Goal: Transaction & Acquisition: Purchase product/service

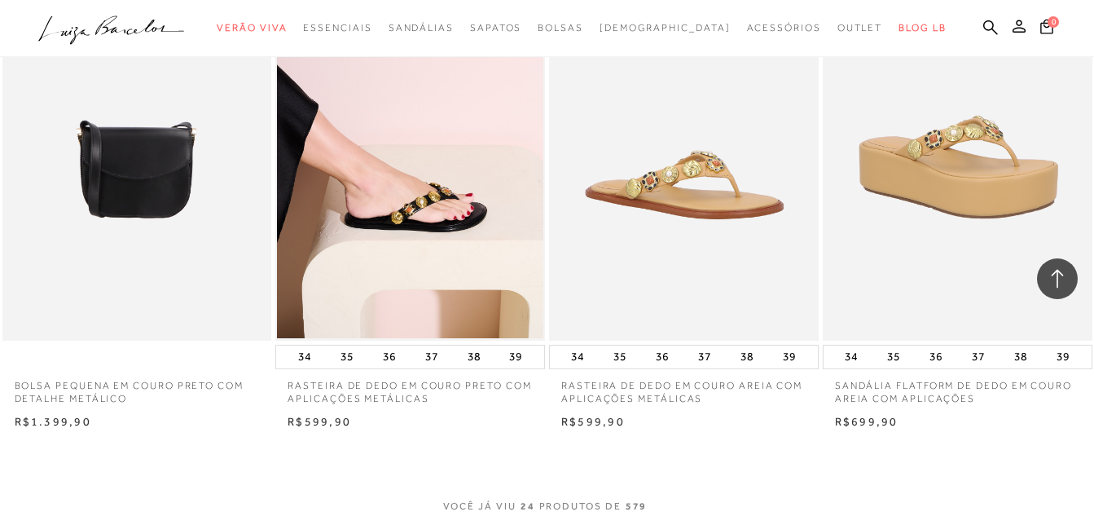
scroll to position [3095, 0]
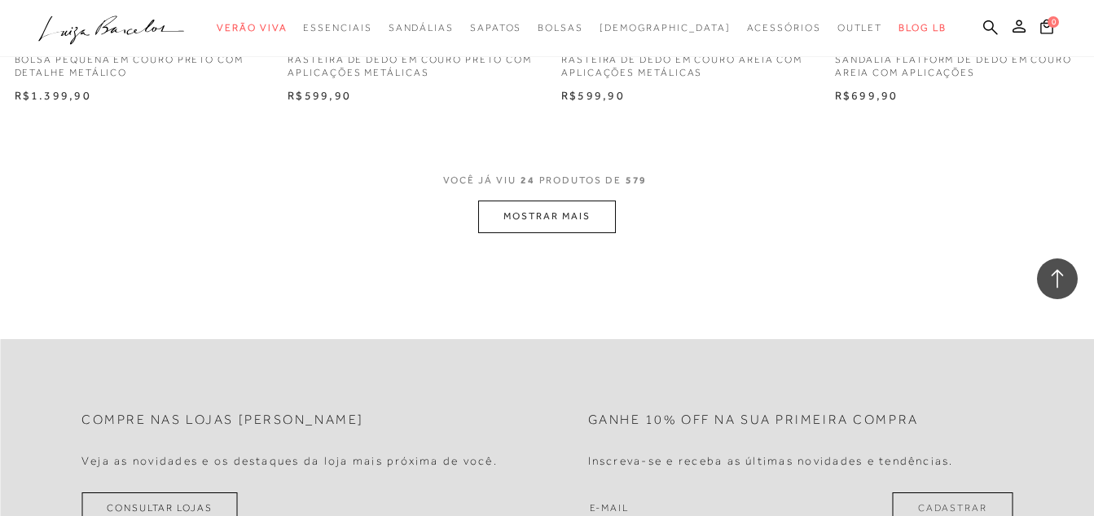
click at [547, 219] on button "MOSTRAR MAIS" at bounding box center [546, 216] width 137 height 32
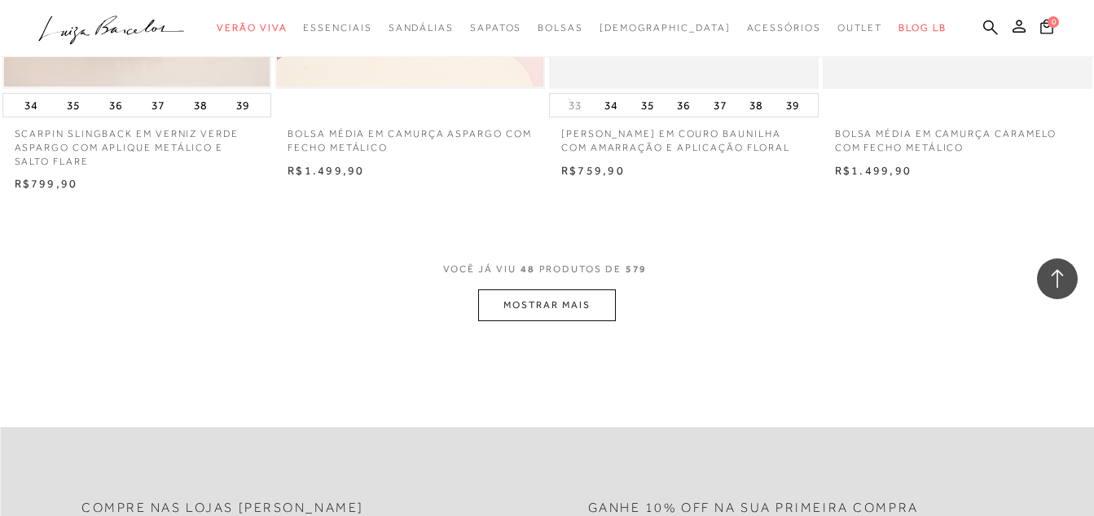
scroll to position [6189, 0]
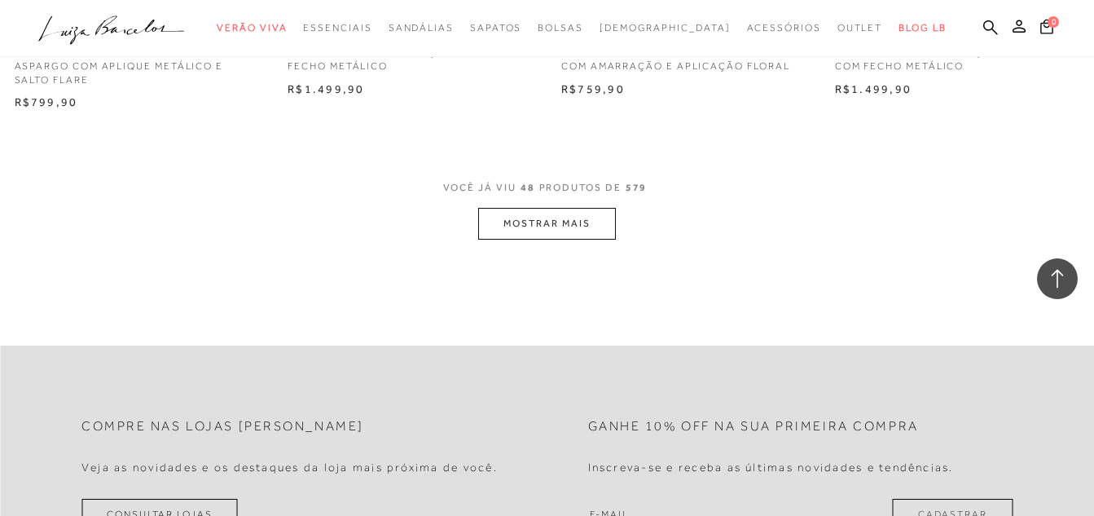
click at [520, 225] on button "MOSTRAR MAIS" at bounding box center [546, 224] width 137 height 32
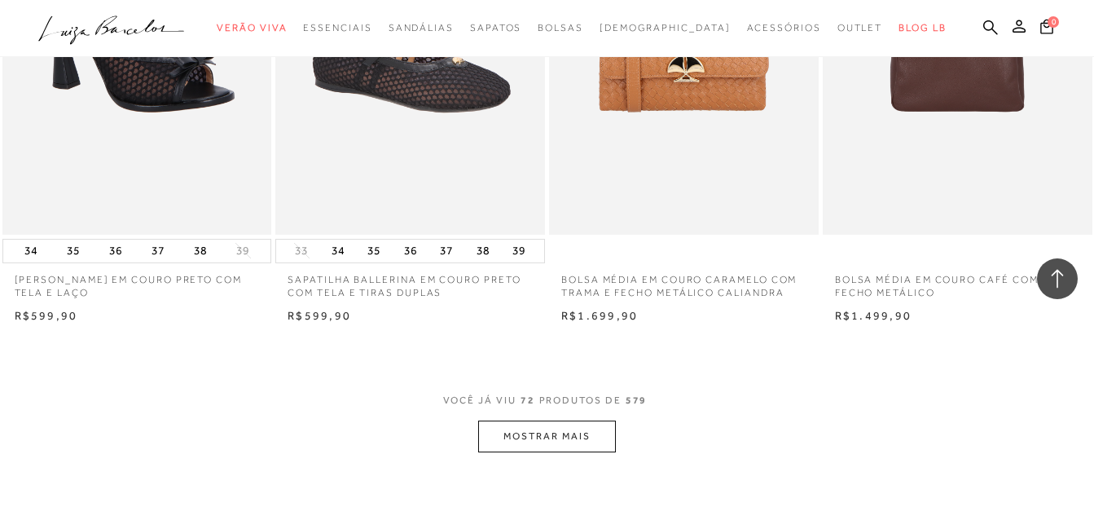
scroll to position [9132, 0]
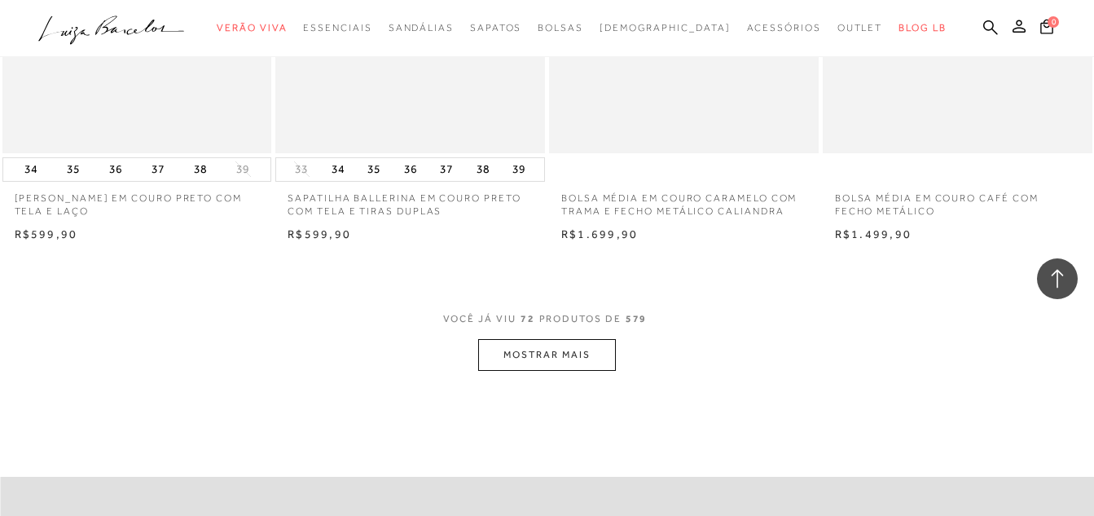
click at [529, 357] on button "MOSTRAR MAIS" at bounding box center [546, 355] width 137 height 32
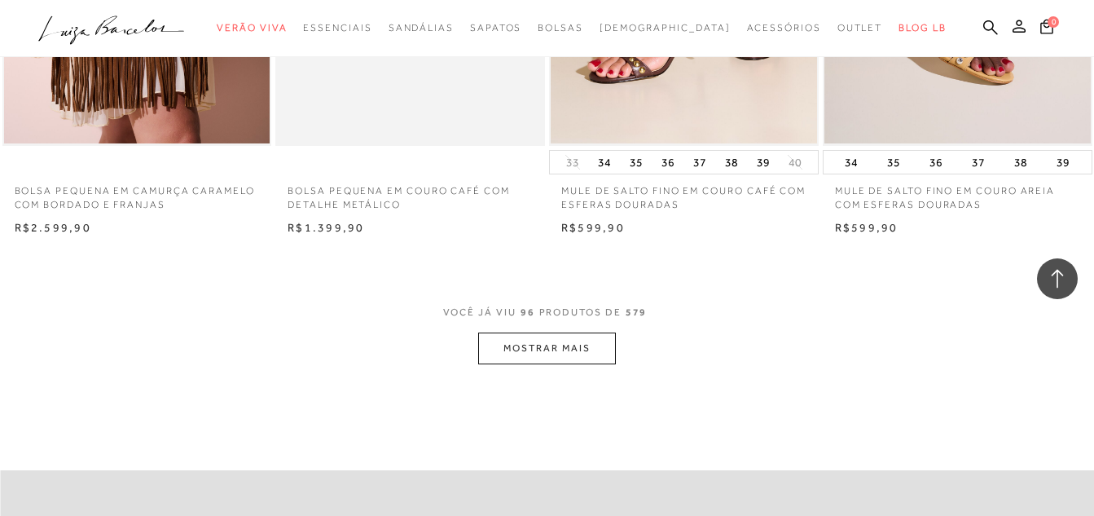
scroll to position [12308, 0]
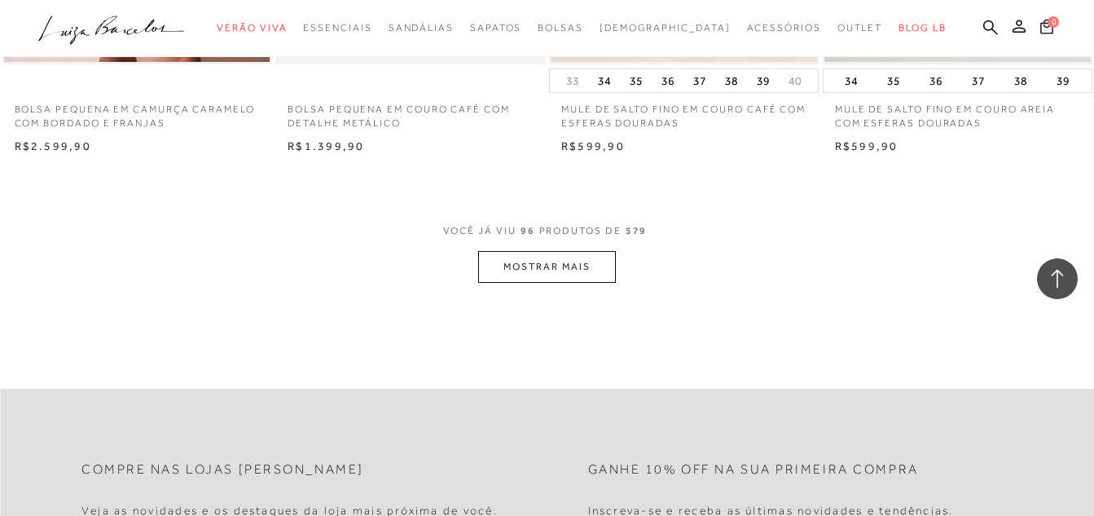
click at [533, 271] on button "MOSTRAR MAIS" at bounding box center [546, 267] width 137 height 32
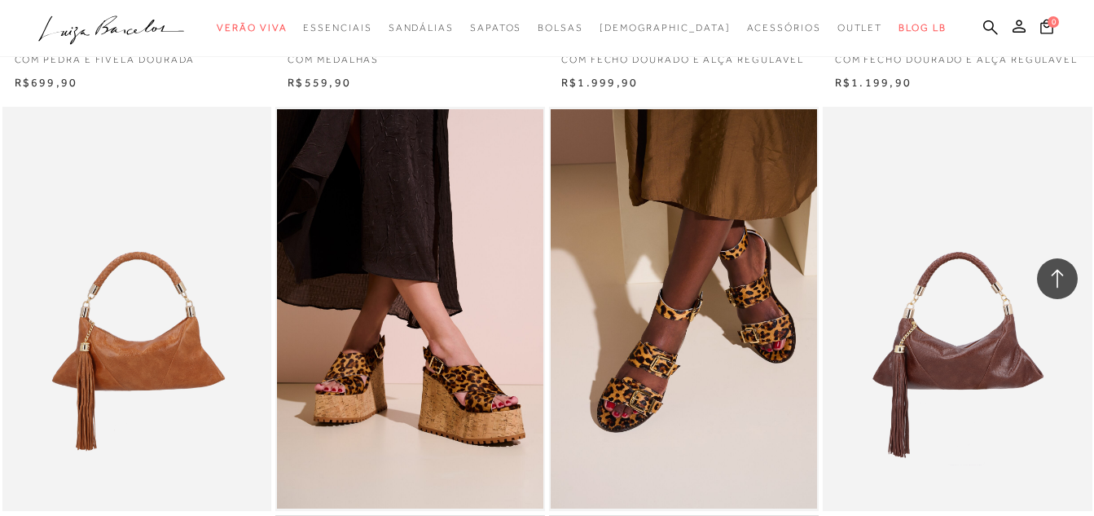
scroll to position [14090, 0]
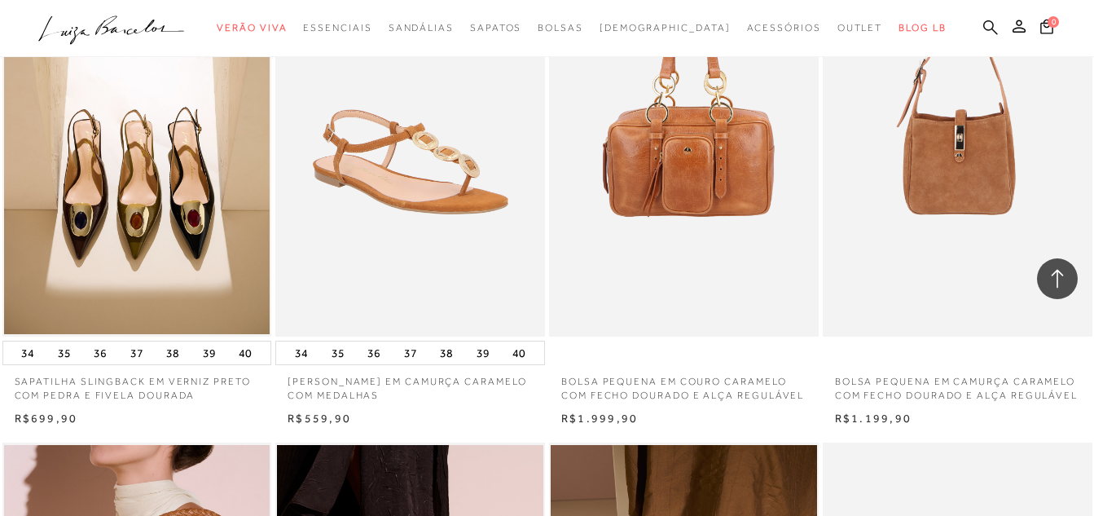
click at [987, 26] on icon at bounding box center [990, 27] width 15 height 15
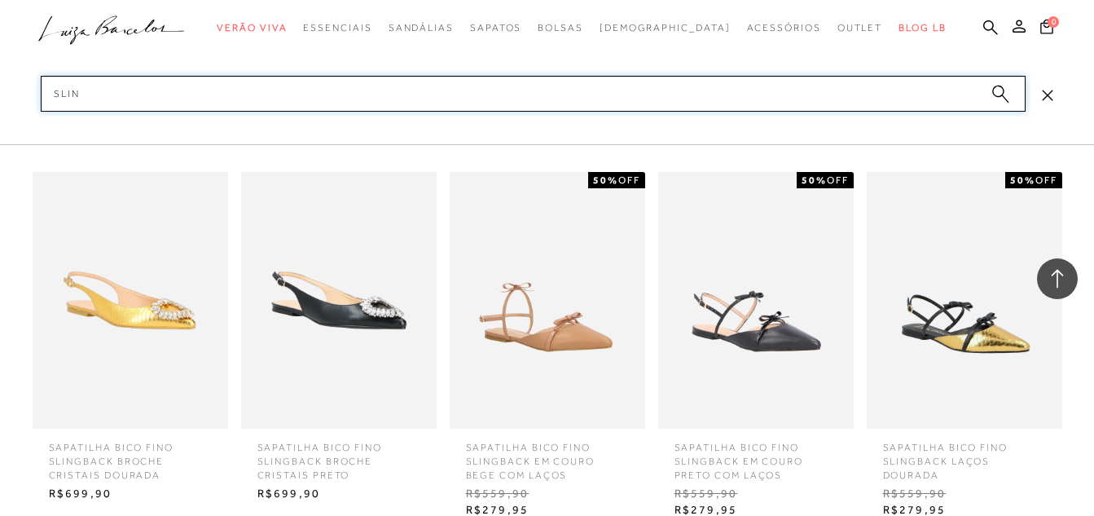
type input "slin"
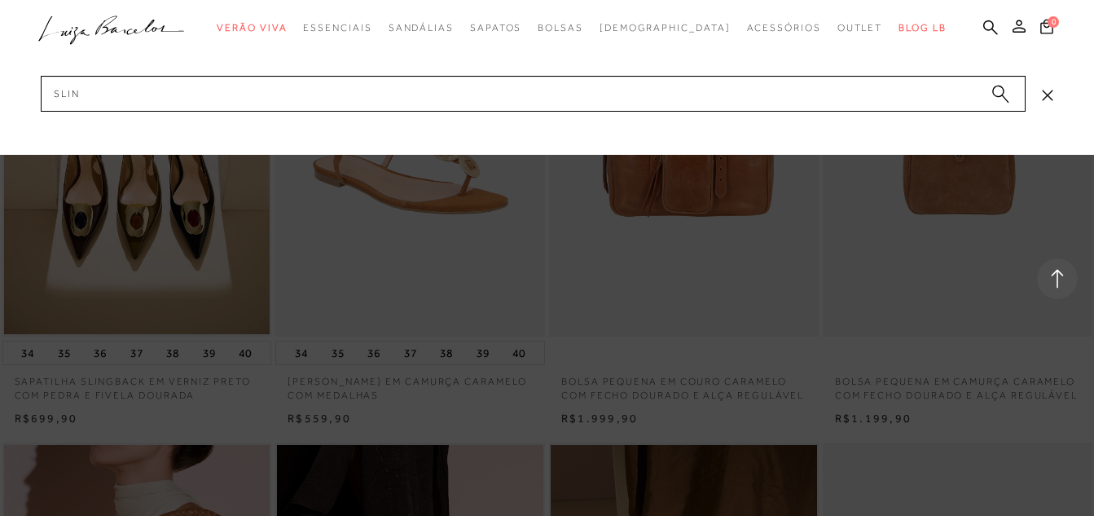
click at [995, 94] on circle "submit" at bounding box center [997, 91] width 11 height 11
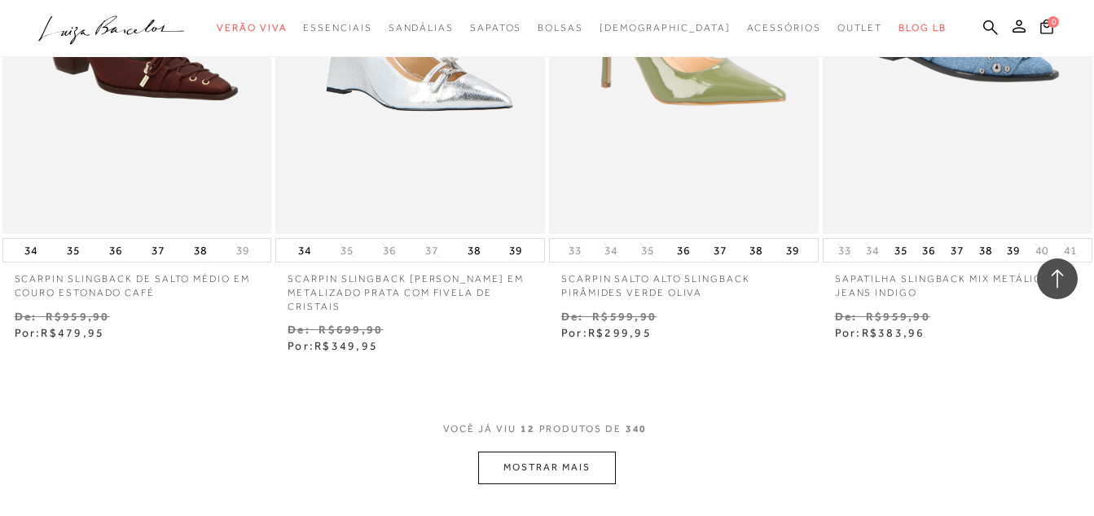
scroll to position [1466, 0]
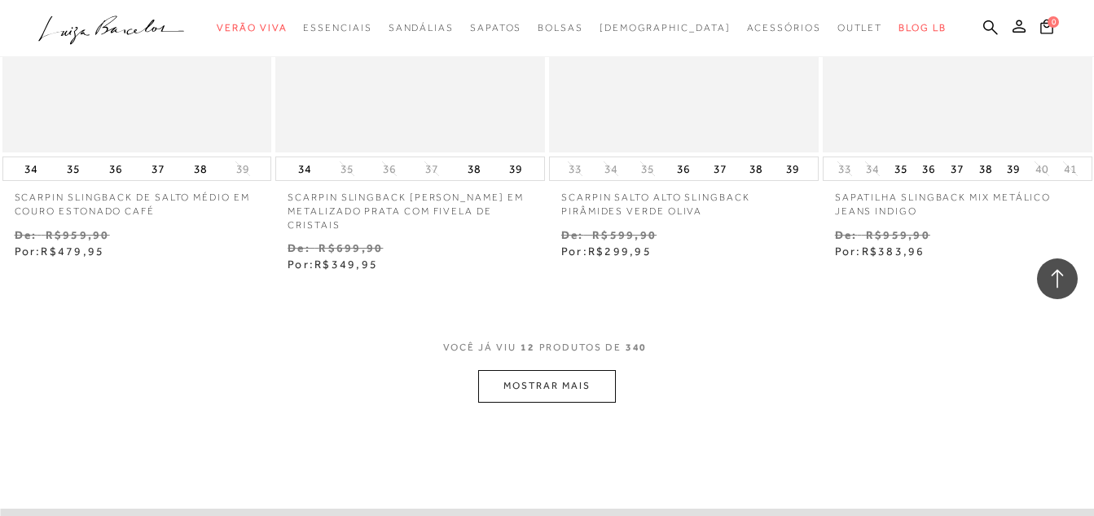
click at [567, 376] on button "MOSTRAR MAIS" at bounding box center [546, 386] width 137 height 32
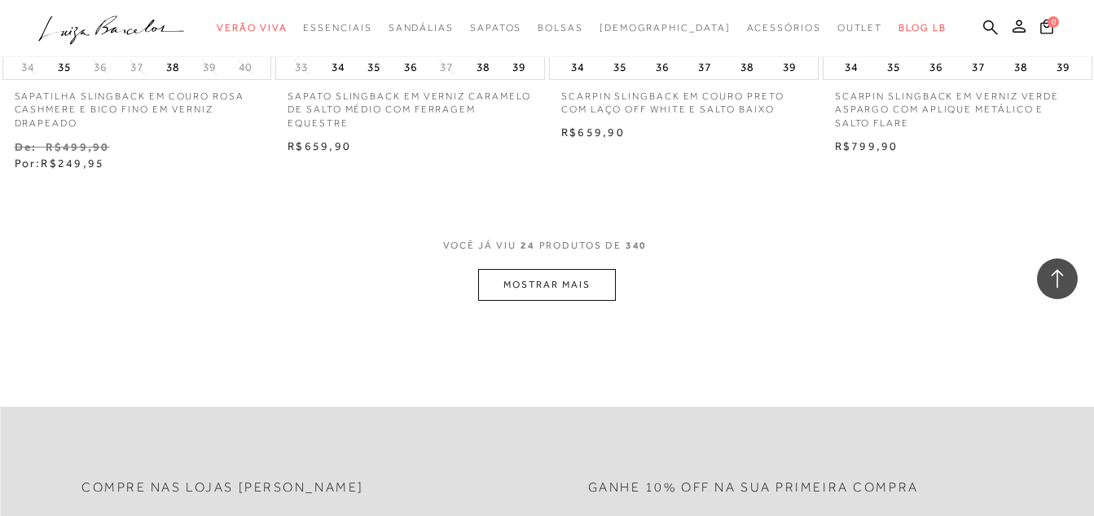
scroll to position [3258, 0]
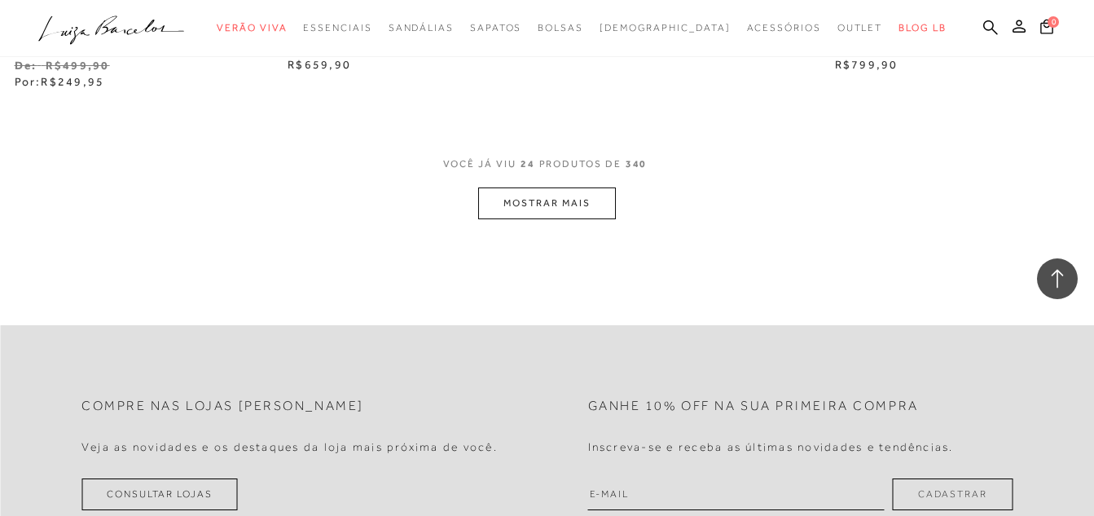
click at [536, 187] on button "MOSTRAR MAIS" at bounding box center [546, 203] width 137 height 32
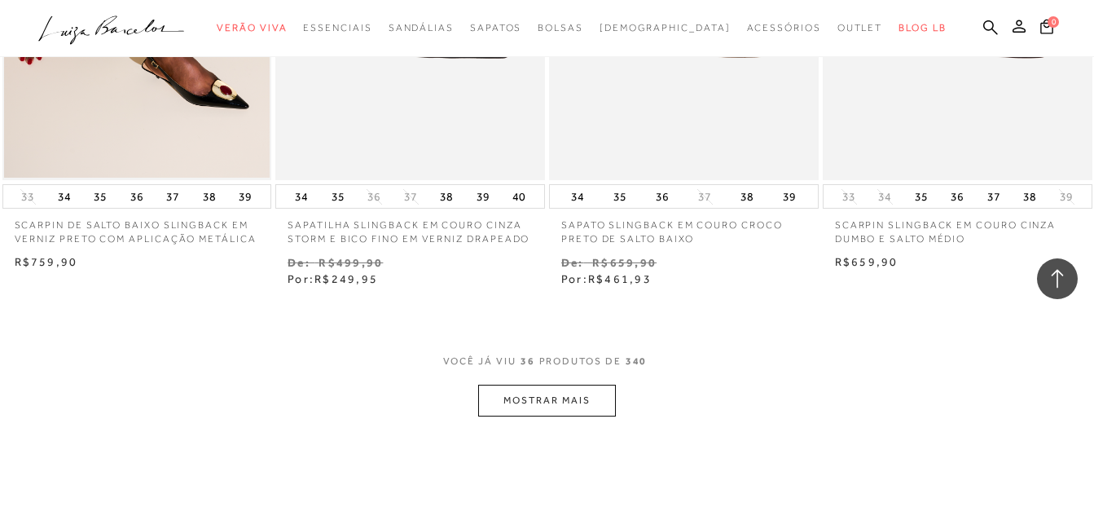
scroll to position [4723, 0]
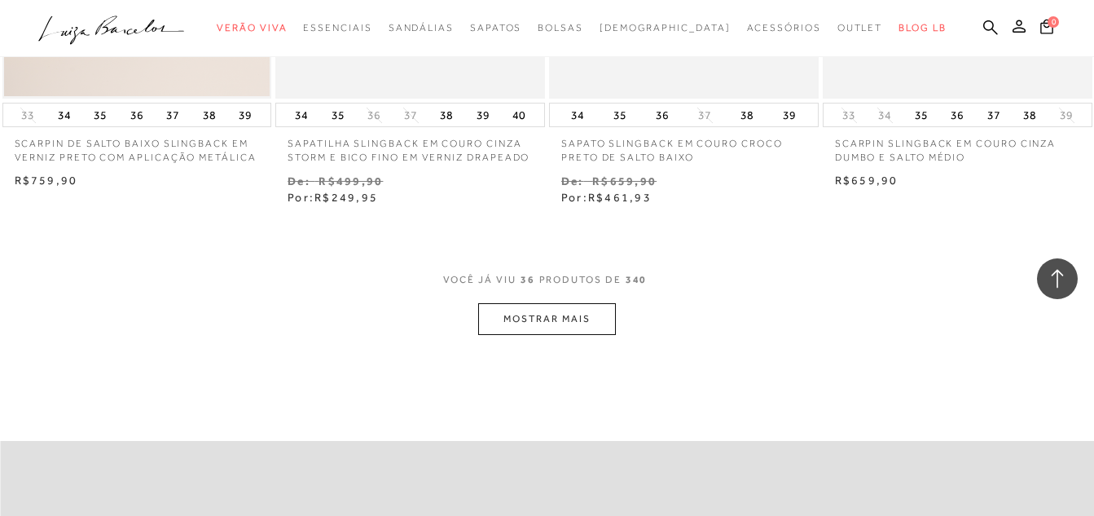
click at [572, 307] on button "MOSTRAR MAIS" at bounding box center [546, 319] width 137 height 32
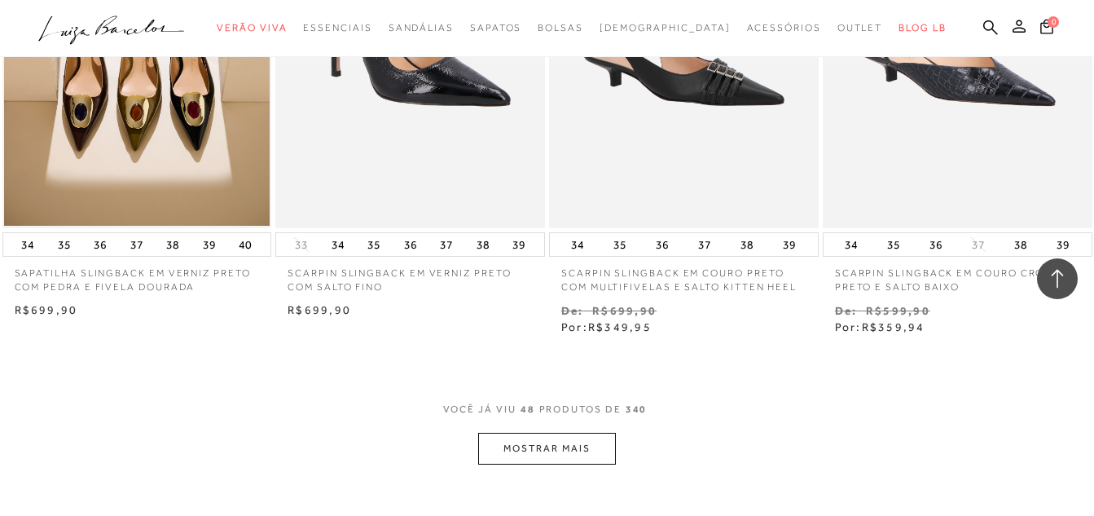
scroll to position [6271, 0]
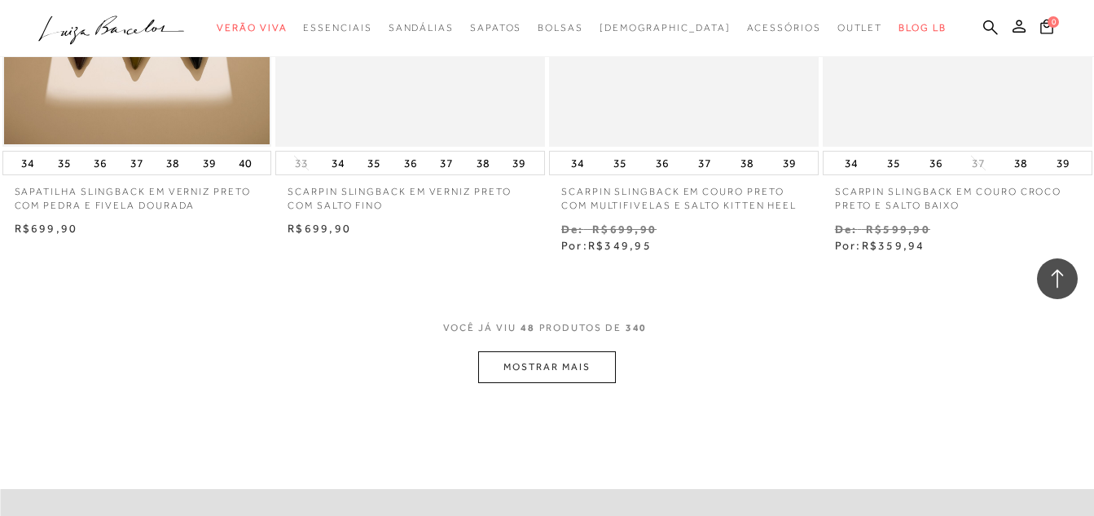
click at [547, 351] on button "MOSTRAR MAIS" at bounding box center [546, 367] width 137 height 32
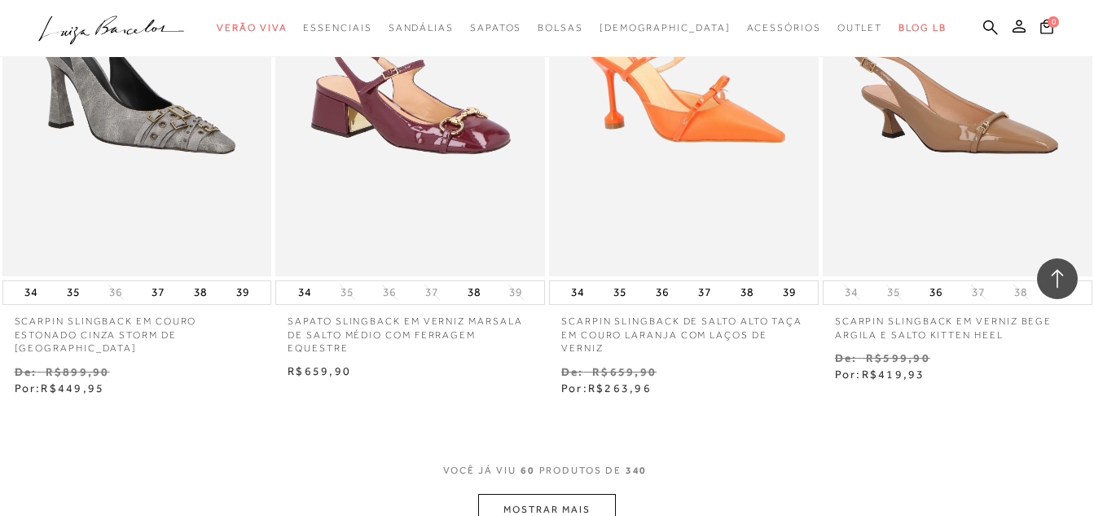
scroll to position [7818, 0]
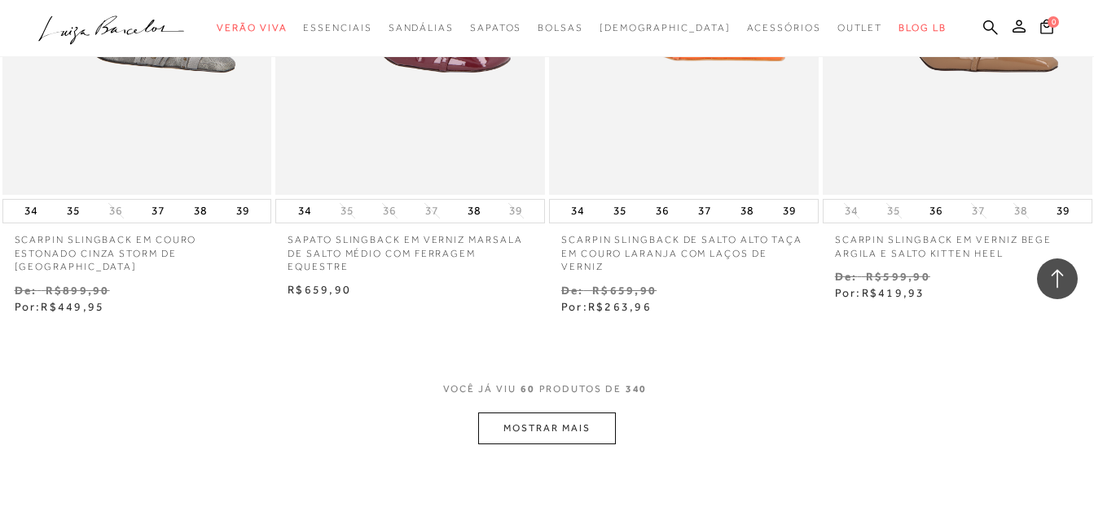
click at [536, 412] on button "MOSTRAR MAIS" at bounding box center [546, 428] width 137 height 32
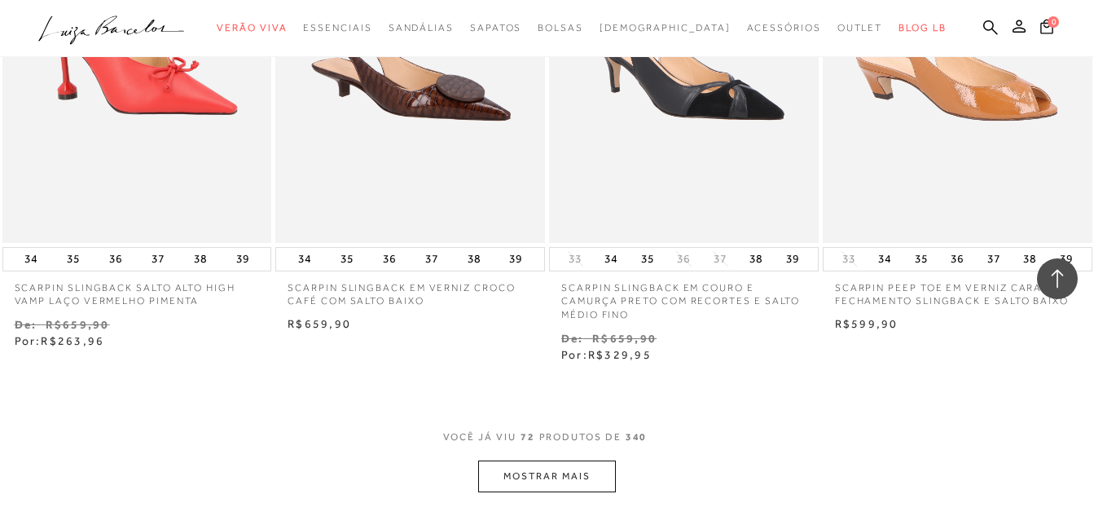
scroll to position [9447, 0]
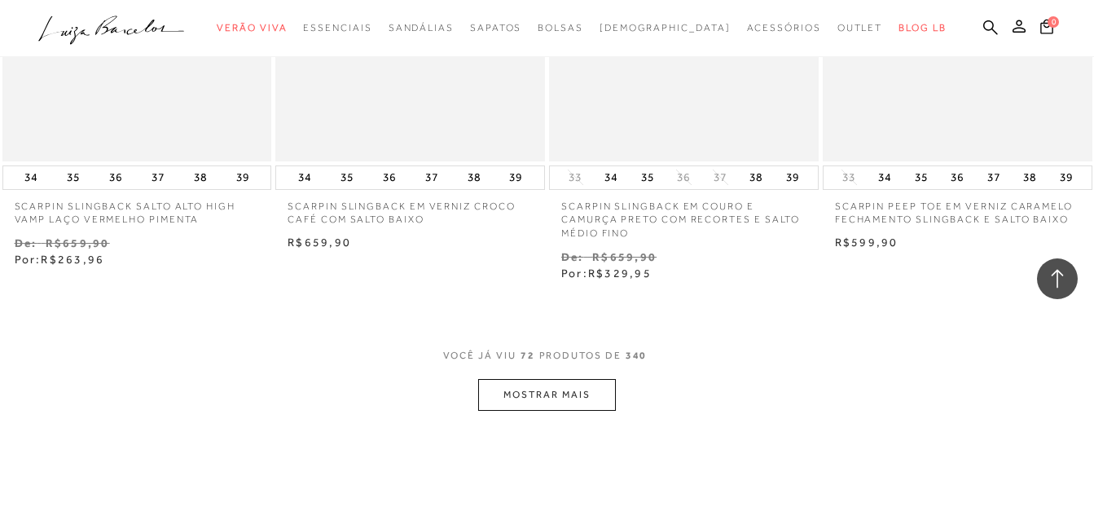
click at [541, 379] on button "MOSTRAR MAIS" at bounding box center [546, 395] width 137 height 32
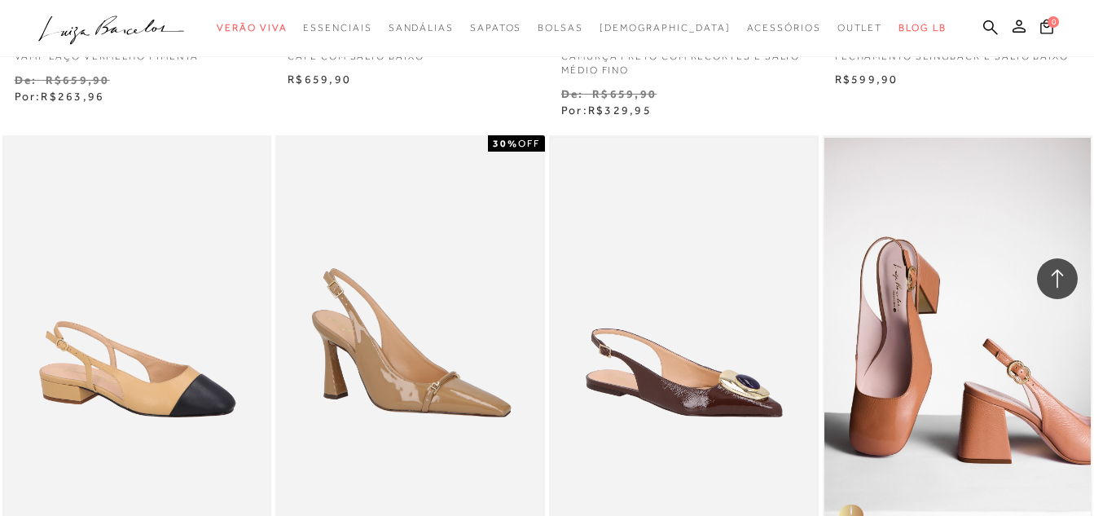
scroll to position [9773, 0]
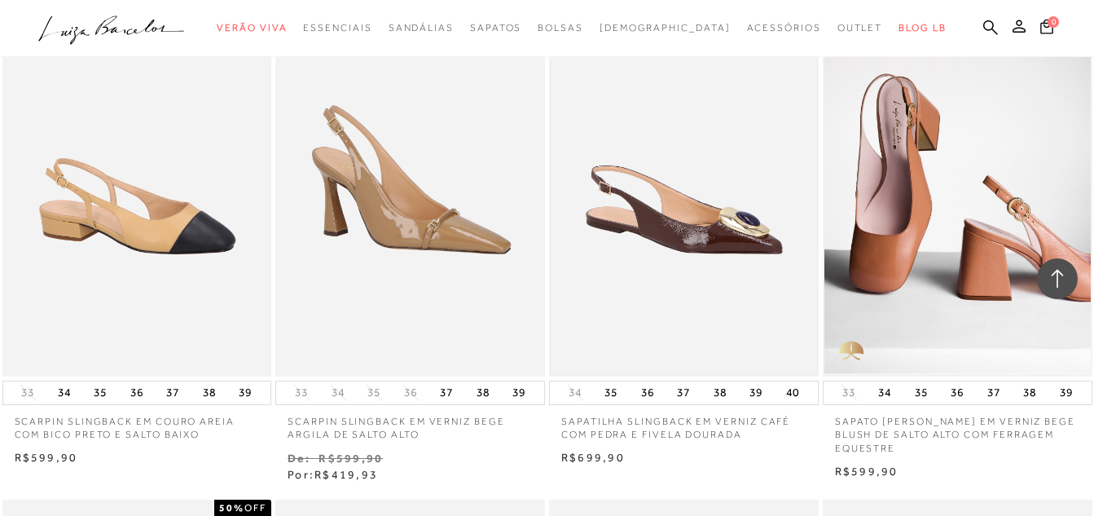
click at [690, 219] on img at bounding box center [684, 174] width 266 height 399
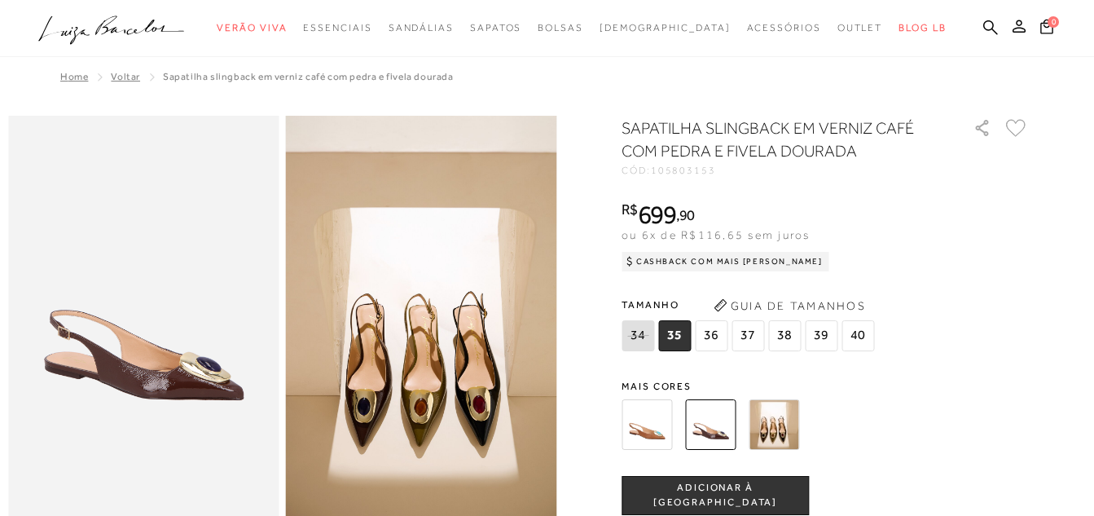
click at [723, 430] on img at bounding box center [710, 424] width 50 height 50
click at [650, 428] on img at bounding box center [646, 424] width 50 height 50
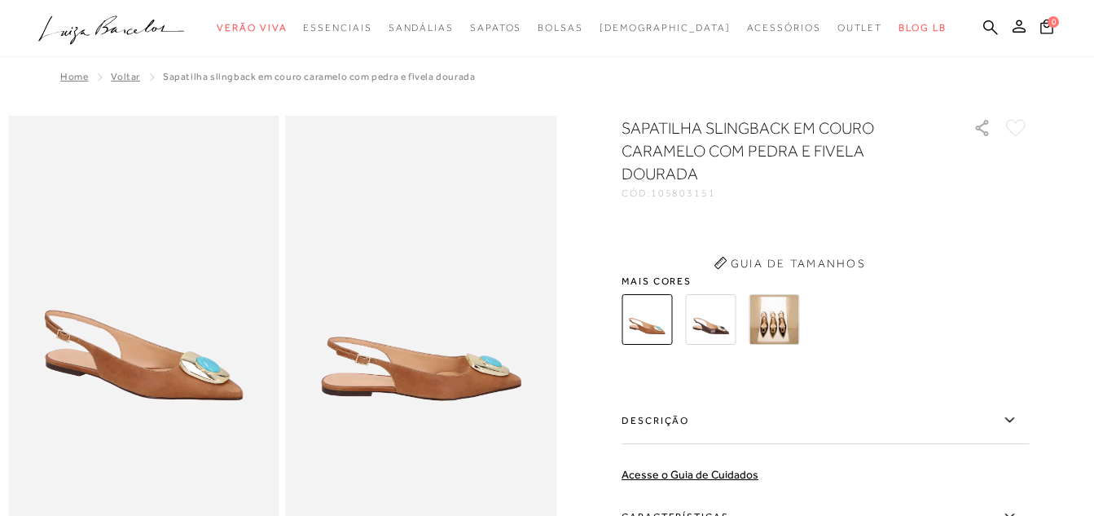
click at [722, 322] on img at bounding box center [710, 319] width 50 height 50
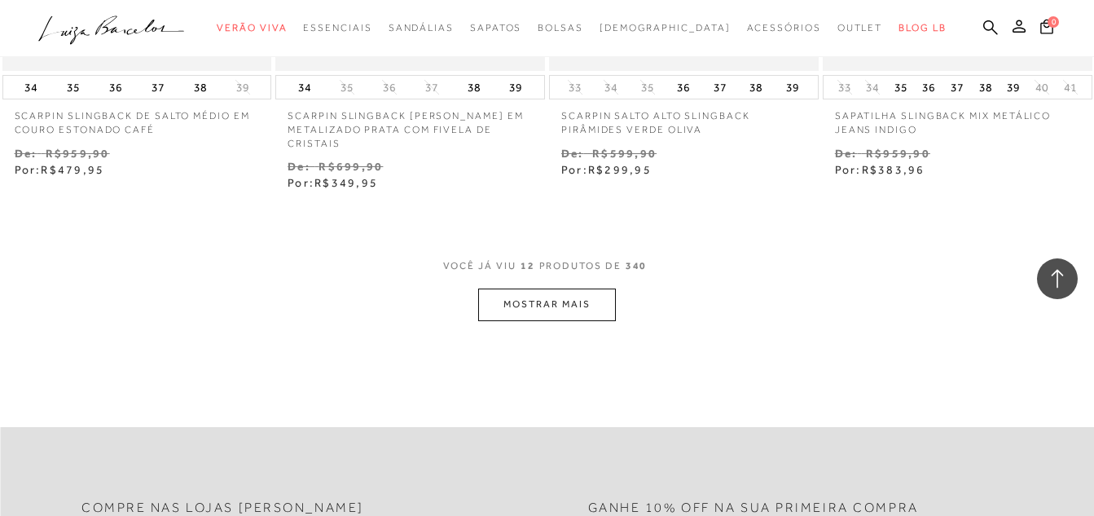
scroll to position [1710, 0]
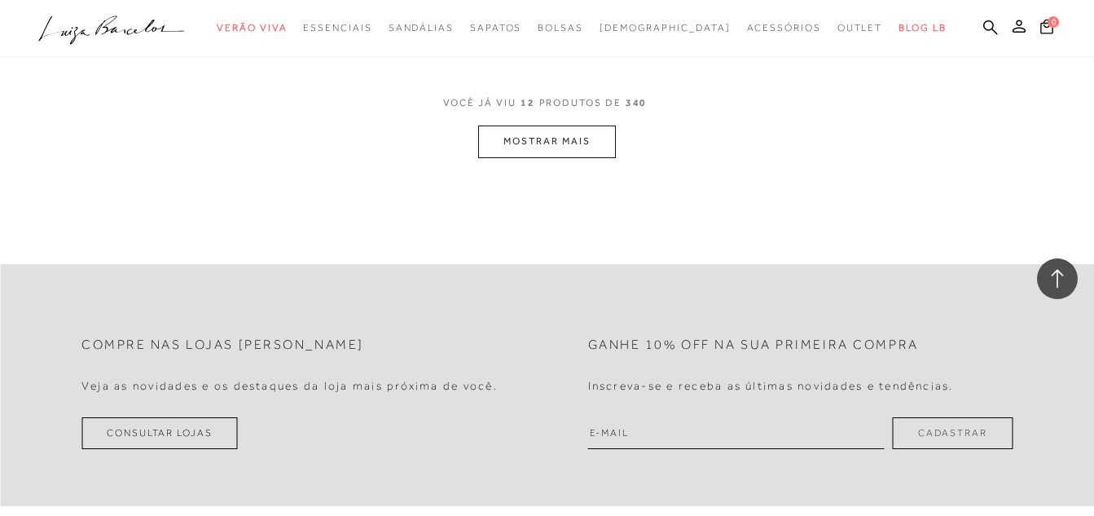
click at [523, 125] on button "MOSTRAR MAIS" at bounding box center [546, 141] width 137 height 32
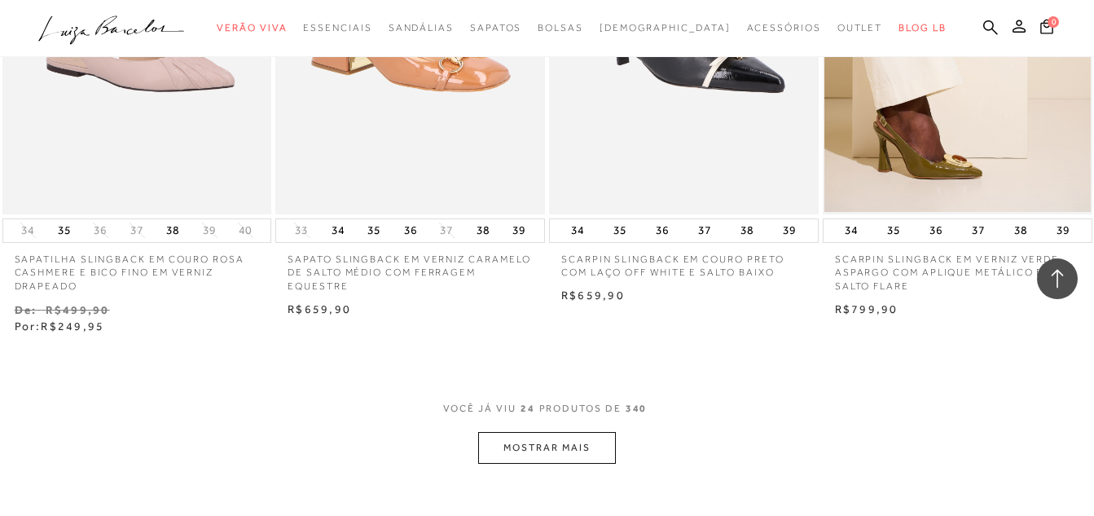
scroll to position [3095, 0]
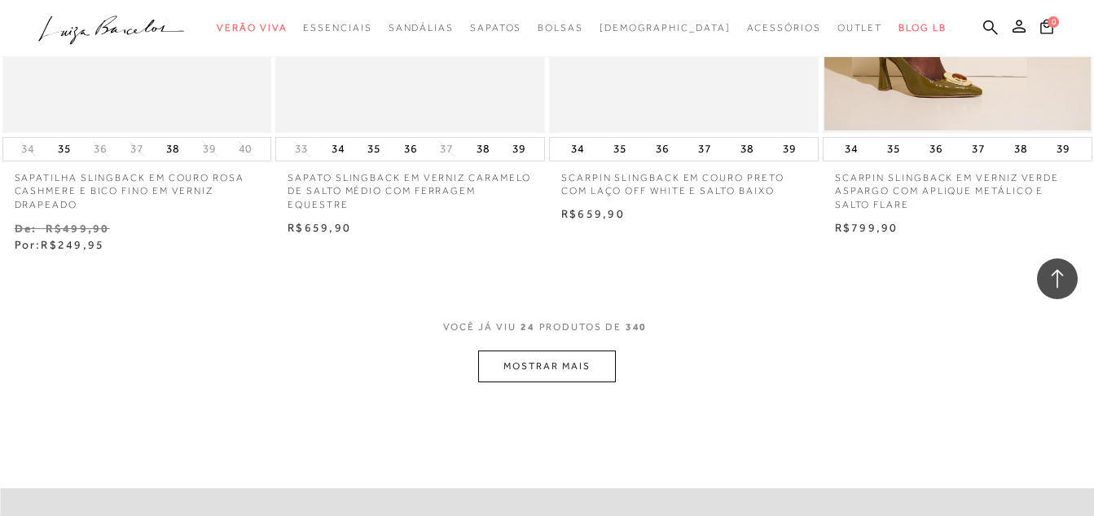
click at [524, 353] on button "MOSTRAR MAIS" at bounding box center [546, 366] width 137 height 32
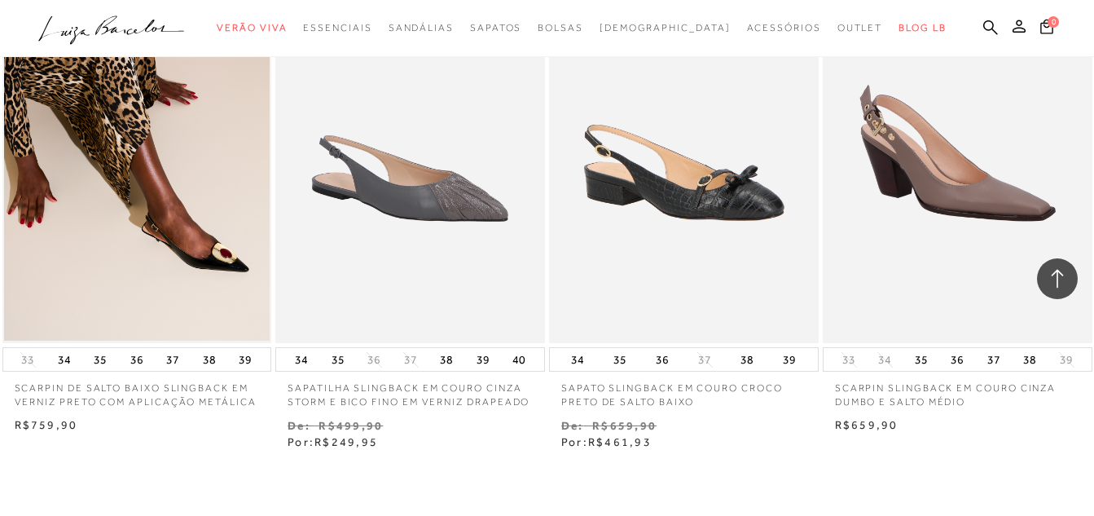
scroll to position [4561, 0]
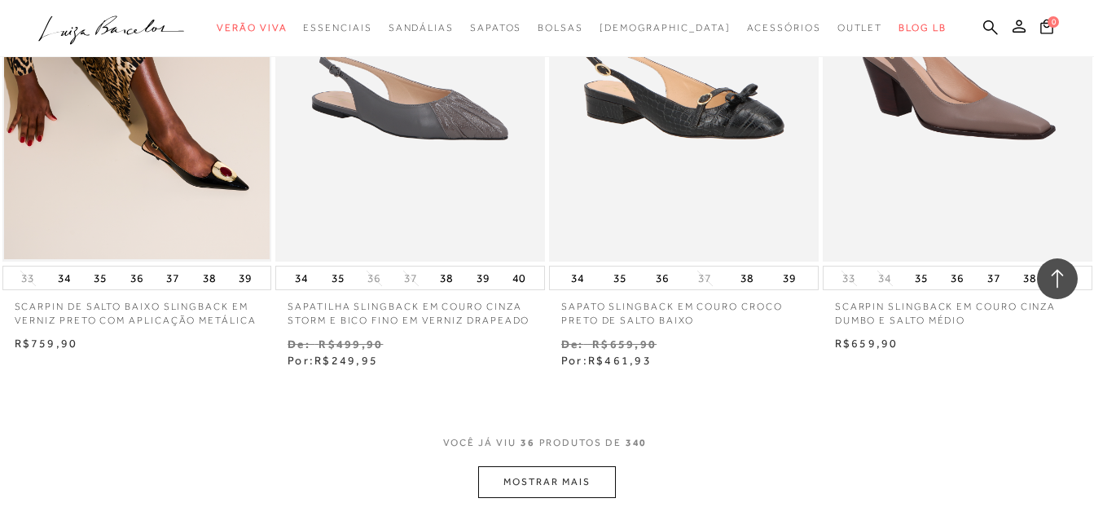
click at [556, 467] on button "MOSTRAR MAIS" at bounding box center [546, 482] width 137 height 32
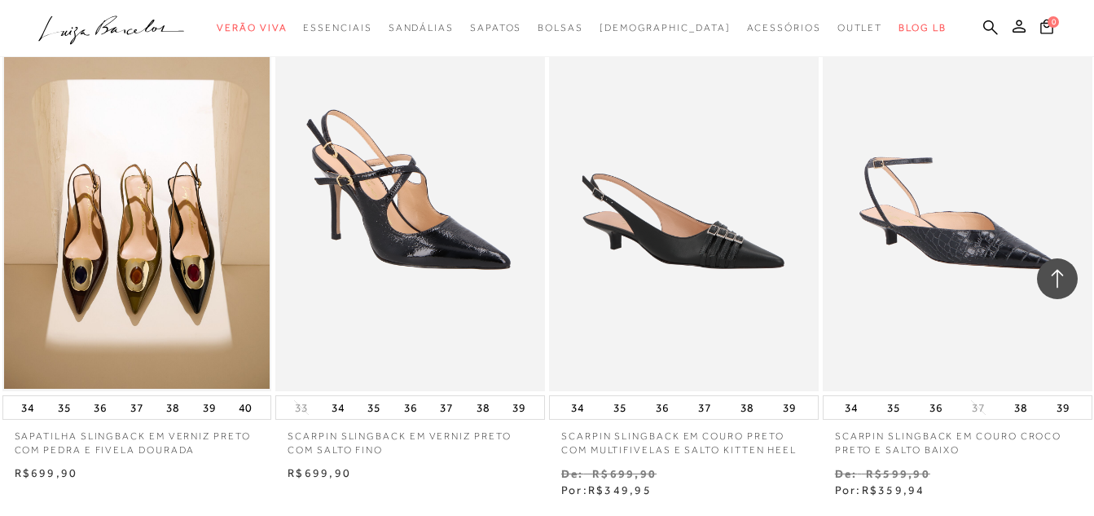
scroll to position [6189, 0]
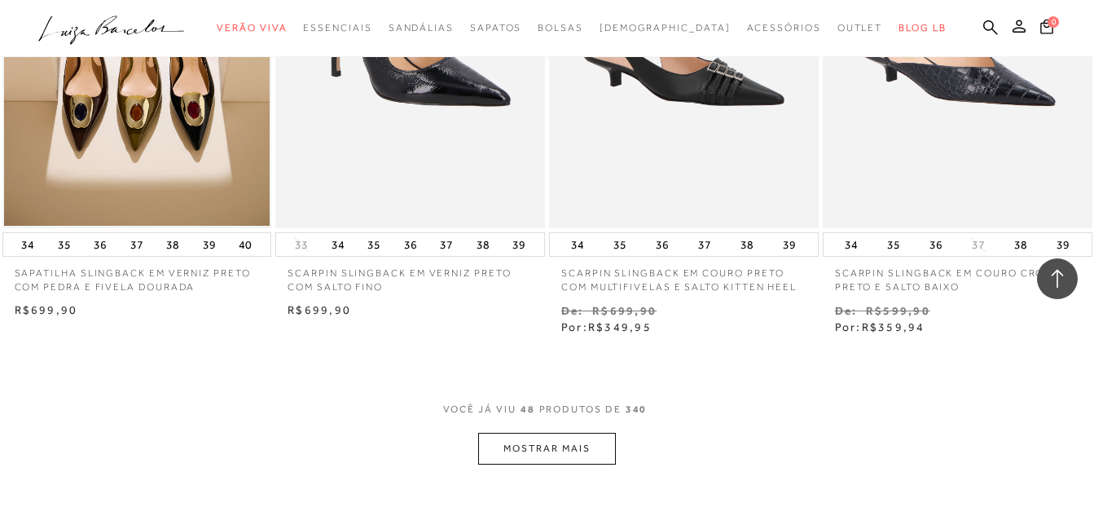
click at [545, 432] on button "MOSTRAR MAIS" at bounding box center [546, 448] width 137 height 32
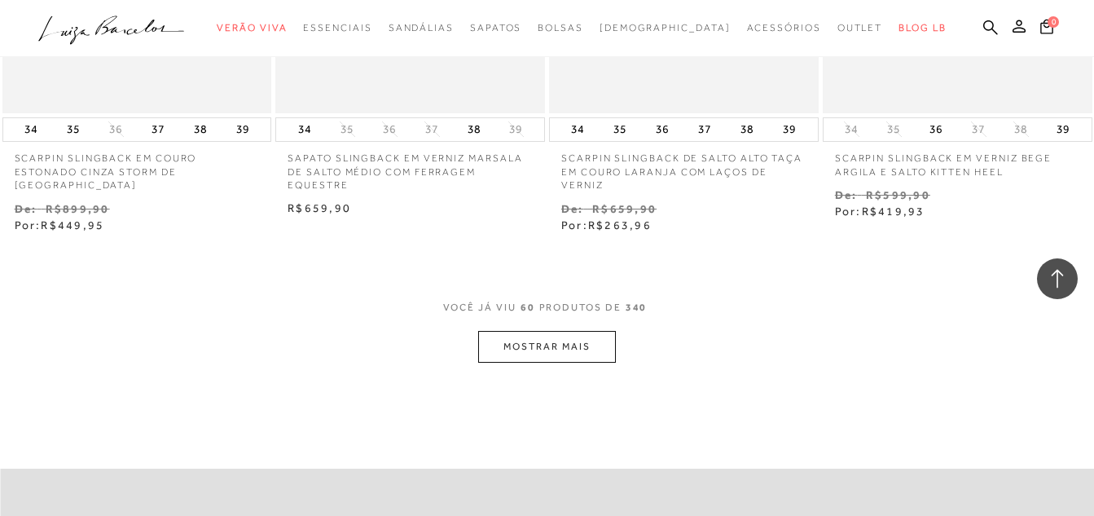
scroll to position [7981, 0]
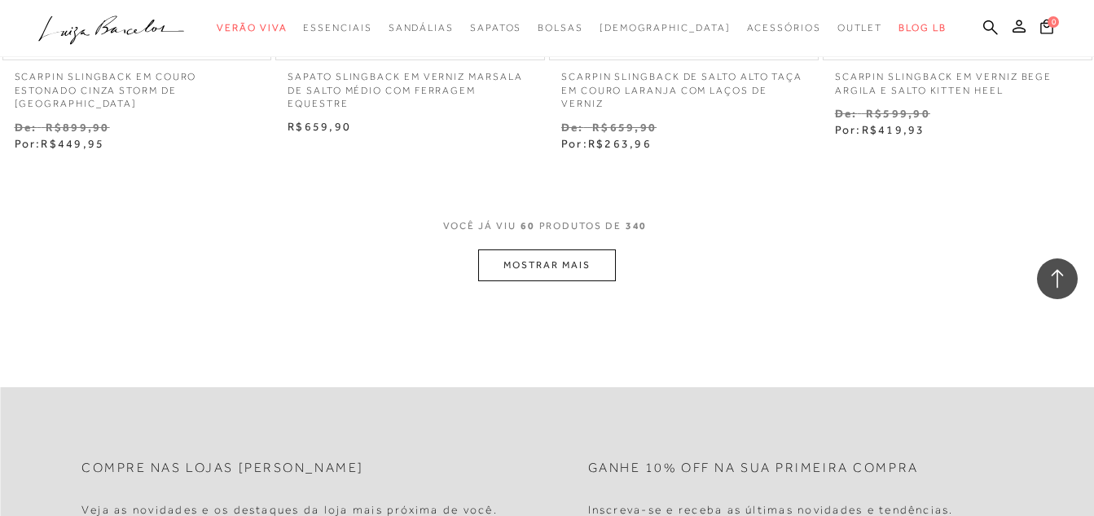
click at [542, 249] on button "MOSTRAR MAIS" at bounding box center [546, 265] width 137 height 32
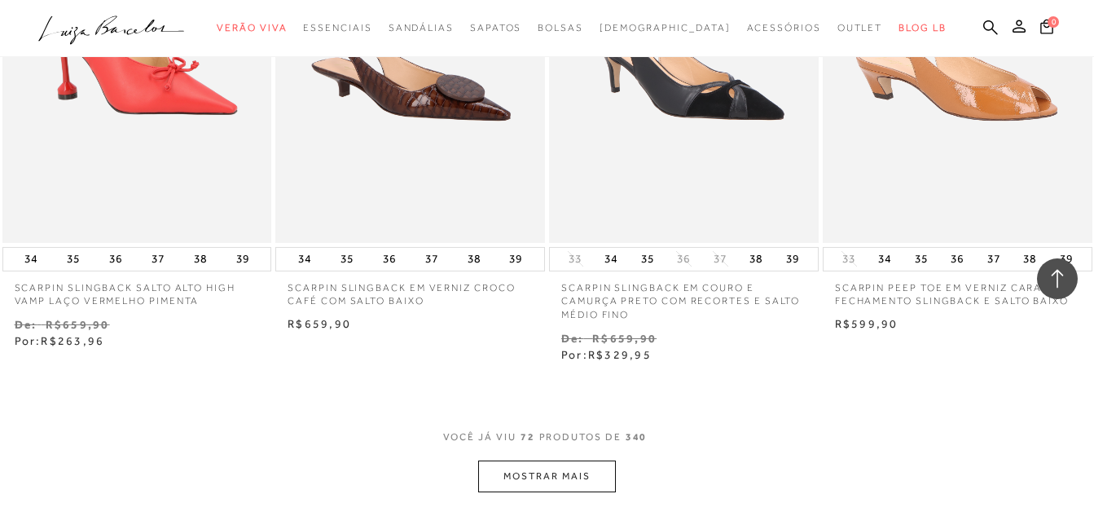
scroll to position [9528, 0]
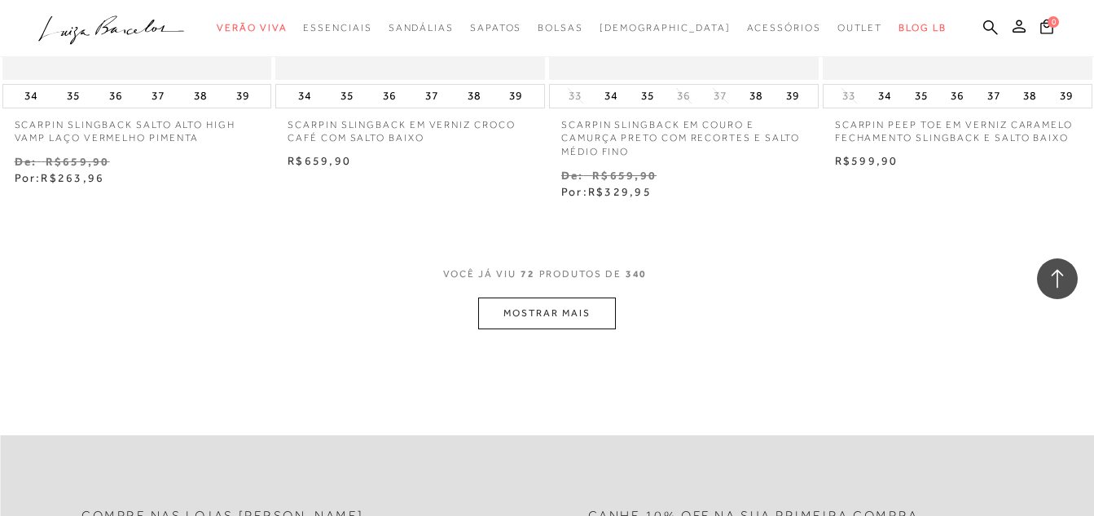
click at [535, 297] on button "MOSTRAR MAIS" at bounding box center [546, 313] width 137 height 32
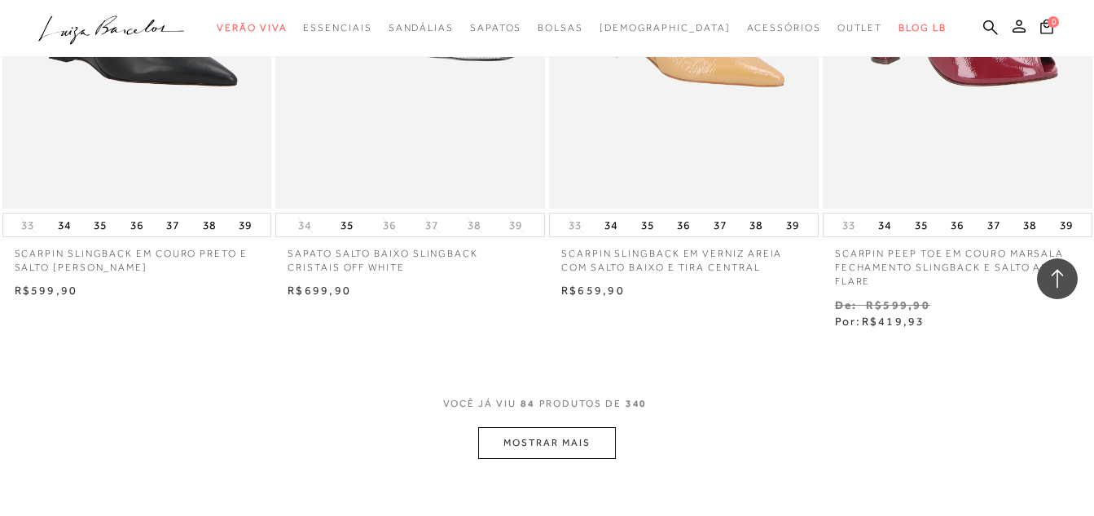
scroll to position [11076, 0]
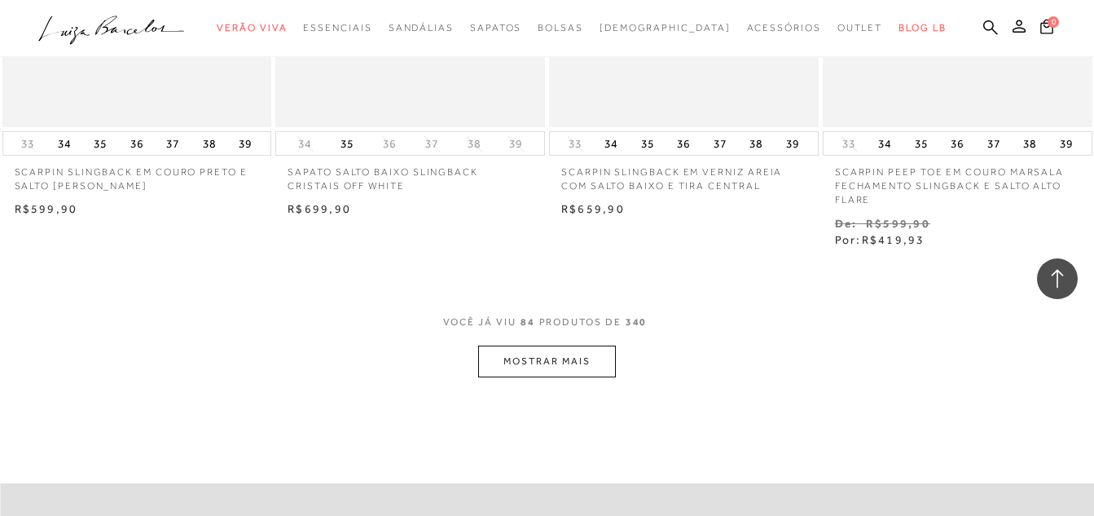
click at [531, 345] on button "MOSTRAR MAIS" at bounding box center [546, 361] width 137 height 32
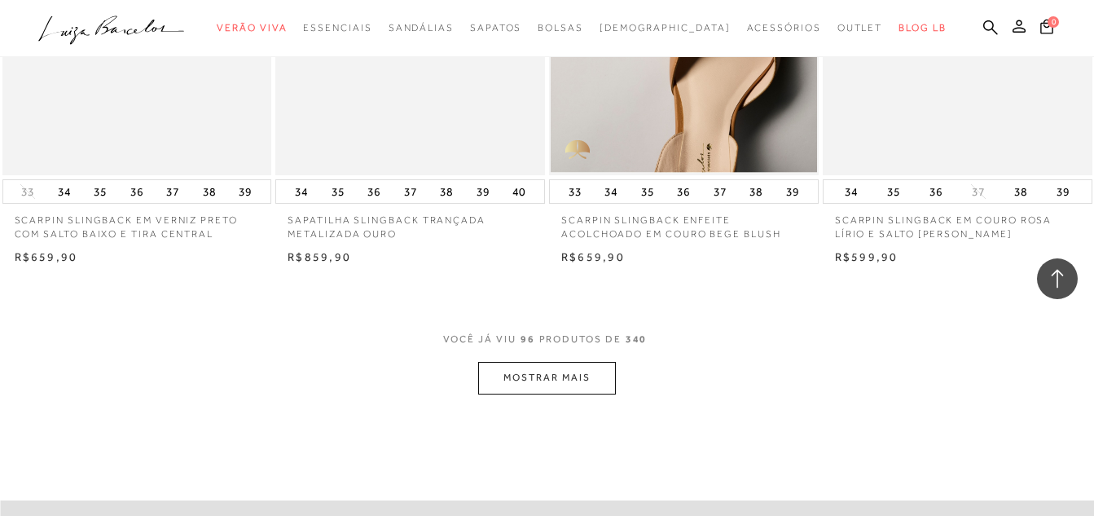
scroll to position [12705, 0]
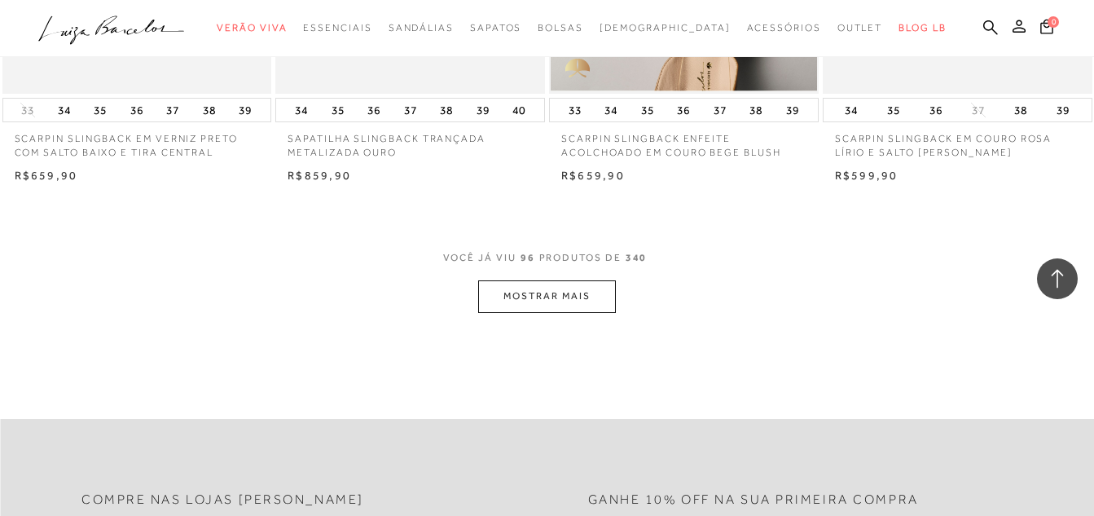
click at [555, 280] on button "MOSTRAR MAIS" at bounding box center [546, 296] width 137 height 32
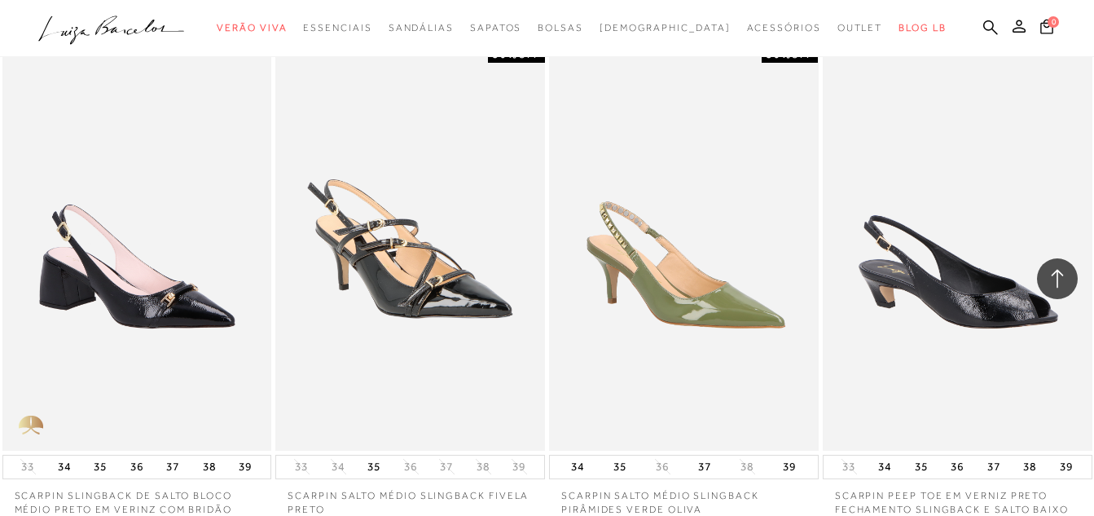
scroll to position [14170, 0]
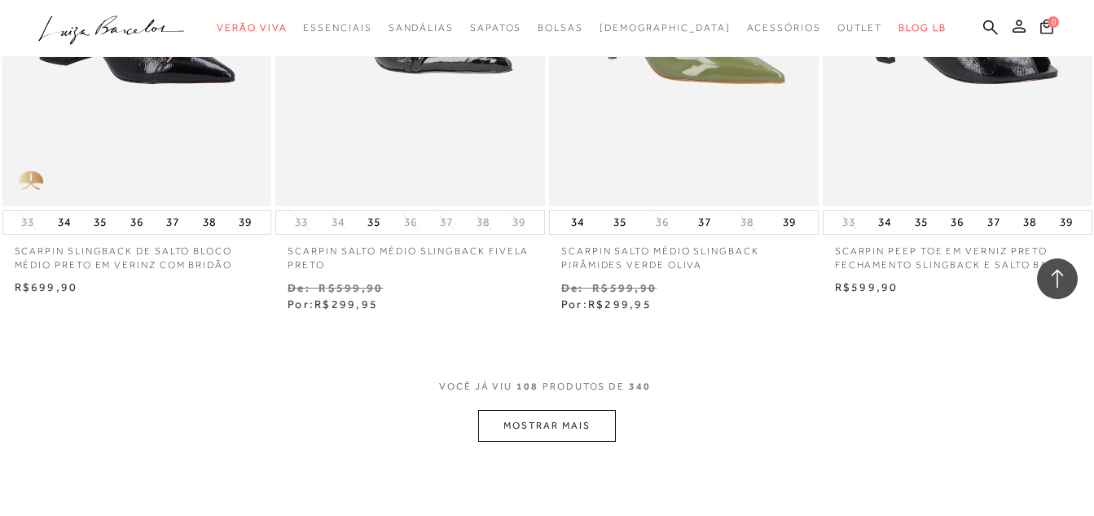
click at [502, 410] on button "MOSTRAR MAIS" at bounding box center [546, 426] width 137 height 32
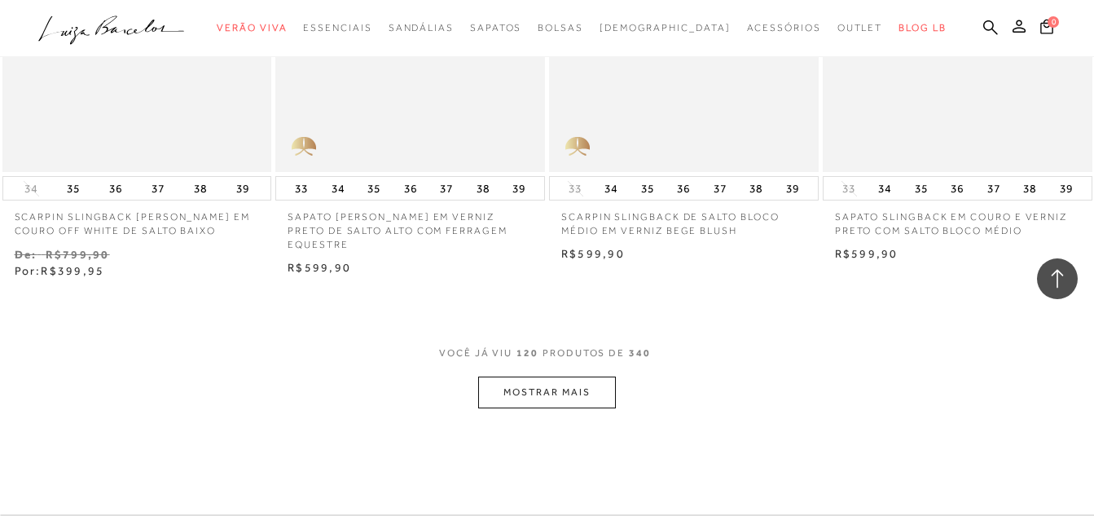
scroll to position [15881, 0]
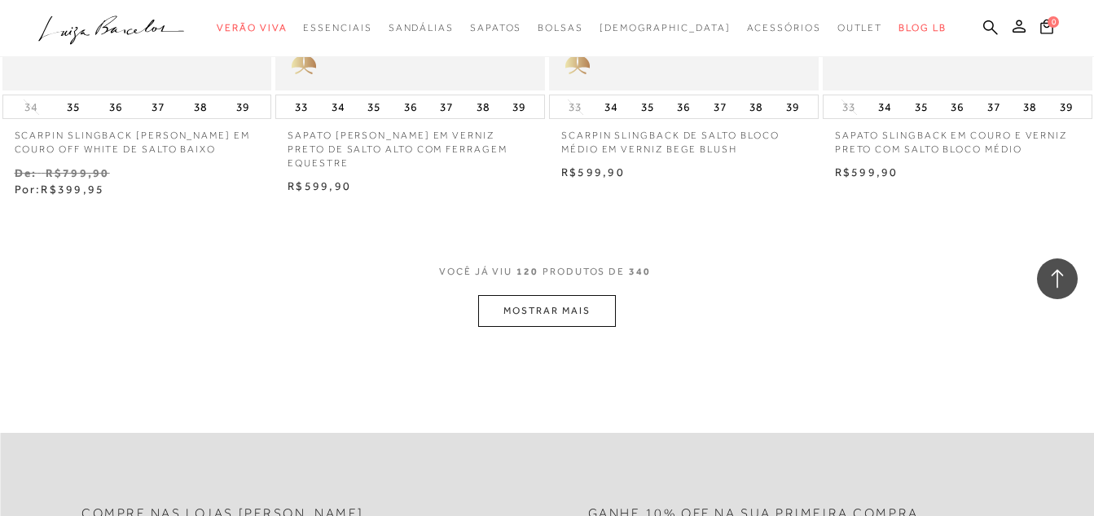
click at [520, 295] on button "MOSTRAR MAIS" at bounding box center [546, 311] width 137 height 32
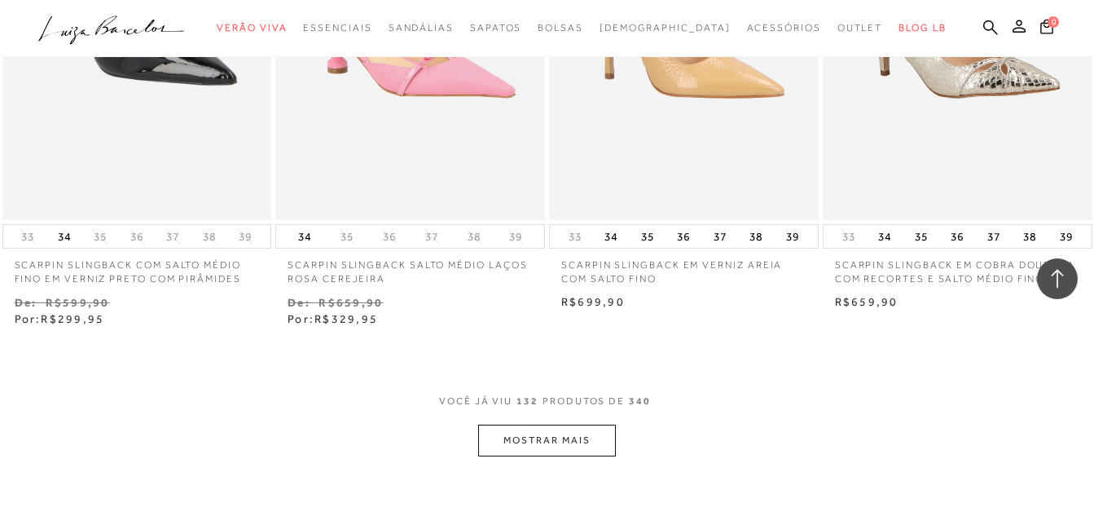
scroll to position [17428, 0]
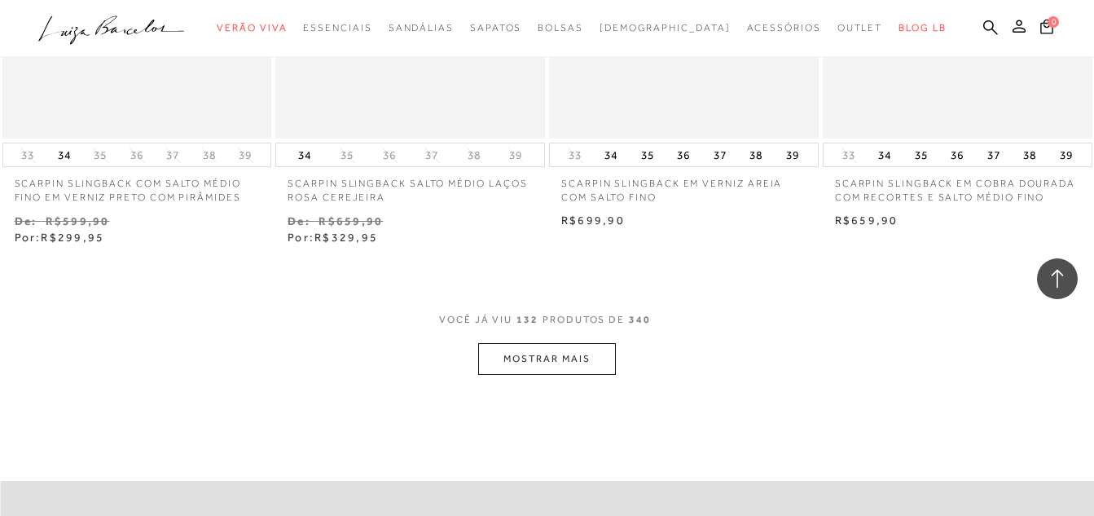
click at [527, 343] on button "MOSTRAR MAIS" at bounding box center [546, 359] width 137 height 32
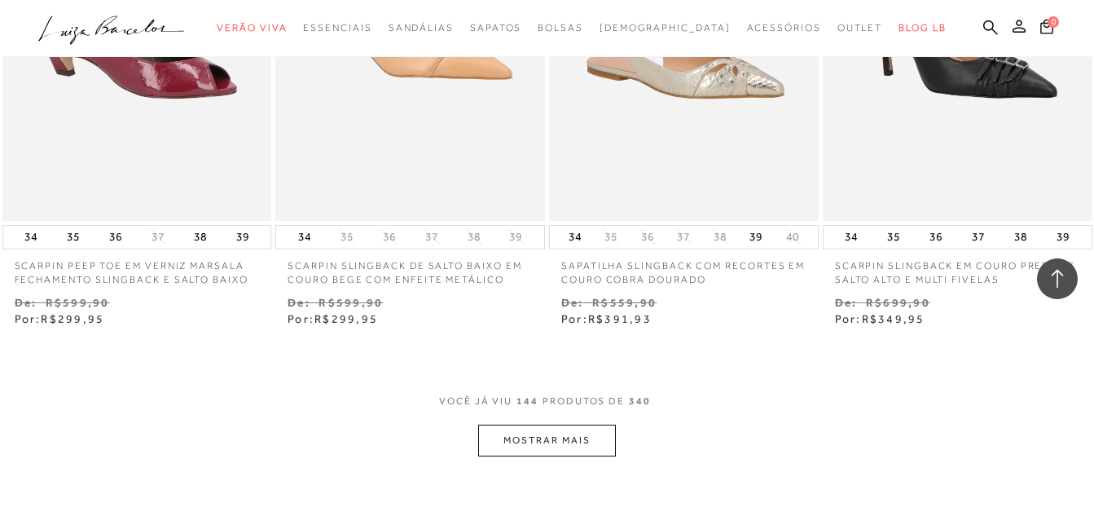
scroll to position [19036, 0]
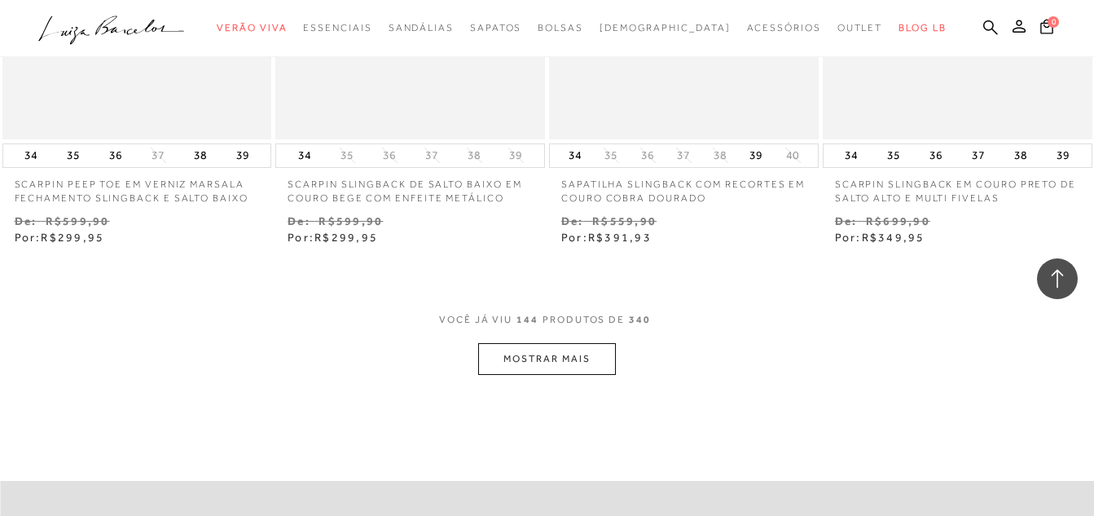
click at [542, 343] on button "MOSTRAR MAIS" at bounding box center [546, 359] width 137 height 32
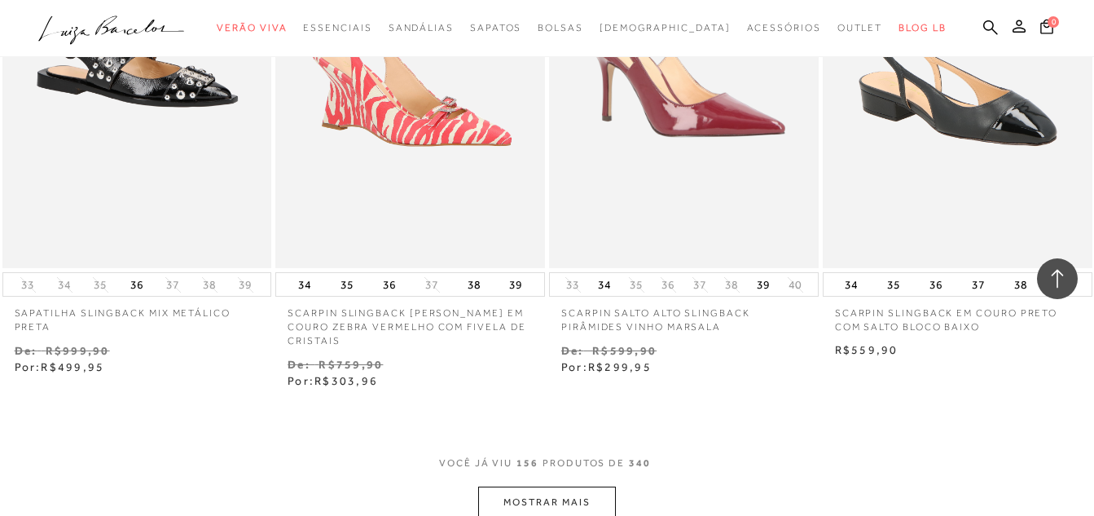
scroll to position [20747, 0]
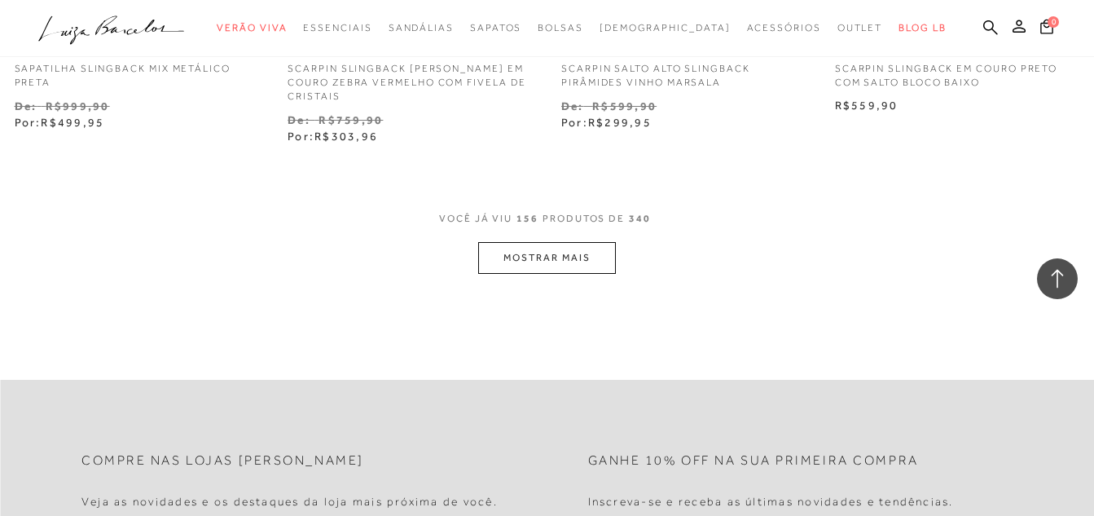
click at [529, 242] on button "MOSTRAR MAIS" at bounding box center [546, 258] width 137 height 32
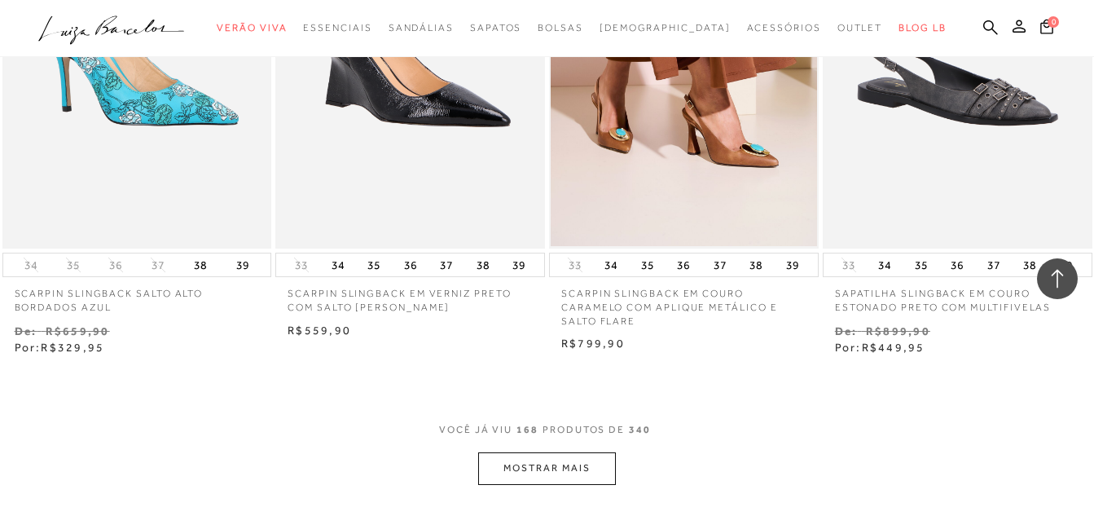
scroll to position [22294, 0]
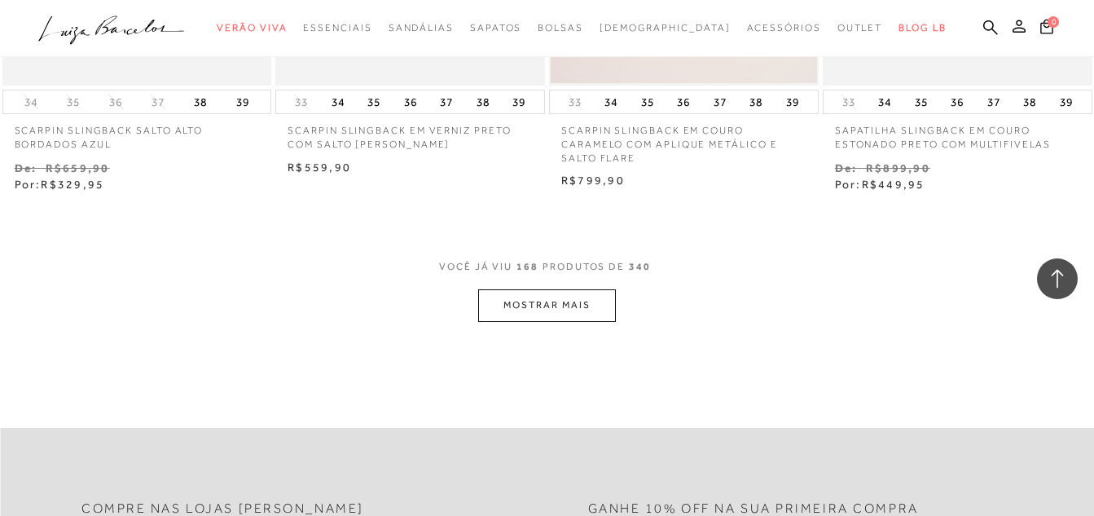
click at [531, 289] on button "MOSTRAR MAIS" at bounding box center [546, 305] width 137 height 32
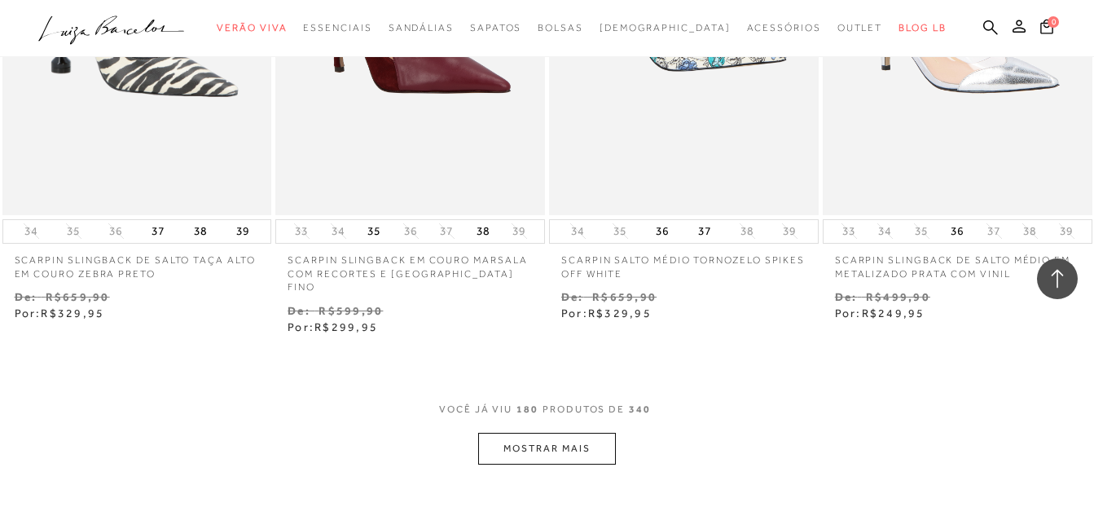
scroll to position [23841, 0]
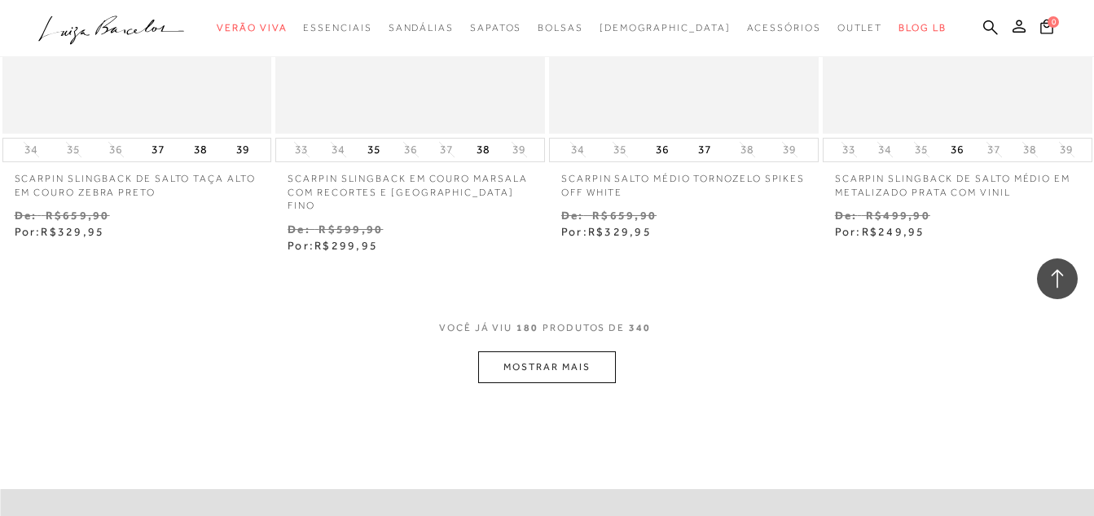
click at [556, 351] on button "MOSTRAR MAIS" at bounding box center [546, 367] width 137 height 32
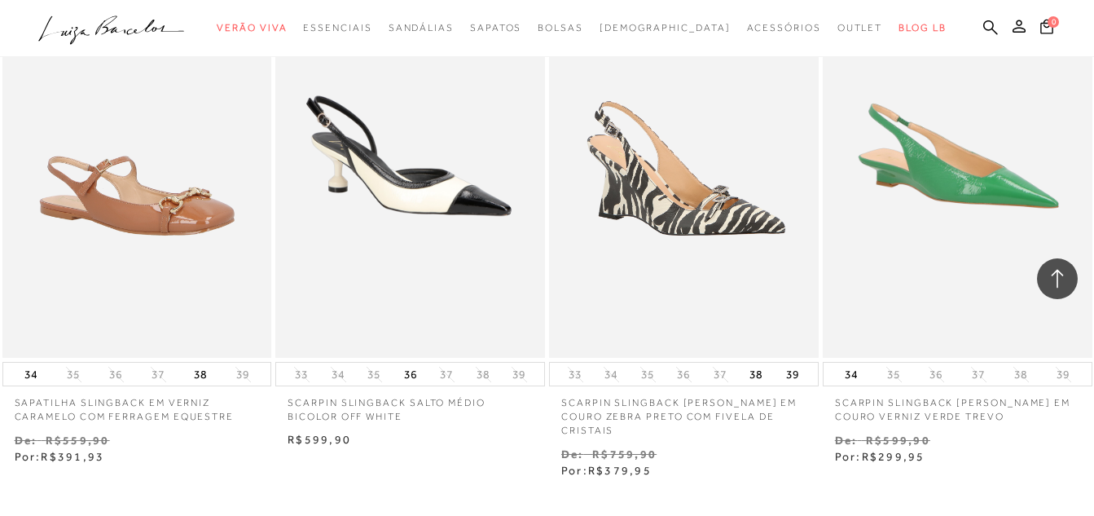
scroll to position [25470, 0]
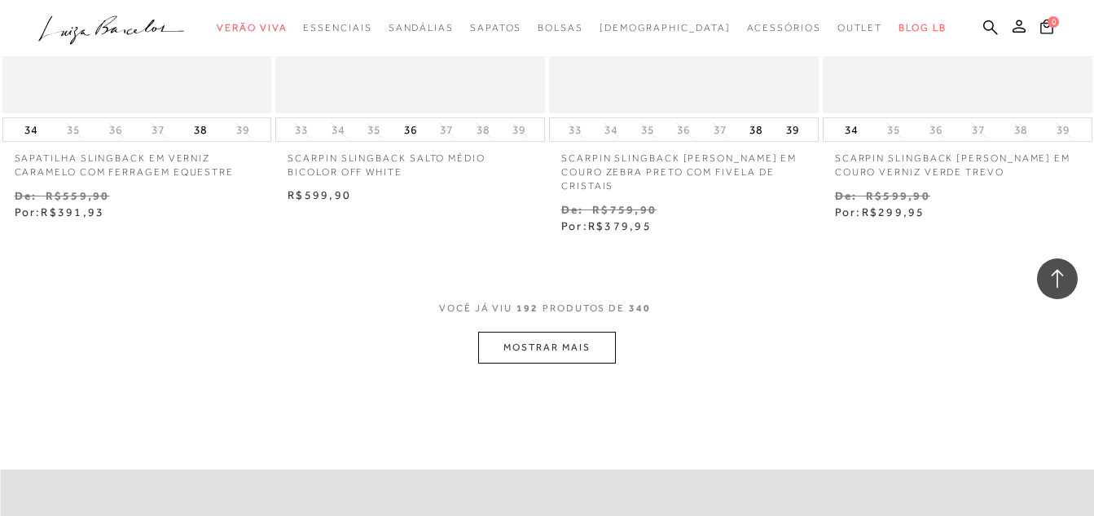
click at [542, 331] on button "MOSTRAR MAIS" at bounding box center [546, 347] width 137 height 32
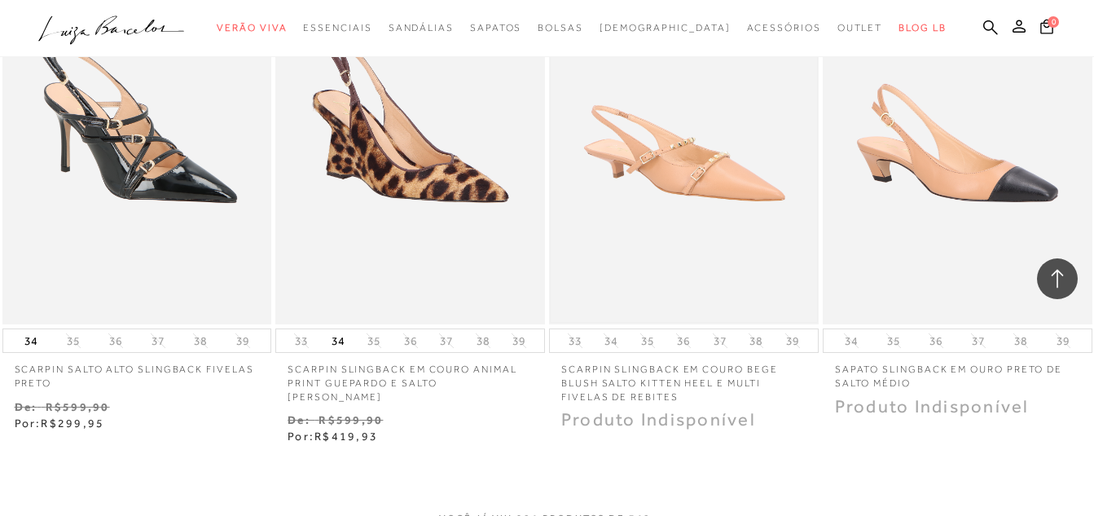
scroll to position [27018, 0]
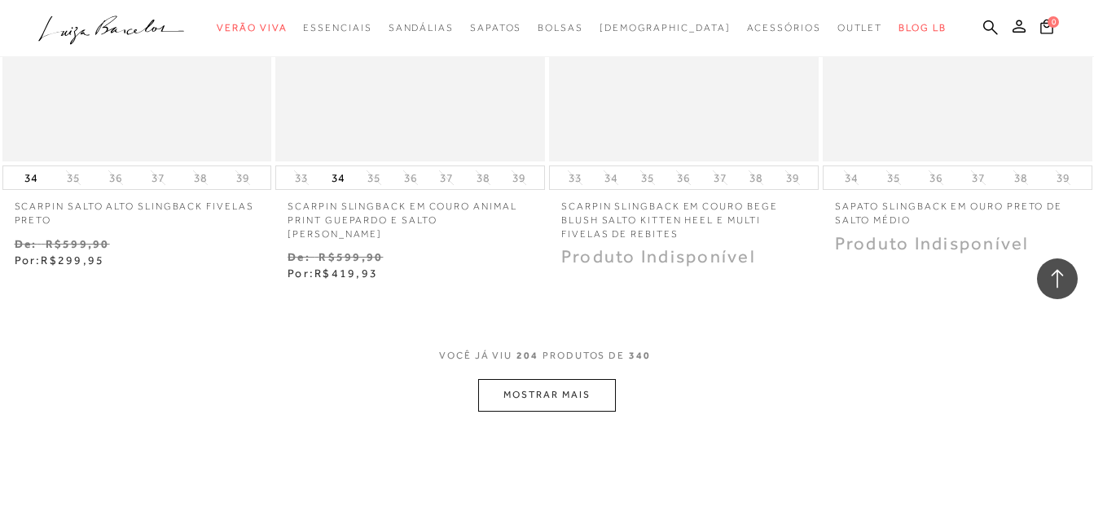
click at [552, 379] on button "MOSTRAR MAIS" at bounding box center [546, 395] width 137 height 32
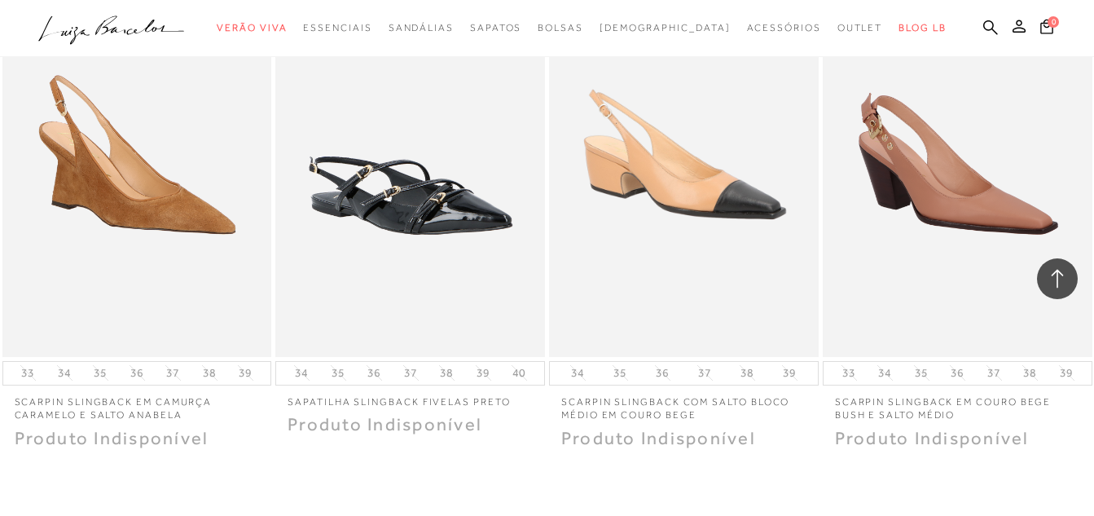
scroll to position [28565, 0]
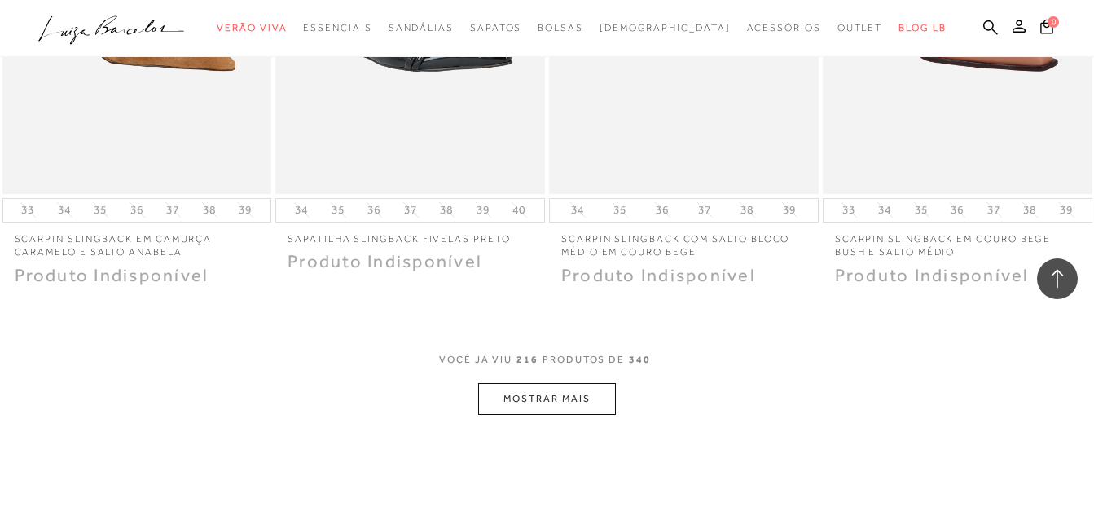
click at [573, 383] on button "MOSTRAR MAIS" at bounding box center [546, 399] width 137 height 32
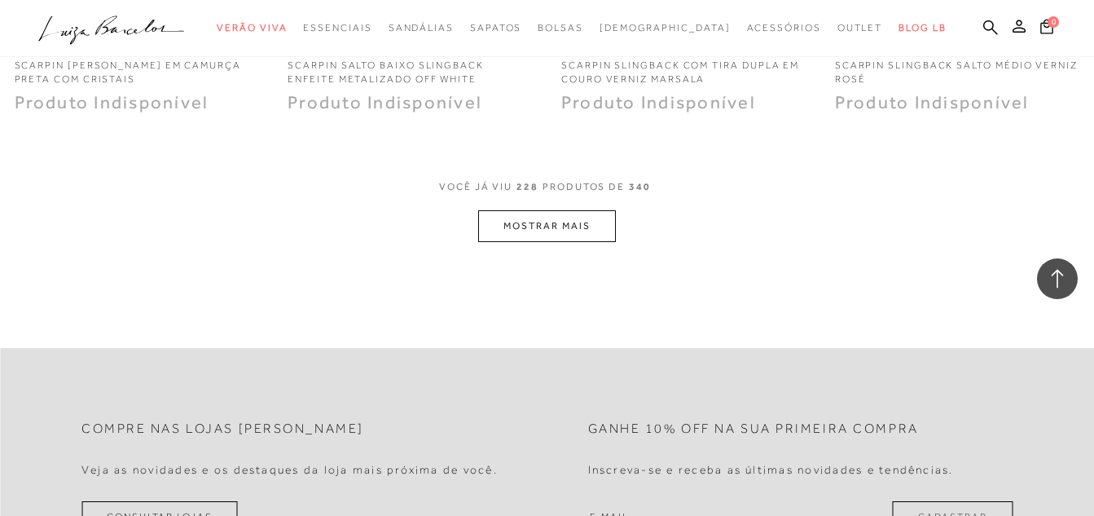
scroll to position [30357, 0]
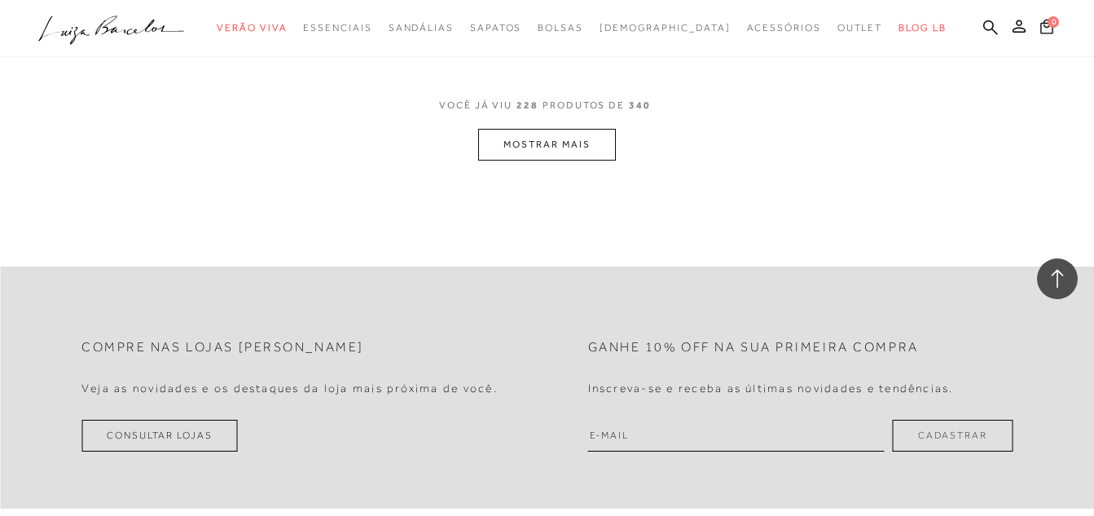
click at [542, 129] on button "MOSTRAR MAIS" at bounding box center [546, 145] width 137 height 32
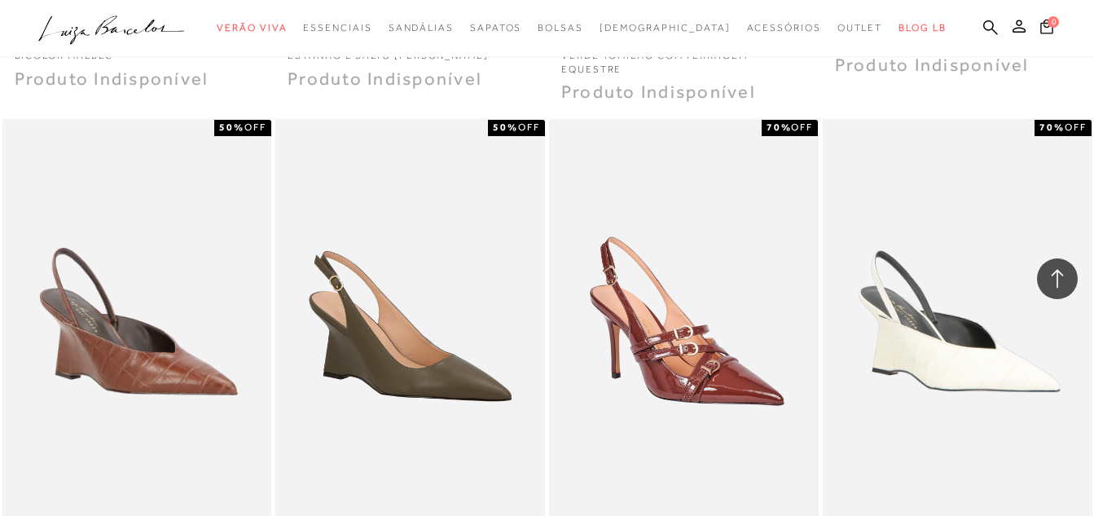
scroll to position [31650, 0]
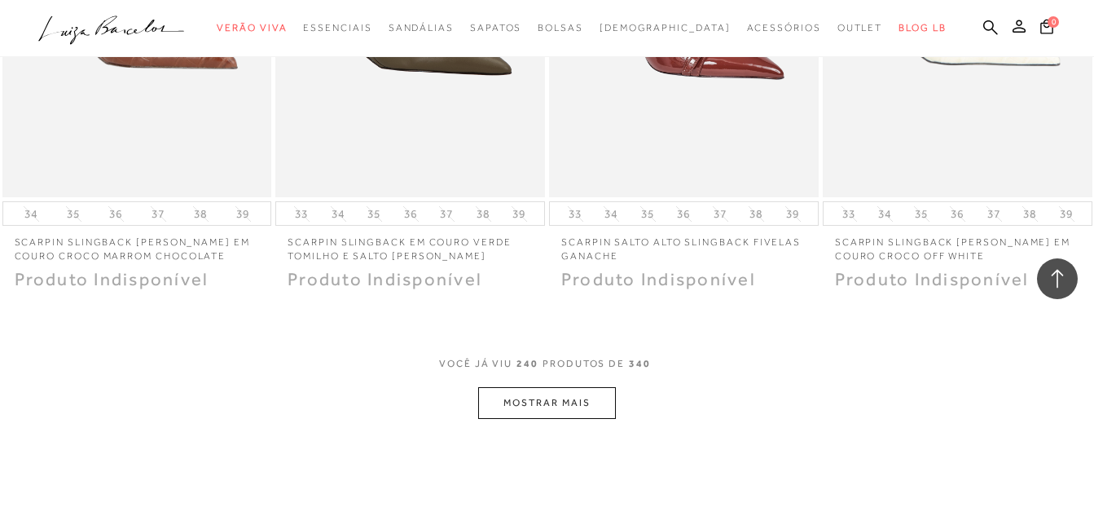
click at [516, 387] on button "MOSTRAR MAIS" at bounding box center [546, 403] width 137 height 32
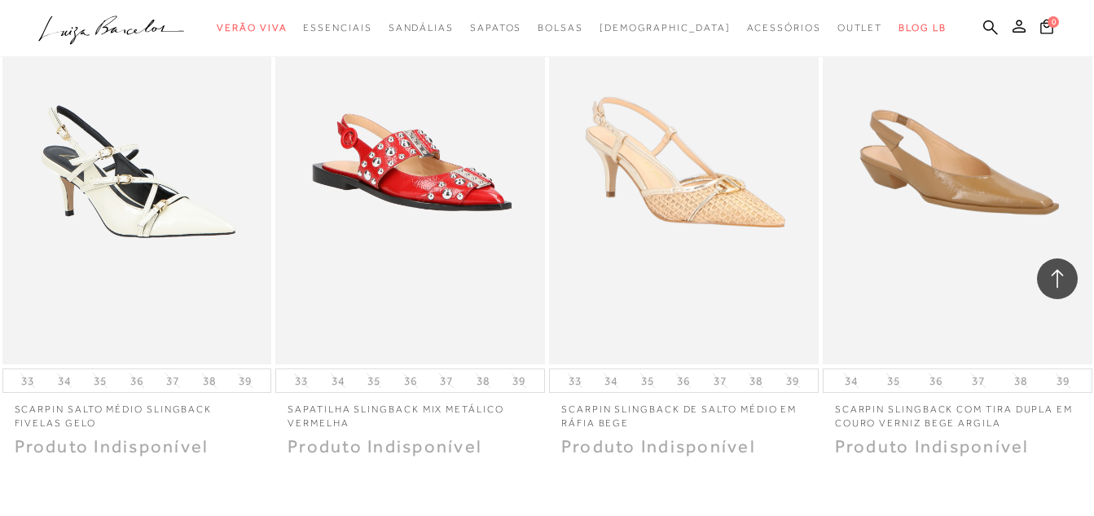
scroll to position [33116, 0]
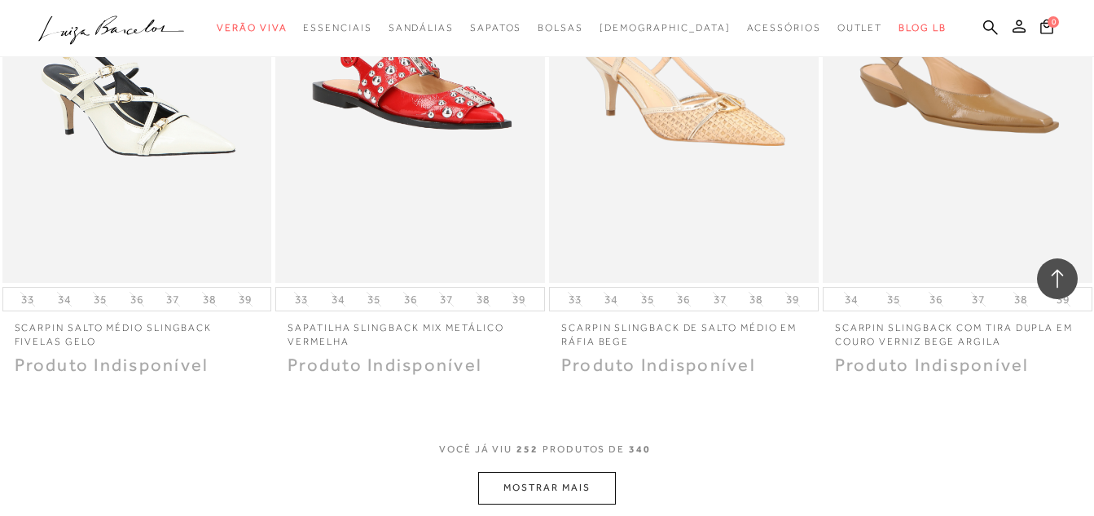
click at [520, 472] on button "MOSTRAR MAIS" at bounding box center [546, 488] width 137 height 32
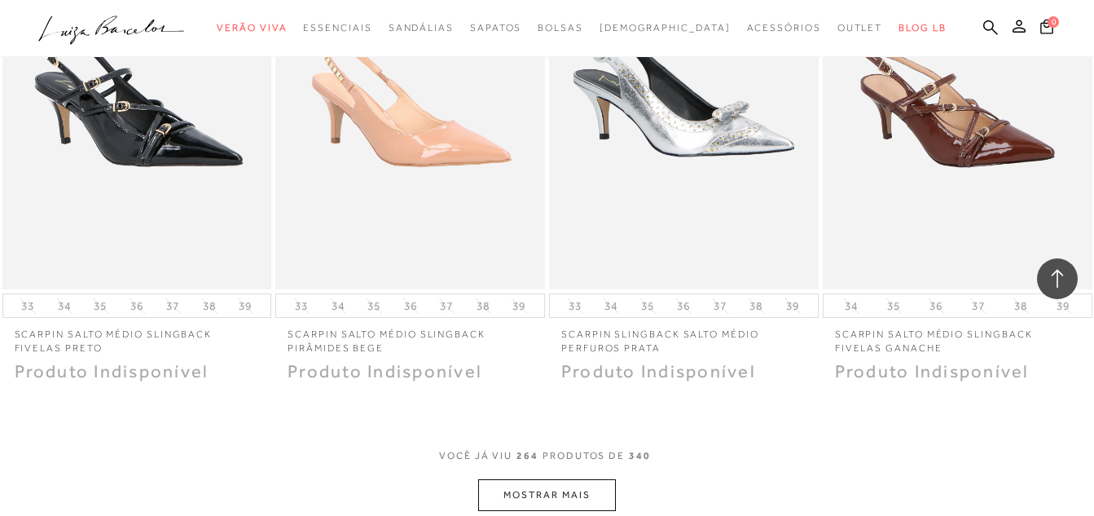
scroll to position [34755, 0]
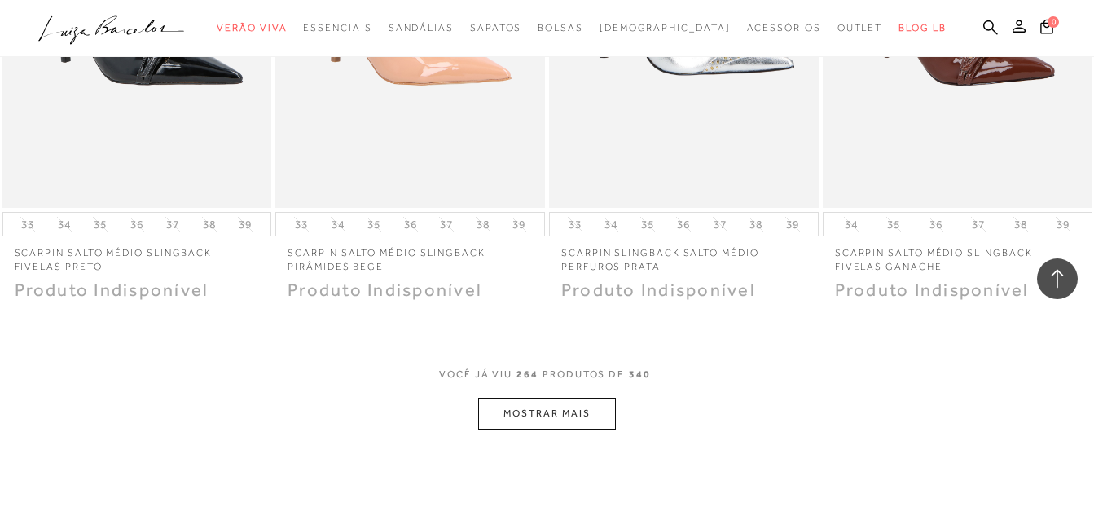
click at [555, 397] on button "MOSTRAR MAIS" at bounding box center [546, 413] width 137 height 32
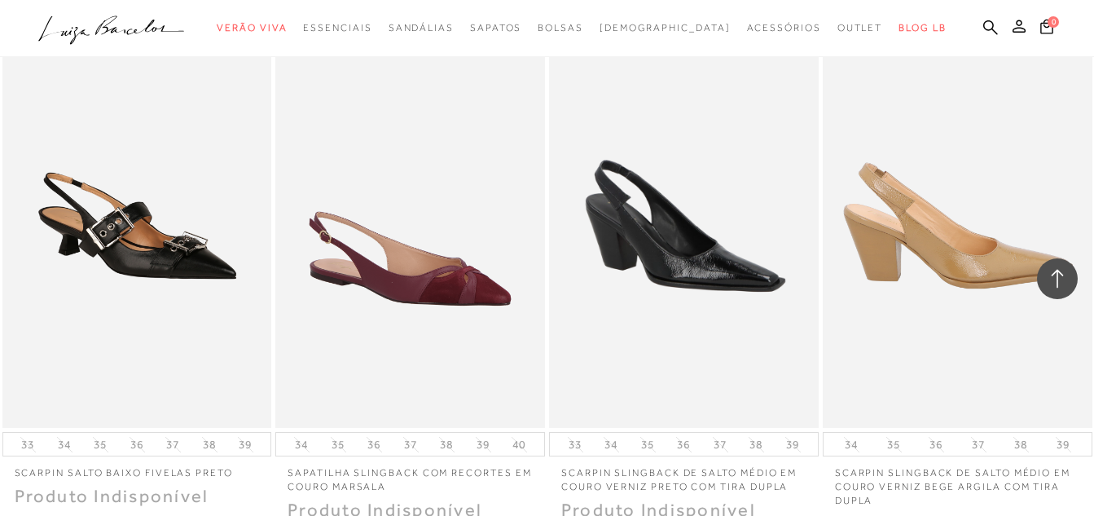
scroll to position [36331, 0]
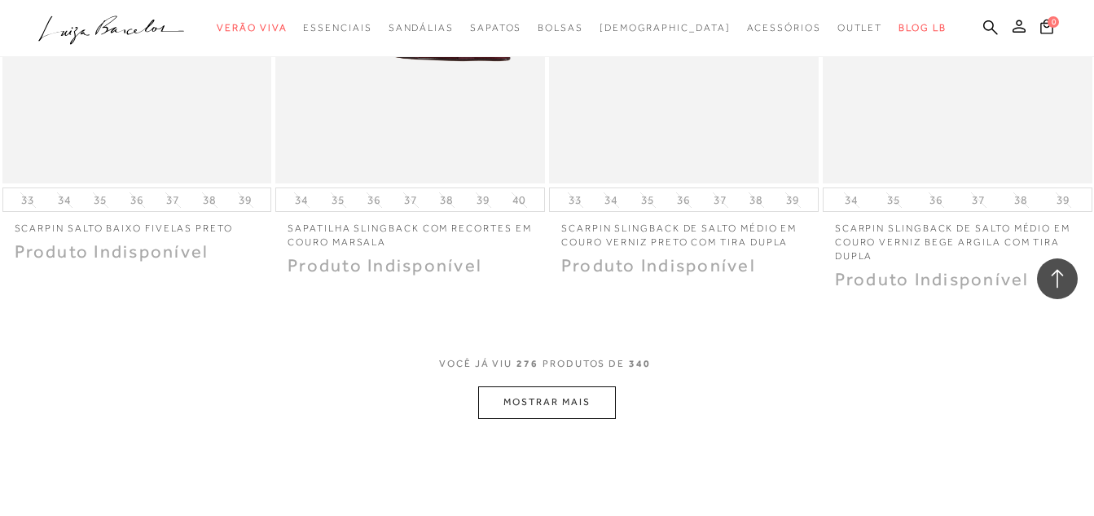
click at [537, 386] on button "MOSTRAR MAIS" at bounding box center [546, 402] width 137 height 32
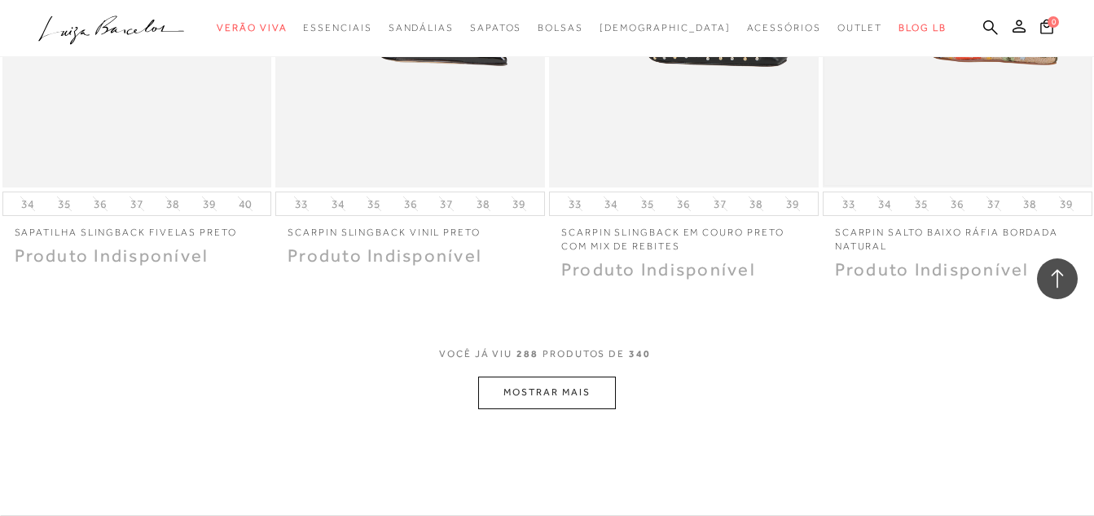
scroll to position [37971, 0]
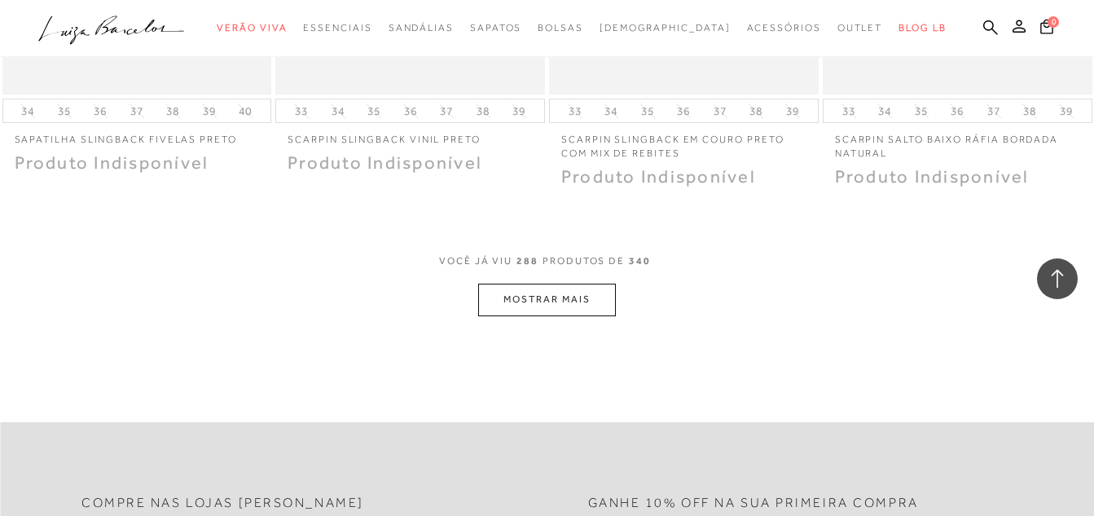
click at [551, 283] on button "MOSTRAR MAIS" at bounding box center [546, 299] width 137 height 32
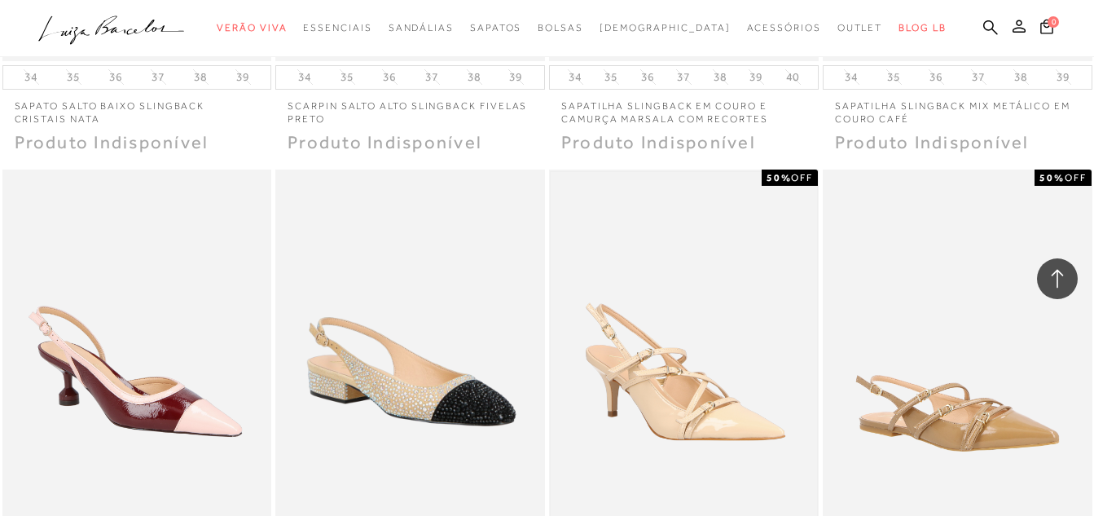
scroll to position [39274, 0]
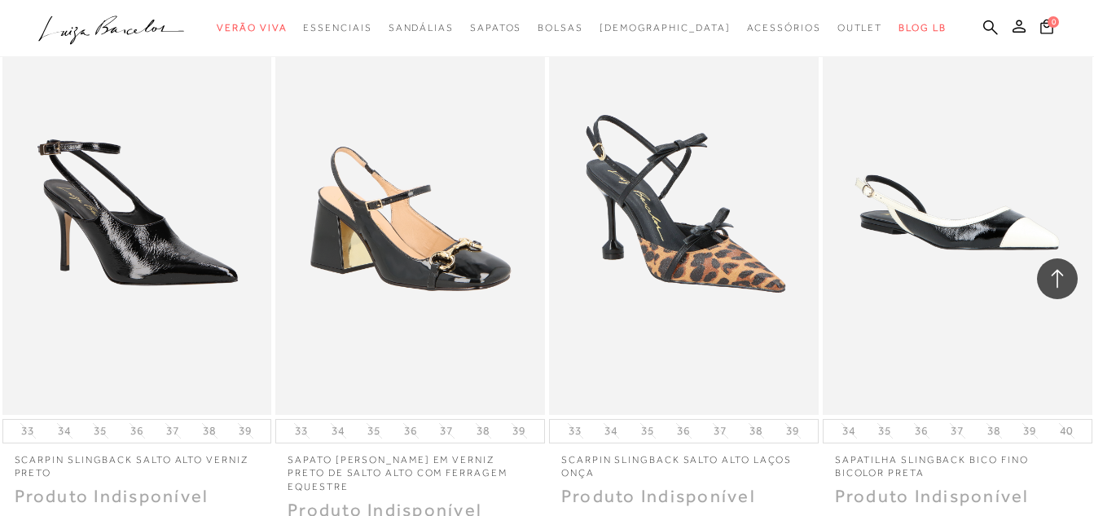
scroll to position [40903, 0]
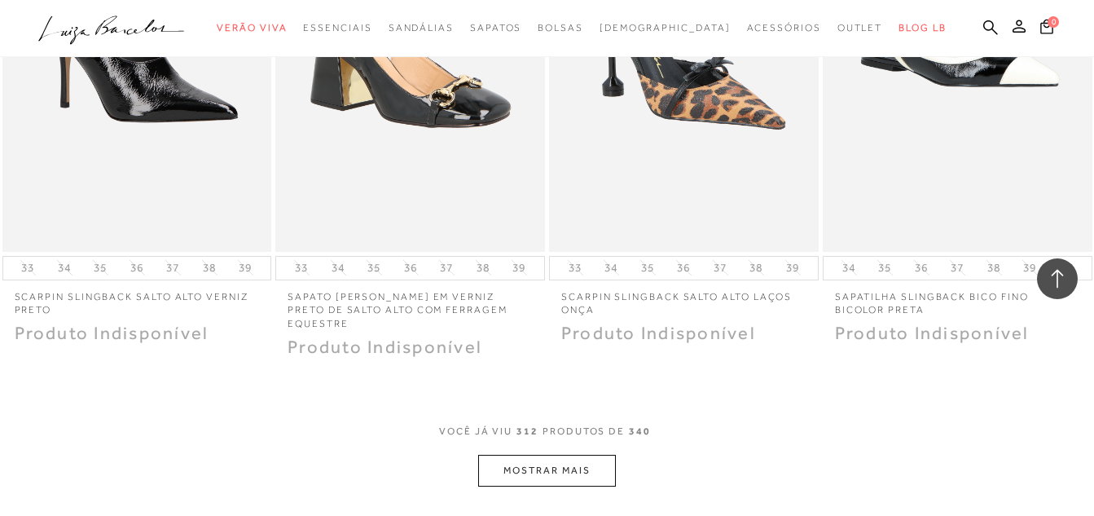
click at [534, 454] on button "MOSTRAR MAIS" at bounding box center [546, 470] width 137 height 32
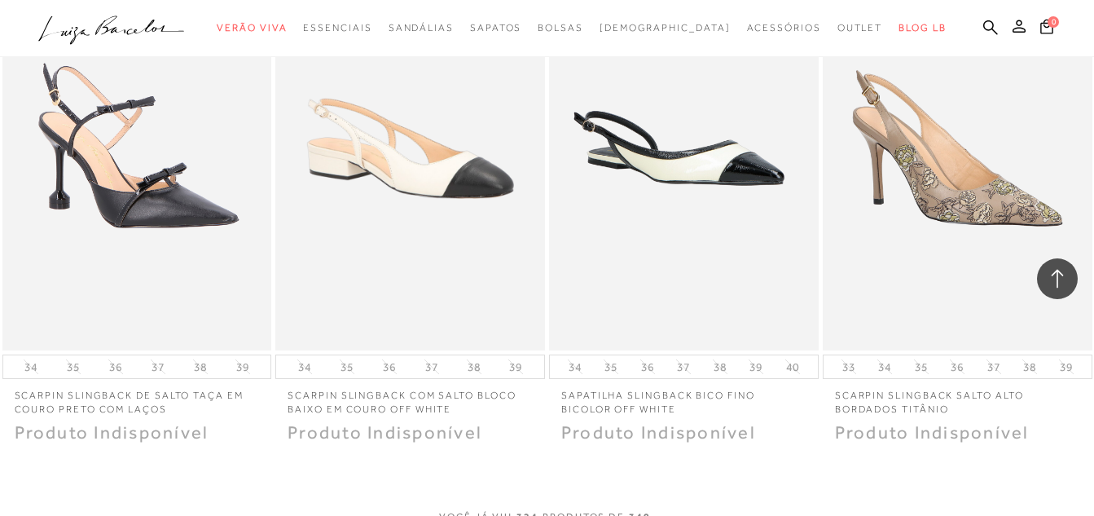
scroll to position [42450, 0]
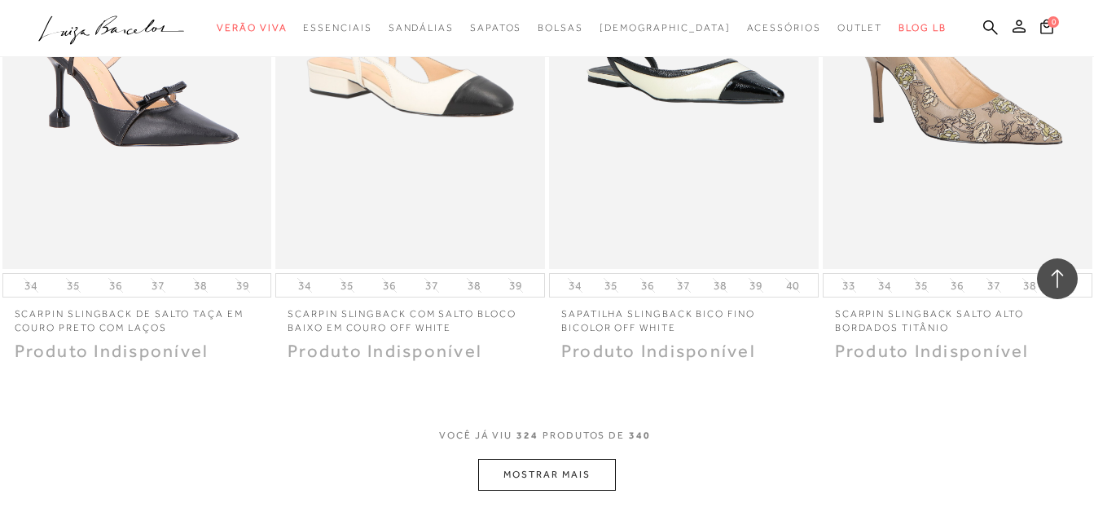
click at [557, 459] on button "MOSTRAR MAIS" at bounding box center [546, 475] width 137 height 32
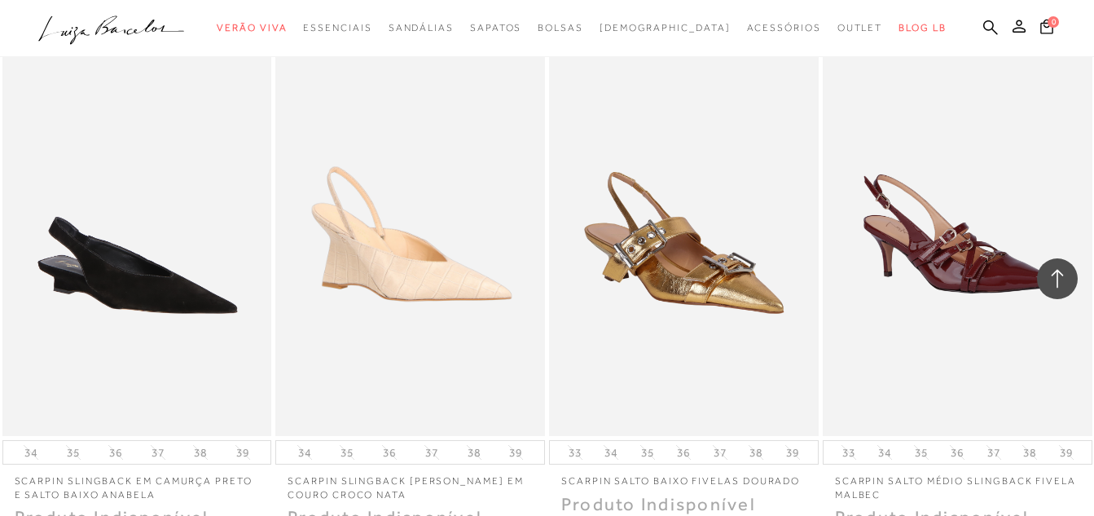
scroll to position [44079, 0]
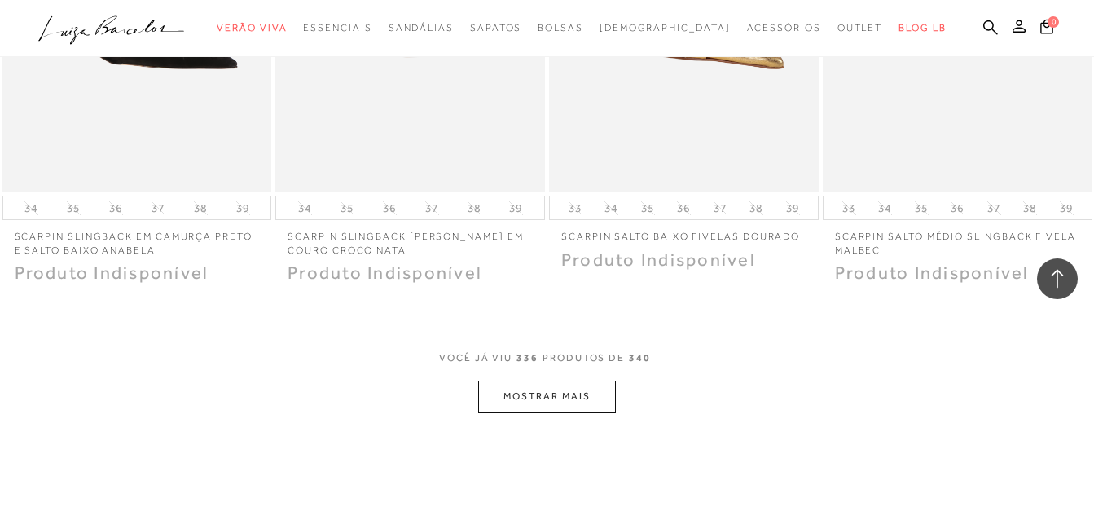
click at [530, 380] on button "MOSTRAR MAIS" at bounding box center [546, 396] width 137 height 32
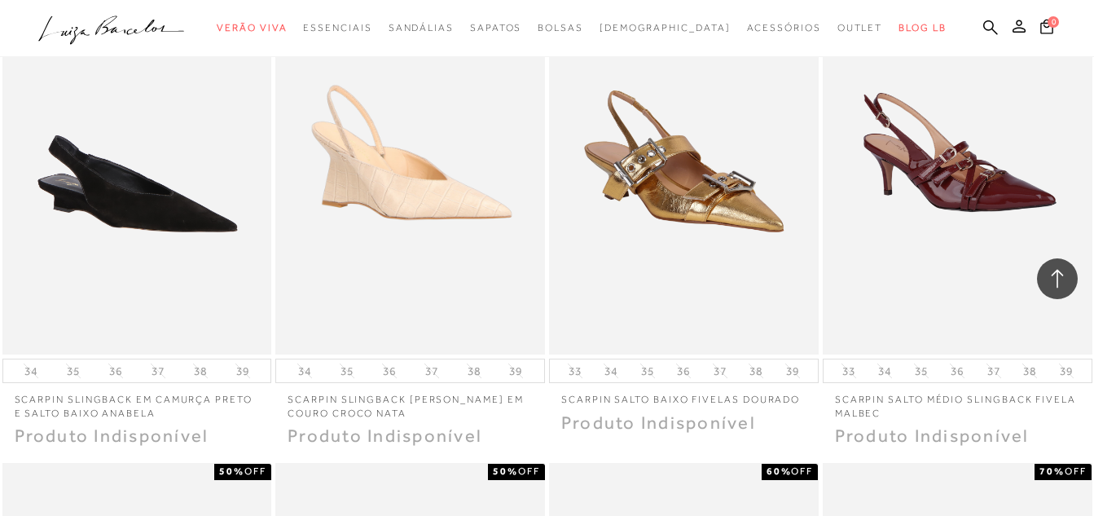
scroll to position [43753, 0]
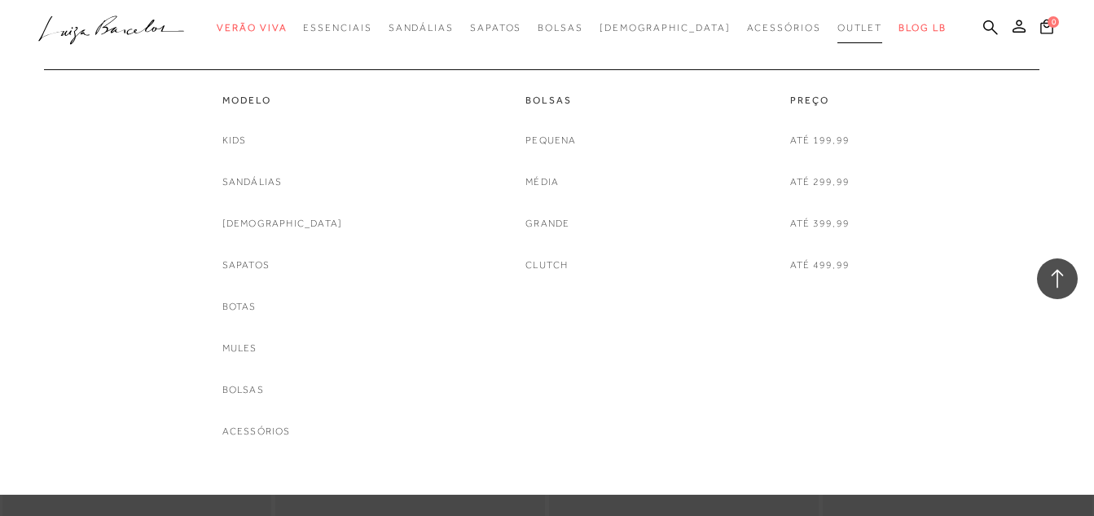
click at [837, 22] on span "Outlet" at bounding box center [860, 27] width 46 height 11
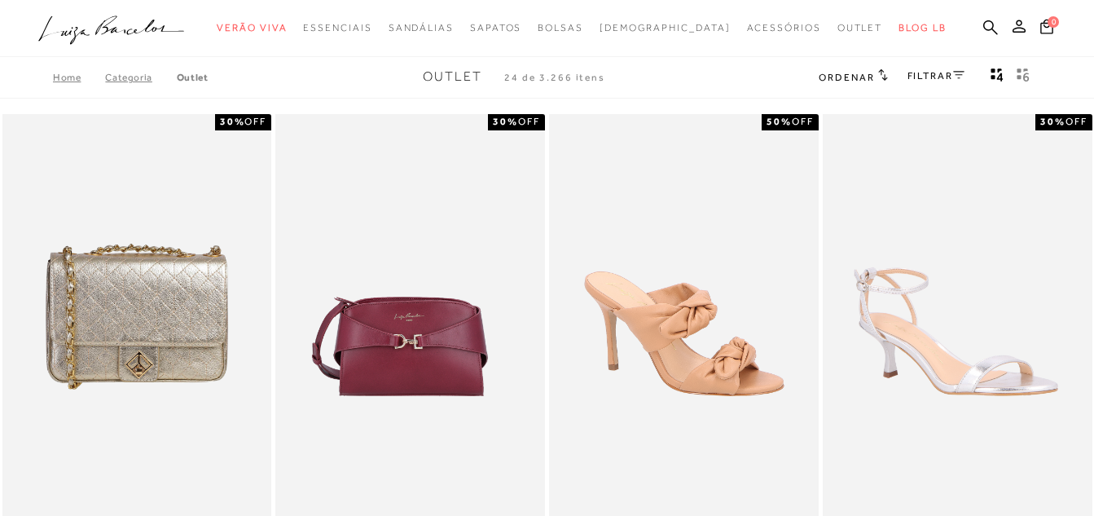
click at [957, 76] on icon at bounding box center [958, 75] width 11 height 8
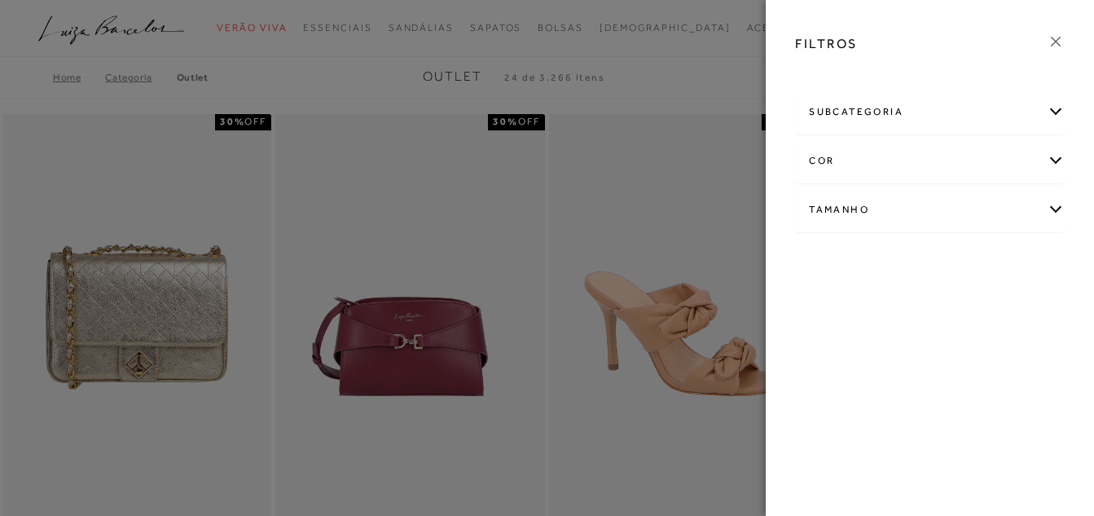
click at [1054, 211] on div "Tamanho" at bounding box center [930, 209] width 268 height 43
click at [832, 332] on link "Ver mais..." at bounding box center [839, 333] width 44 height 12
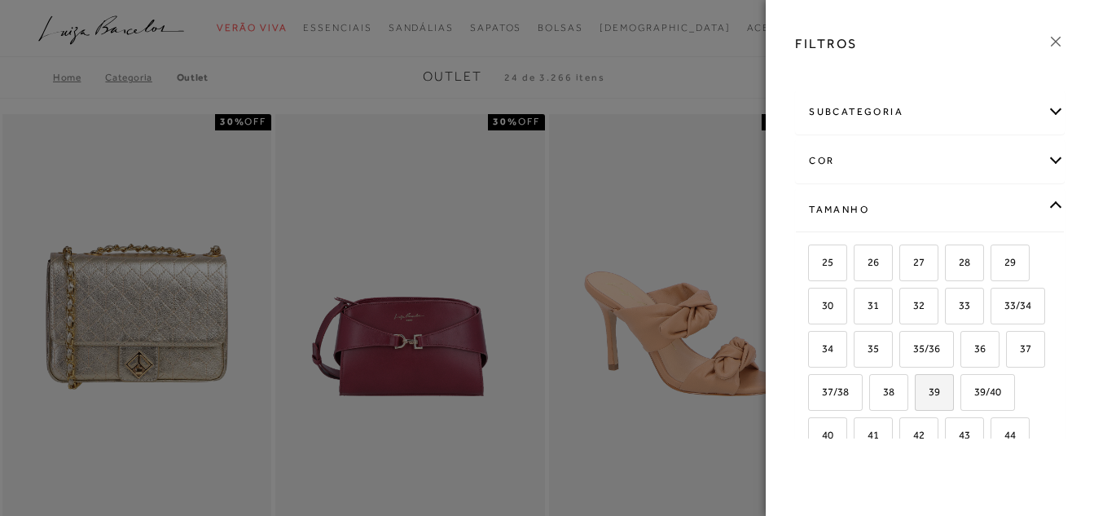
click at [915, 410] on label "39" at bounding box center [933, 392] width 37 height 35
click at [912, 402] on input "39" at bounding box center [920, 394] width 16 height 16
checkbox input "true"
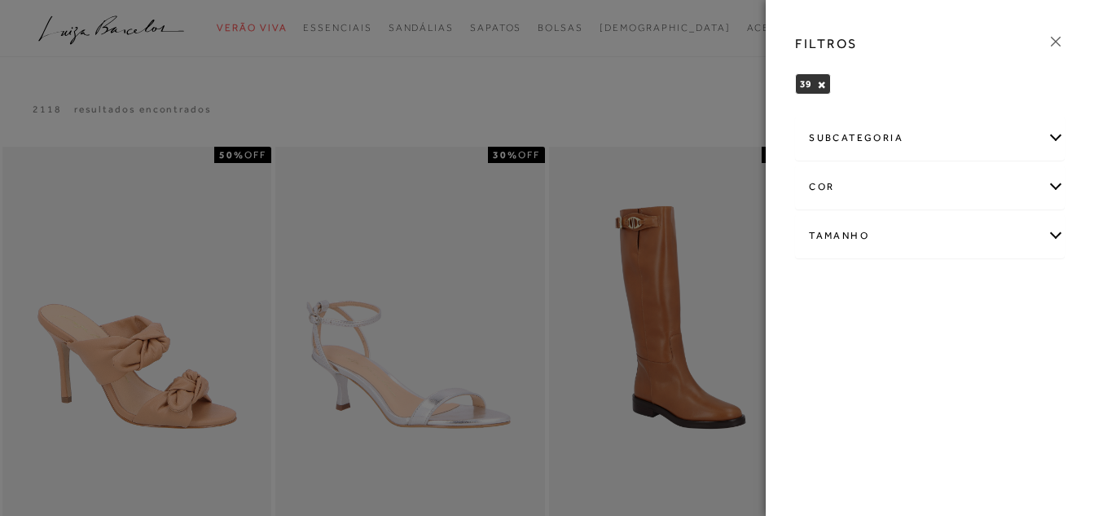
click at [1055, 243] on div "Tamanho" at bounding box center [930, 235] width 268 height 43
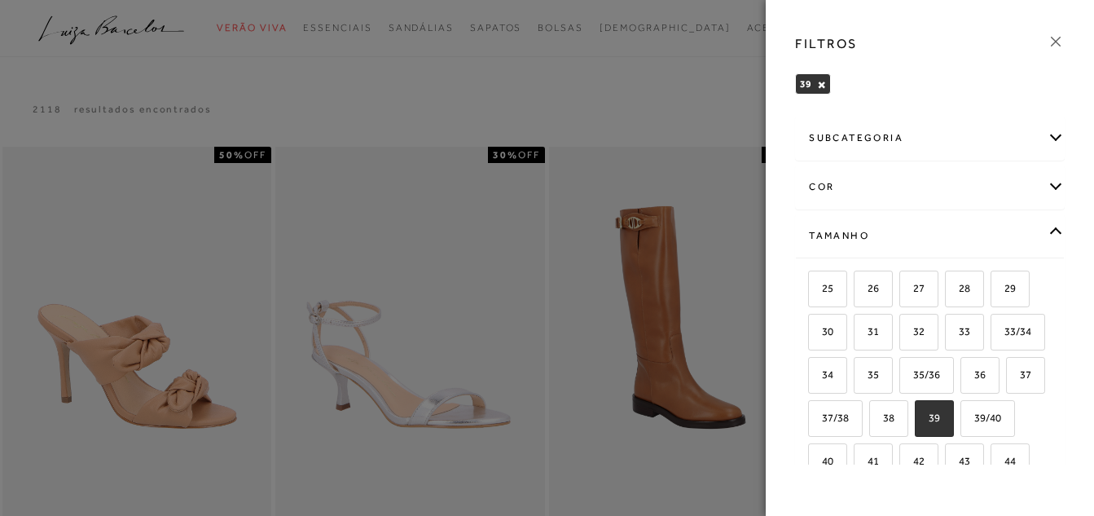
click at [1055, 243] on div "subcategoria Modelo Preço -" at bounding box center [930, 288] width 296 height 353
click at [1051, 46] on icon at bounding box center [1055, 42] width 18 height 18
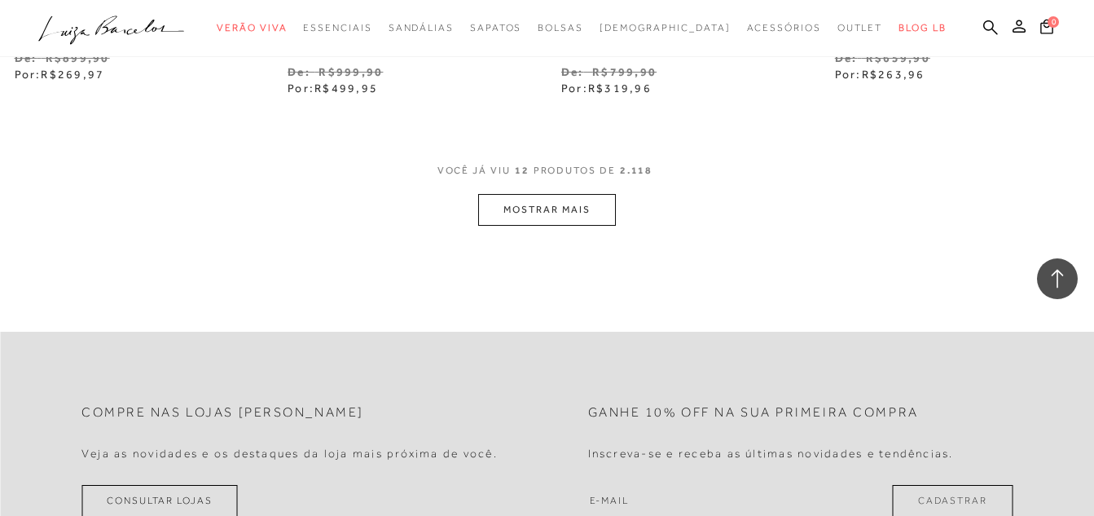
scroll to position [1547, 0]
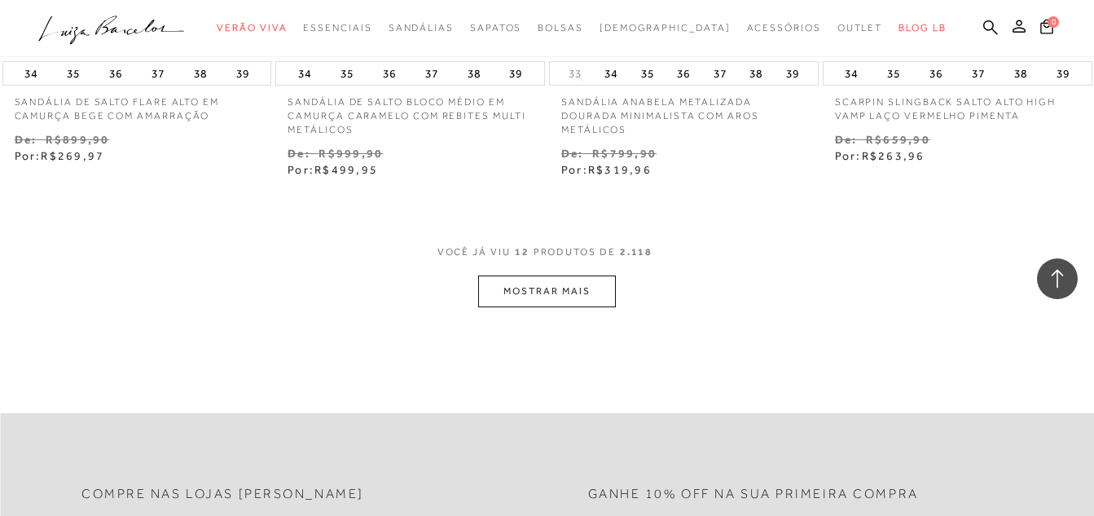
click at [543, 295] on button "MOSTRAR MAIS" at bounding box center [546, 291] width 137 height 32
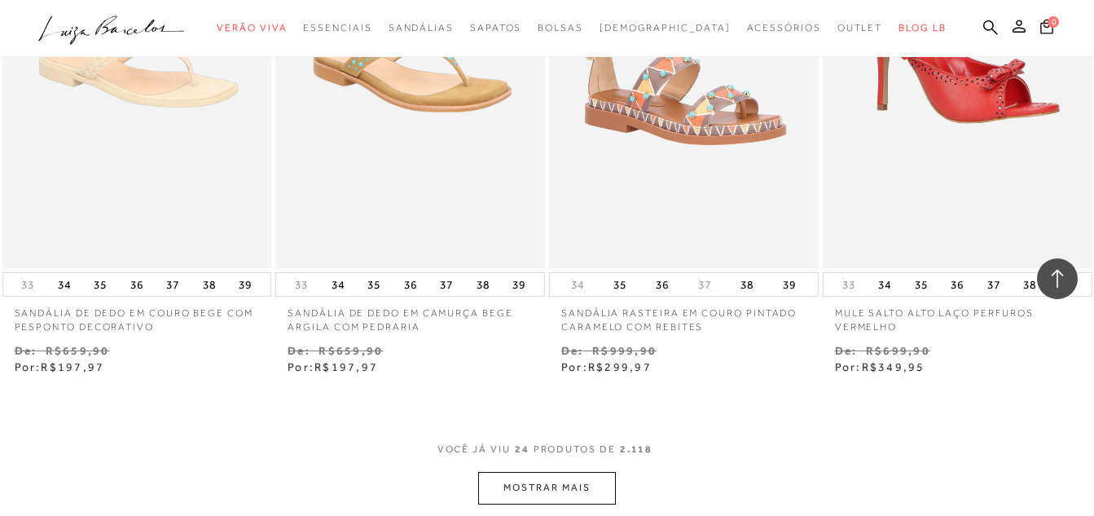
scroll to position [3013, 0]
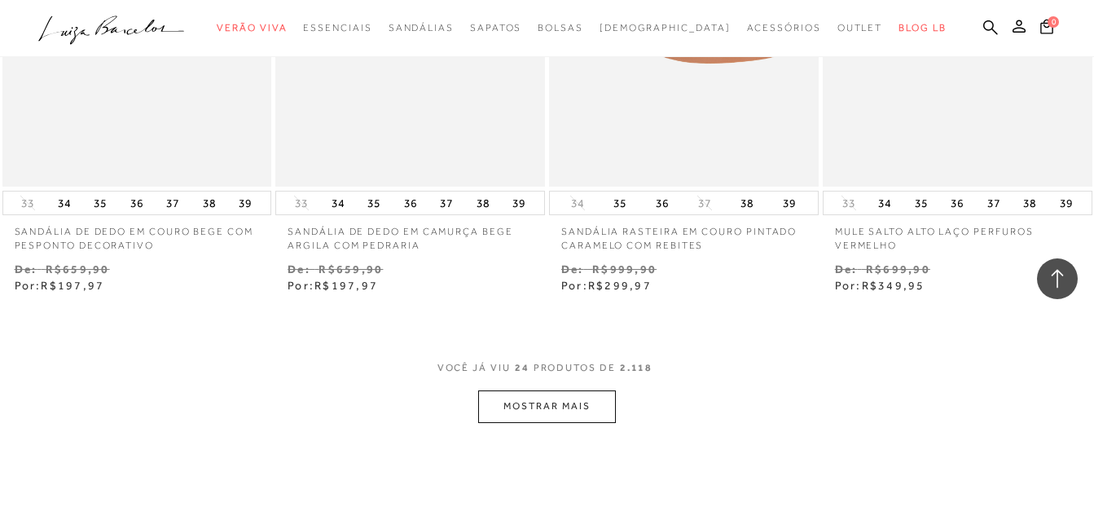
click at [546, 397] on button "MOSTRAR MAIS" at bounding box center [546, 406] width 137 height 32
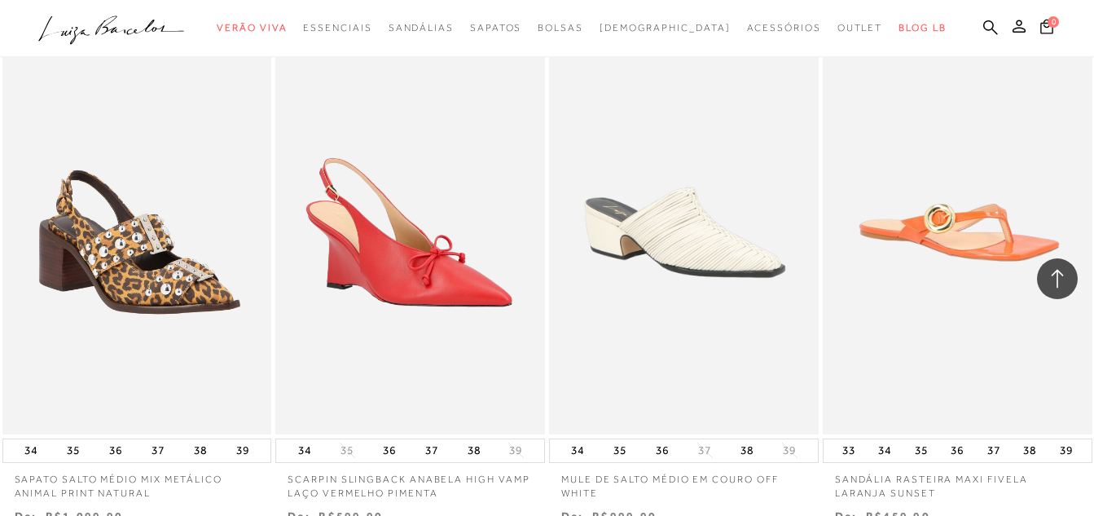
scroll to position [4723, 0]
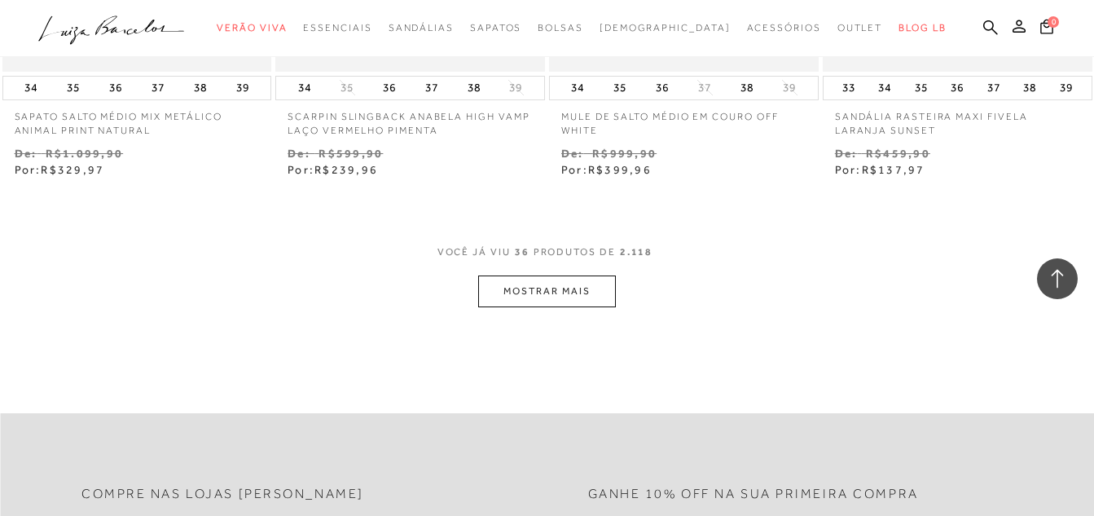
click at [528, 287] on button "MOSTRAR MAIS" at bounding box center [546, 291] width 137 height 32
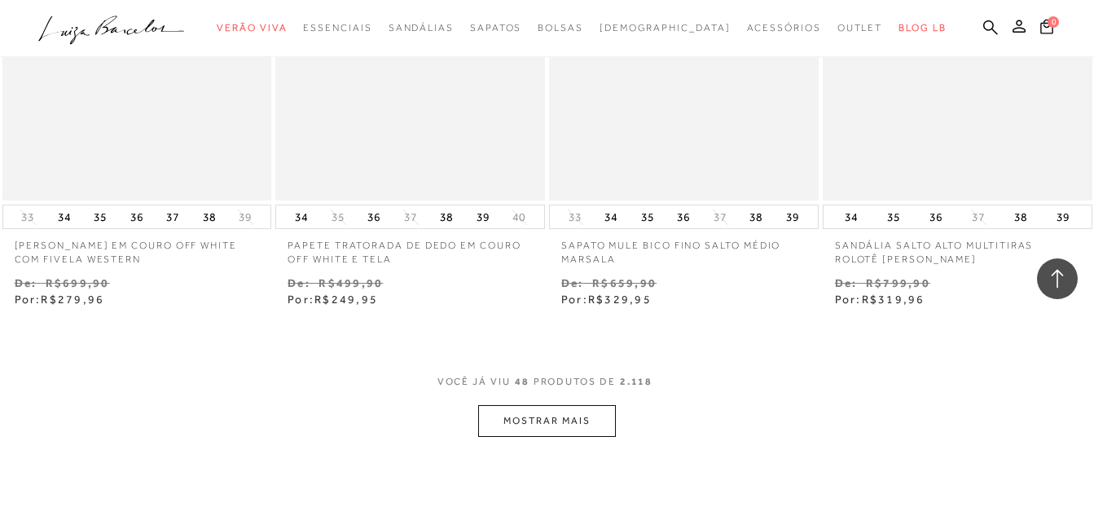
scroll to position [6352, 0]
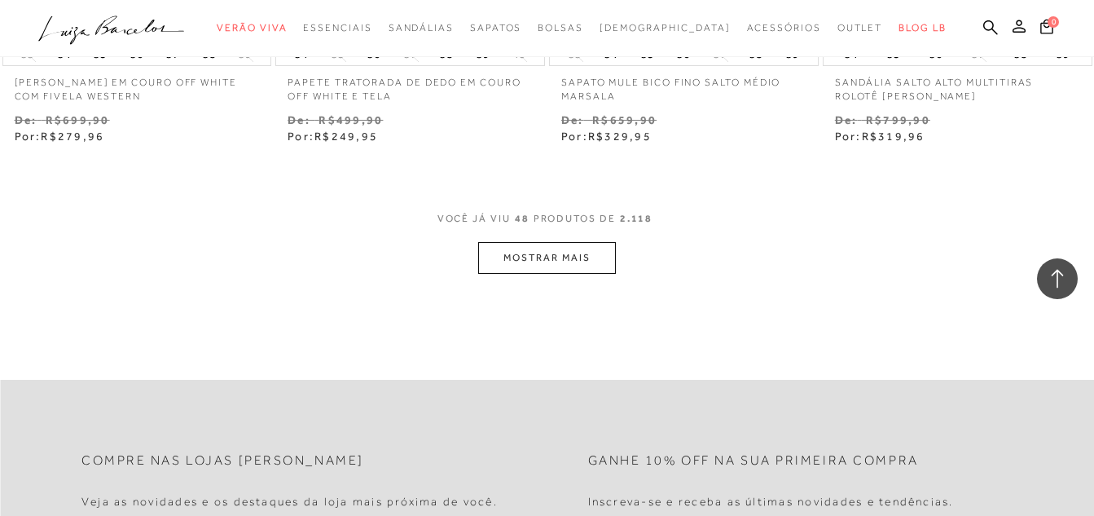
click at [542, 255] on button "MOSTRAR MAIS" at bounding box center [546, 258] width 137 height 32
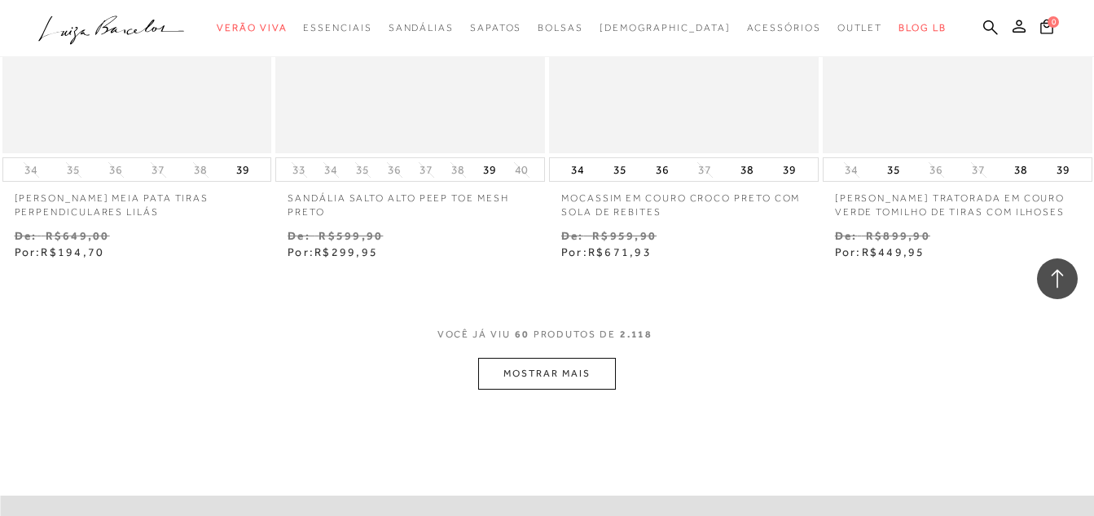
scroll to position [7900, 0]
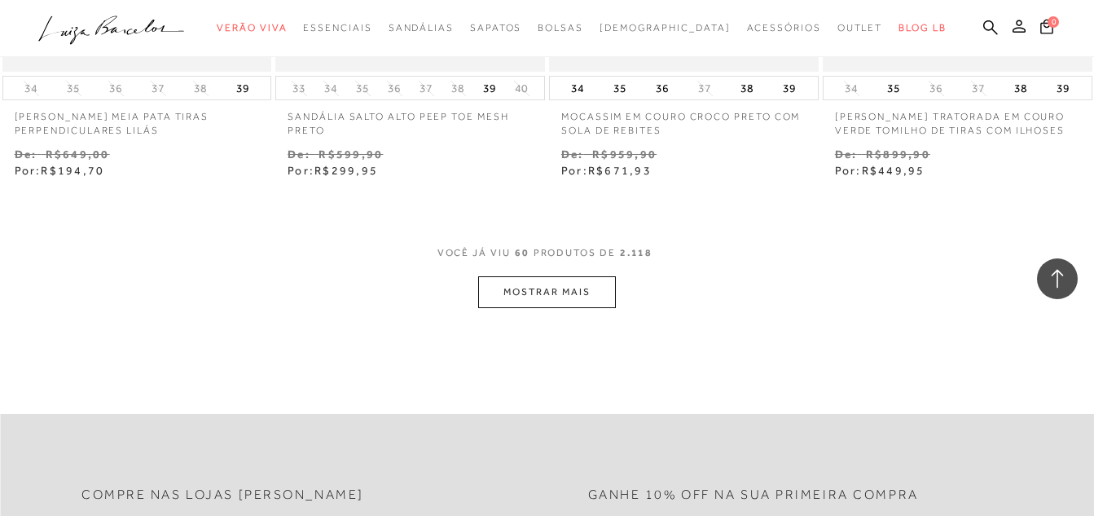
click at [529, 287] on button "MOSTRAR MAIS" at bounding box center [546, 292] width 137 height 32
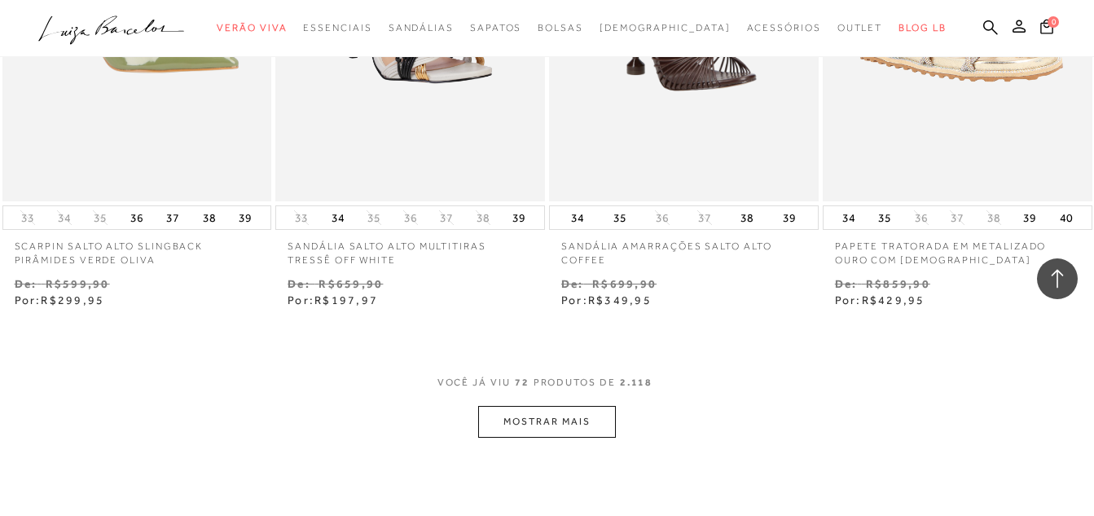
scroll to position [9447, 0]
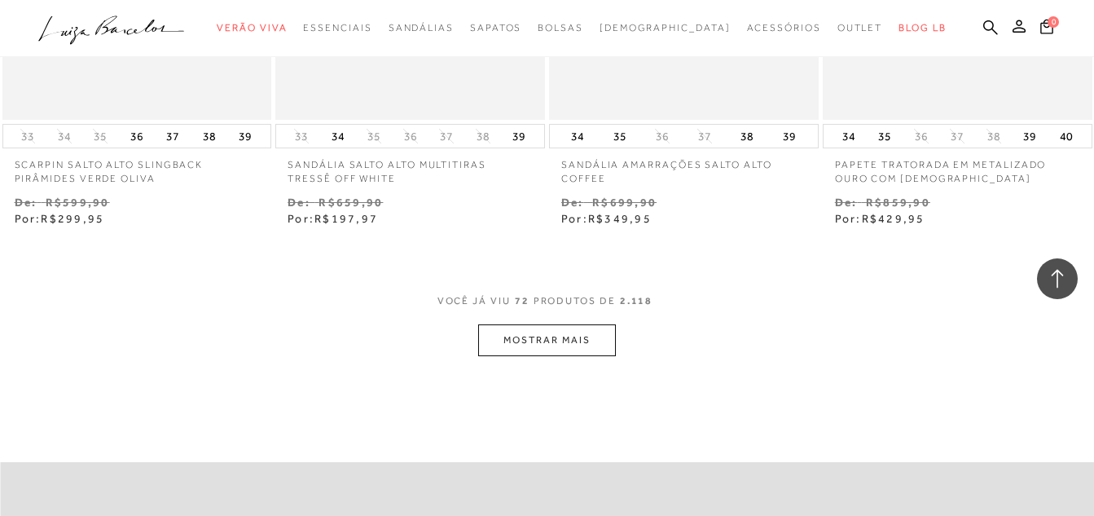
click at [590, 326] on button "MOSTRAR MAIS" at bounding box center [546, 340] width 137 height 32
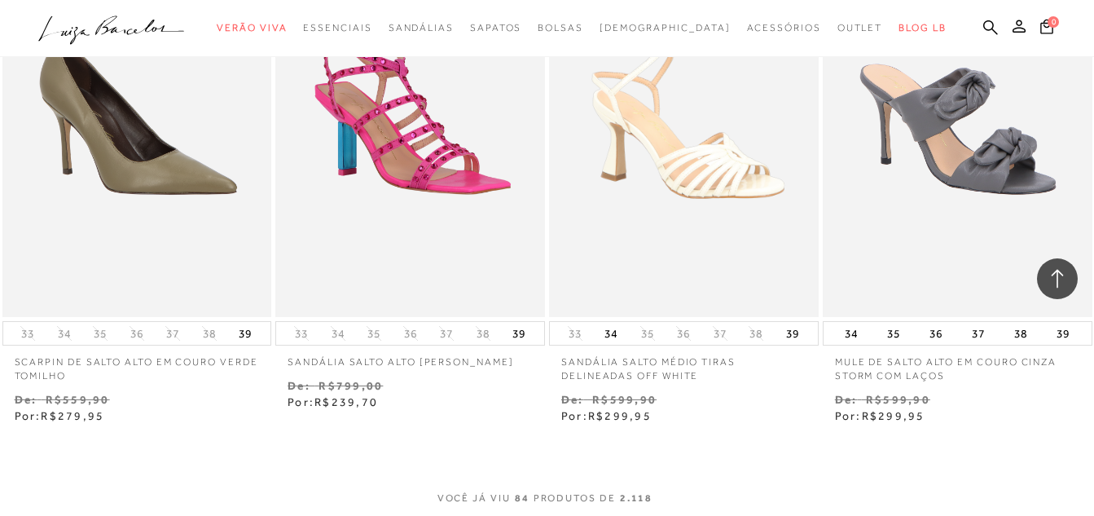
scroll to position [10913, 0]
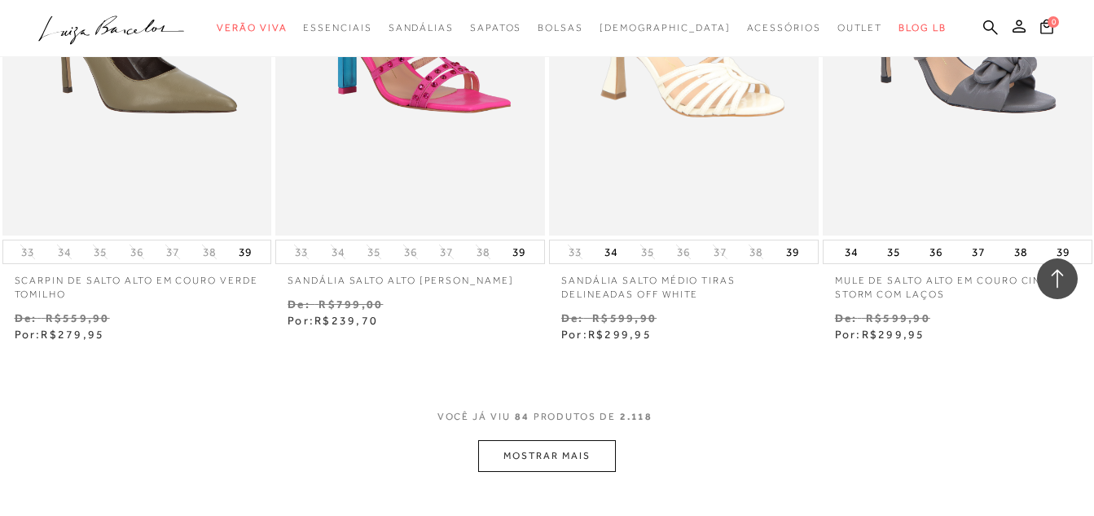
click at [529, 440] on button "MOSTRAR MAIS" at bounding box center [546, 456] width 137 height 32
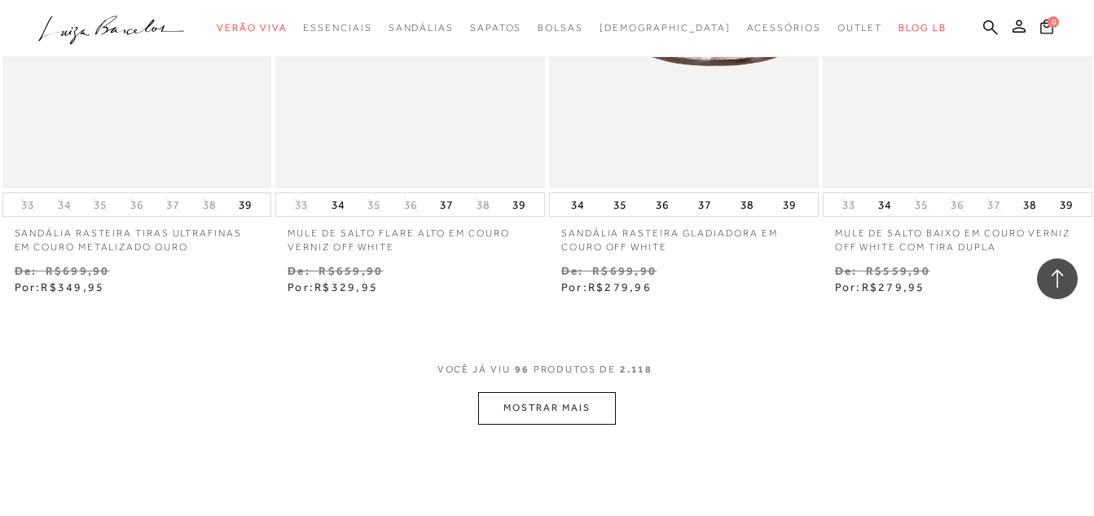
scroll to position [12786, 0]
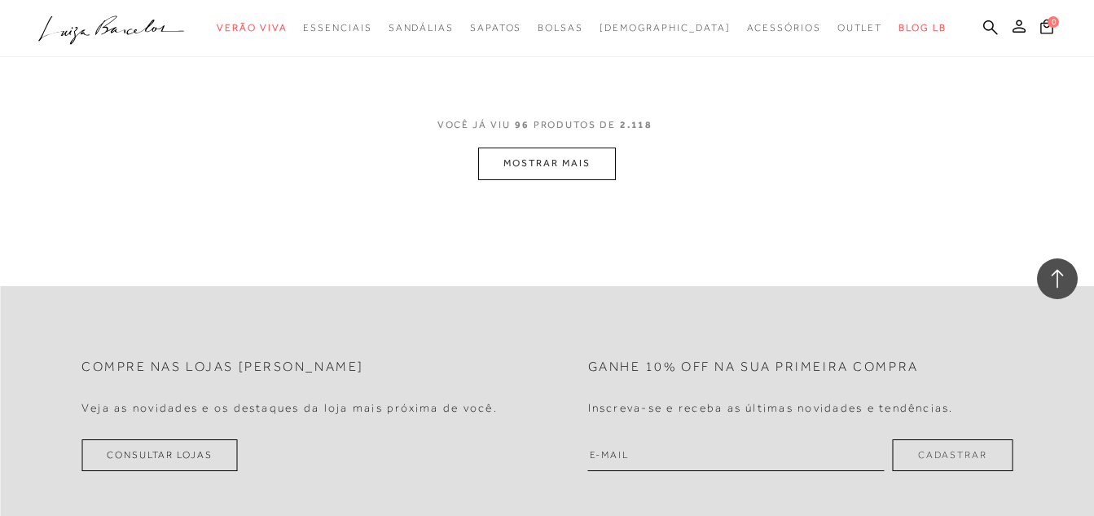
click at [567, 165] on button "MOSTRAR MAIS" at bounding box center [546, 163] width 137 height 32
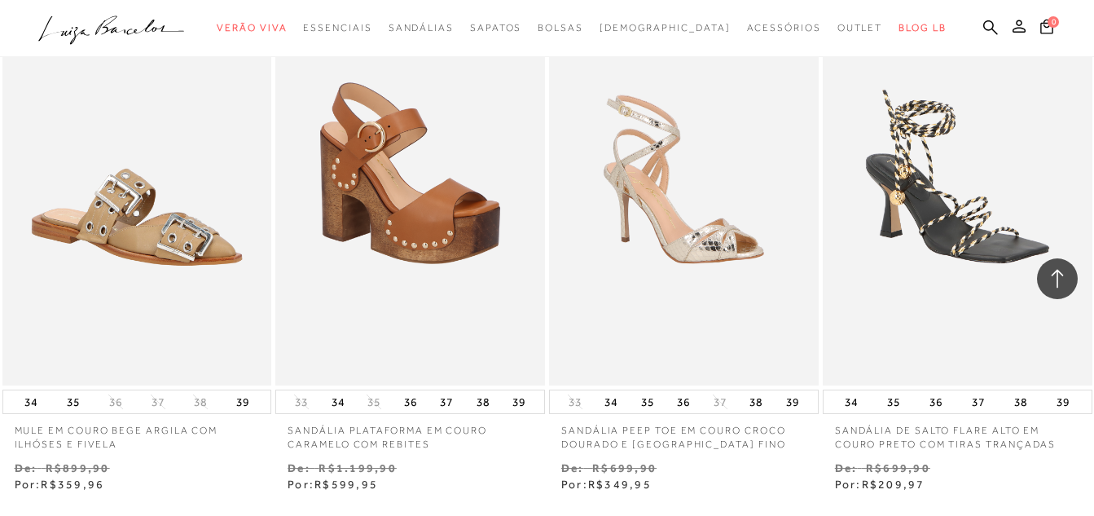
scroll to position [14252, 0]
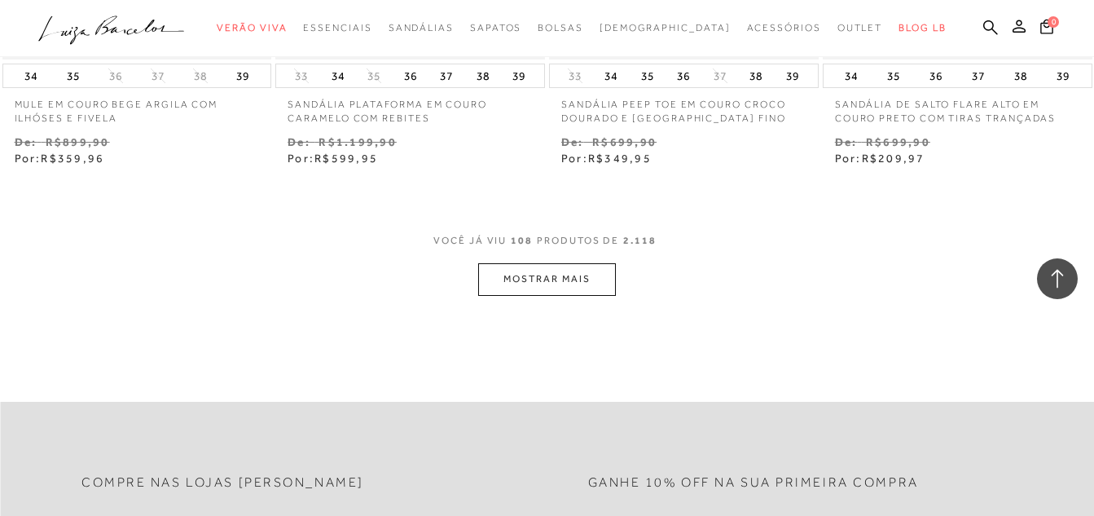
click at [551, 272] on button "MOSTRAR MAIS" at bounding box center [546, 279] width 137 height 32
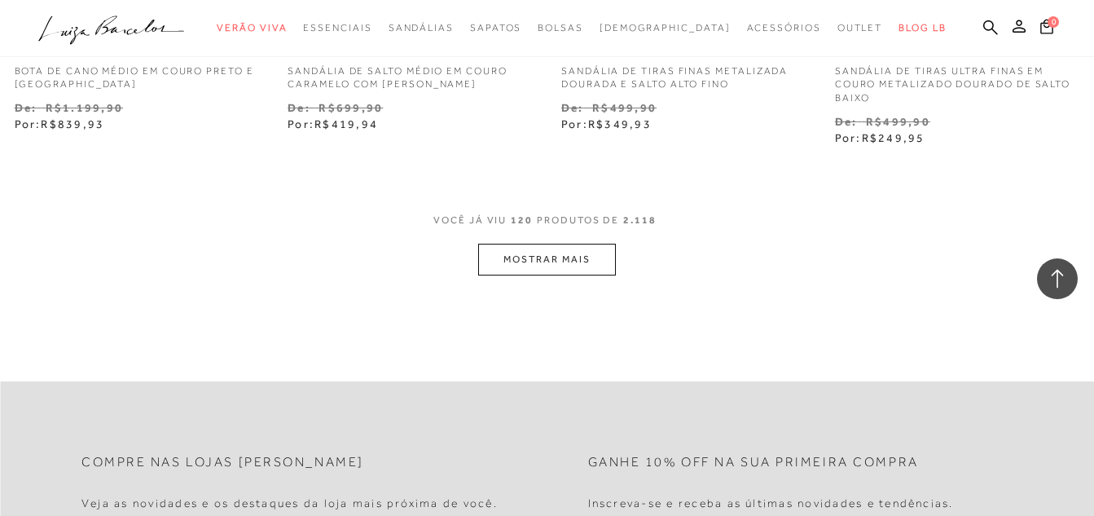
scroll to position [15962, 0]
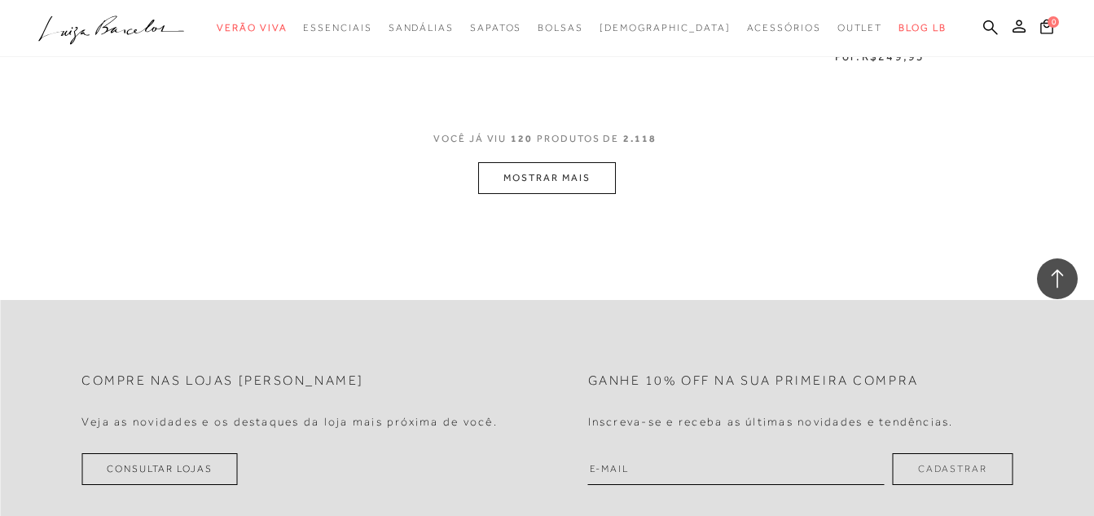
click at [550, 172] on button "MOSTRAR MAIS" at bounding box center [546, 178] width 137 height 32
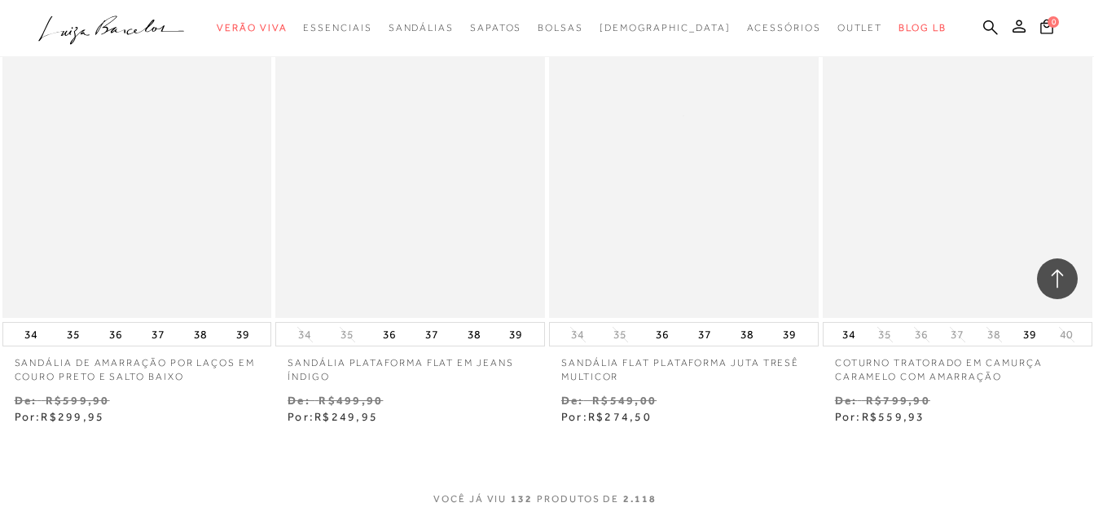
scroll to position [17428, 0]
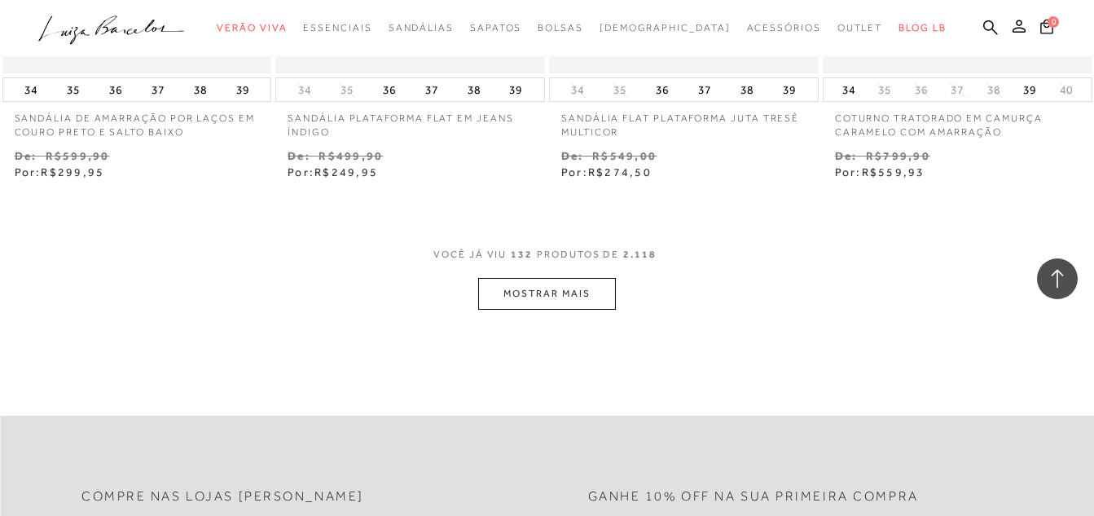
click at [591, 278] on button "MOSTRAR MAIS" at bounding box center [546, 294] width 137 height 32
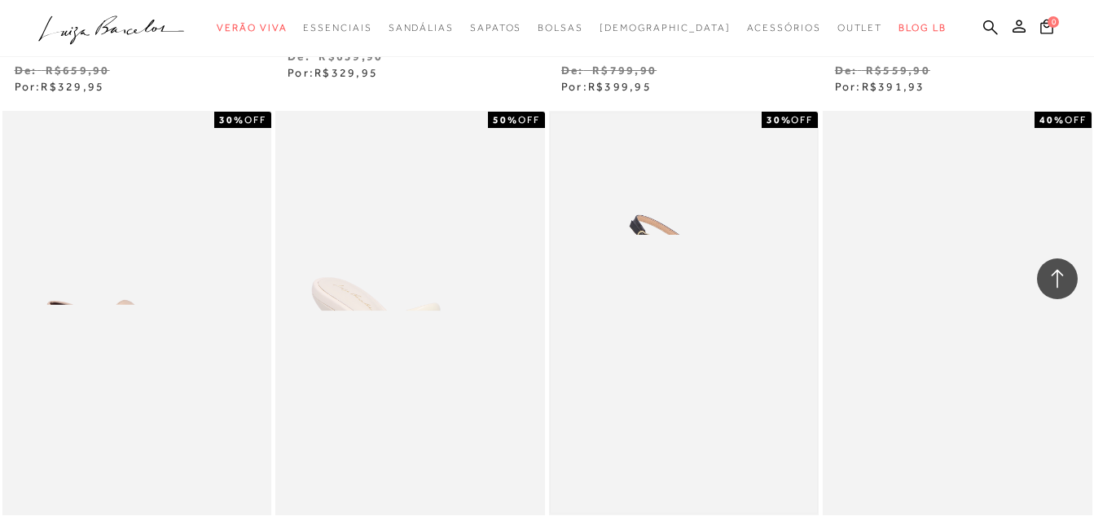
scroll to position [18894, 0]
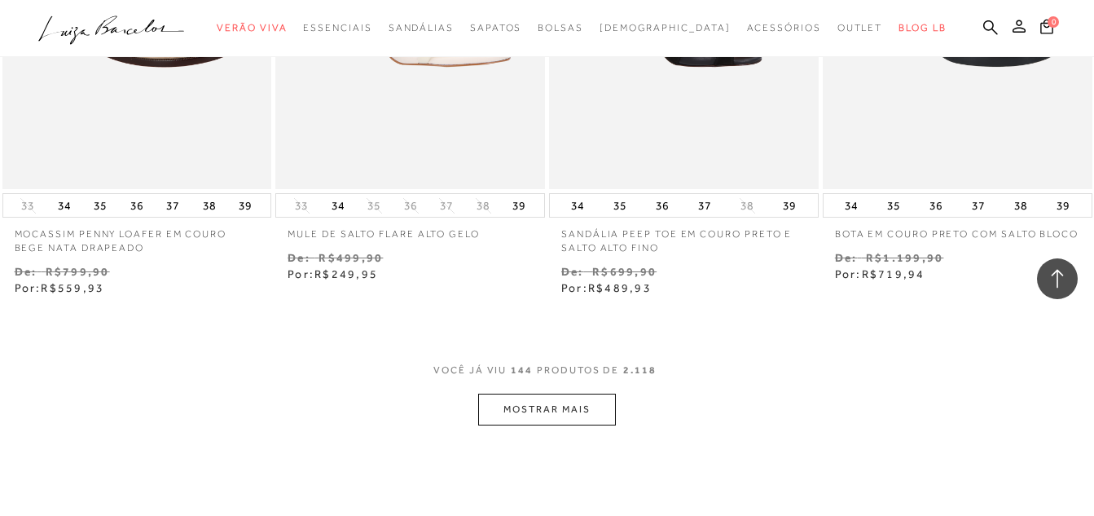
click at [529, 395] on button "MOSTRAR MAIS" at bounding box center [546, 409] width 137 height 32
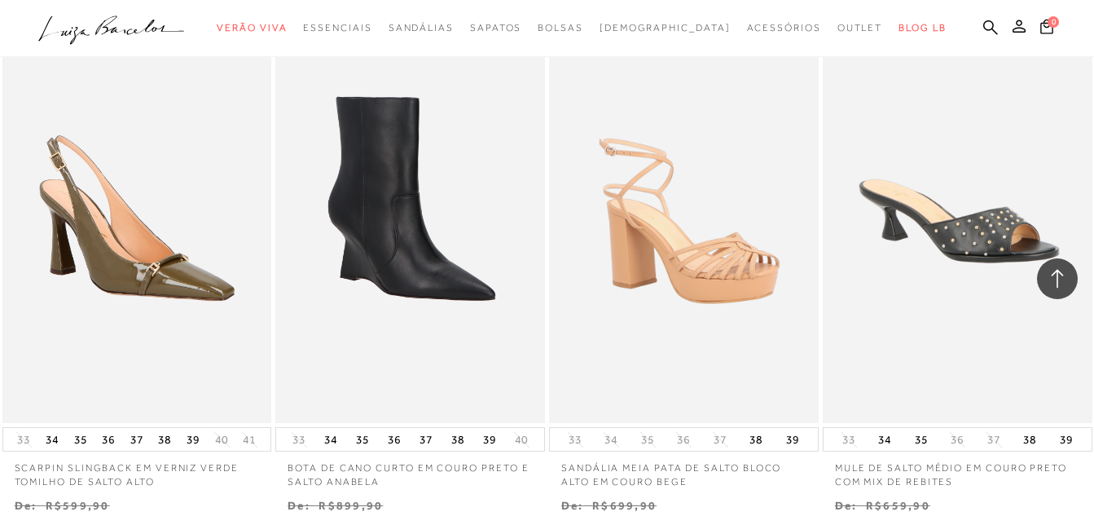
scroll to position [20523, 0]
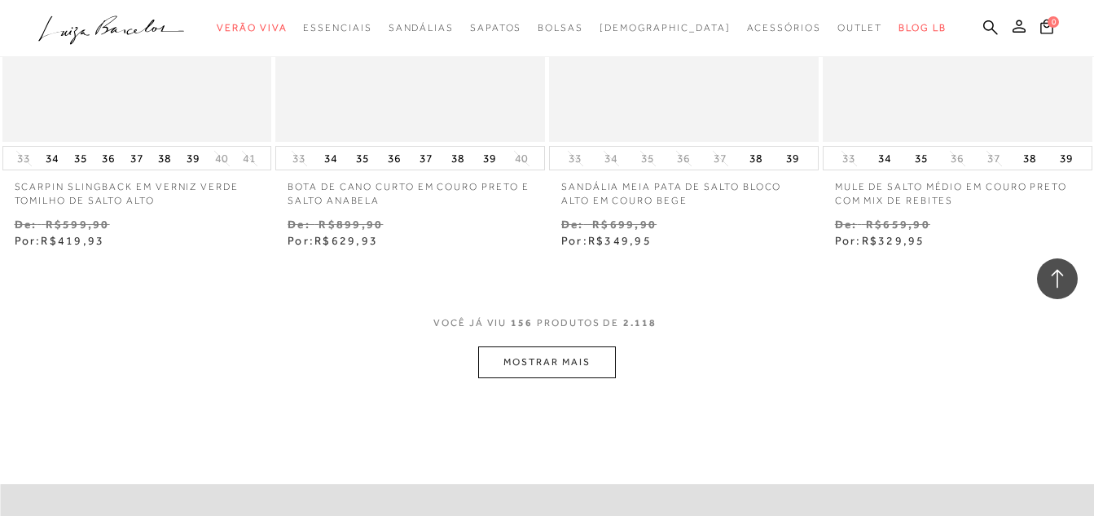
click at [512, 347] on button "MOSTRAR MAIS" at bounding box center [546, 362] width 137 height 32
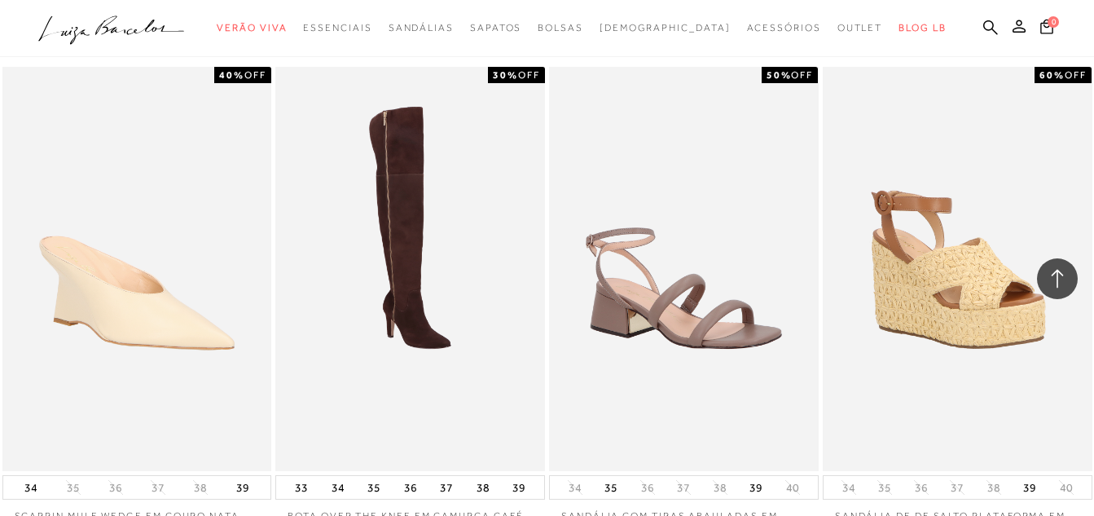
scroll to position [22070, 0]
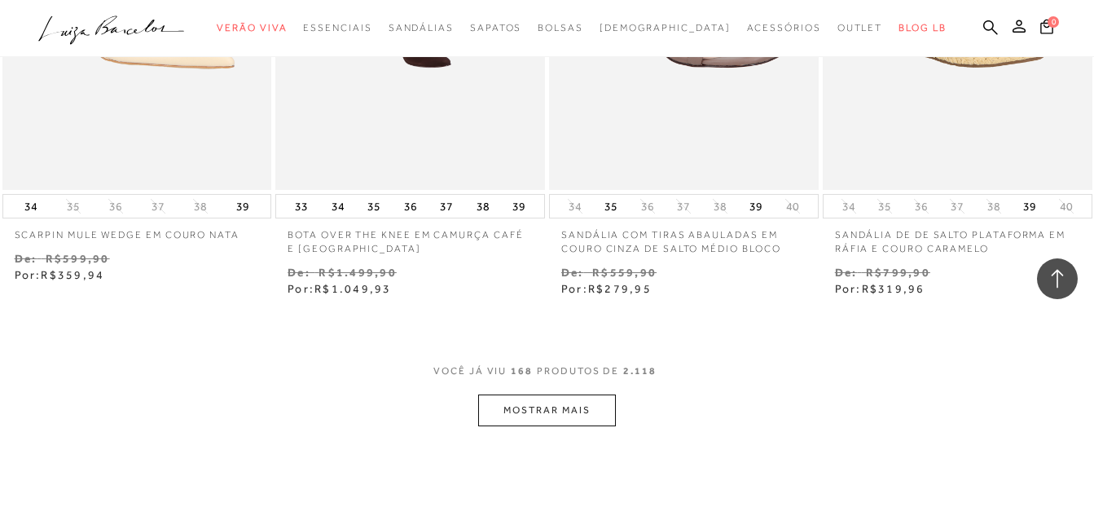
click at [547, 402] on button "MOSTRAR MAIS" at bounding box center [546, 410] width 137 height 32
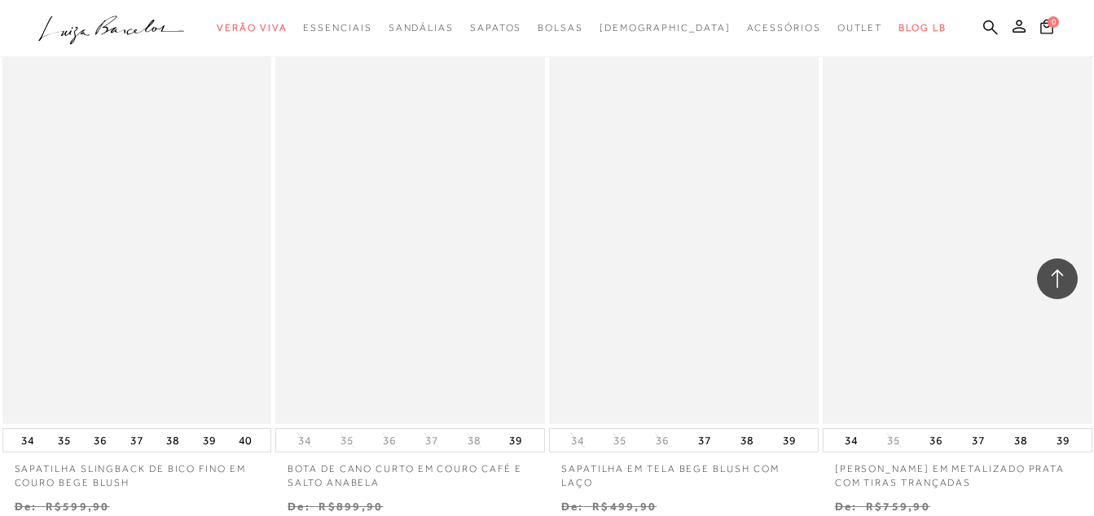
scroll to position [23780, 0]
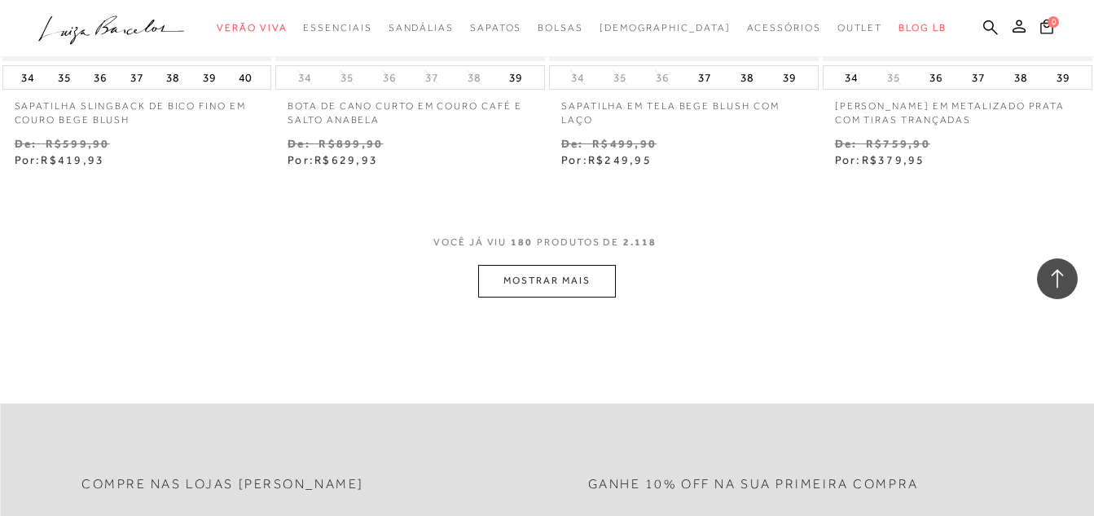
click at [535, 265] on button "MOSTRAR MAIS" at bounding box center [546, 281] width 137 height 32
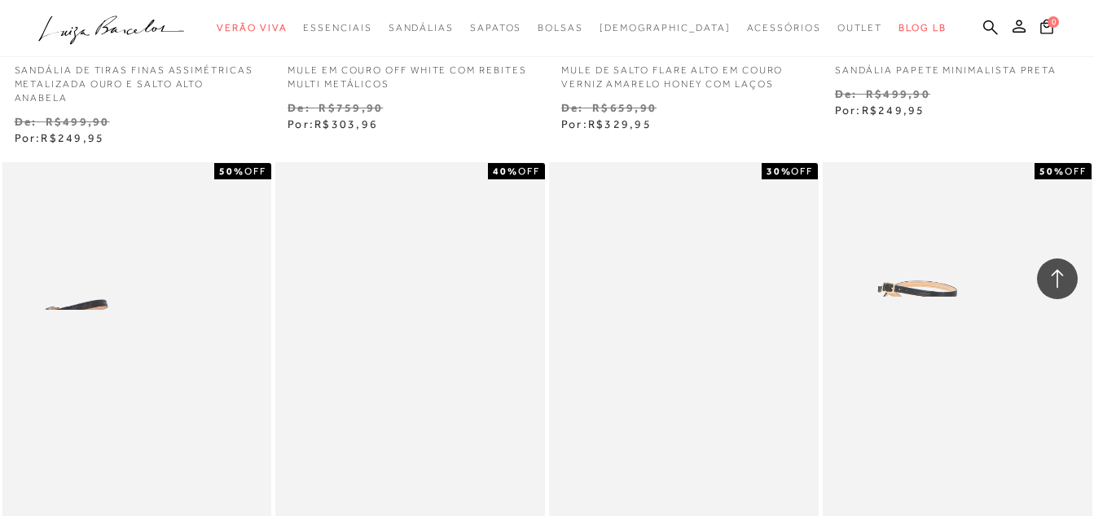
scroll to position [25328, 0]
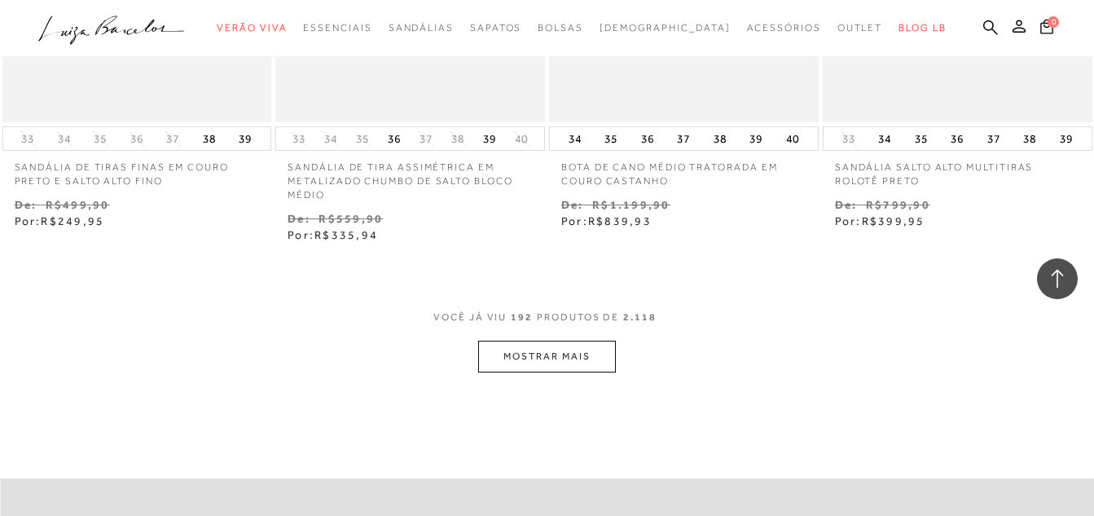
click at [546, 340] on button "MOSTRAR MAIS" at bounding box center [546, 356] width 137 height 32
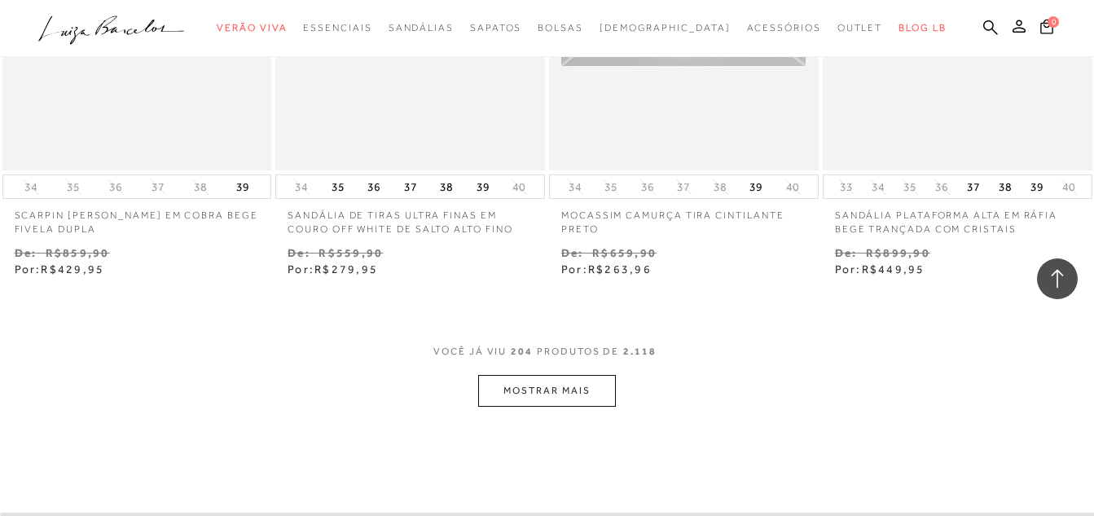
scroll to position [26956, 0]
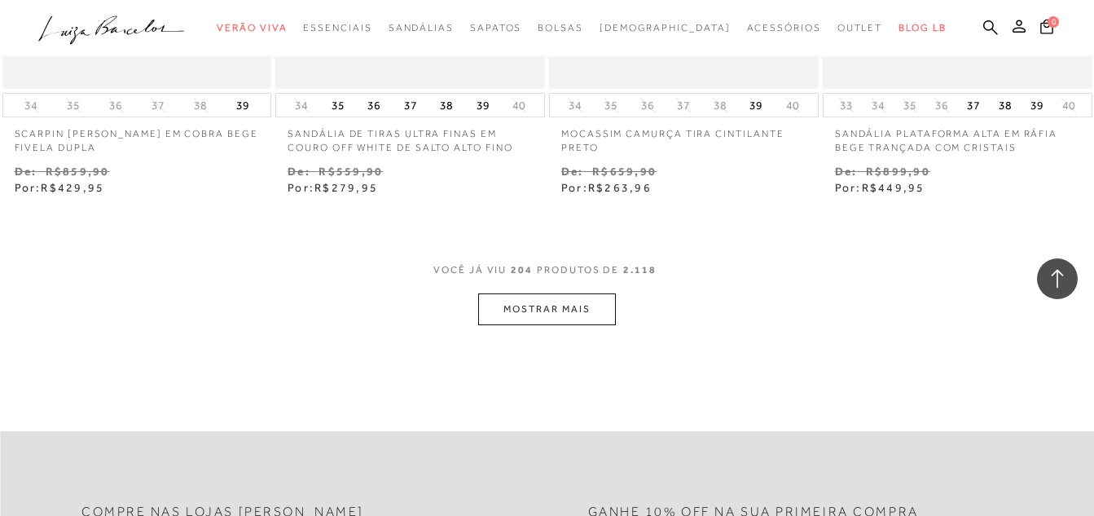
click at [549, 293] on button "MOSTRAR MAIS" at bounding box center [546, 309] width 137 height 32
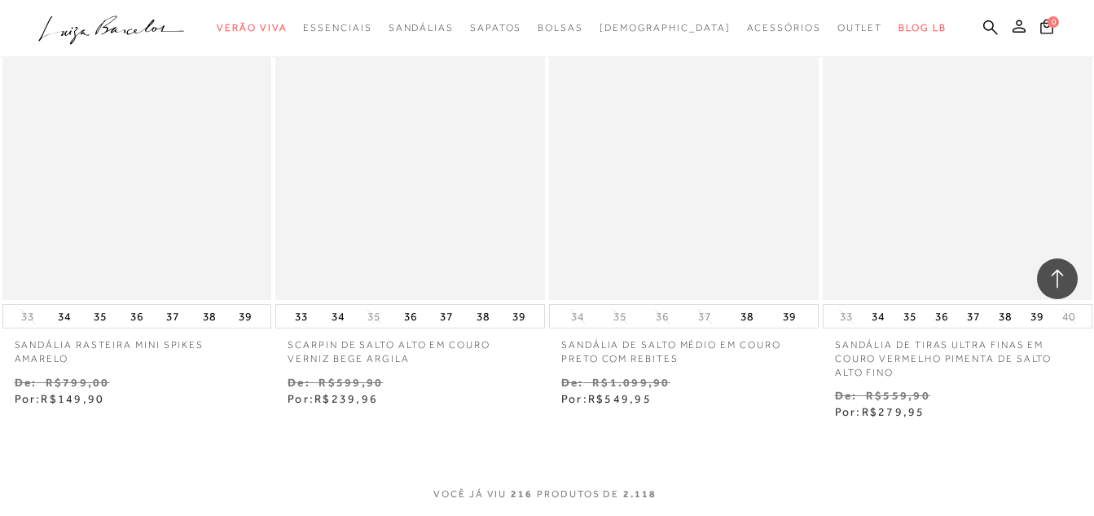
scroll to position [28422, 0]
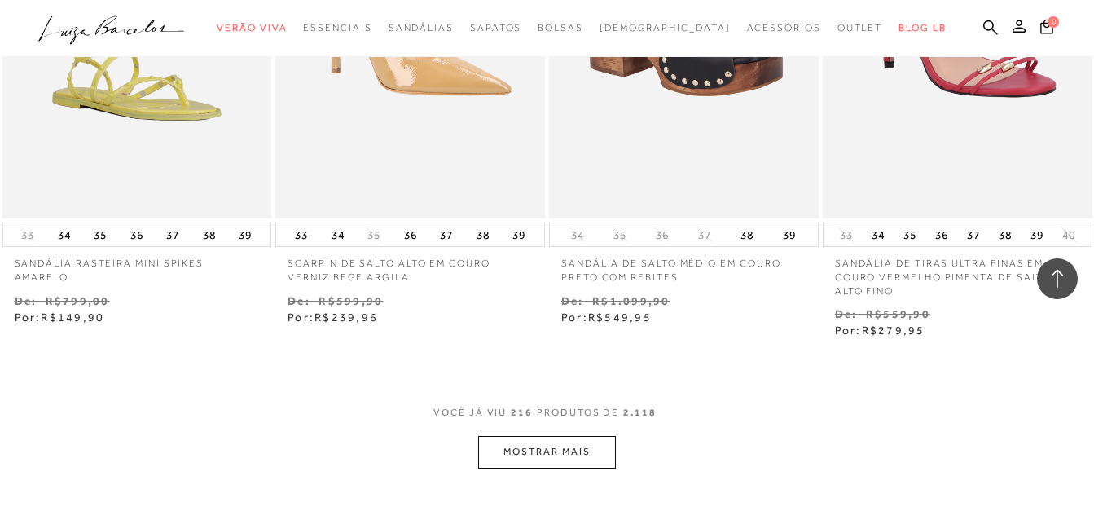
click at [543, 436] on button "MOSTRAR MAIS" at bounding box center [546, 452] width 137 height 32
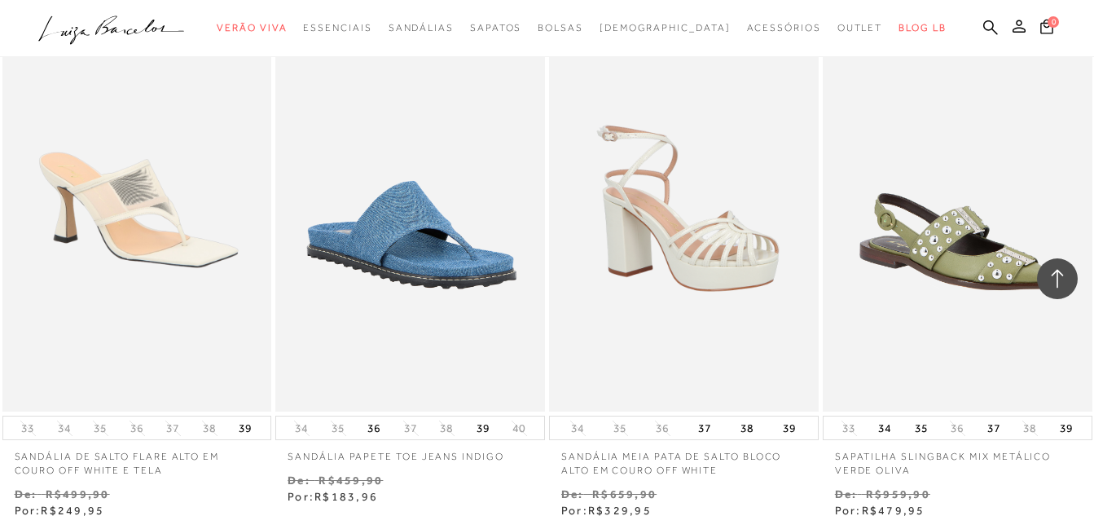
scroll to position [30133, 0]
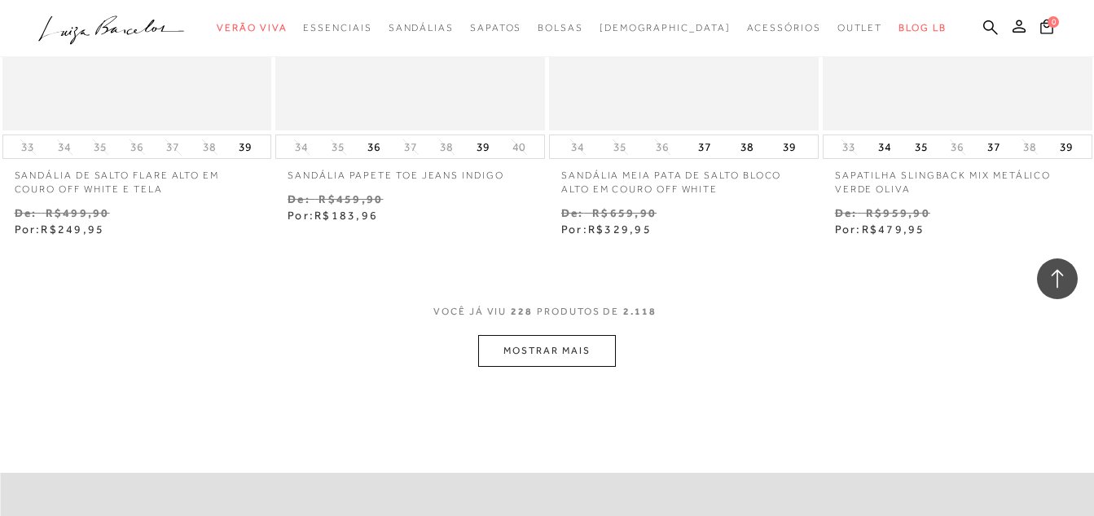
click at [538, 335] on button "MOSTRAR MAIS" at bounding box center [546, 351] width 137 height 32
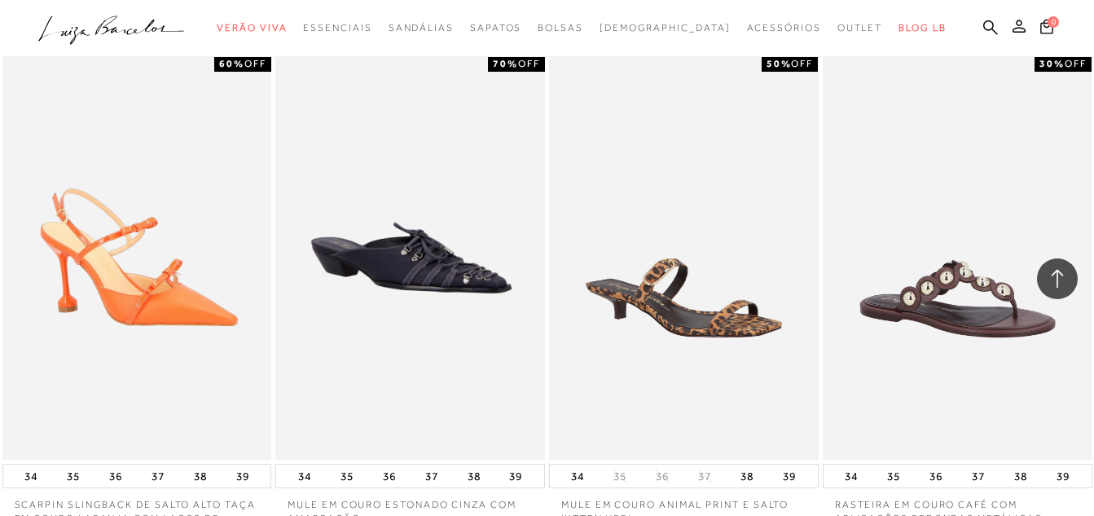
scroll to position [31680, 0]
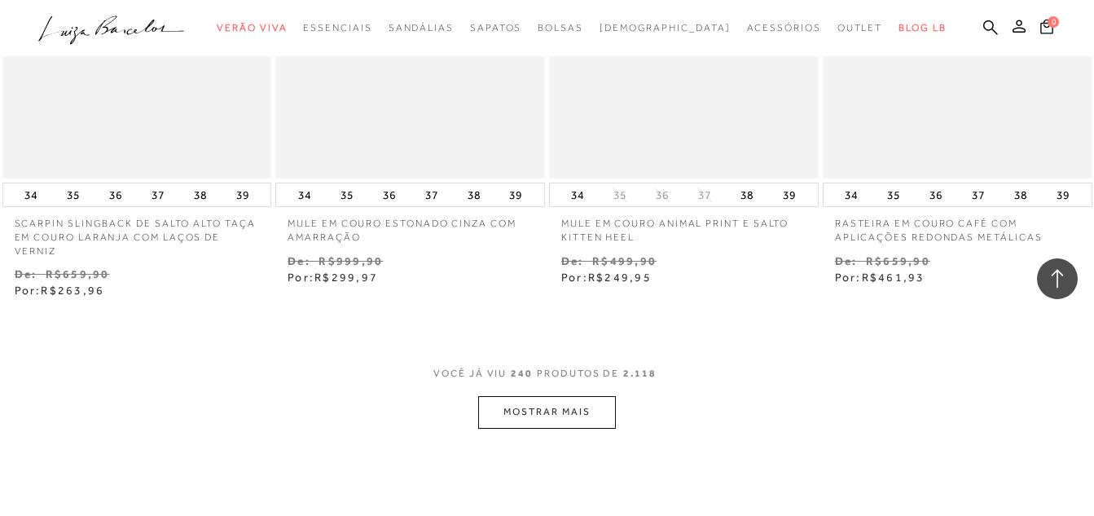
click at [526, 396] on button "MOSTRAR MAIS" at bounding box center [546, 412] width 137 height 32
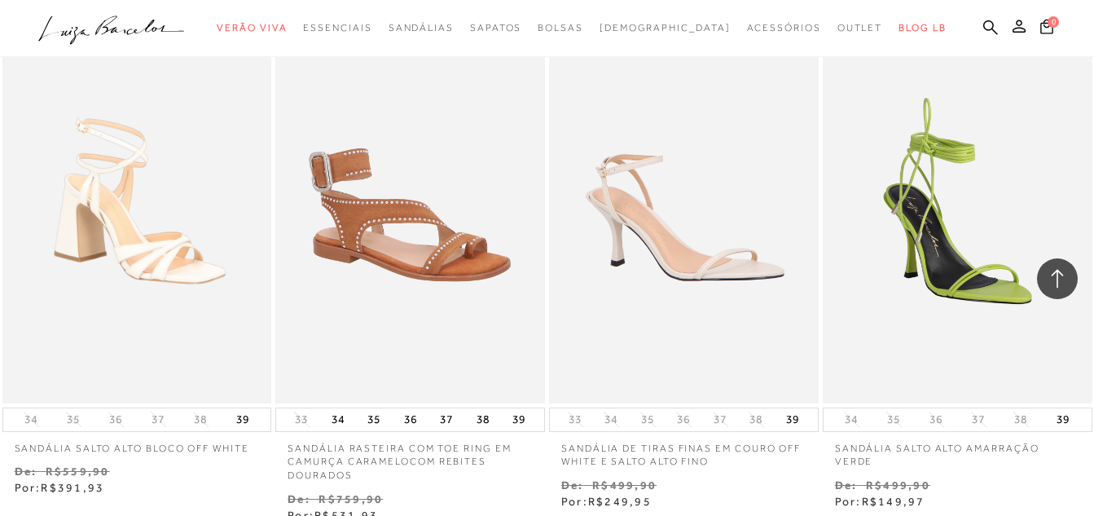
scroll to position [33309, 0]
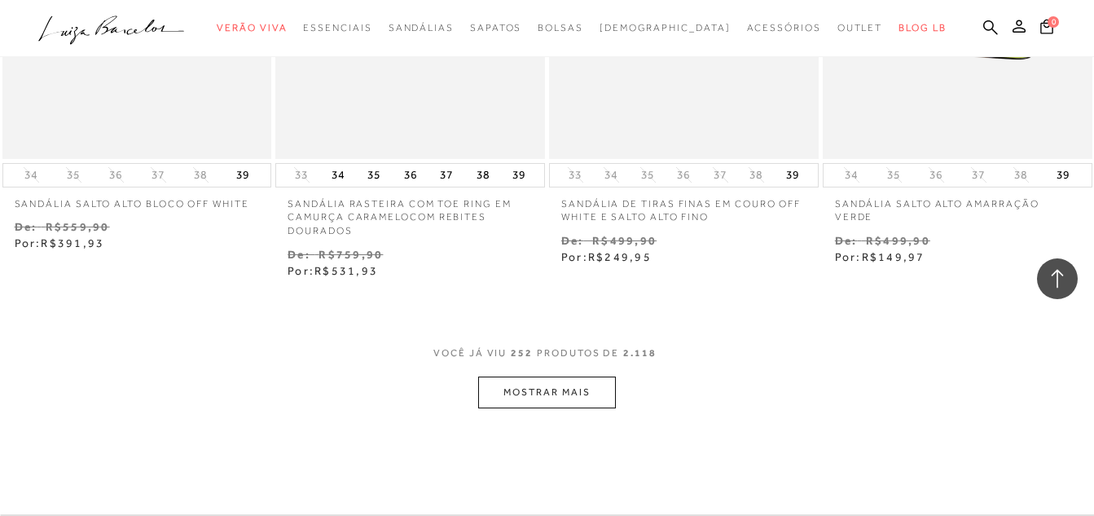
click at [535, 376] on button "MOSTRAR MAIS" at bounding box center [546, 392] width 137 height 32
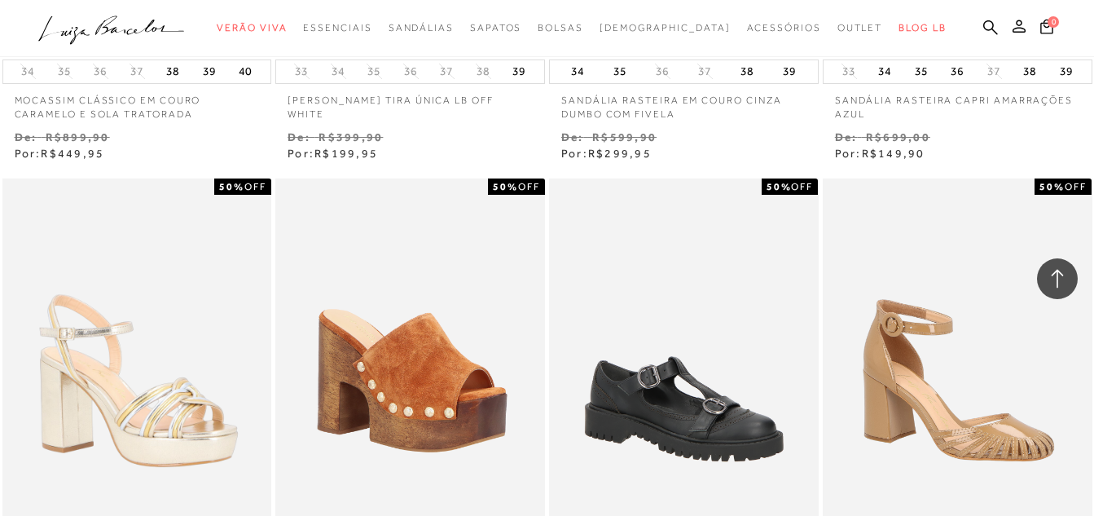
scroll to position [35019, 0]
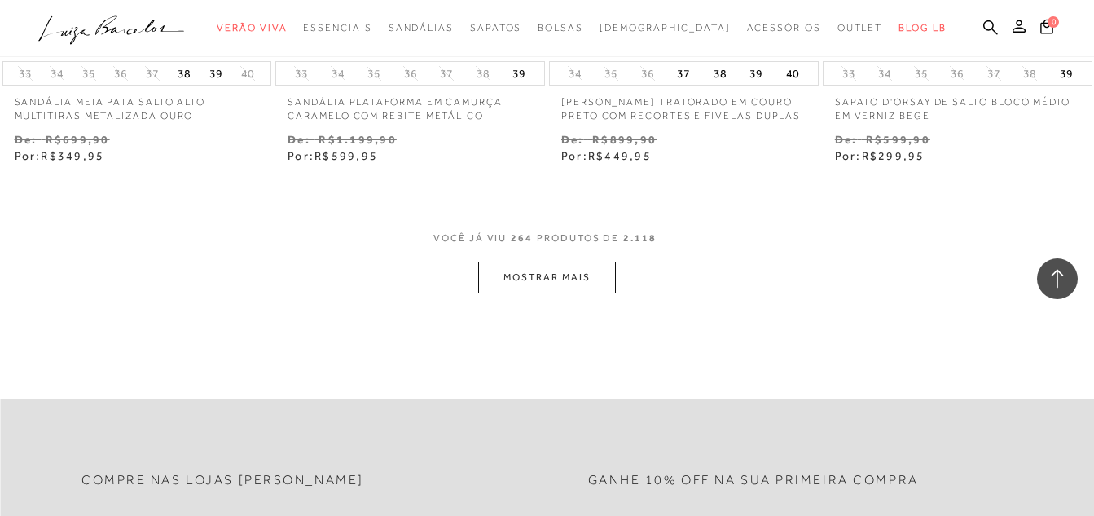
click at [558, 261] on button "MOSTRAR MAIS" at bounding box center [546, 277] width 137 height 32
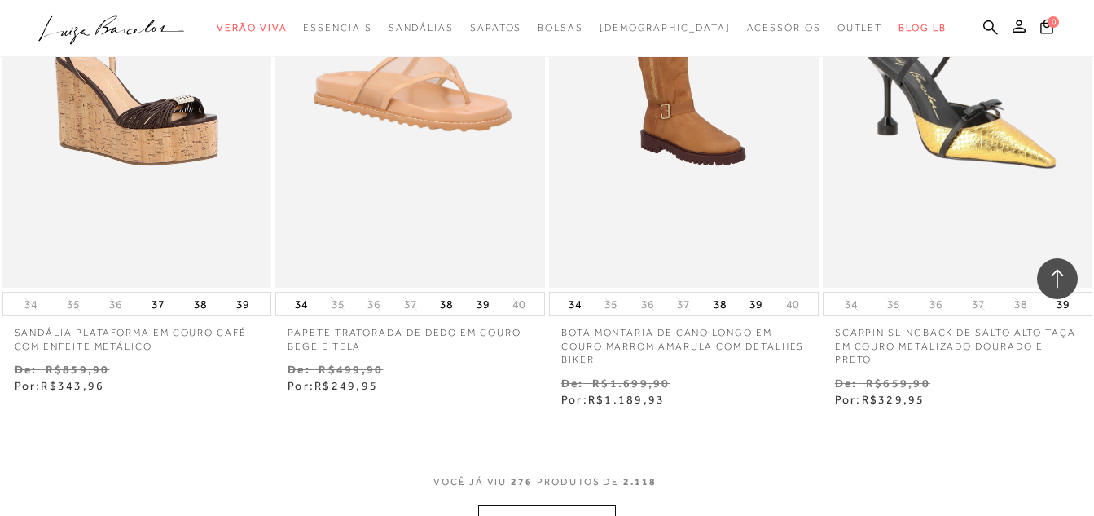
scroll to position [36547, 0]
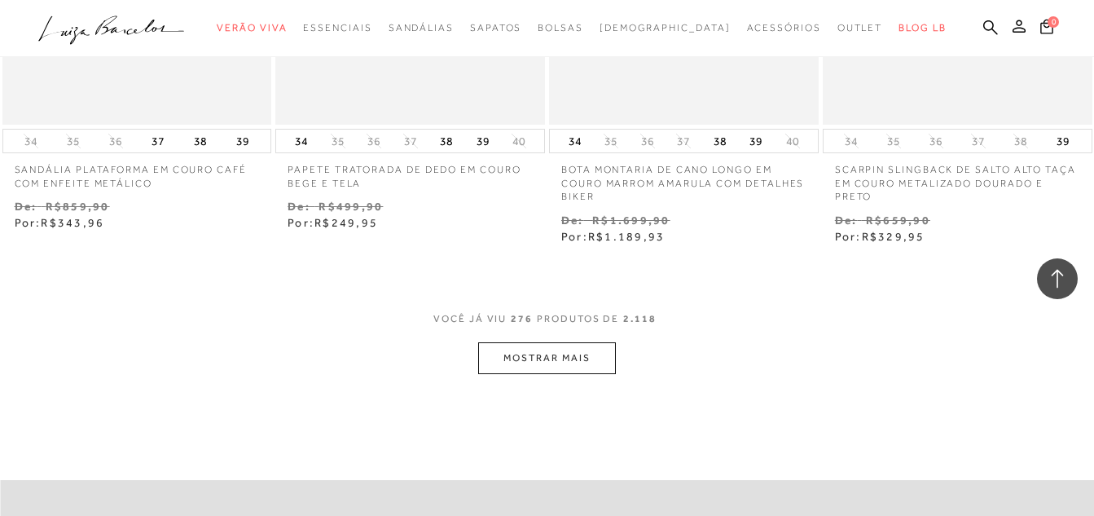
click at [541, 342] on button "MOSTRAR MAIS" at bounding box center [546, 358] width 137 height 32
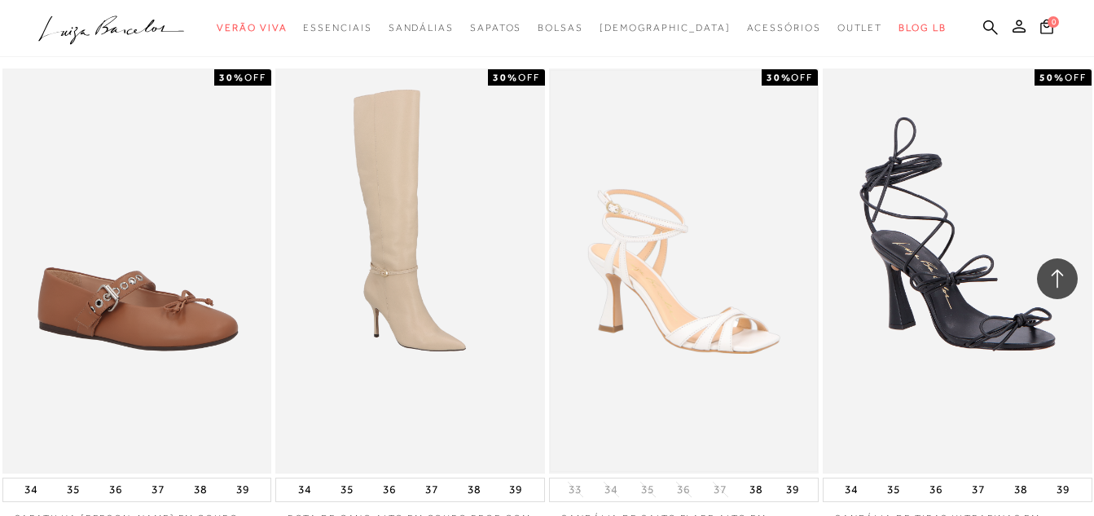
scroll to position [38075, 0]
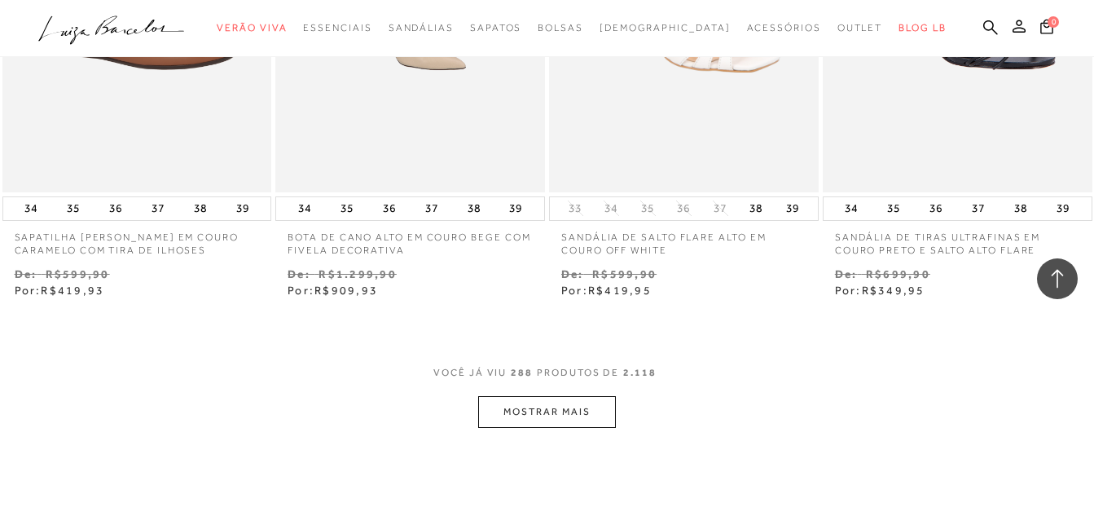
click at [524, 396] on button "MOSTRAR MAIS" at bounding box center [546, 412] width 137 height 32
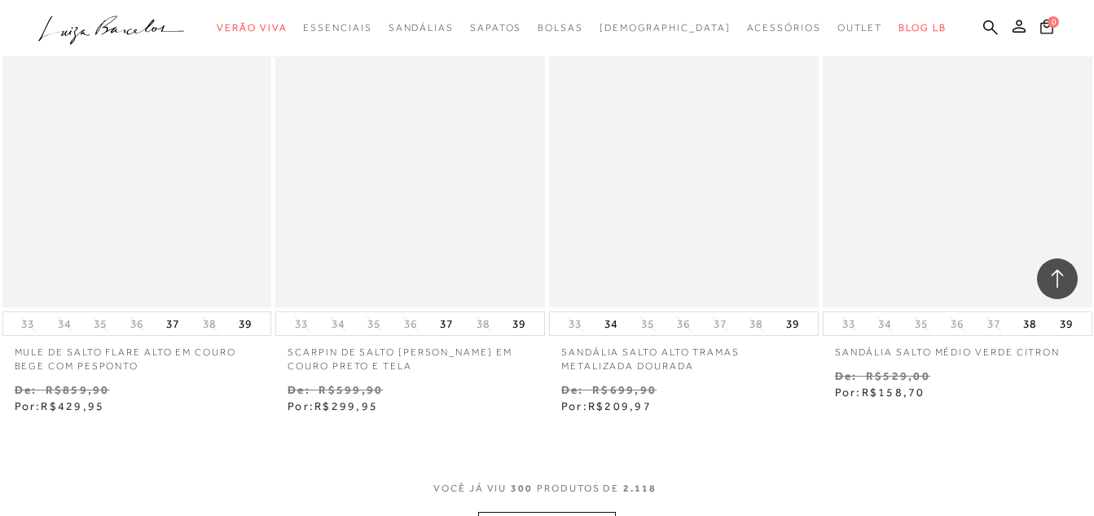
scroll to position [39622, 0]
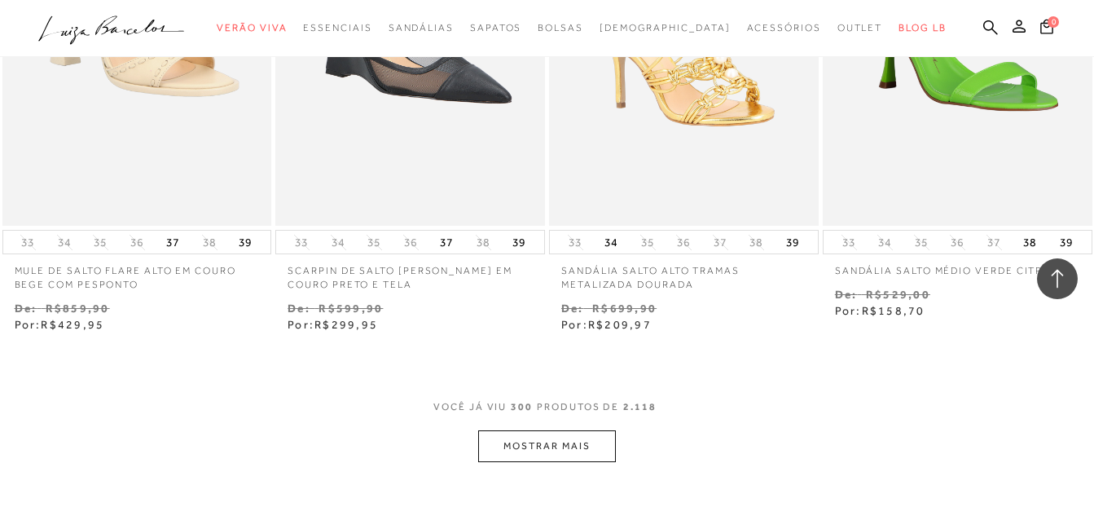
click at [542, 430] on button "MOSTRAR MAIS" at bounding box center [546, 446] width 137 height 32
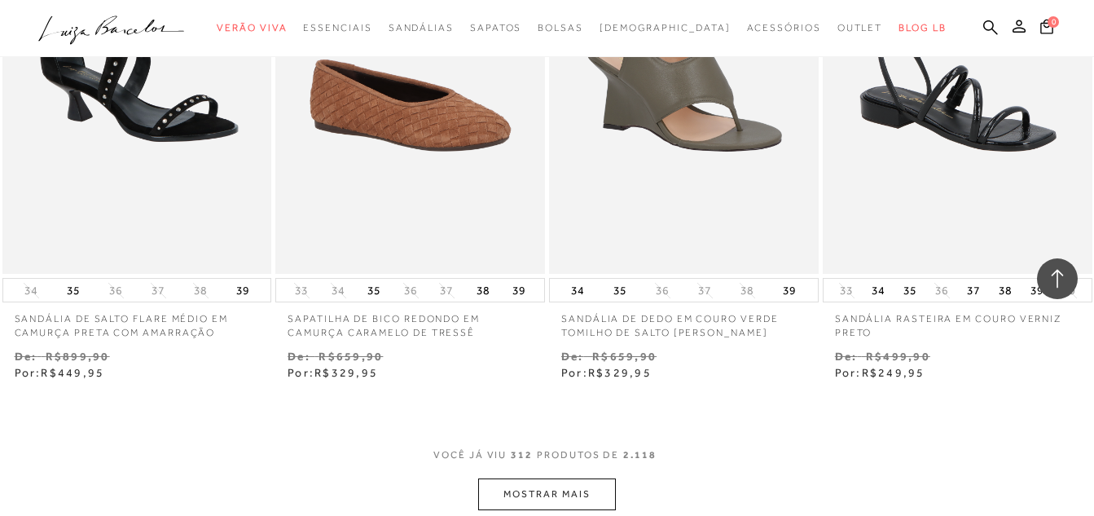
scroll to position [41251, 0]
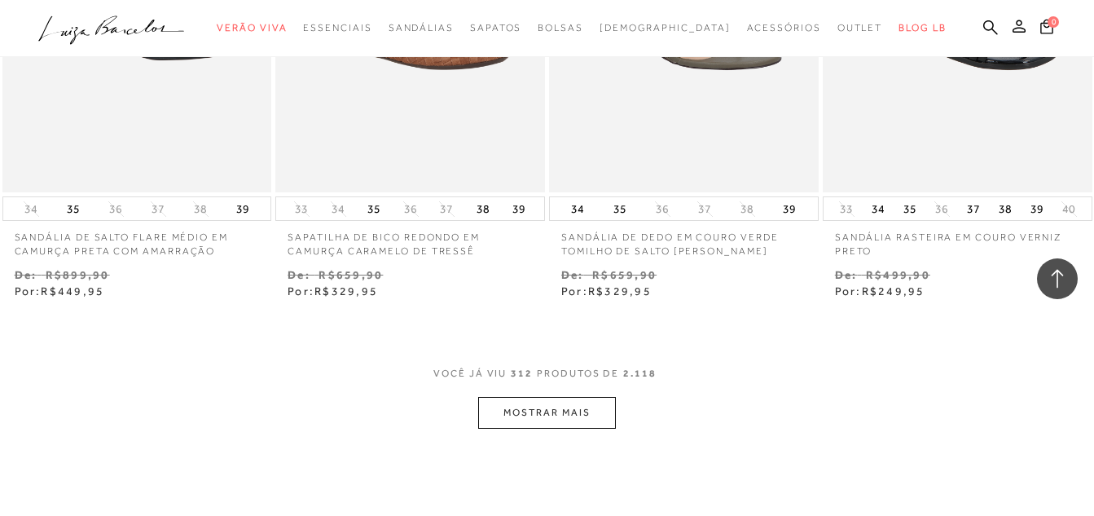
click at [524, 397] on button "MOSTRAR MAIS" at bounding box center [546, 413] width 137 height 32
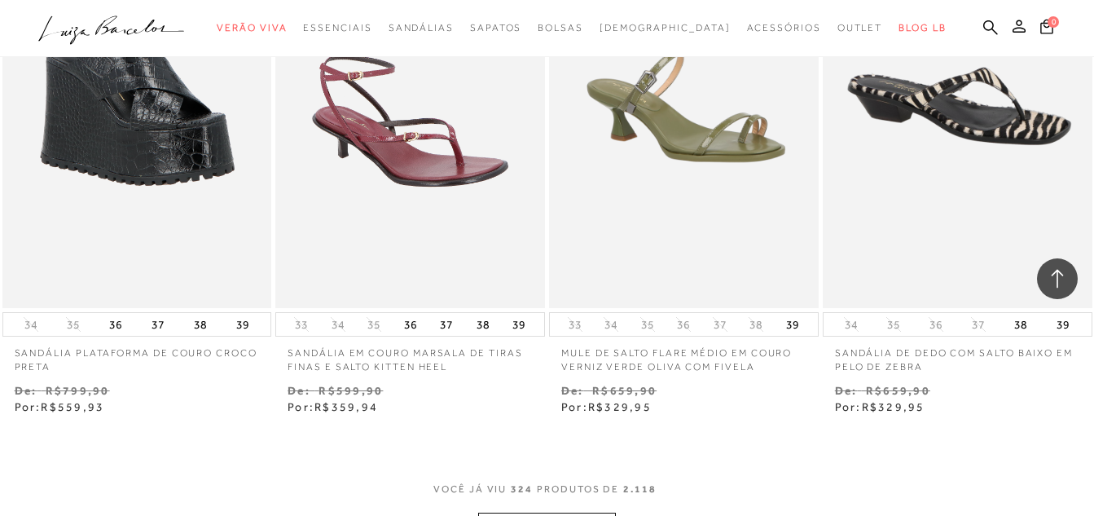
scroll to position [42798, 0]
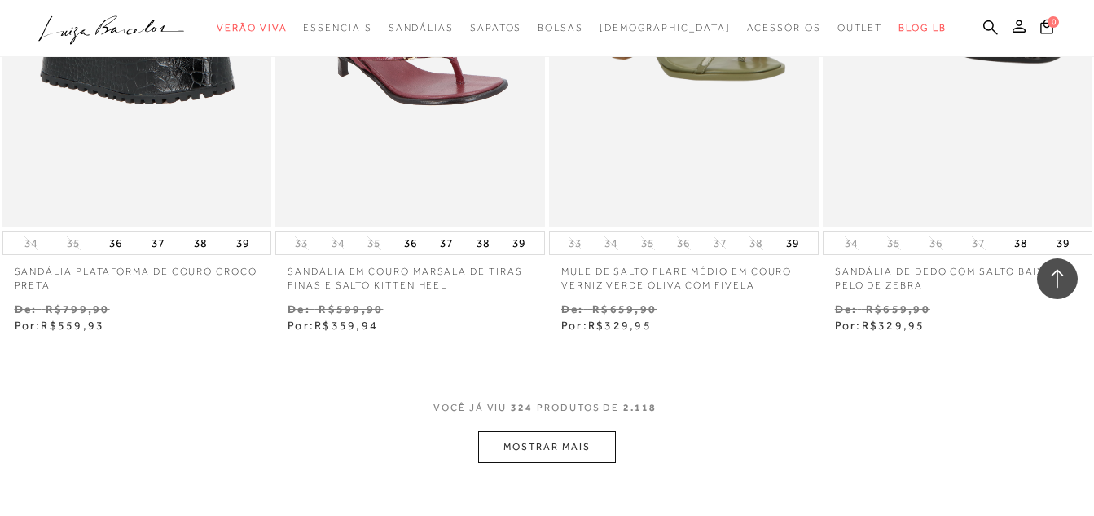
click at [546, 431] on button "MOSTRAR MAIS" at bounding box center [546, 447] width 137 height 32
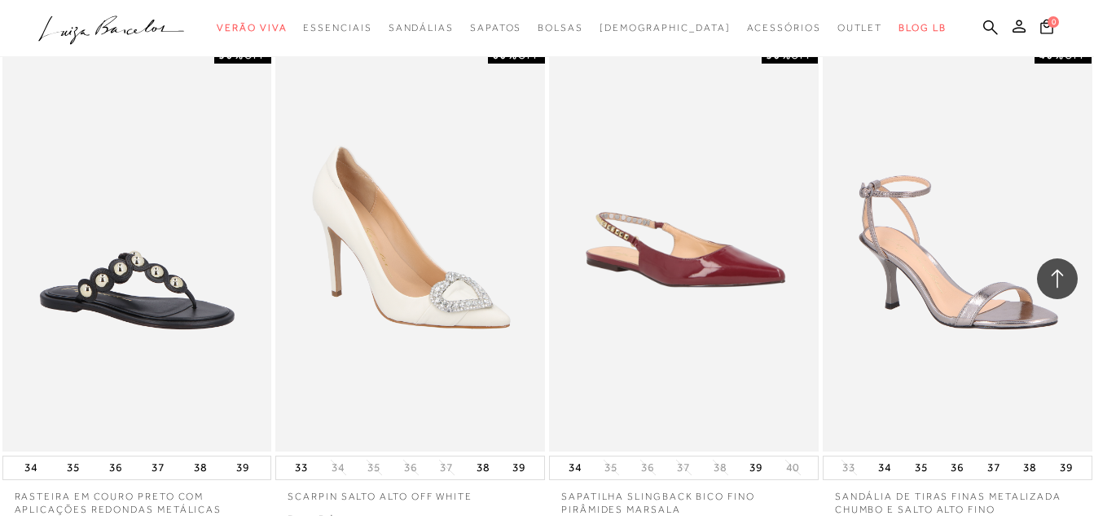
scroll to position [44590, 0]
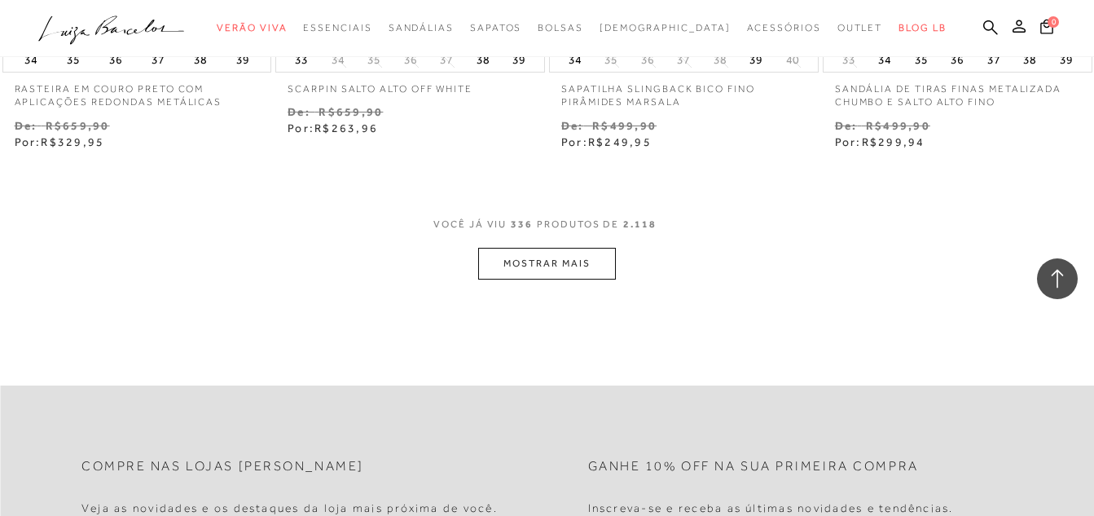
click at [536, 248] on button "MOSTRAR MAIS" at bounding box center [546, 264] width 137 height 32
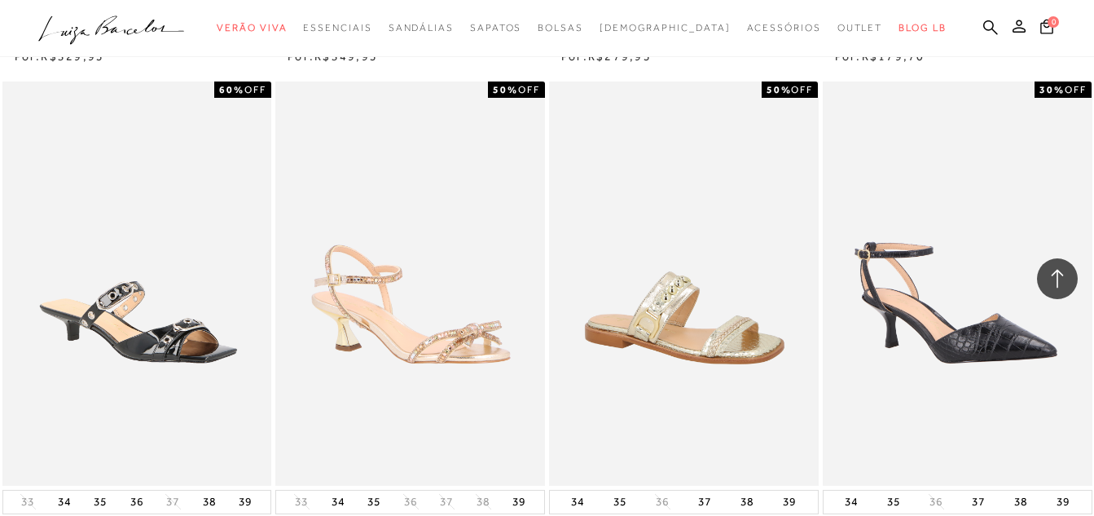
scroll to position [46056, 0]
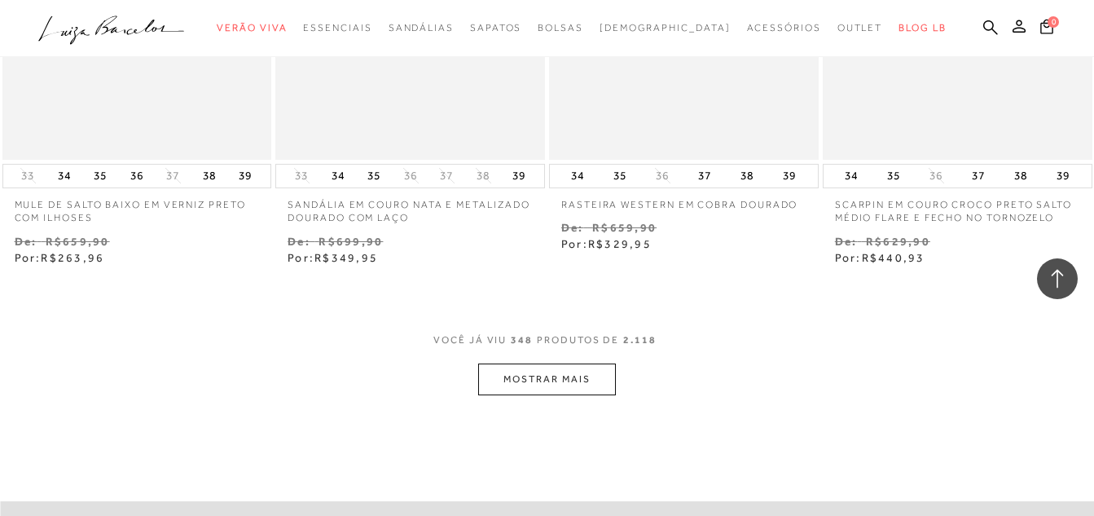
click at [547, 363] on button "MOSTRAR MAIS" at bounding box center [546, 379] width 137 height 32
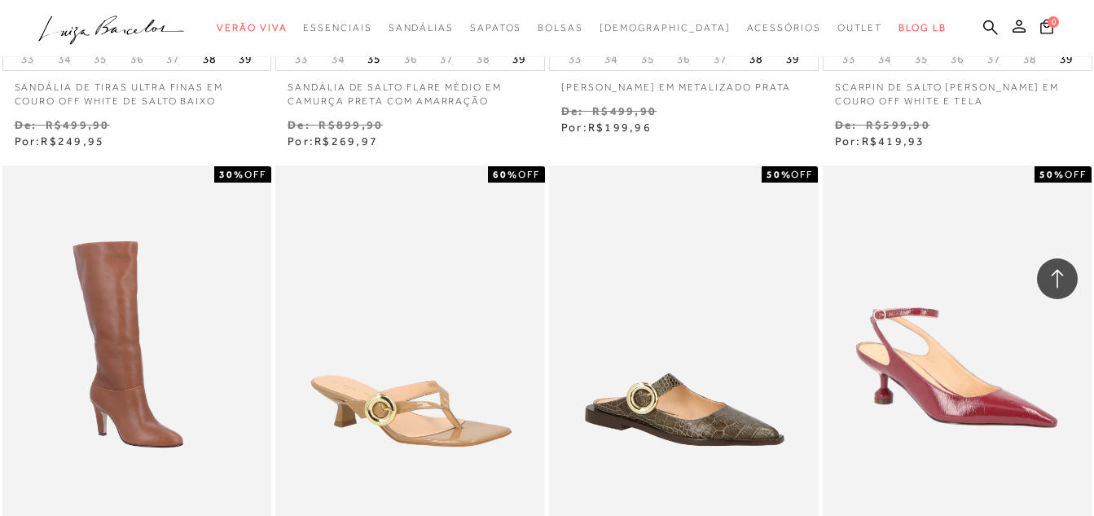
scroll to position [47684, 0]
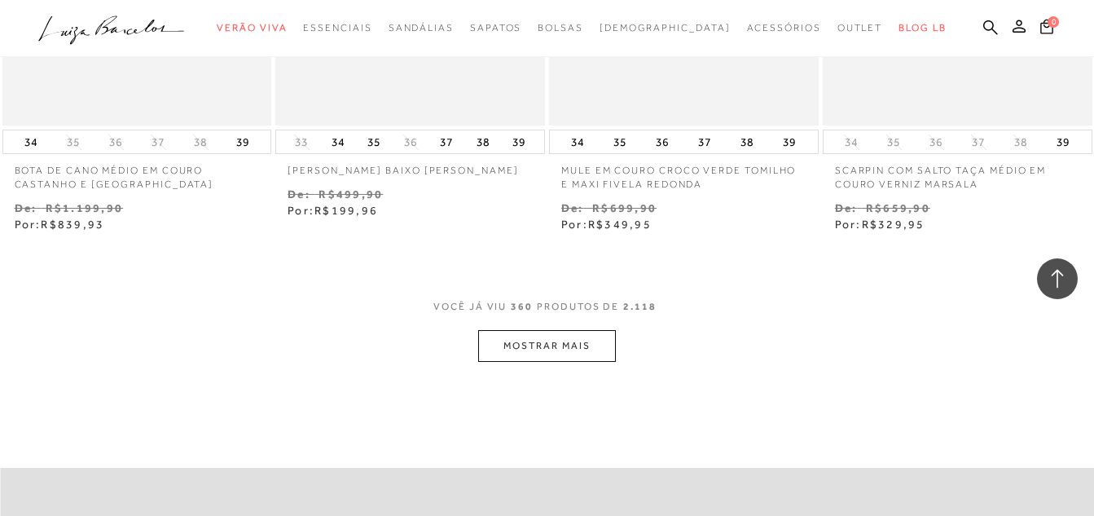
click at [568, 330] on button "MOSTRAR MAIS" at bounding box center [546, 346] width 137 height 32
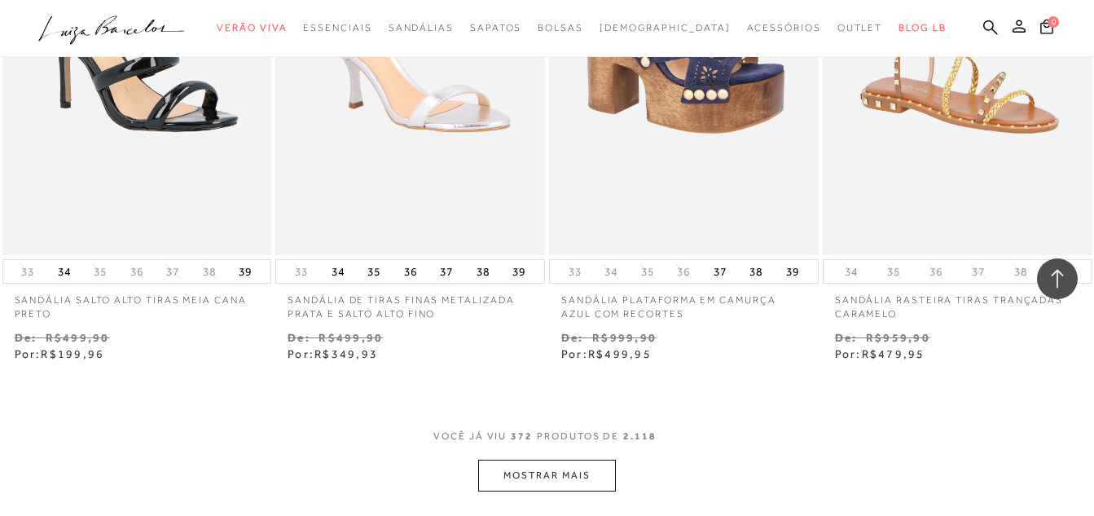
scroll to position [49313, 0]
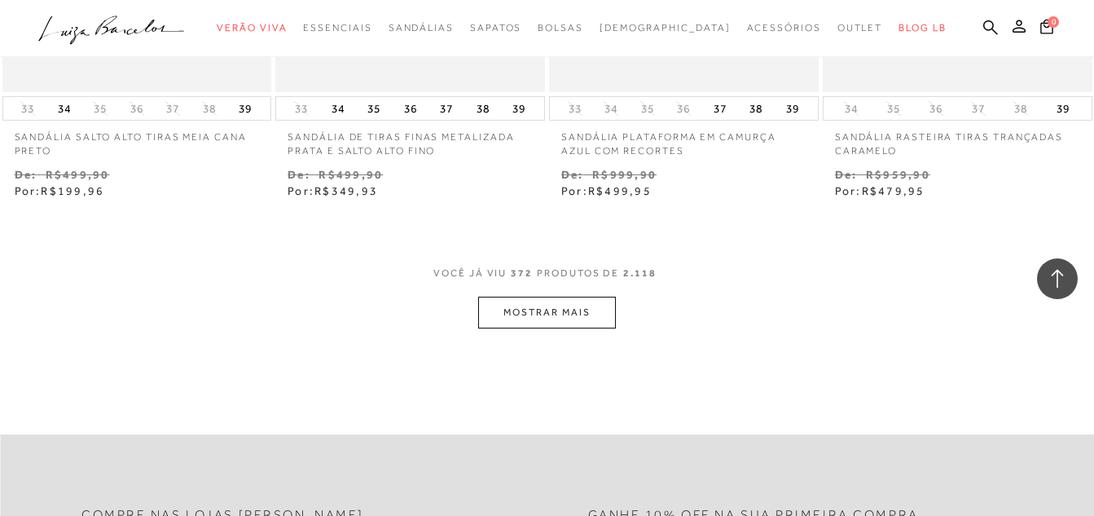
click at [532, 296] on button "MOSTRAR MAIS" at bounding box center [546, 312] width 137 height 32
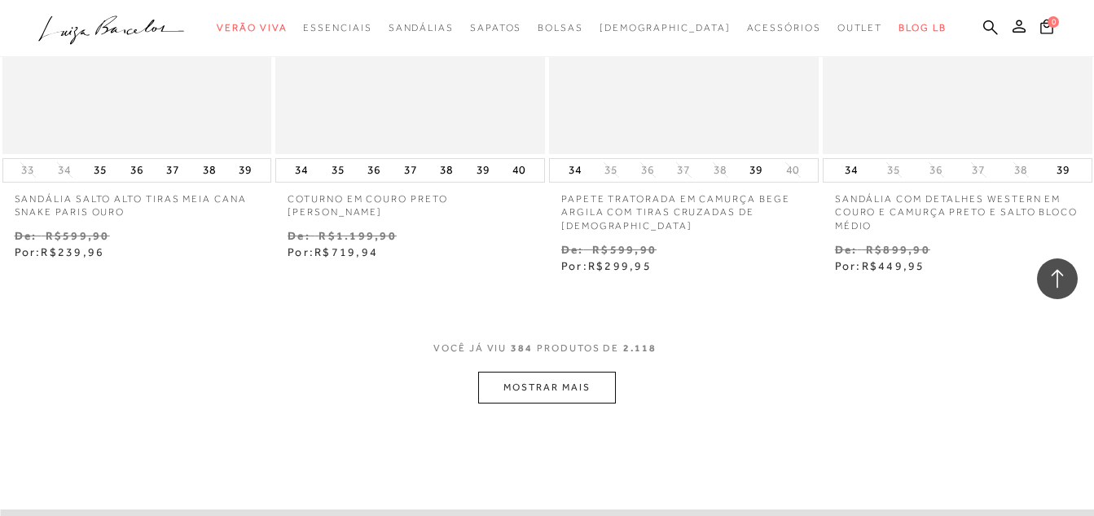
scroll to position [50942, 0]
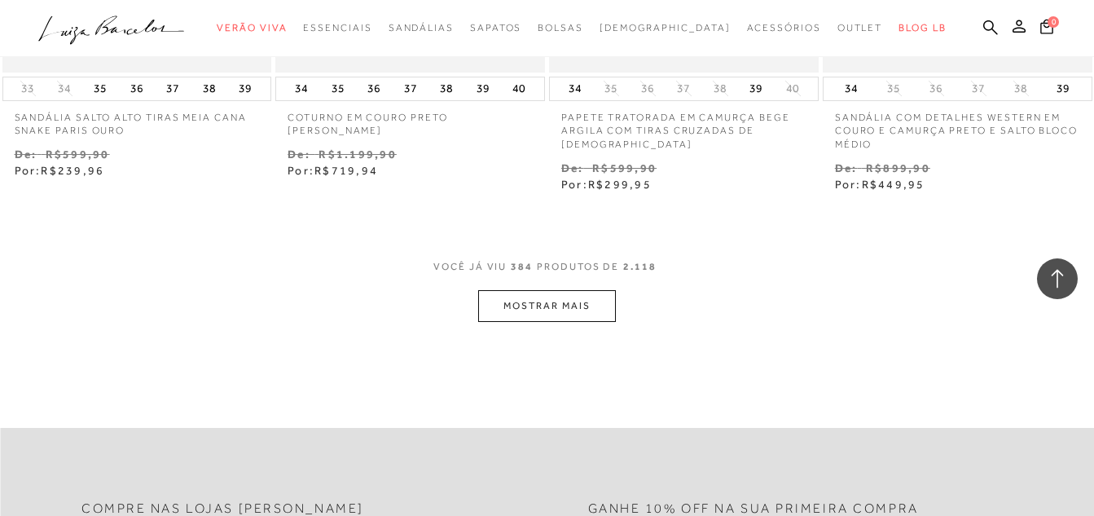
click at [538, 290] on button "MOSTRAR MAIS" at bounding box center [546, 306] width 137 height 32
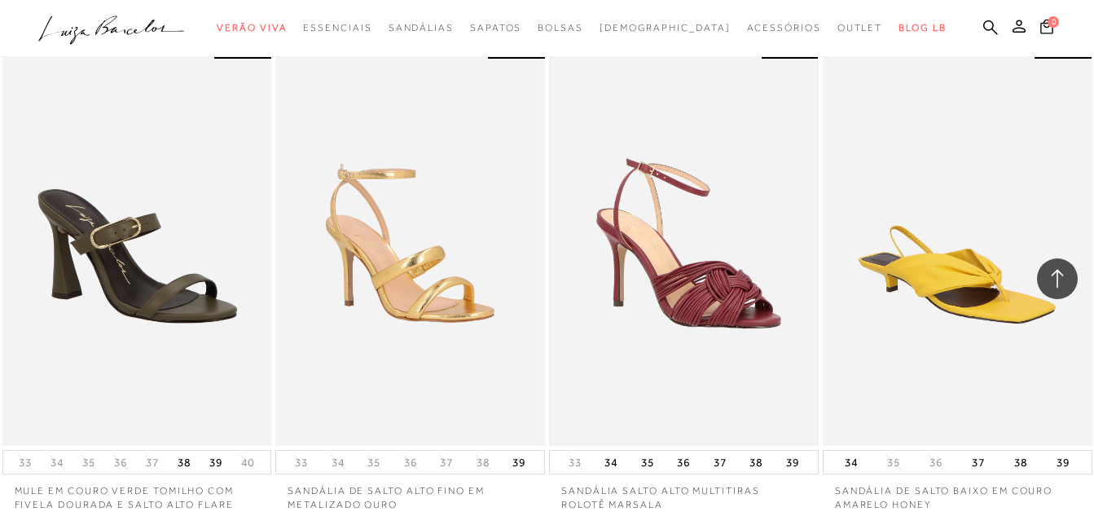
scroll to position [52408, 0]
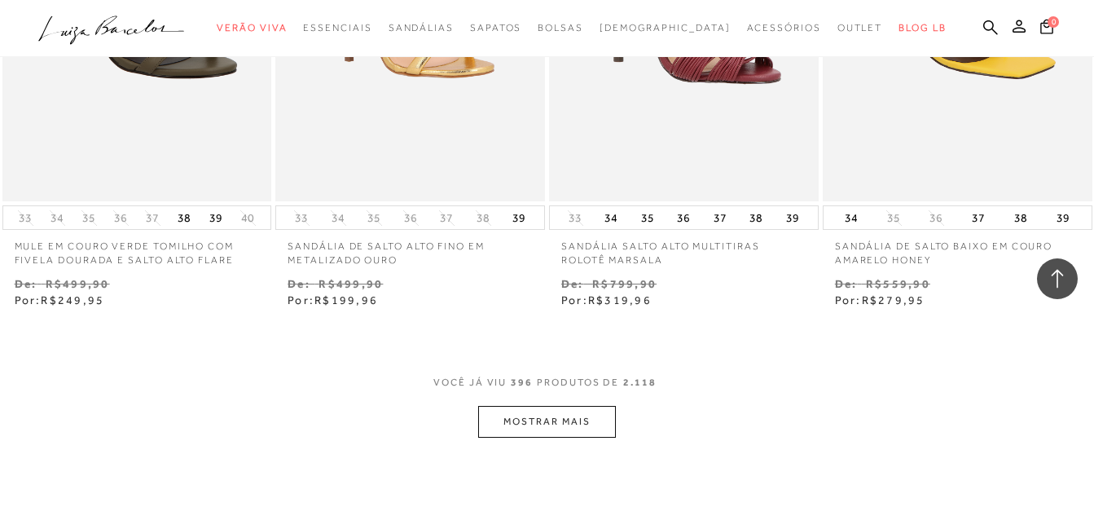
click at [536, 406] on button "MOSTRAR MAIS" at bounding box center [546, 422] width 137 height 32
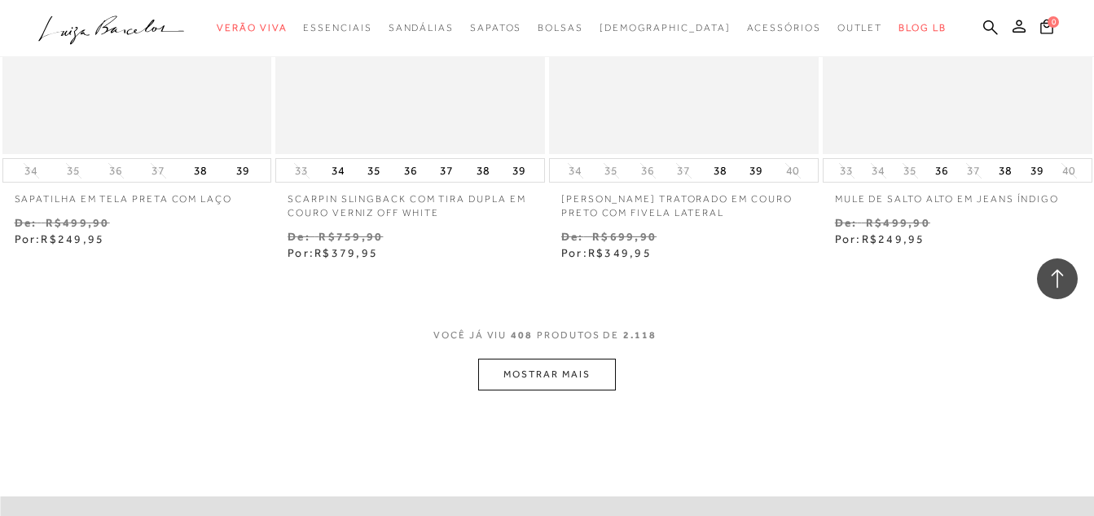
scroll to position [54118, 0]
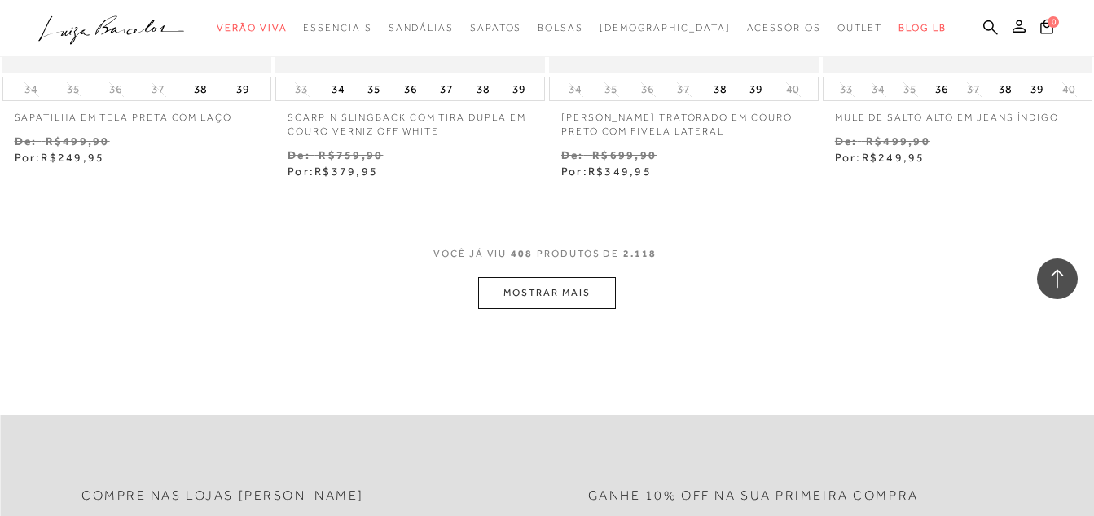
click at [538, 277] on button "MOSTRAR MAIS" at bounding box center [546, 293] width 137 height 32
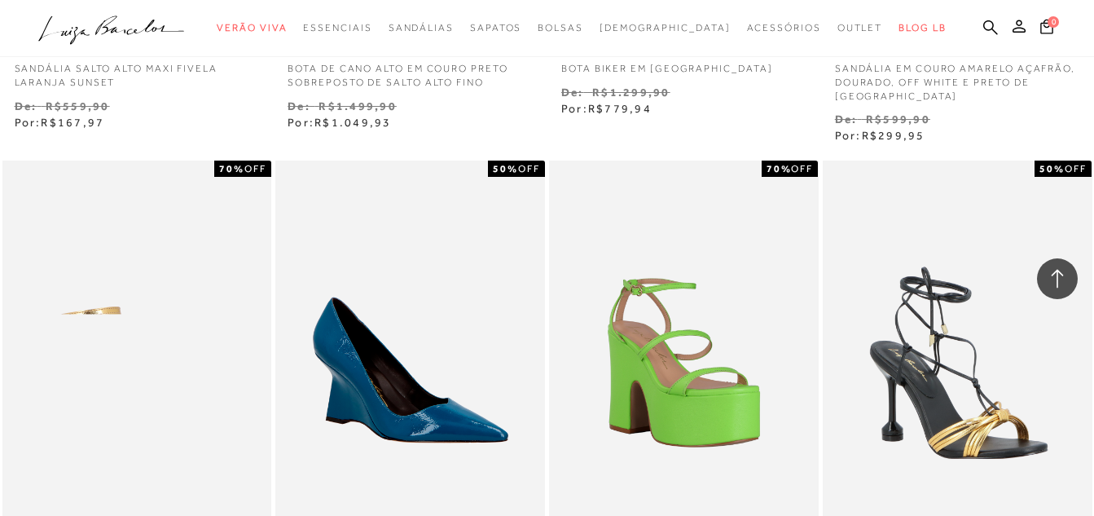
scroll to position [55666, 0]
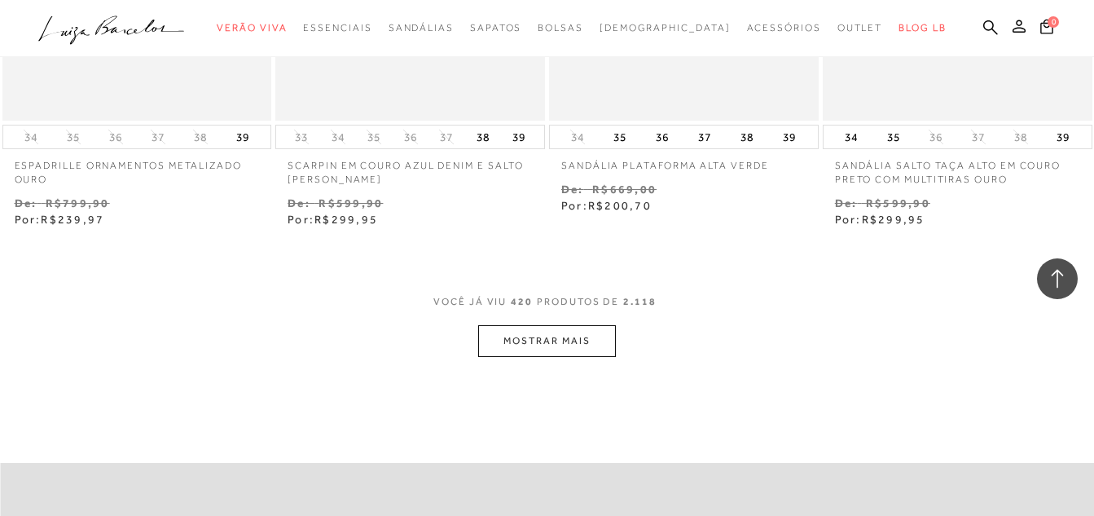
click at [541, 325] on button "MOSTRAR MAIS" at bounding box center [546, 341] width 137 height 32
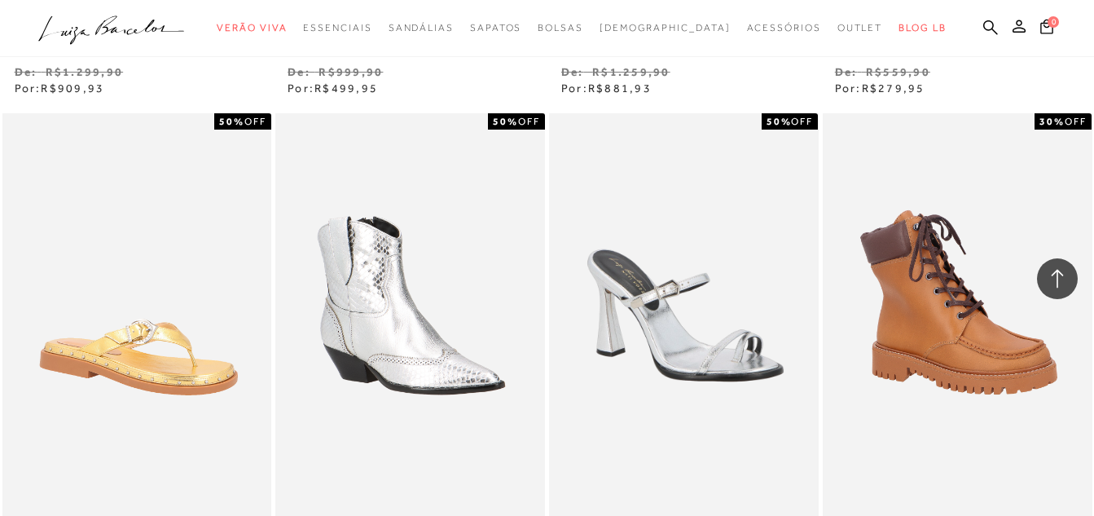
scroll to position [57294, 0]
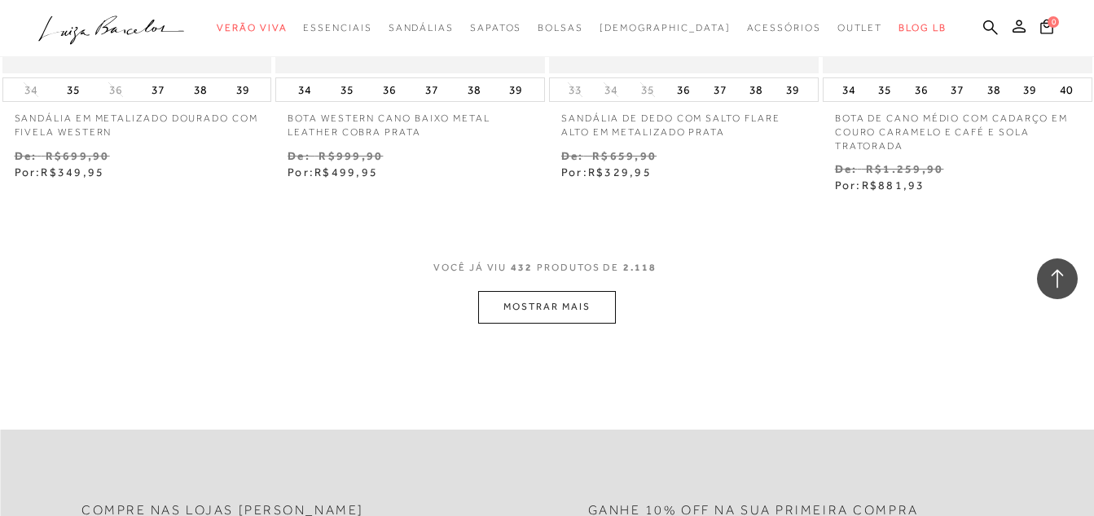
click at [552, 291] on button "MOSTRAR MAIS" at bounding box center [546, 307] width 137 height 32
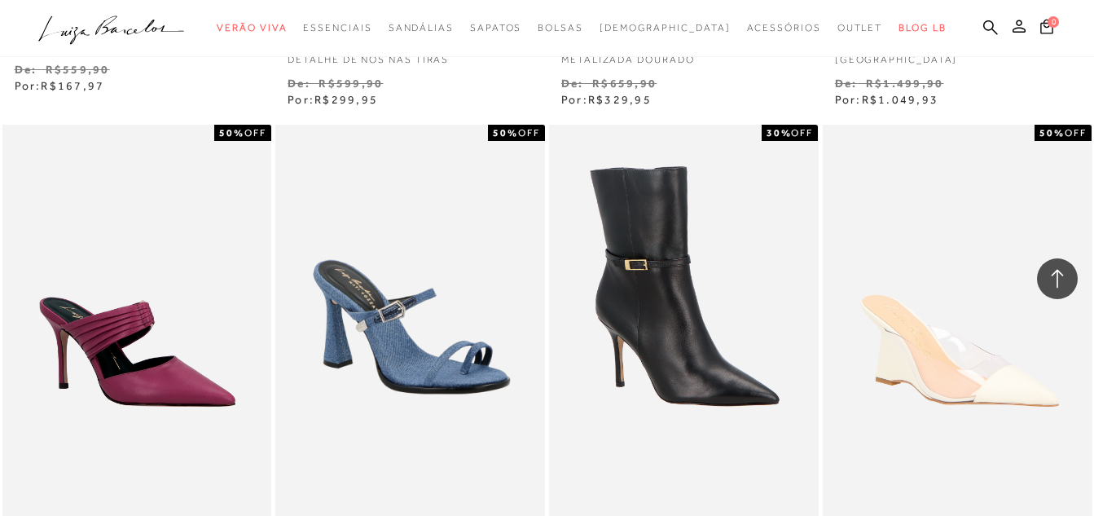
scroll to position [58679, 0]
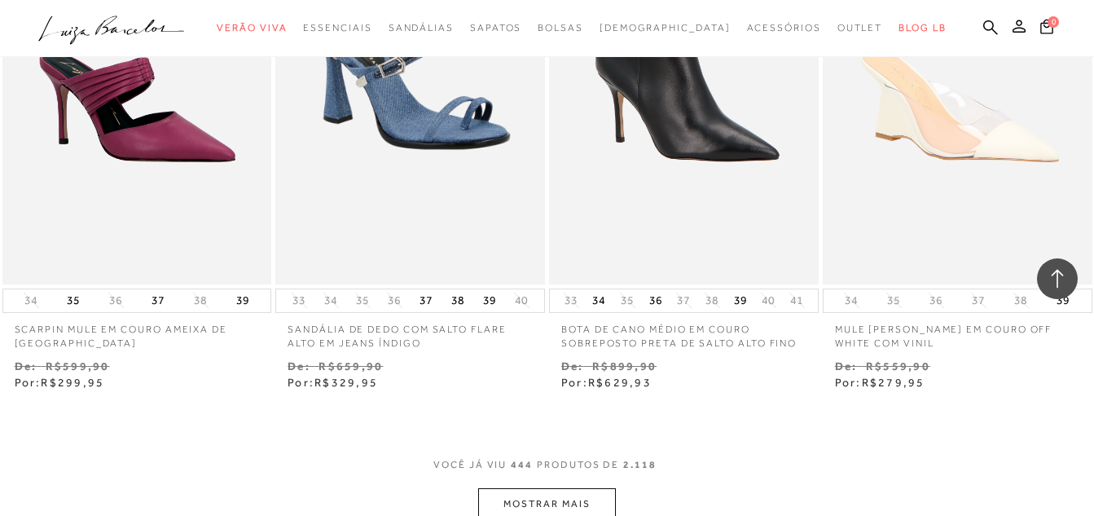
click at [547, 488] on button "MOSTRAR MAIS" at bounding box center [546, 504] width 137 height 32
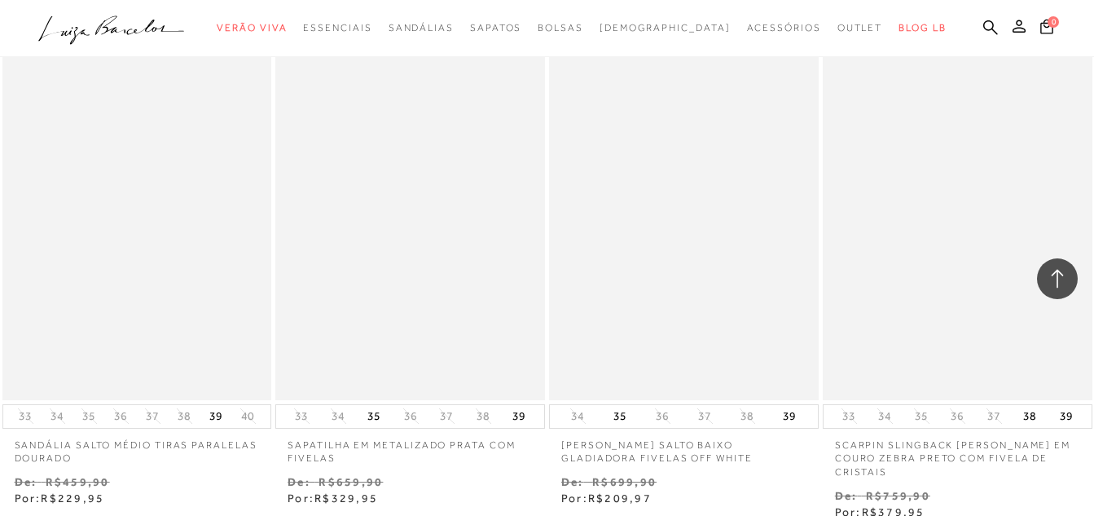
scroll to position [60389, 0]
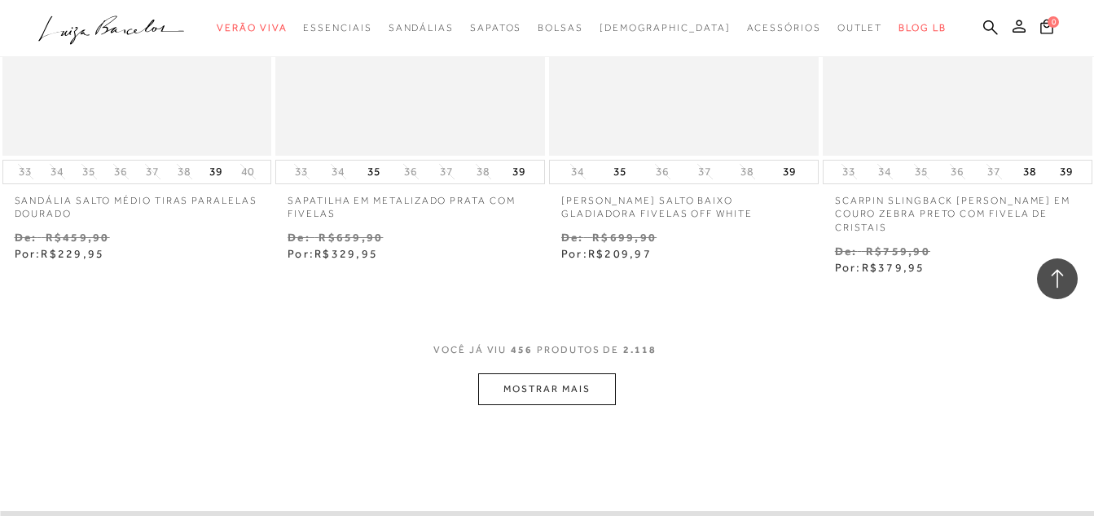
click at [506, 373] on button "MOSTRAR MAIS" at bounding box center [546, 389] width 137 height 32
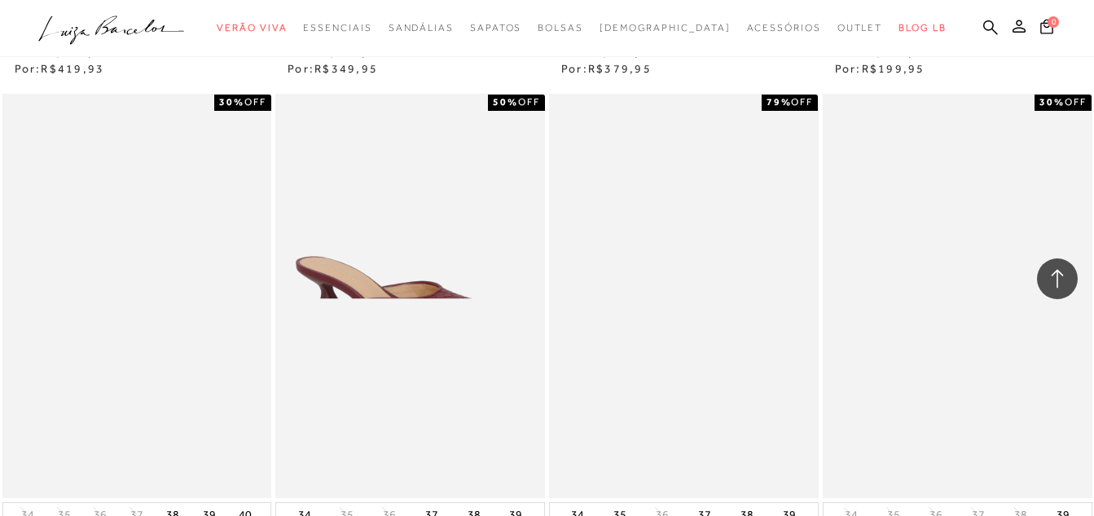
scroll to position [62018, 0]
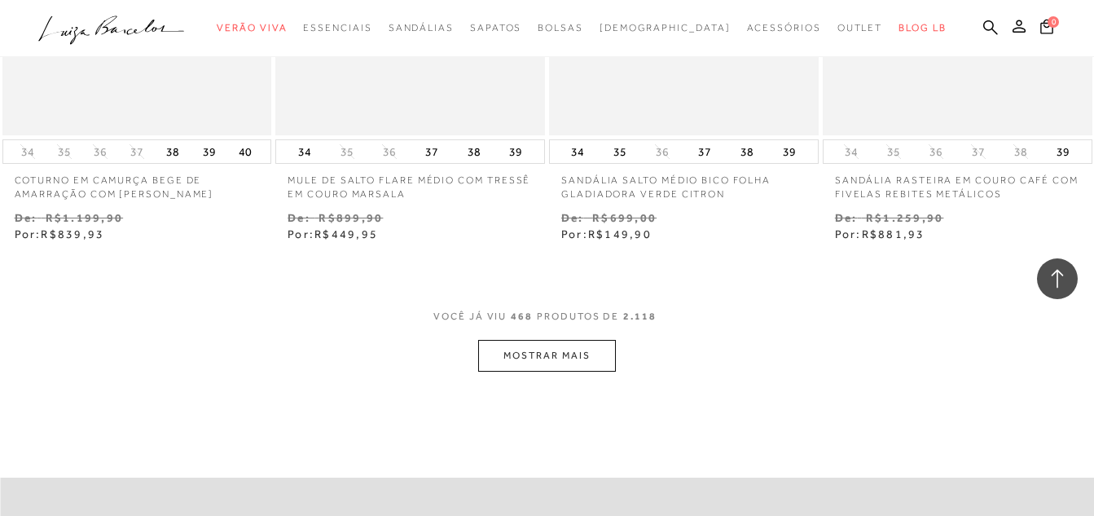
click at [524, 340] on button "MOSTRAR MAIS" at bounding box center [546, 356] width 137 height 32
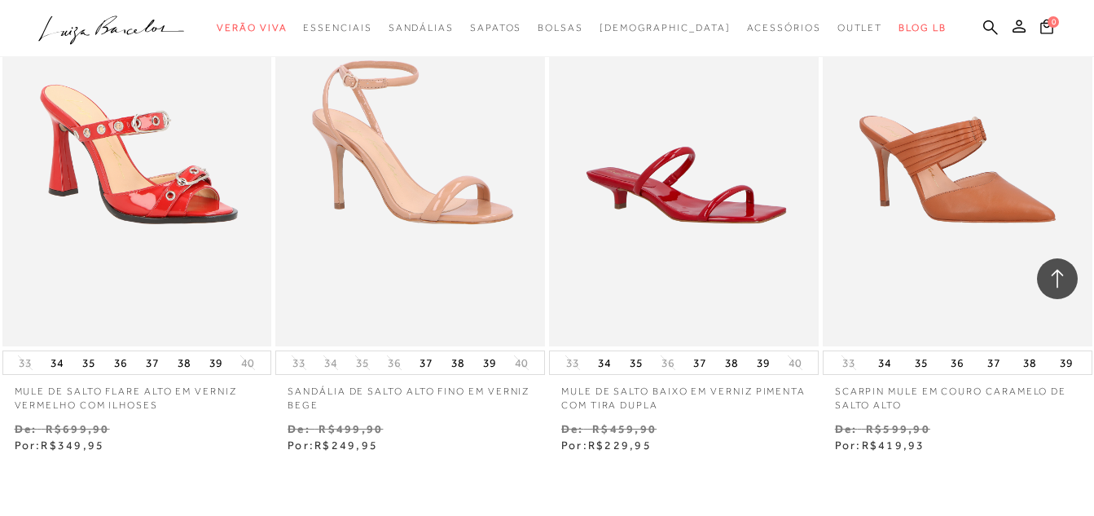
scroll to position [63565, 0]
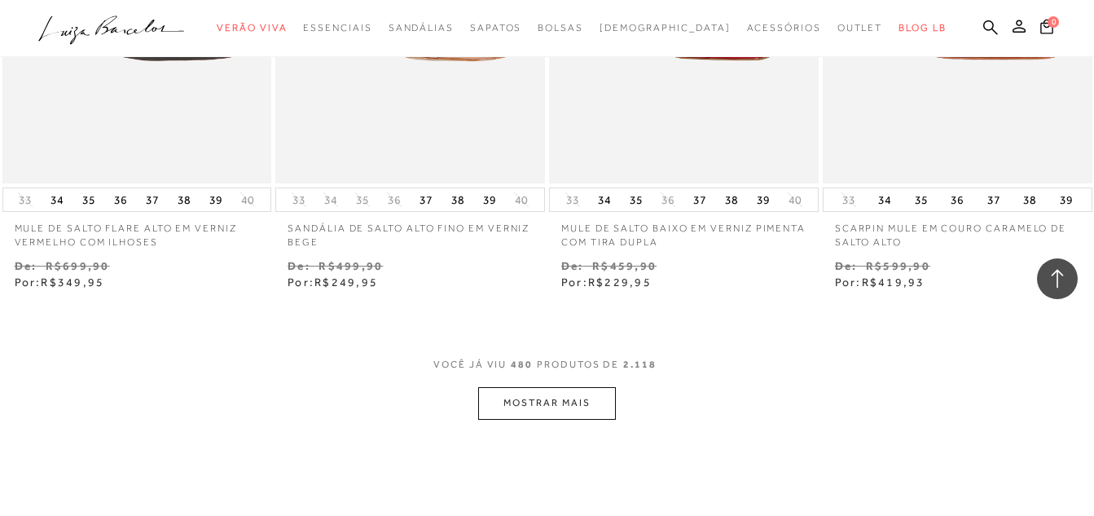
click at [532, 387] on button "MOSTRAR MAIS" at bounding box center [546, 403] width 137 height 32
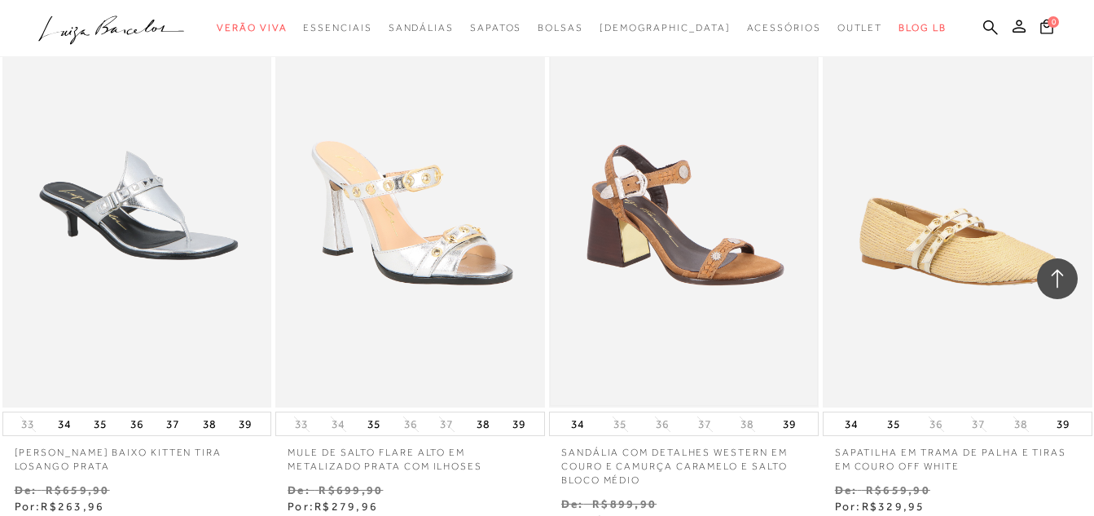
scroll to position [65112, 0]
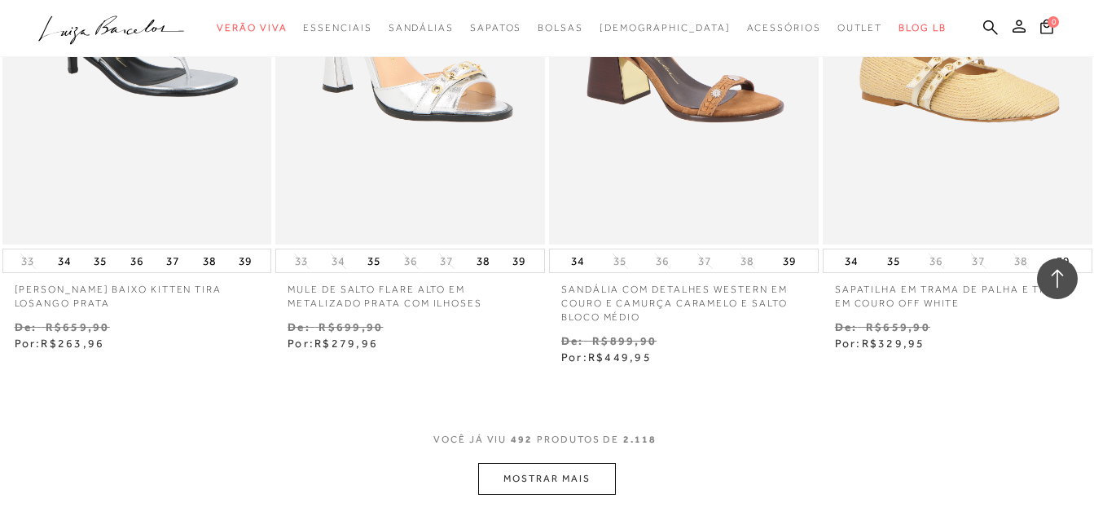
click at [528, 463] on button "MOSTRAR MAIS" at bounding box center [546, 479] width 137 height 32
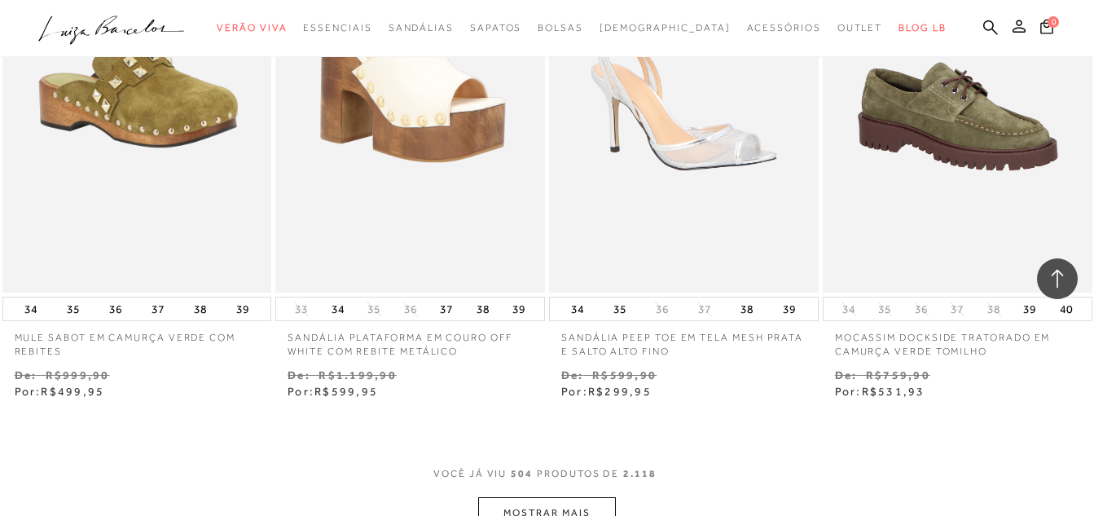
scroll to position [66741, 0]
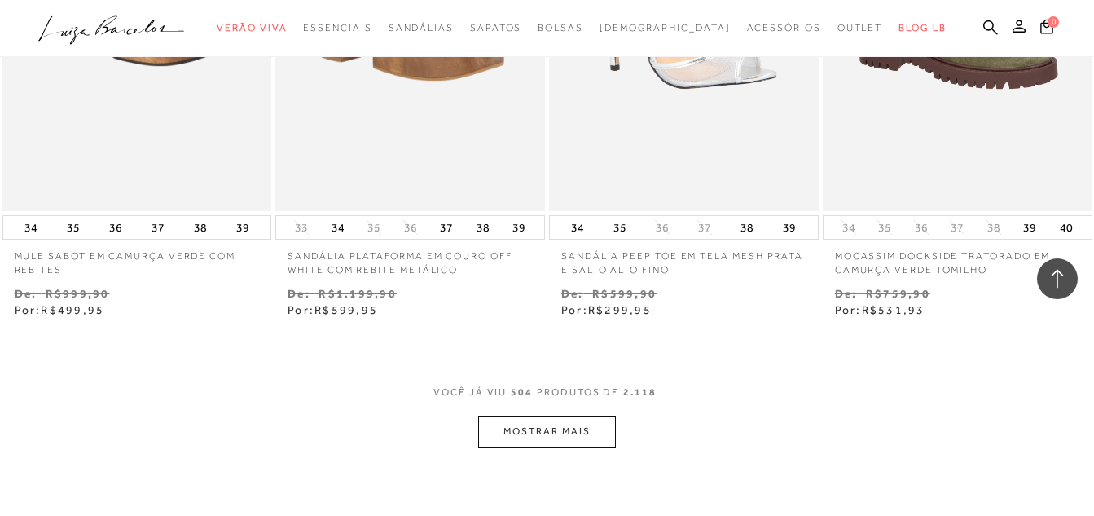
click at [539, 415] on button "MOSTRAR MAIS" at bounding box center [546, 431] width 137 height 32
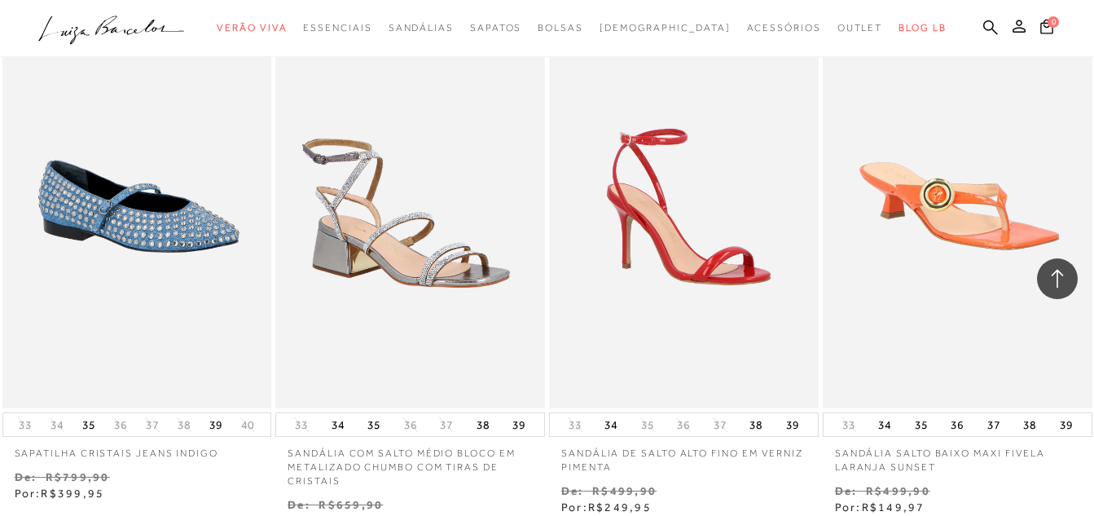
scroll to position [68370, 0]
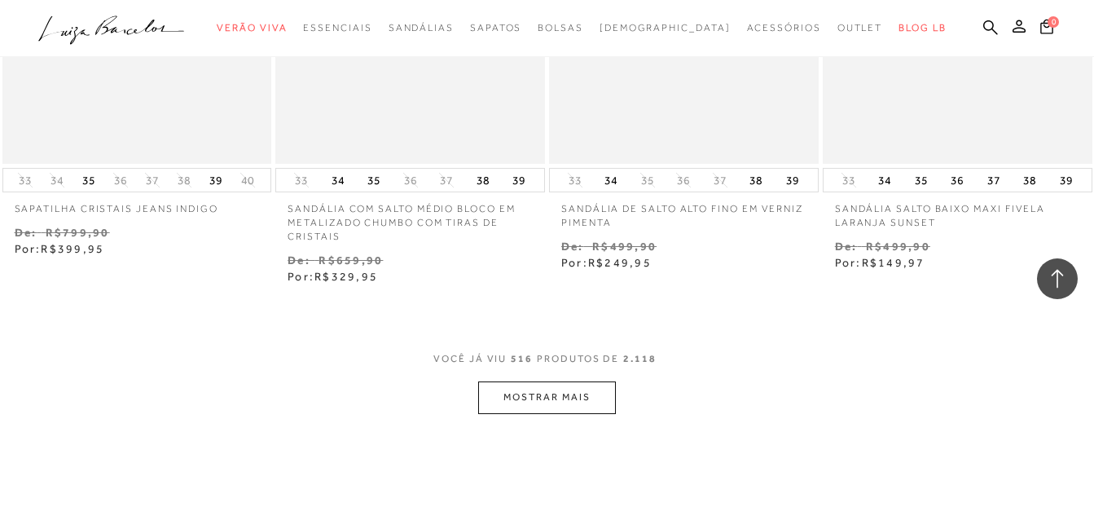
click at [539, 381] on button "MOSTRAR MAIS" at bounding box center [546, 397] width 137 height 32
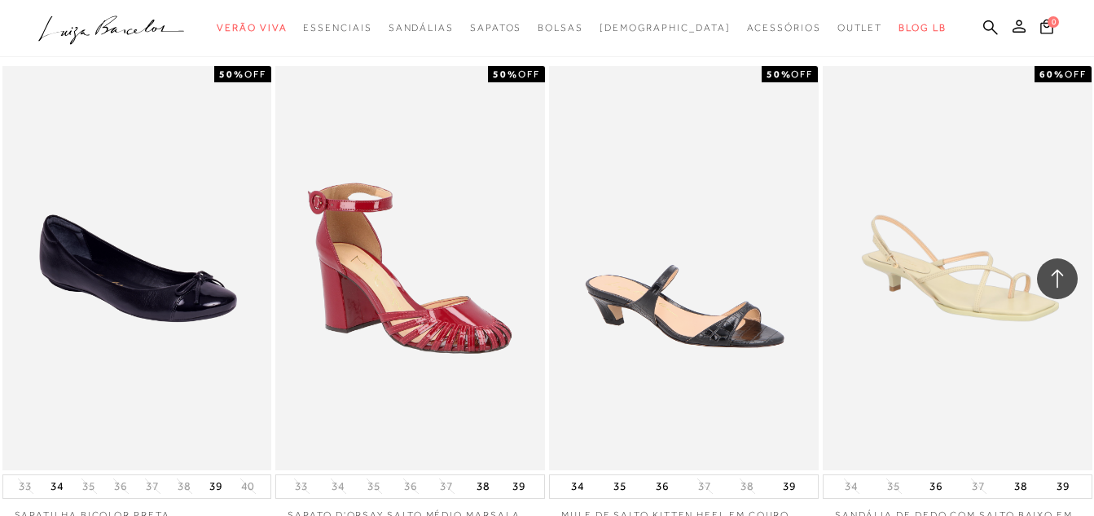
scroll to position [69917, 0]
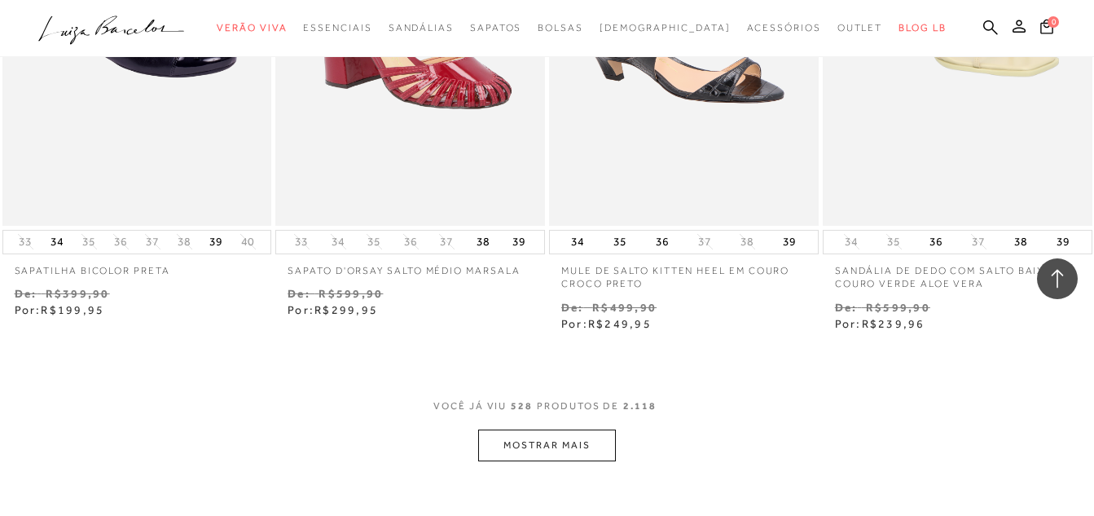
click at [552, 429] on button "MOSTRAR MAIS" at bounding box center [546, 445] width 137 height 32
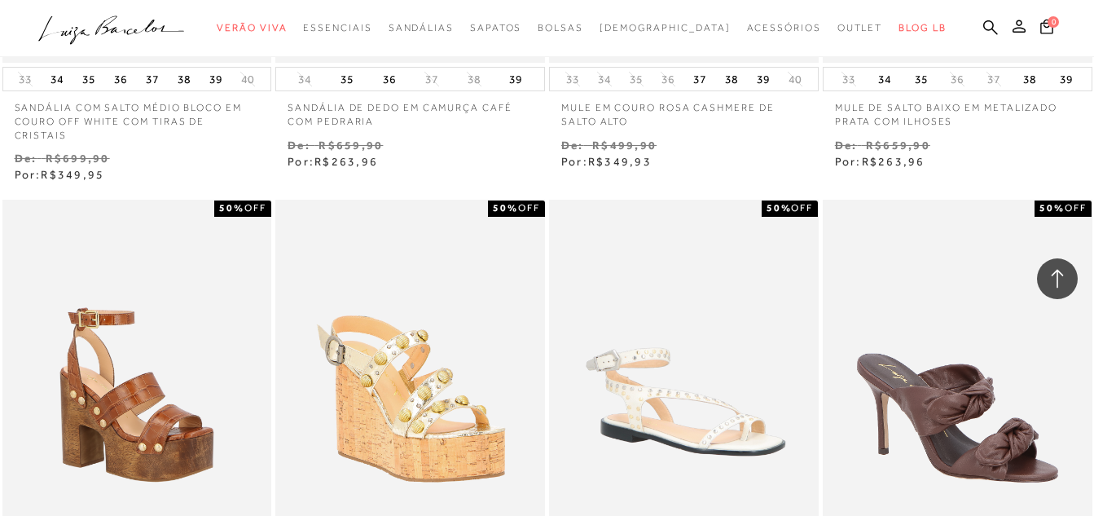
scroll to position [71474, 0]
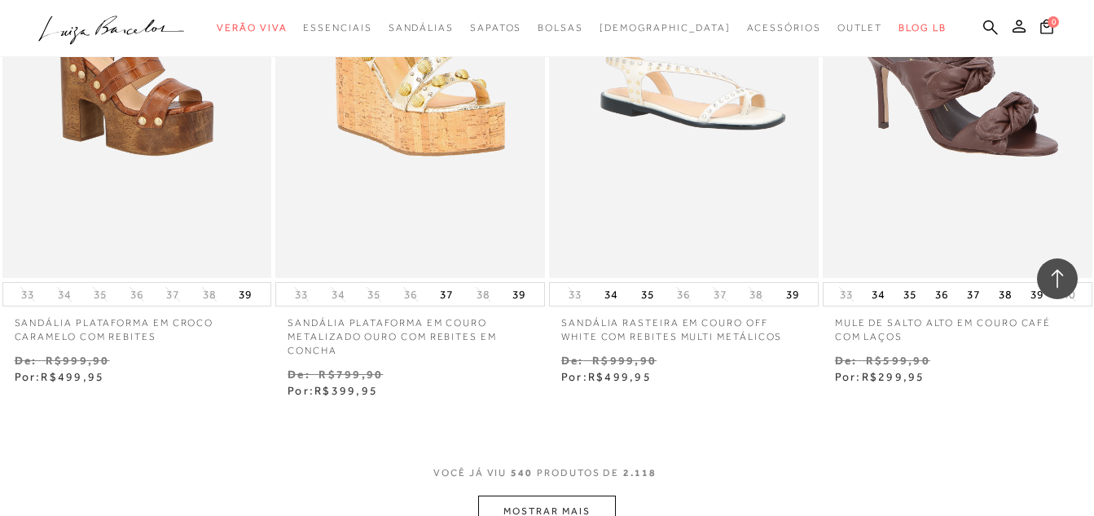
click at [526, 495] on button "MOSTRAR MAIS" at bounding box center [546, 511] width 137 height 32
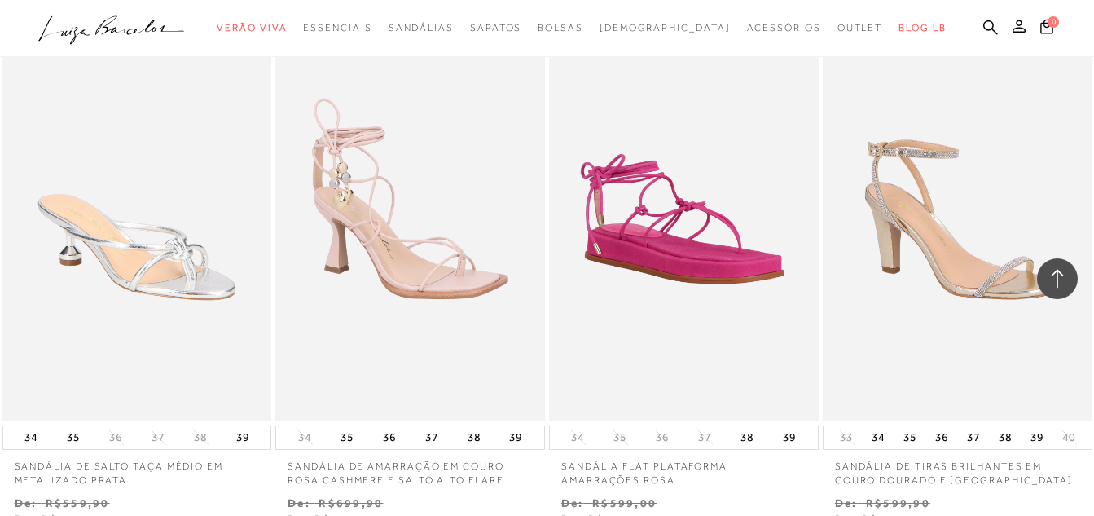
scroll to position [73103, 0]
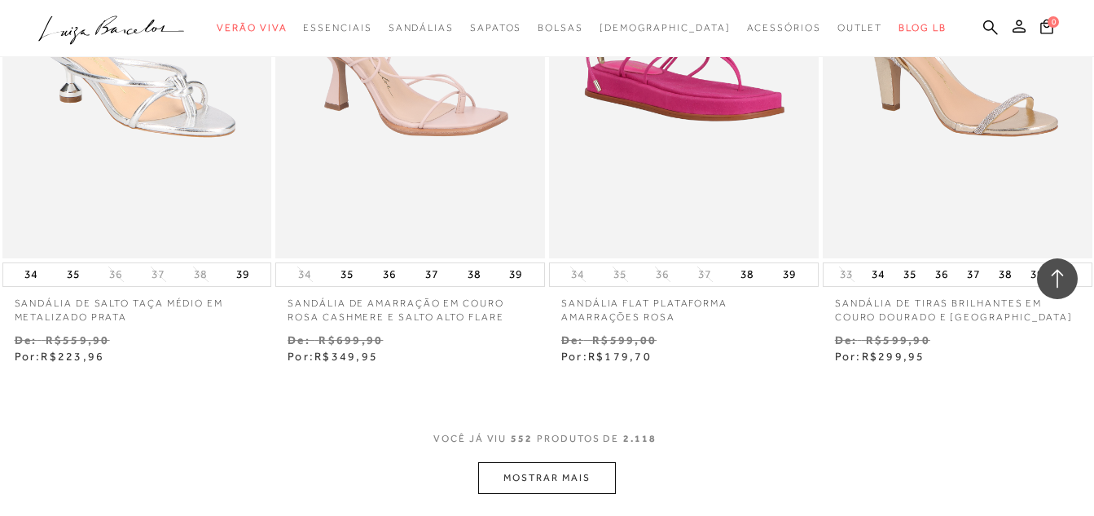
click at [538, 462] on button "MOSTRAR MAIS" at bounding box center [546, 478] width 137 height 32
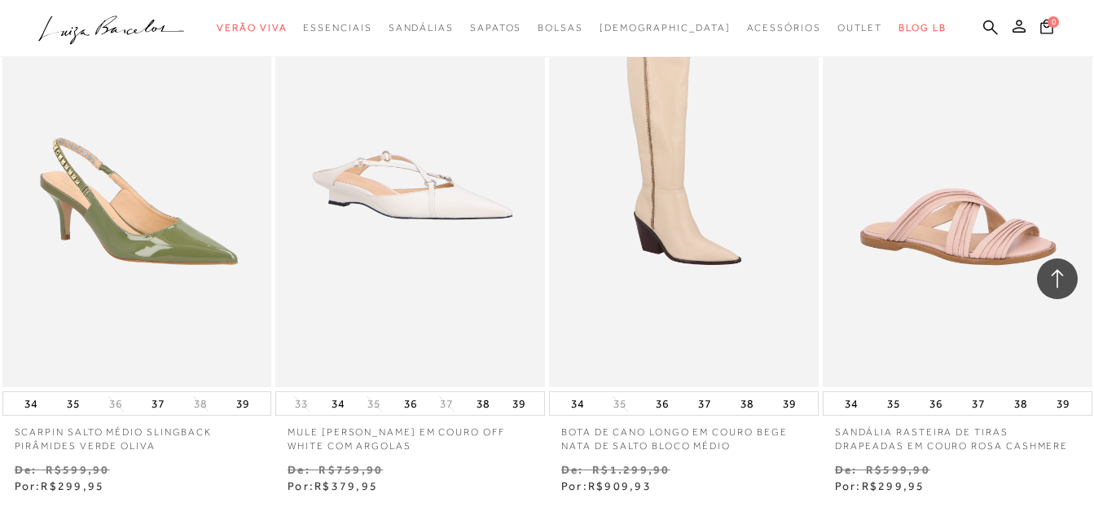
scroll to position [74731, 0]
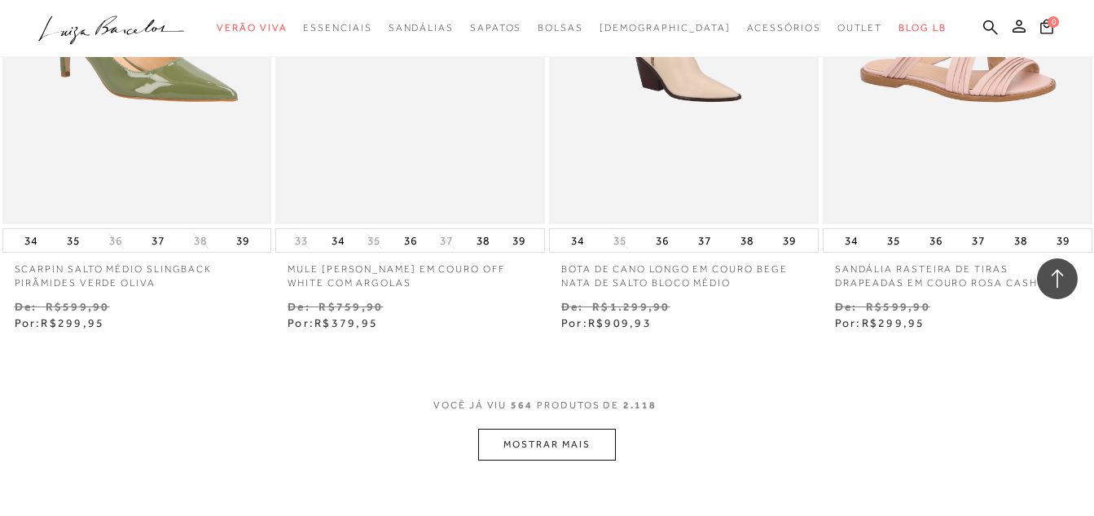
click at [564, 428] on button "MOSTRAR MAIS" at bounding box center [546, 444] width 137 height 32
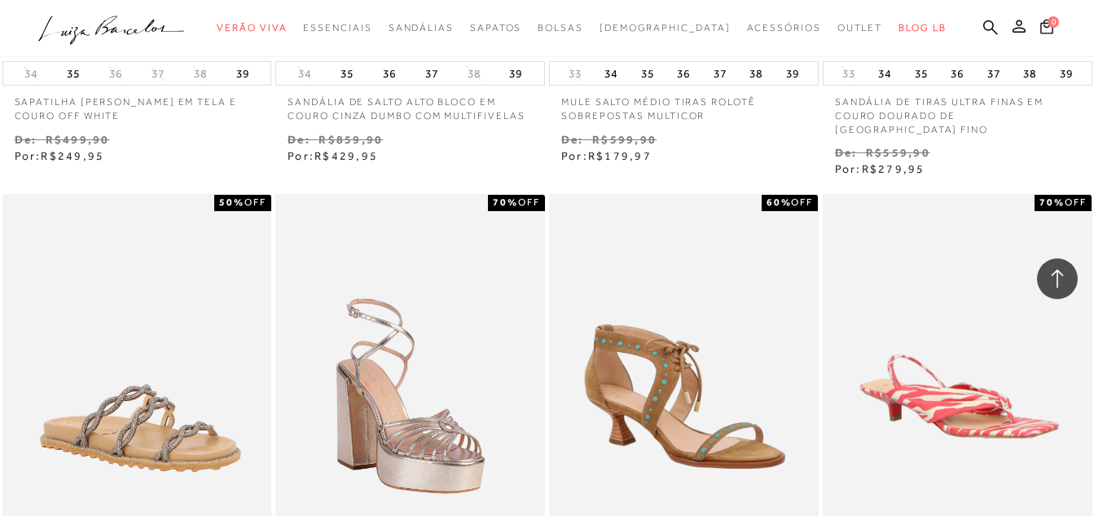
scroll to position [76197, 0]
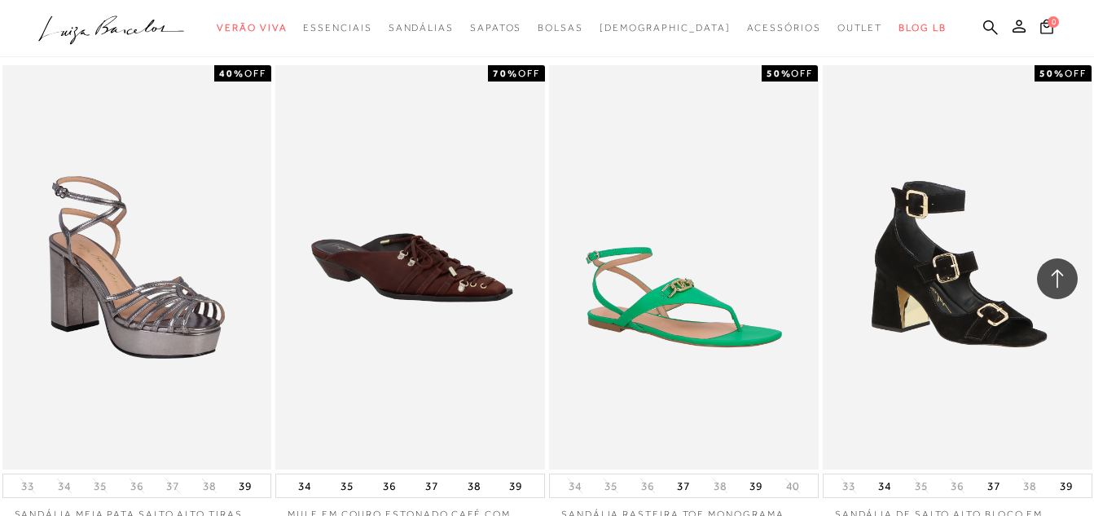
scroll to position [77907, 0]
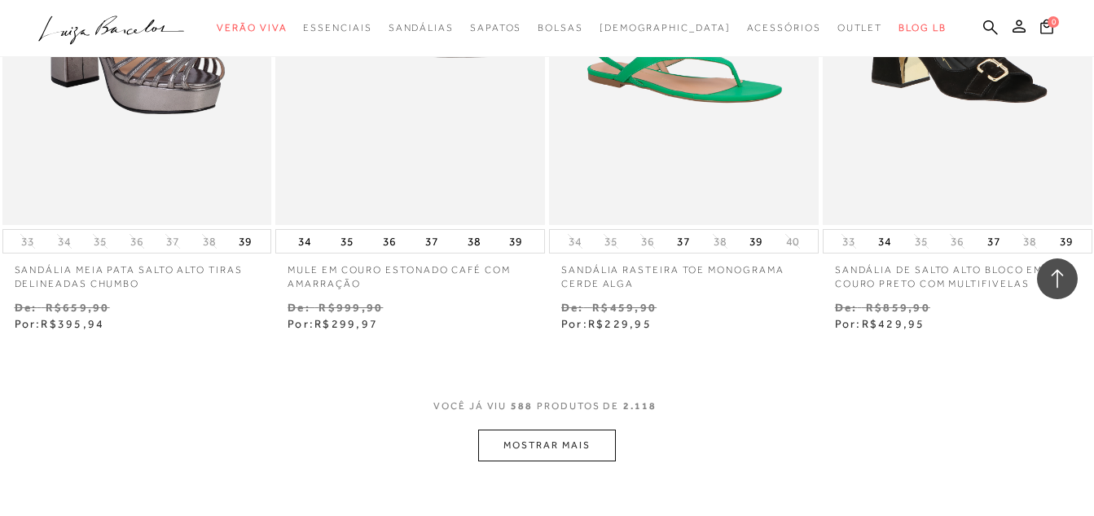
click at [550, 429] on button "MOSTRAR MAIS" at bounding box center [546, 445] width 137 height 32
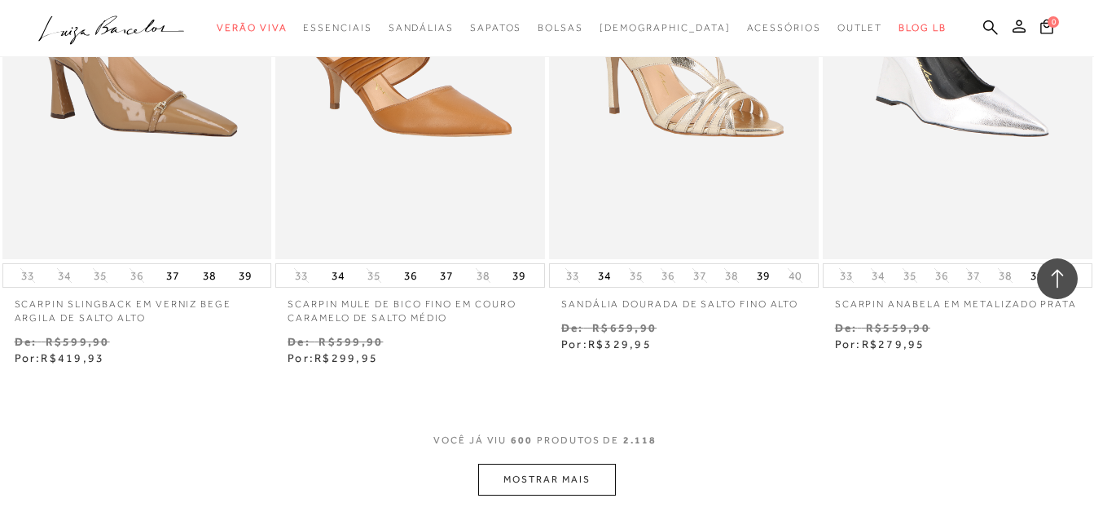
scroll to position [79536, 0]
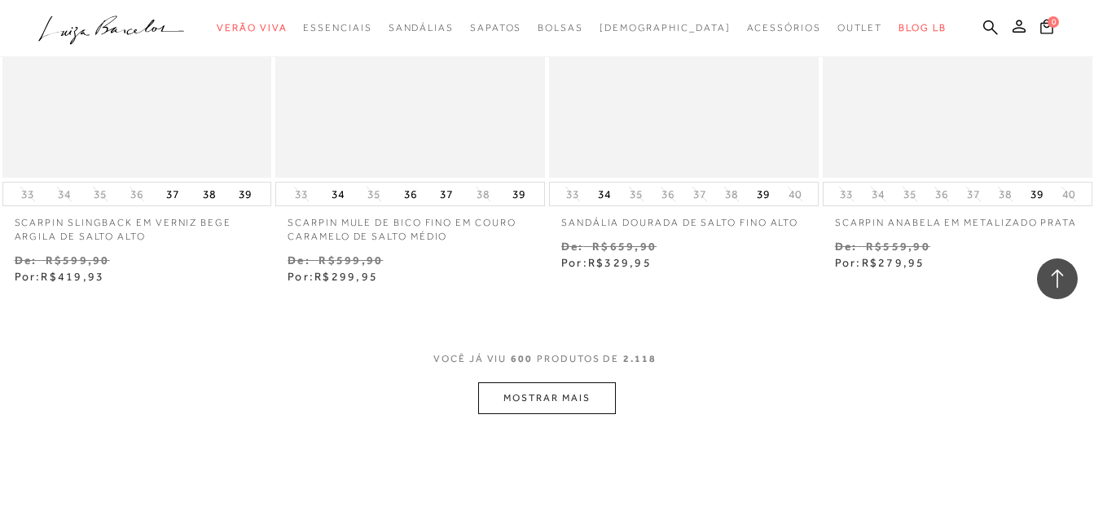
click at [538, 382] on button "MOSTRAR MAIS" at bounding box center [546, 398] width 137 height 32
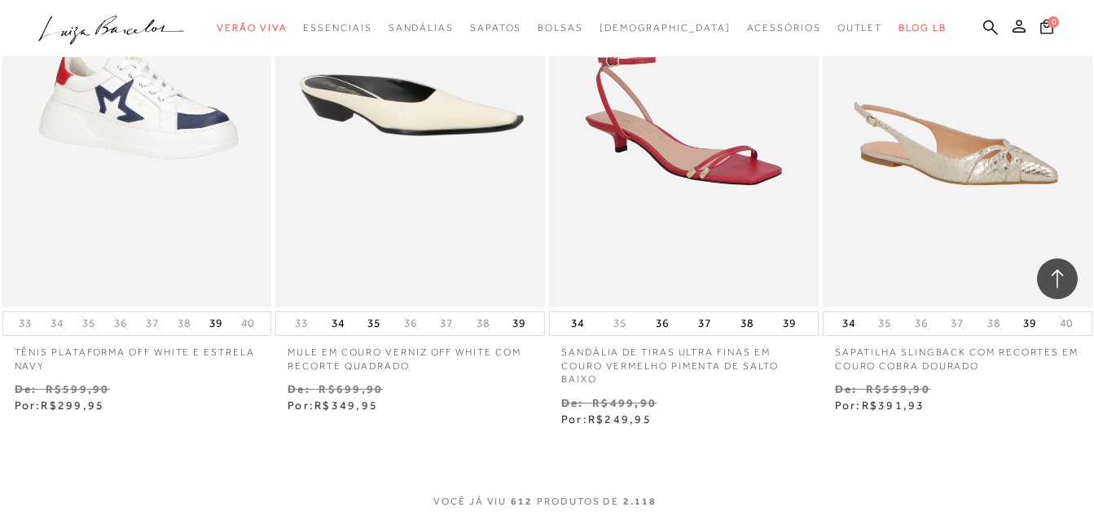
scroll to position [81084, 0]
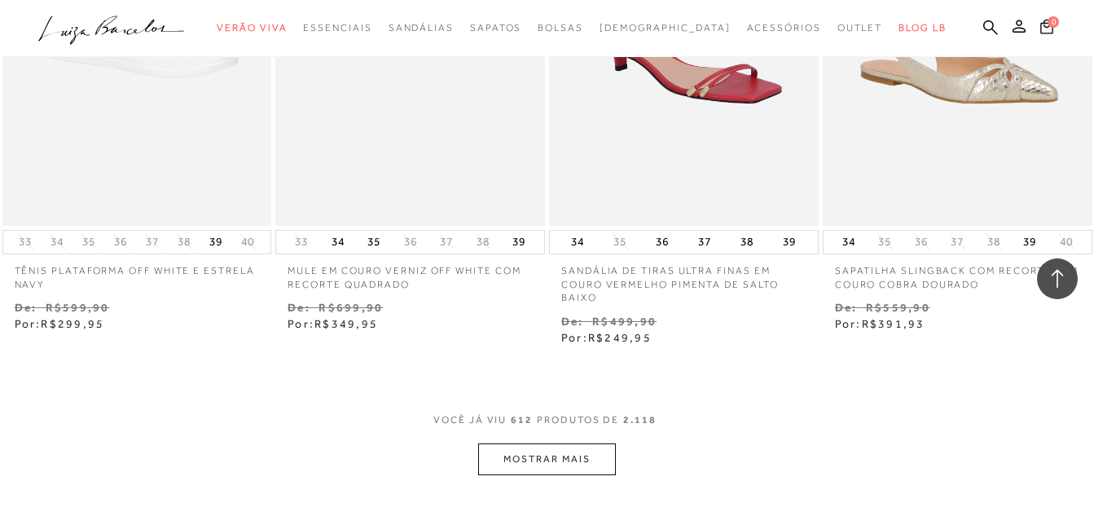
click at [540, 443] on button "MOSTRAR MAIS" at bounding box center [546, 459] width 137 height 32
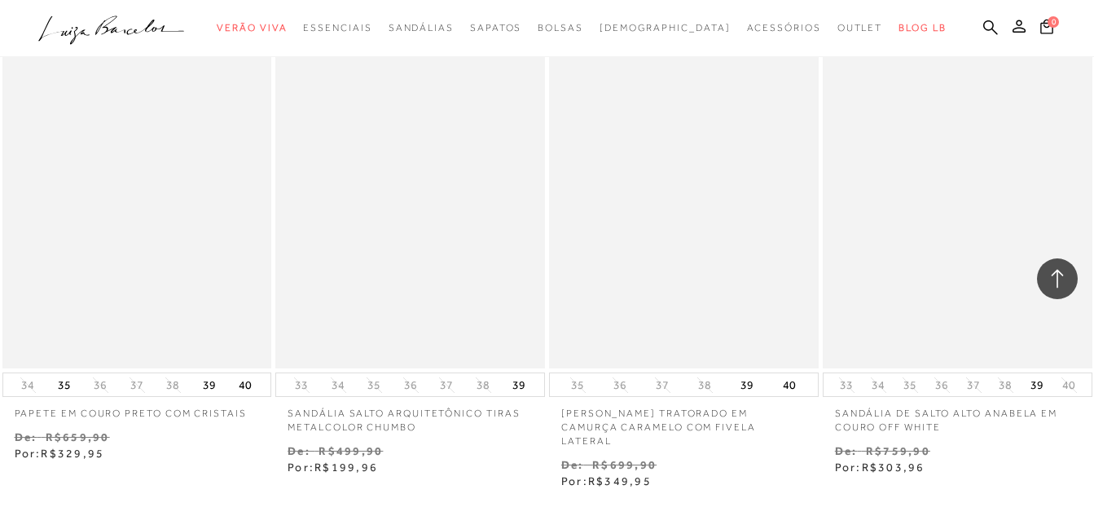
scroll to position [82631, 0]
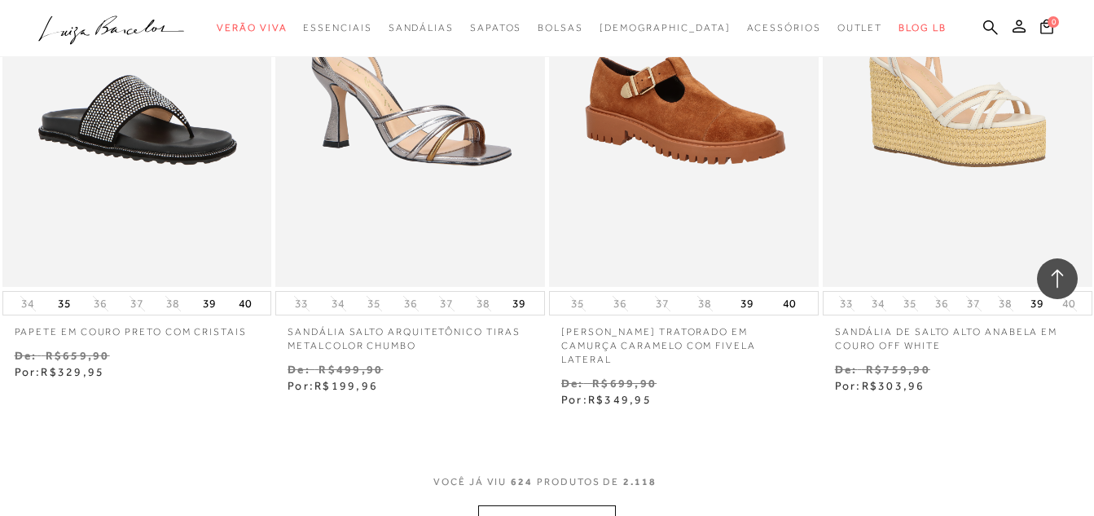
click at [511, 505] on button "MOSTRAR MAIS" at bounding box center [546, 521] width 137 height 32
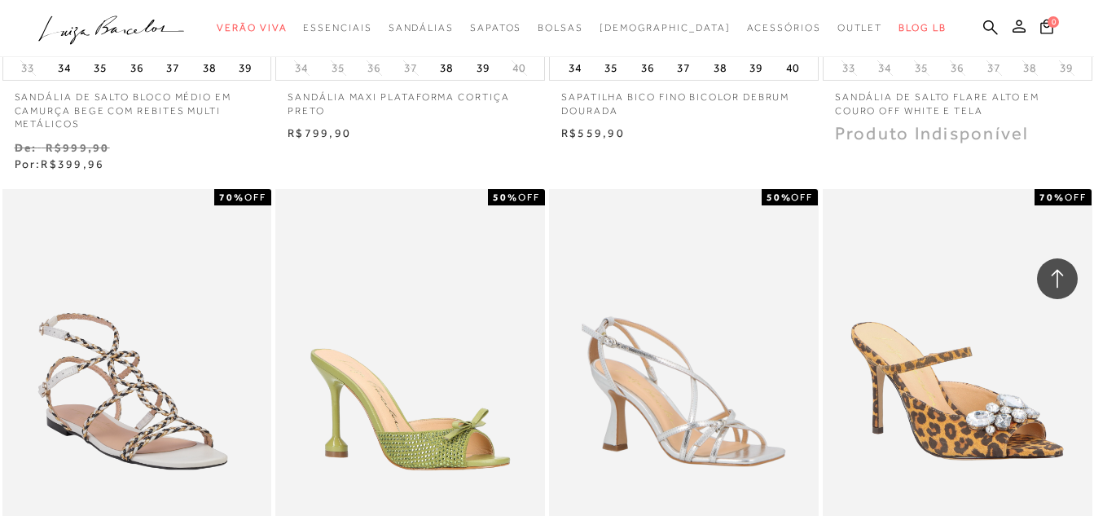
scroll to position [84178, 0]
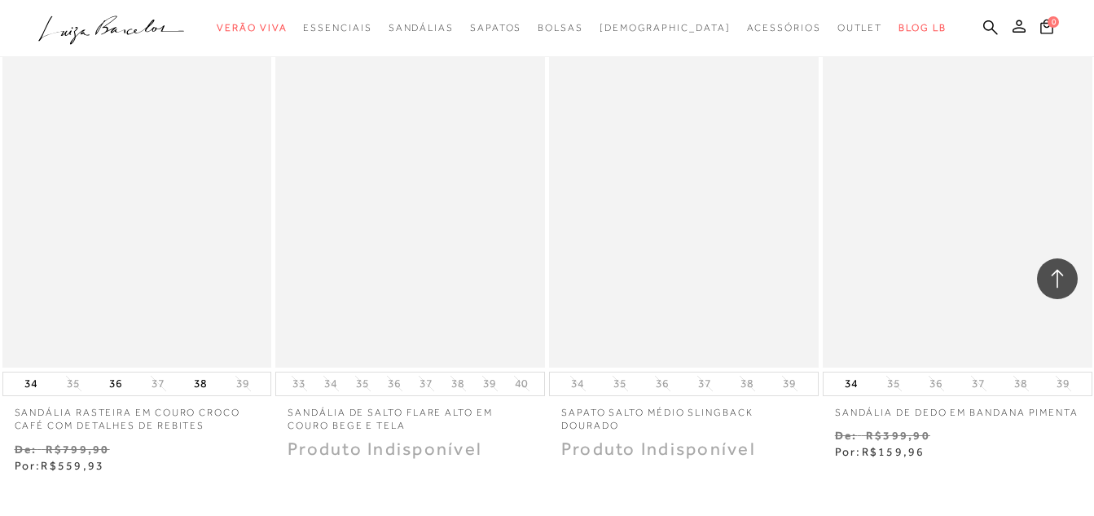
scroll to position [85889, 0]
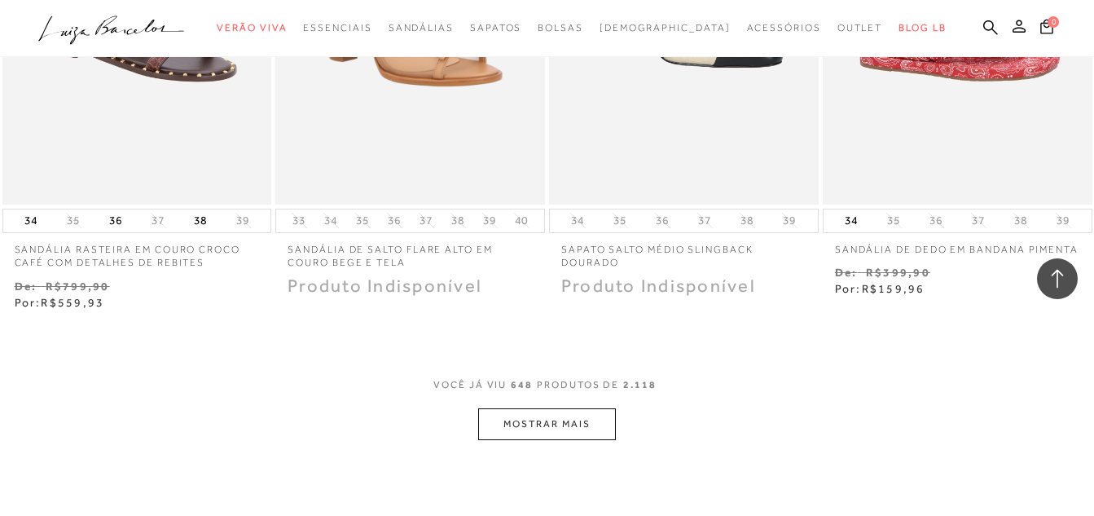
click at [544, 408] on button "MOSTRAR MAIS" at bounding box center [546, 424] width 137 height 32
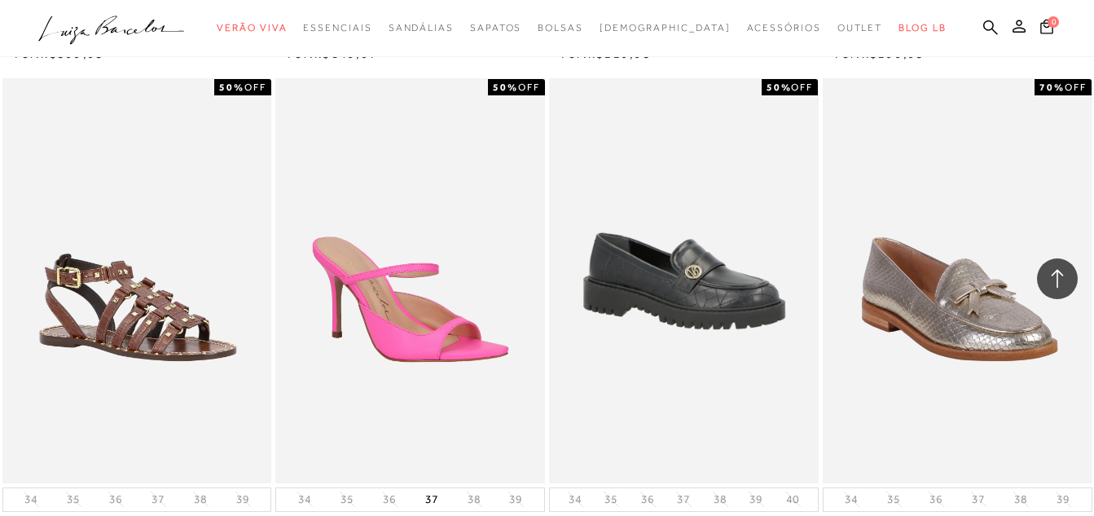
scroll to position [87354, 0]
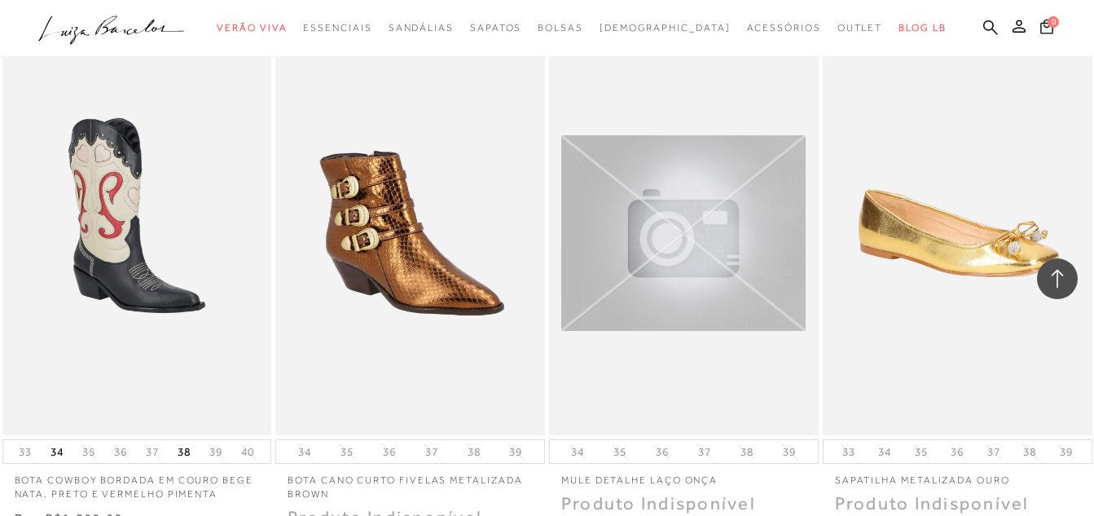
scroll to position [88983, 0]
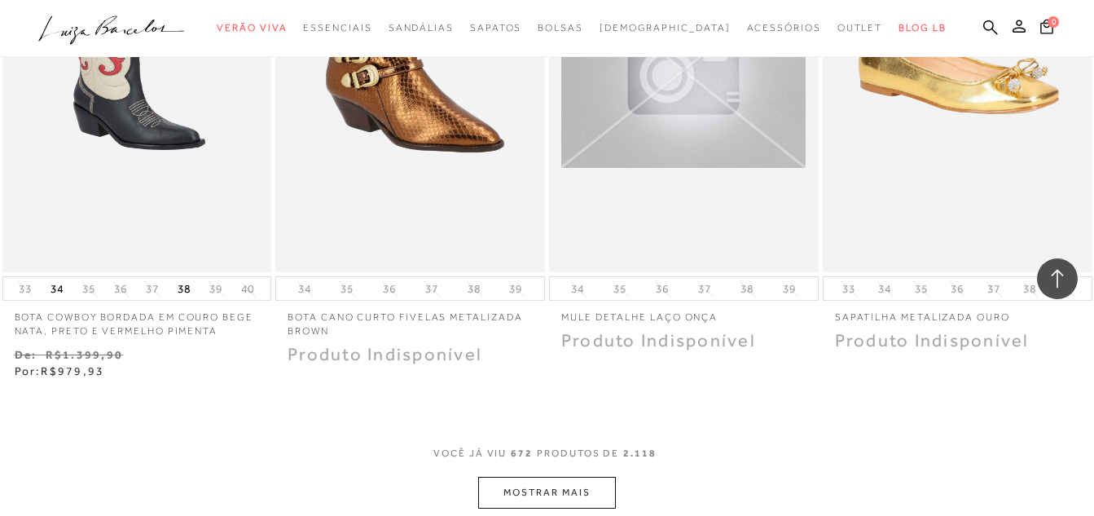
click at [568, 476] on button "MOSTRAR MAIS" at bounding box center [546, 492] width 137 height 32
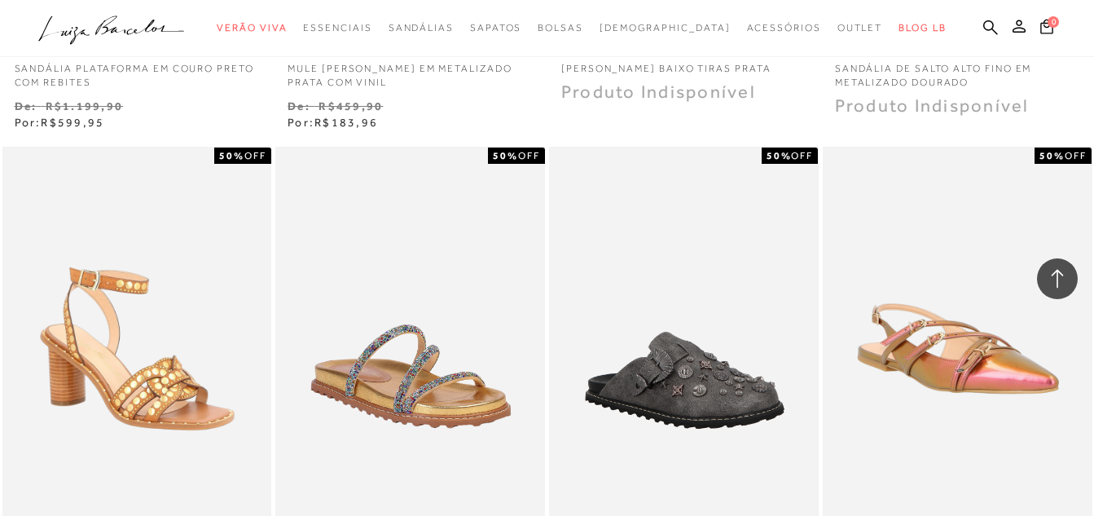
scroll to position [90531, 0]
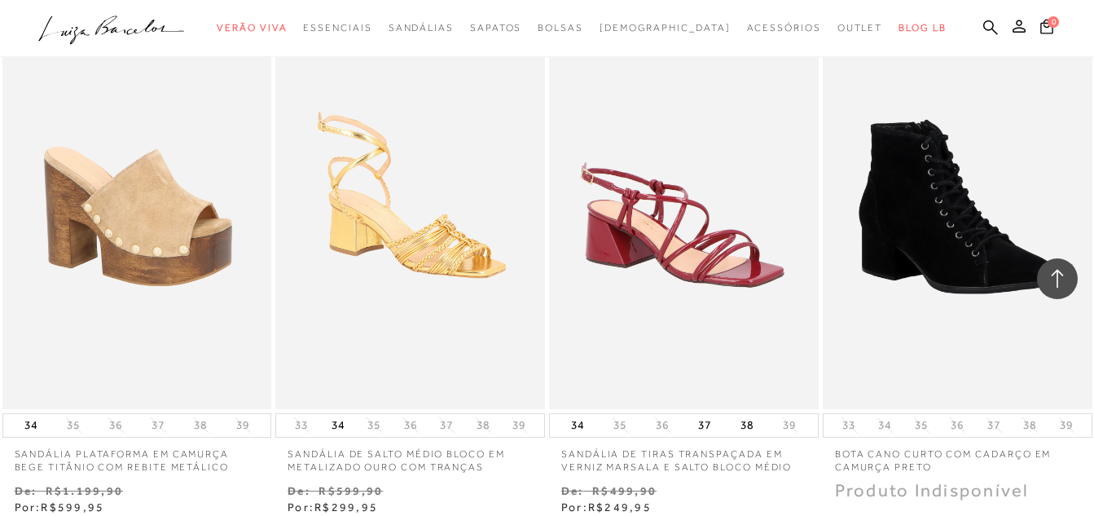
scroll to position [92159, 0]
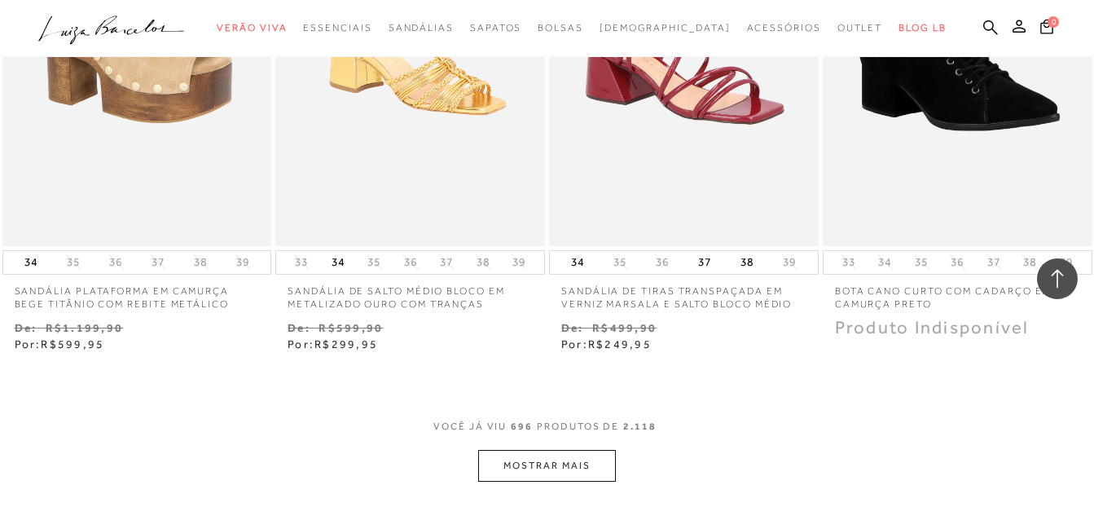
click at [557, 450] on button "MOSTRAR MAIS" at bounding box center [546, 466] width 137 height 32
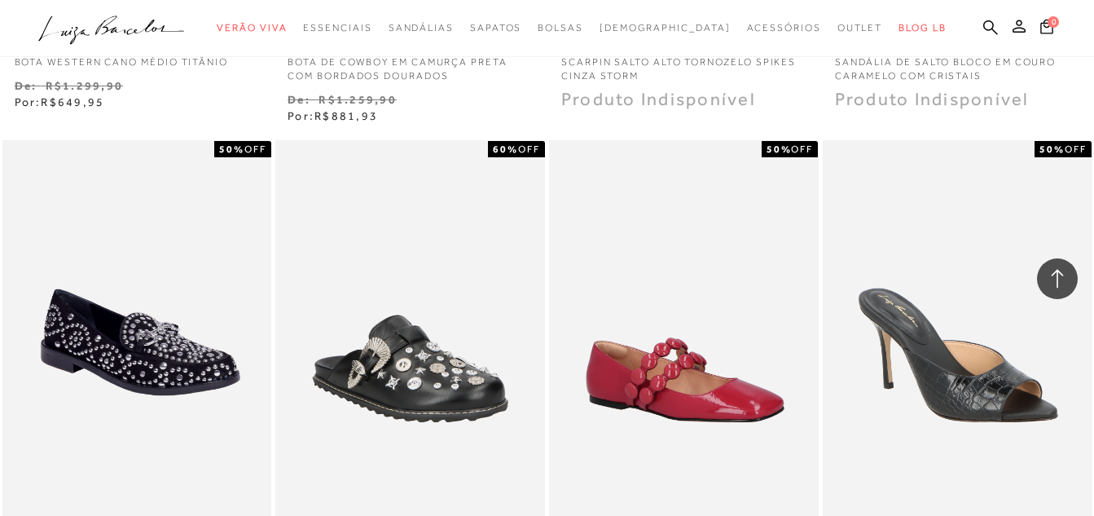
scroll to position [93686, 0]
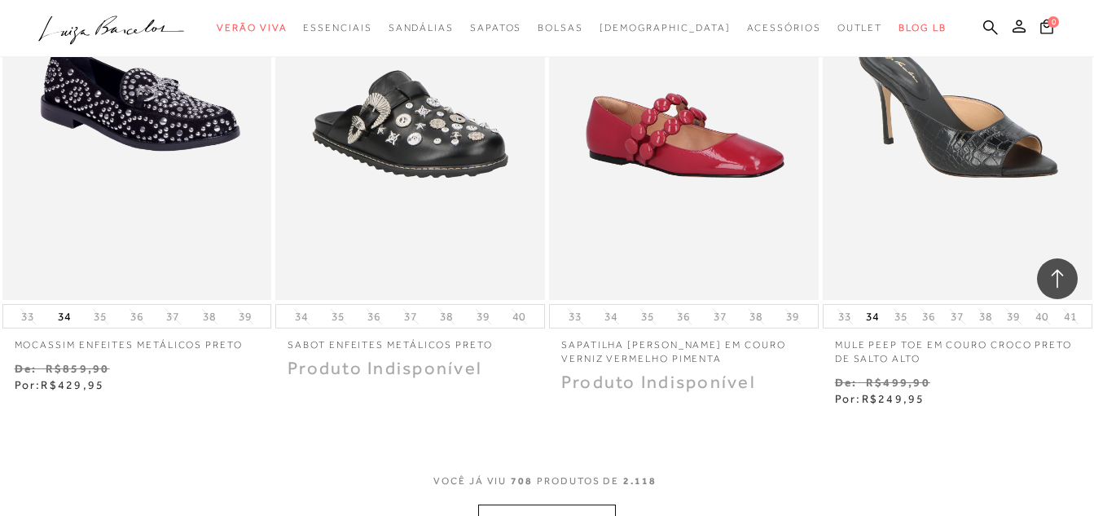
click at [522, 504] on button "MOSTRAR MAIS" at bounding box center [546, 520] width 137 height 32
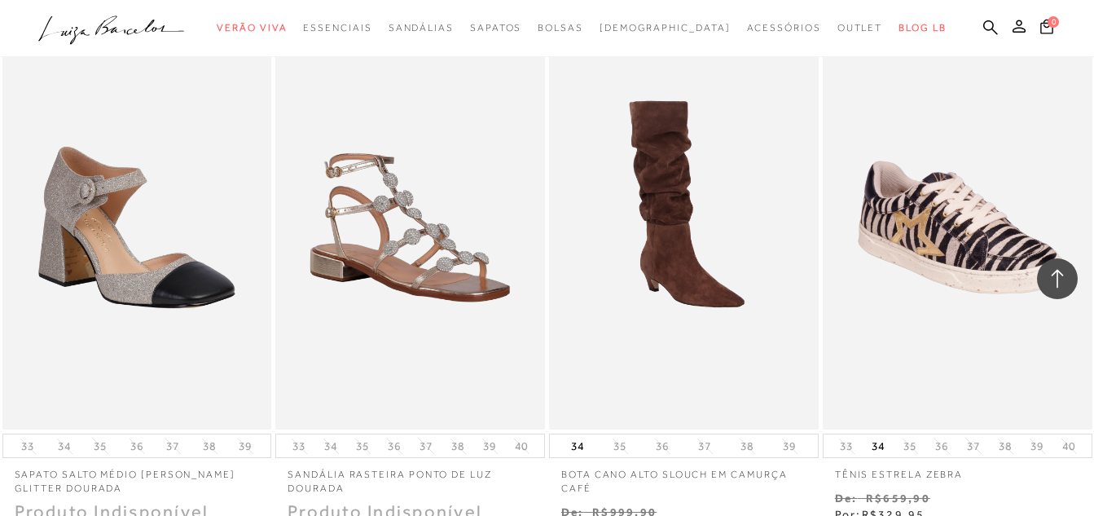
scroll to position [95397, 0]
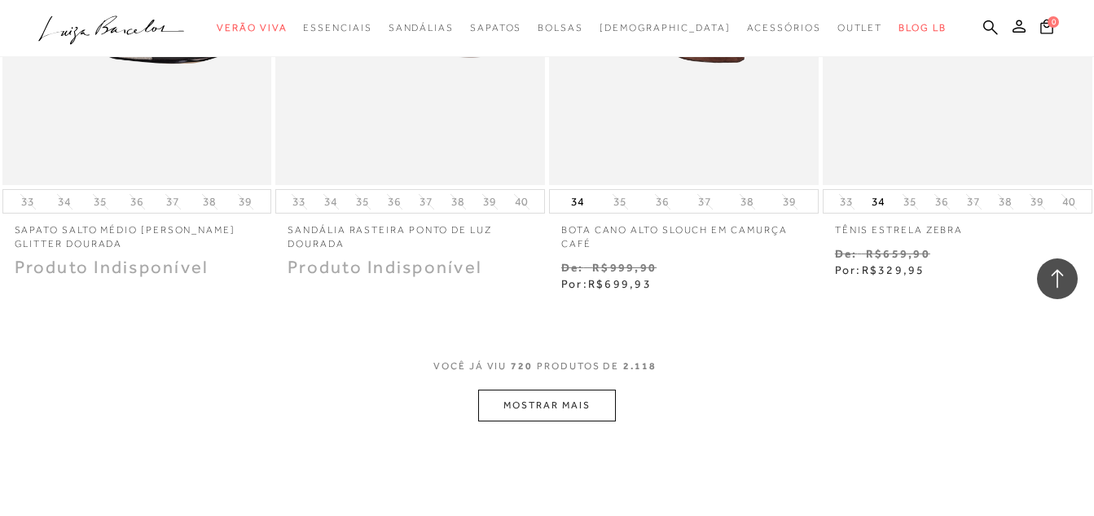
click at [547, 389] on button "MOSTRAR MAIS" at bounding box center [546, 405] width 137 height 32
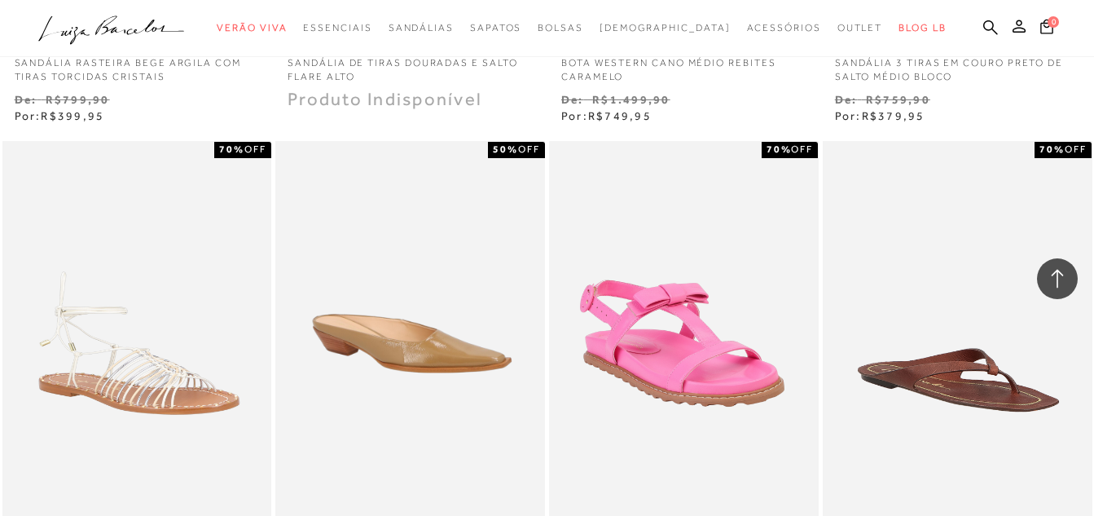
scroll to position [96741, 0]
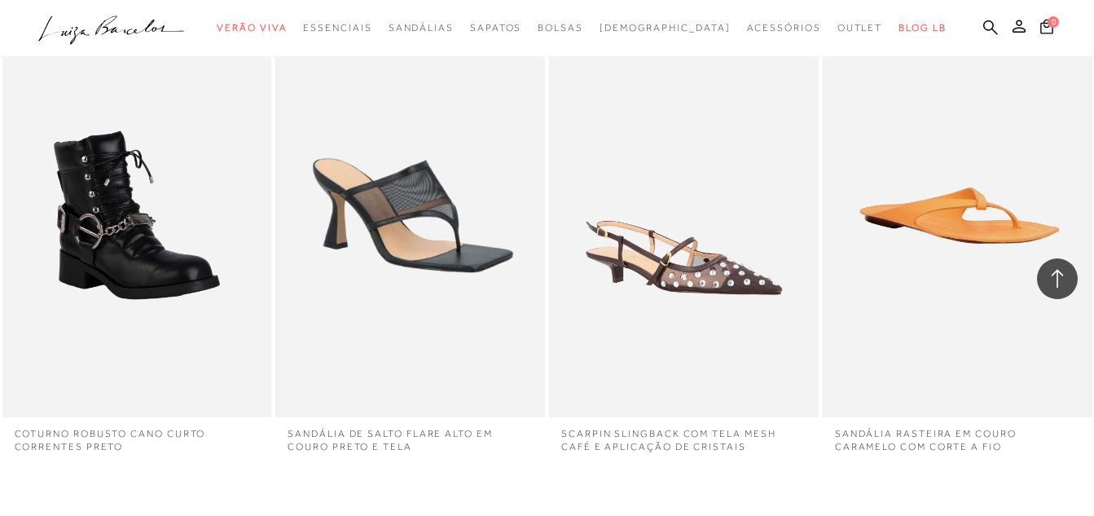
scroll to position [98300, 0]
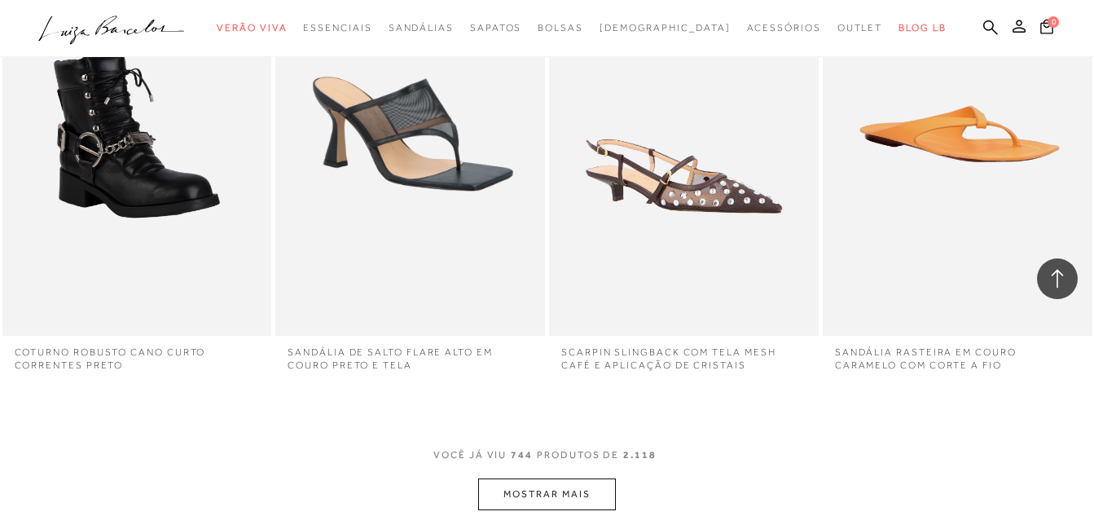
click at [553, 478] on button "MOSTRAR MAIS" at bounding box center [546, 494] width 137 height 32
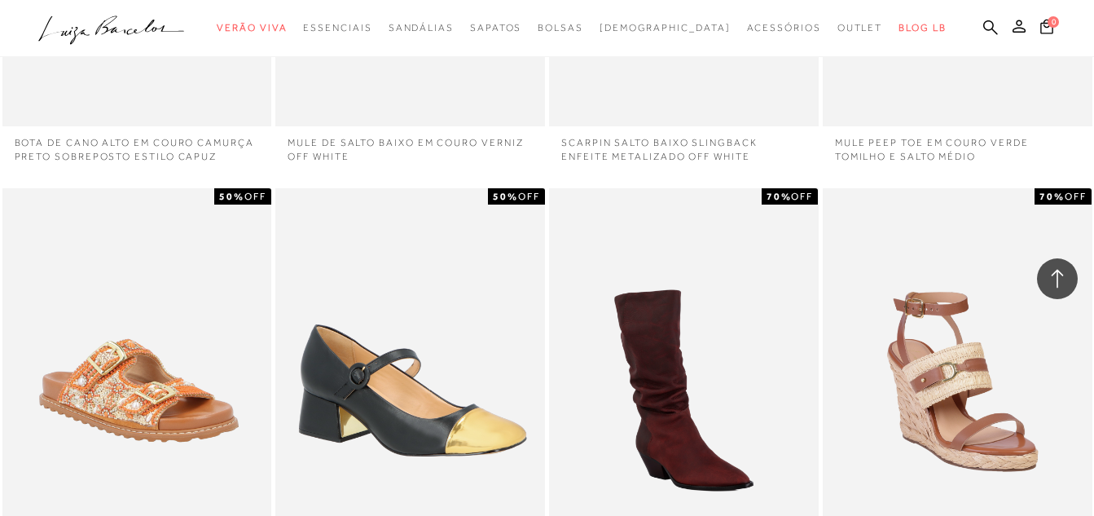
scroll to position [99684, 0]
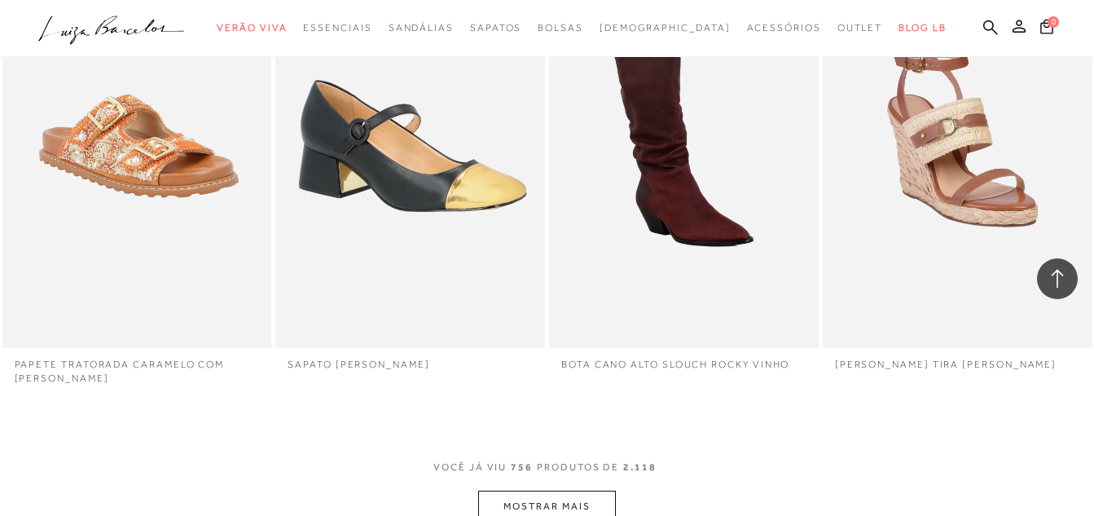
click at [516, 490] on button "MOSTRAR MAIS" at bounding box center [546, 506] width 137 height 32
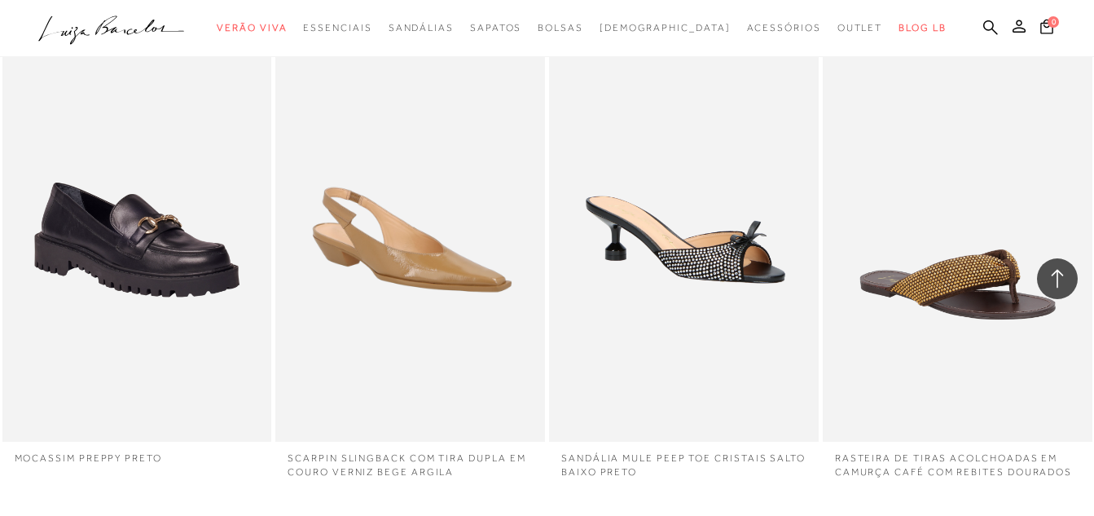
scroll to position [101150, 0]
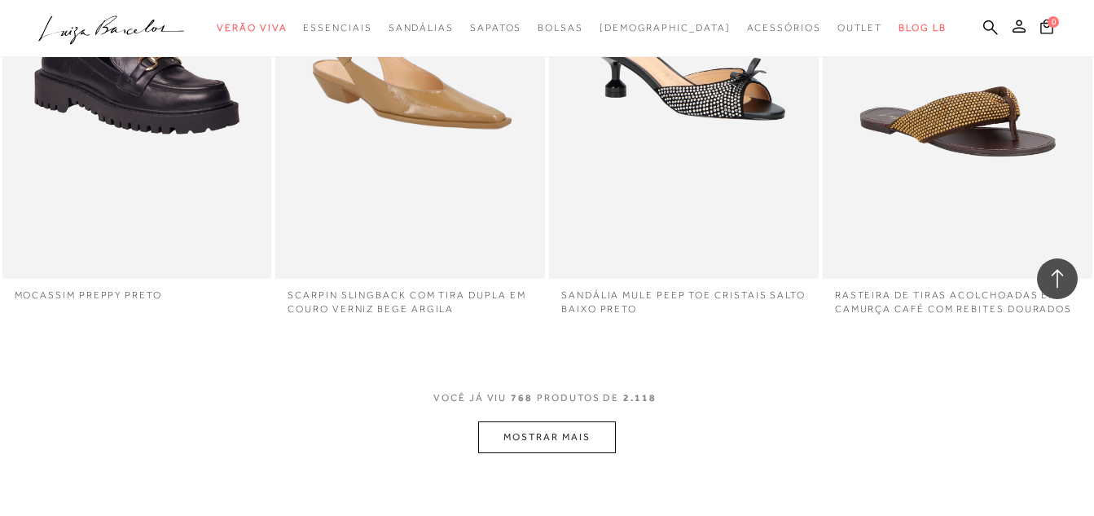
click at [546, 421] on button "MOSTRAR MAIS" at bounding box center [546, 437] width 137 height 32
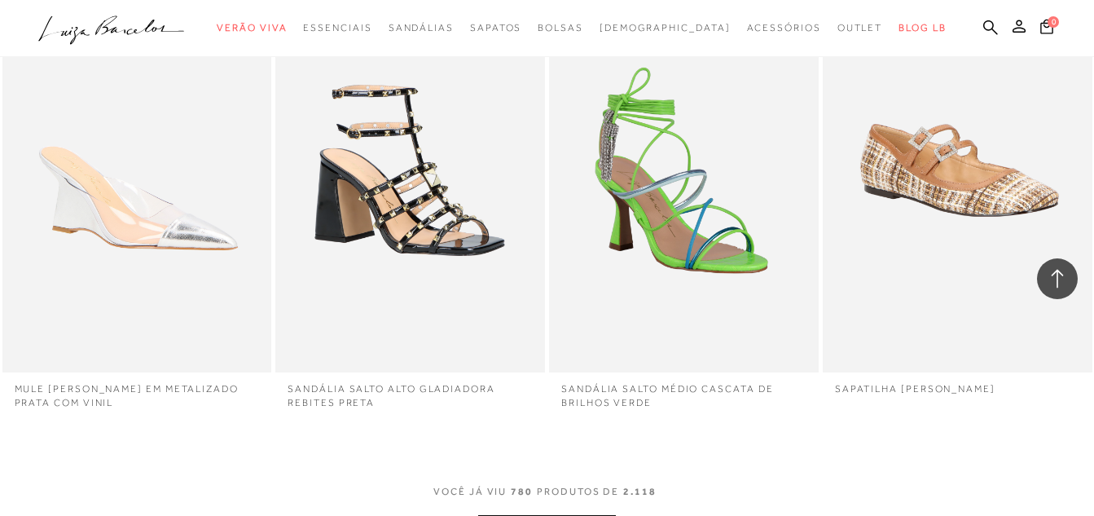
scroll to position [102372, 0]
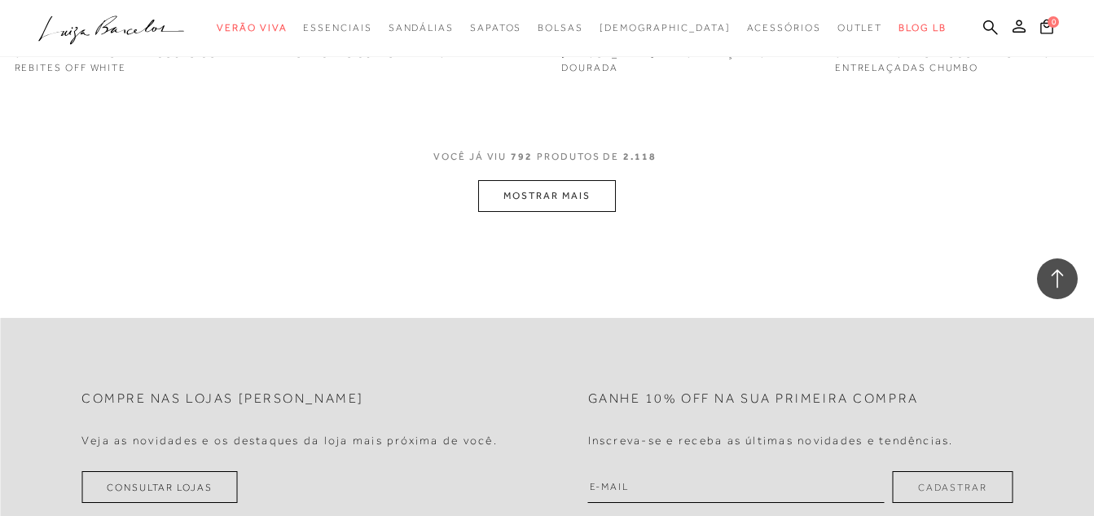
scroll to position [103940, 0]
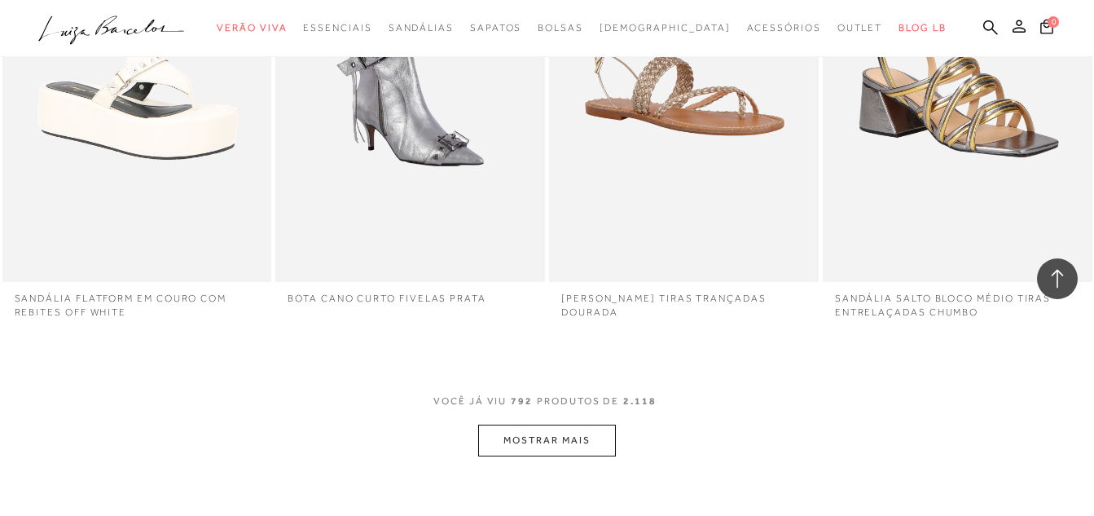
click at [513, 424] on button "MOSTRAR MAIS" at bounding box center [546, 440] width 137 height 32
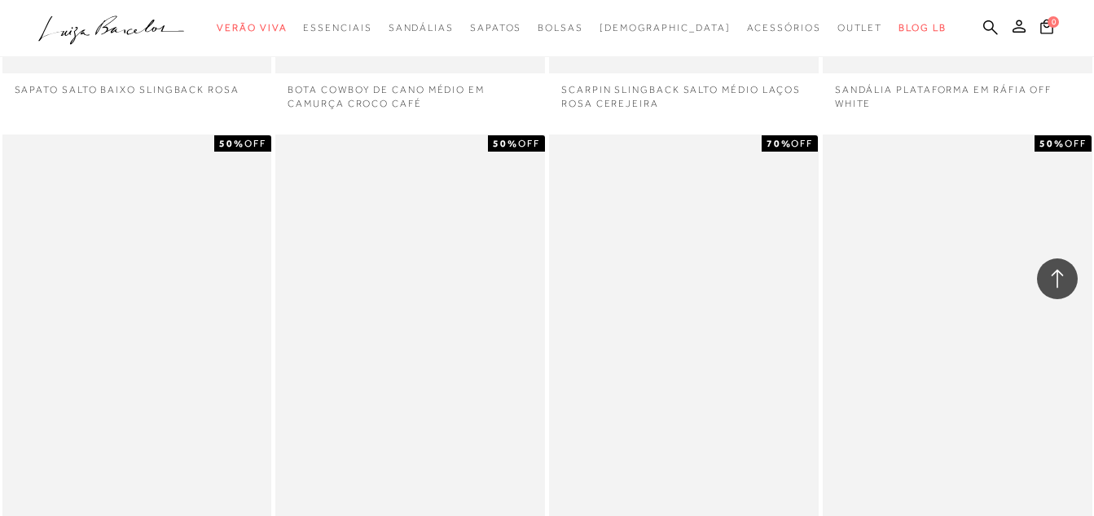
scroll to position [105488, 0]
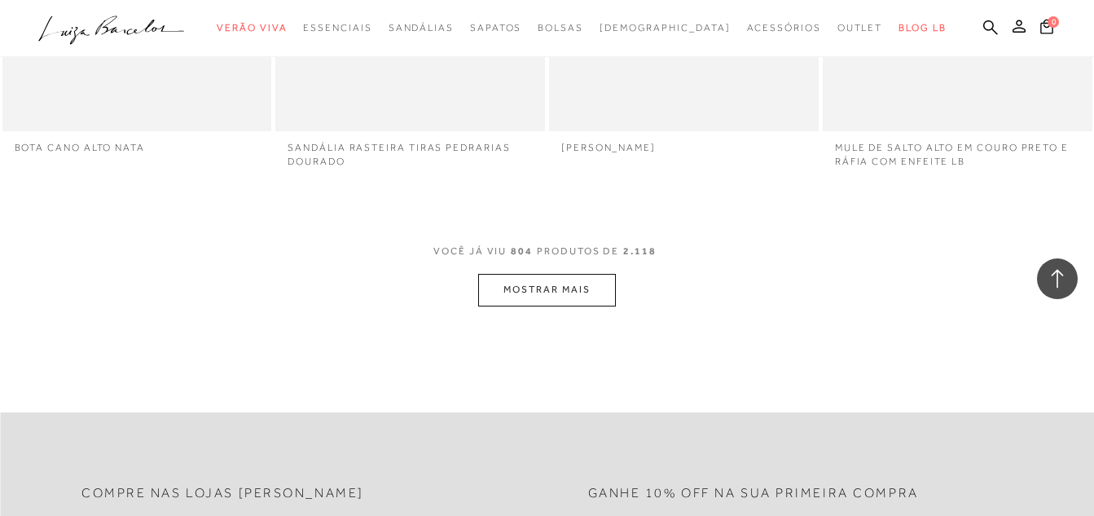
click at [539, 274] on button "MOSTRAR MAIS" at bounding box center [546, 290] width 137 height 32
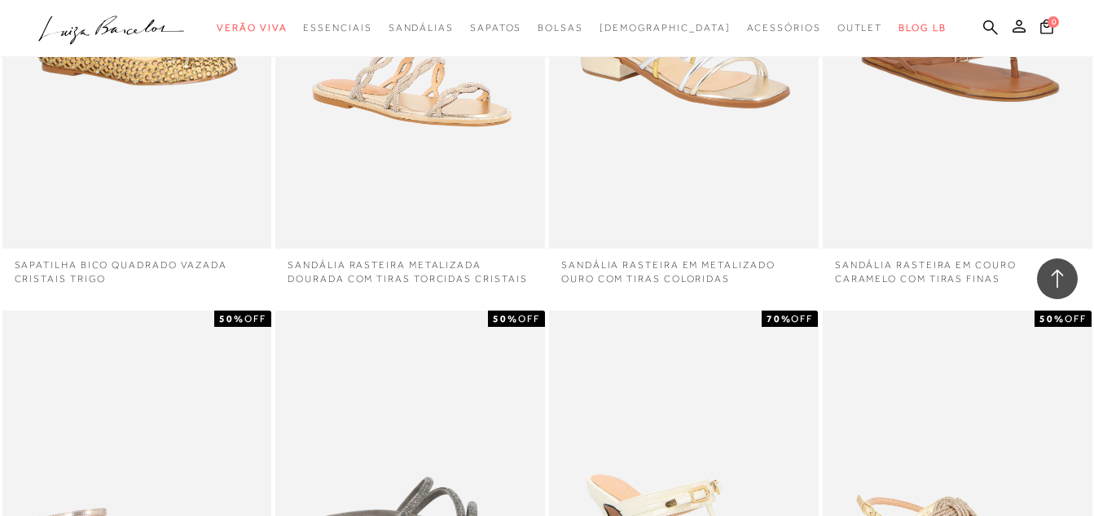
scroll to position [106628, 0]
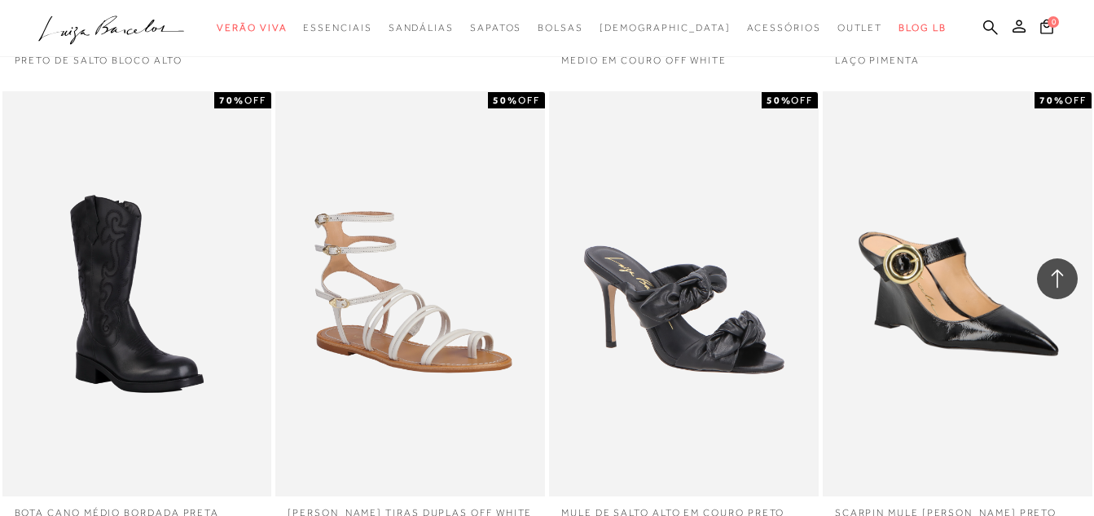
scroll to position [108012, 0]
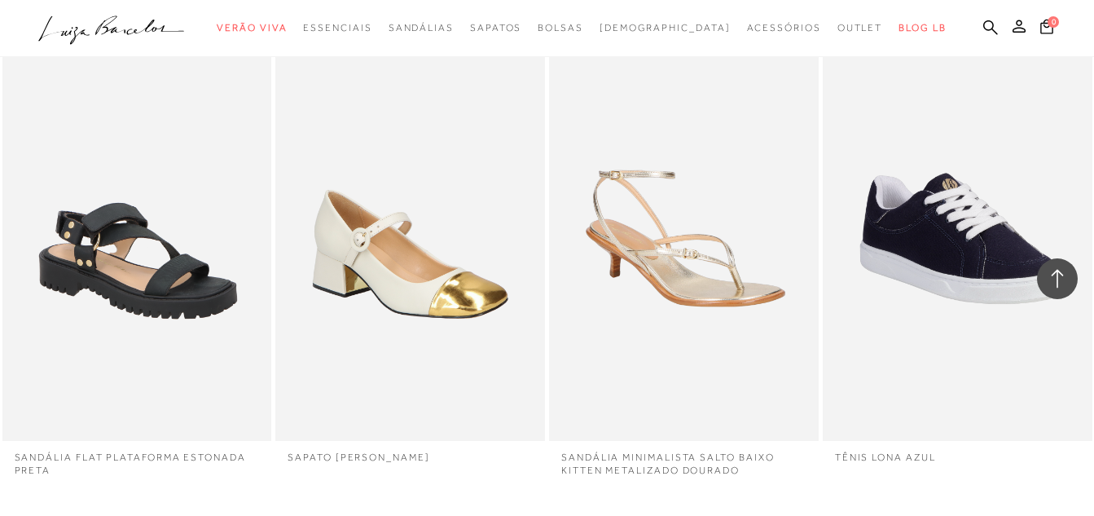
scroll to position [109478, 0]
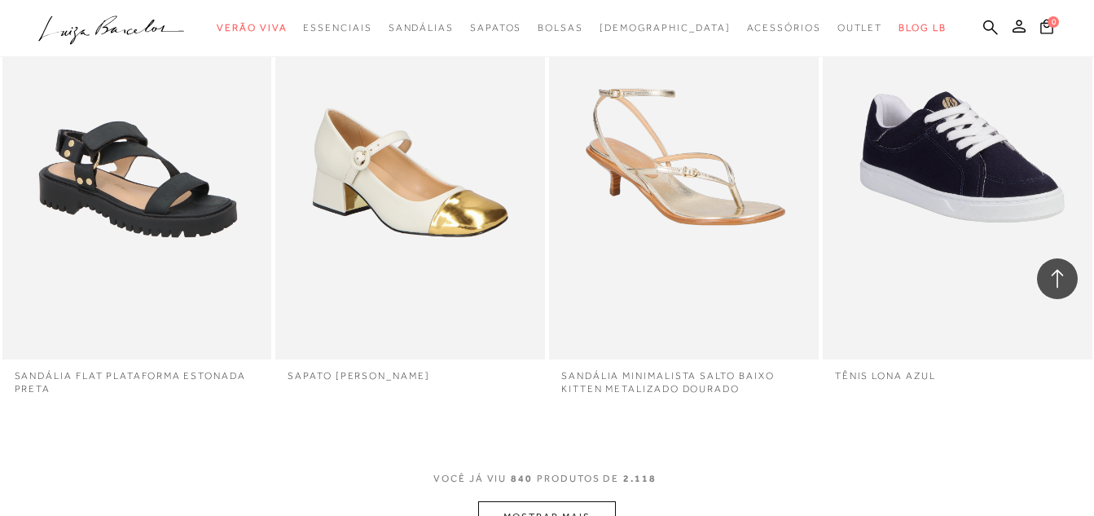
click at [534, 501] on button "MOSTRAR MAIS" at bounding box center [546, 517] width 137 height 32
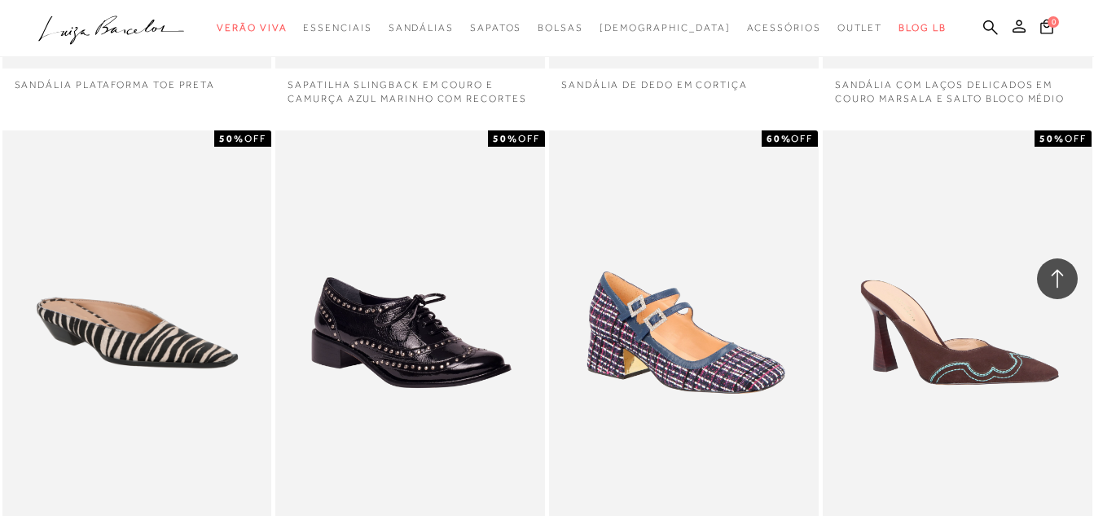
scroll to position [110781, 0]
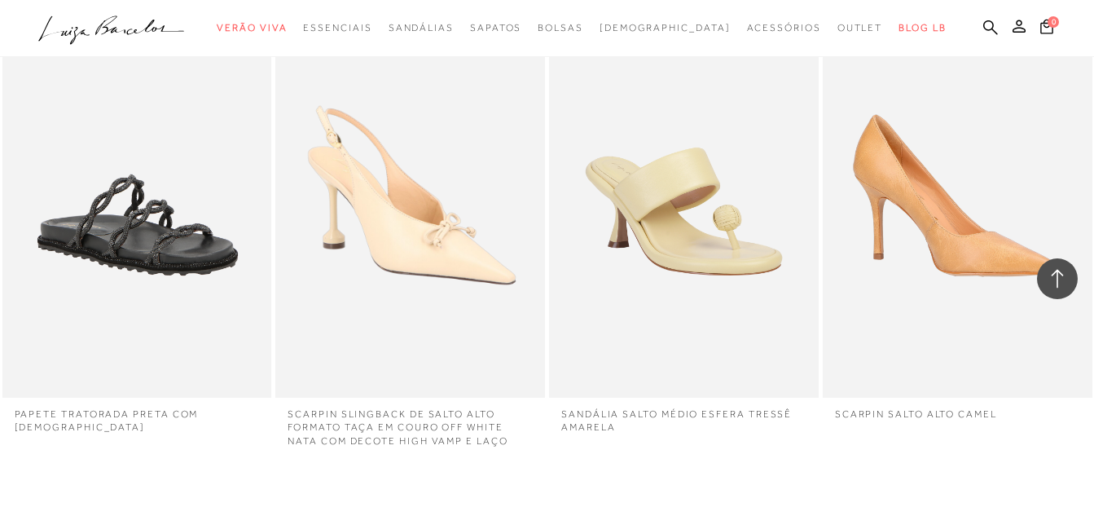
scroll to position [112410, 0]
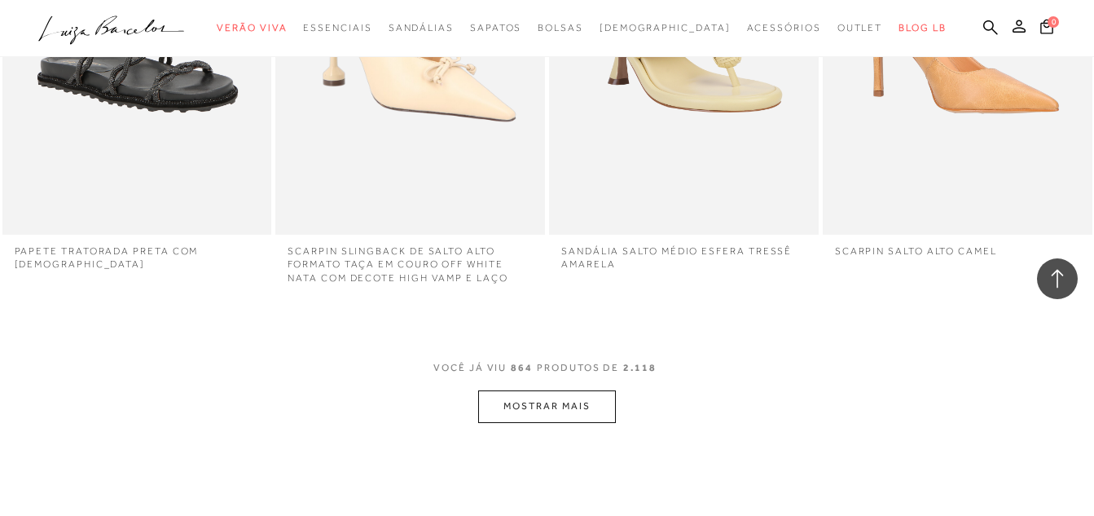
click at [546, 390] on button "MOSTRAR MAIS" at bounding box center [546, 406] width 137 height 32
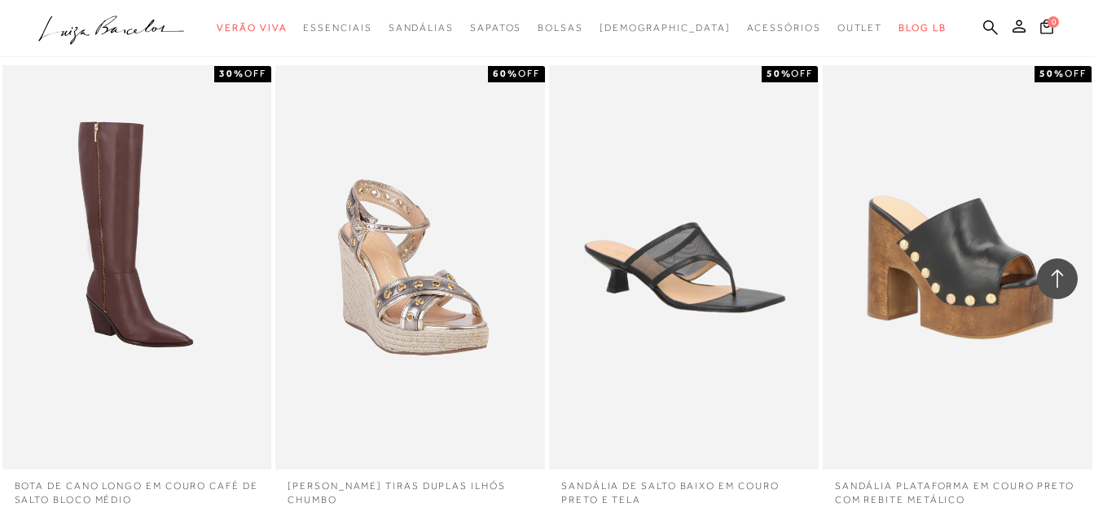
scroll to position [112899, 0]
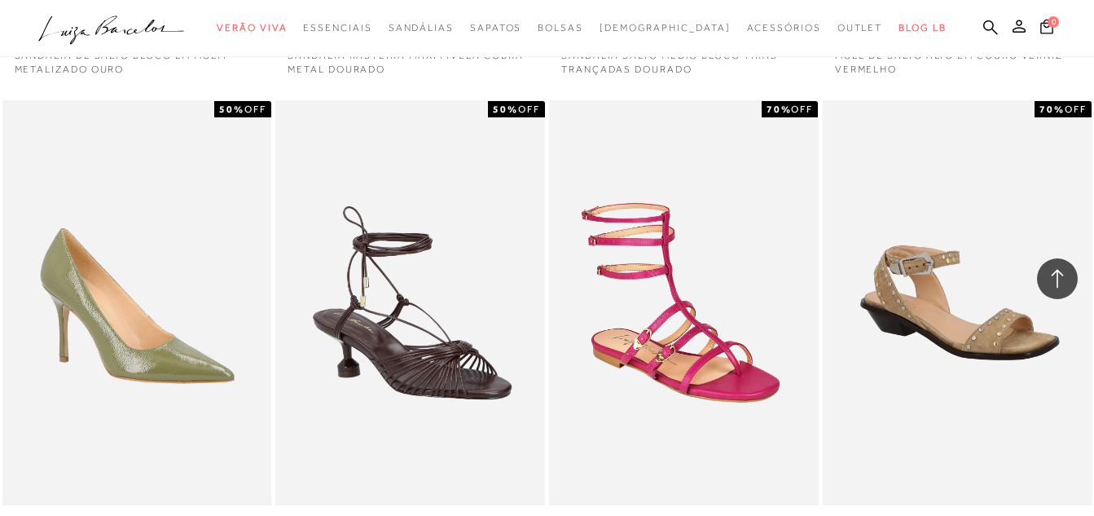
scroll to position [113713, 0]
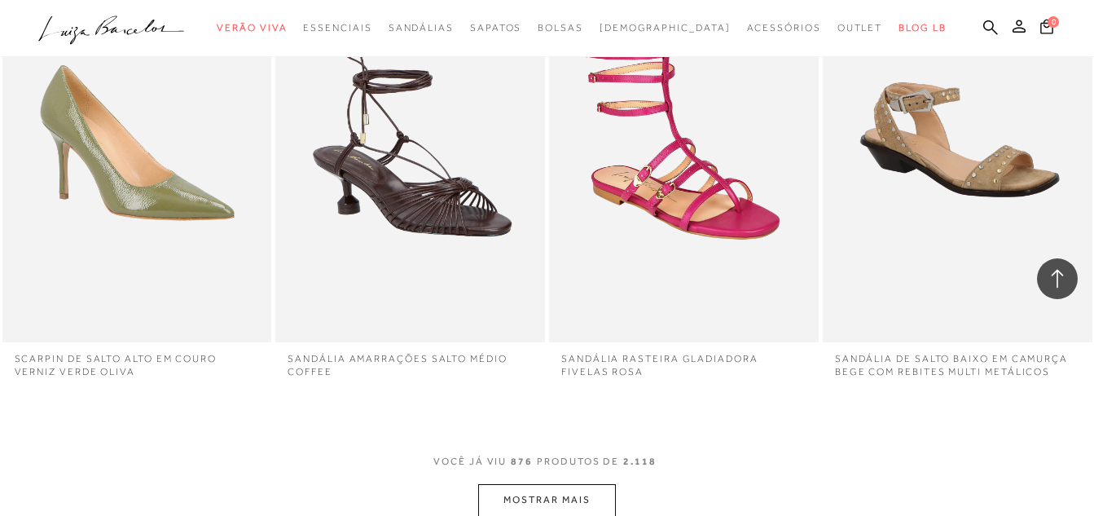
click at [555, 484] on button "MOSTRAR MAIS" at bounding box center [546, 500] width 137 height 32
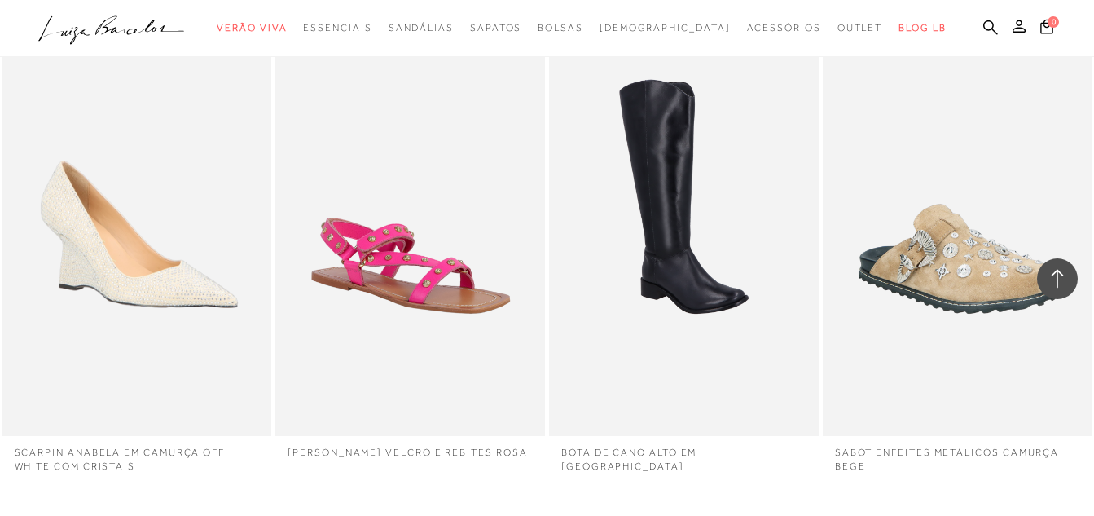
scroll to position [115098, 0]
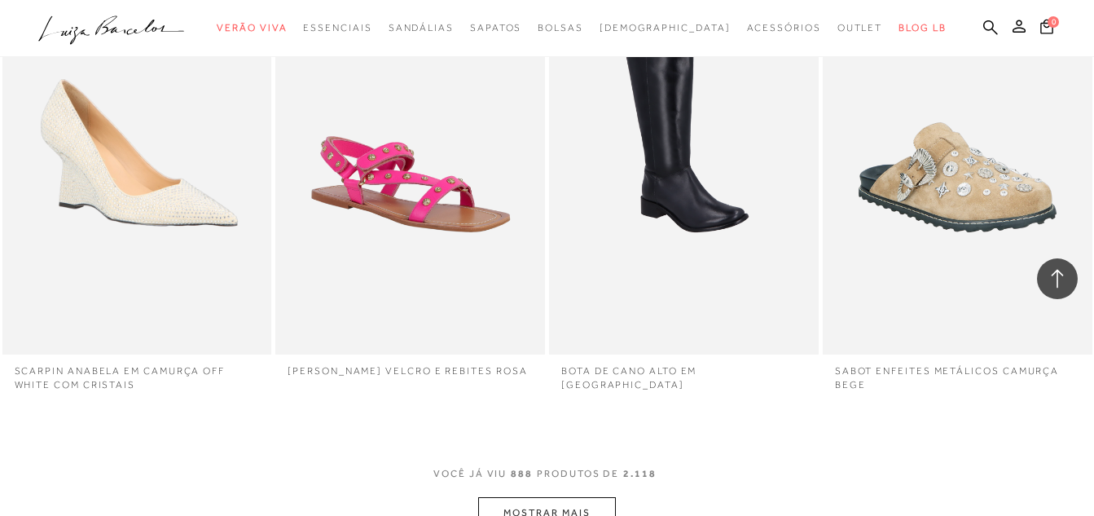
click at [542, 497] on button "MOSTRAR MAIS" at bounding box center [546, 513] width 137 height 32
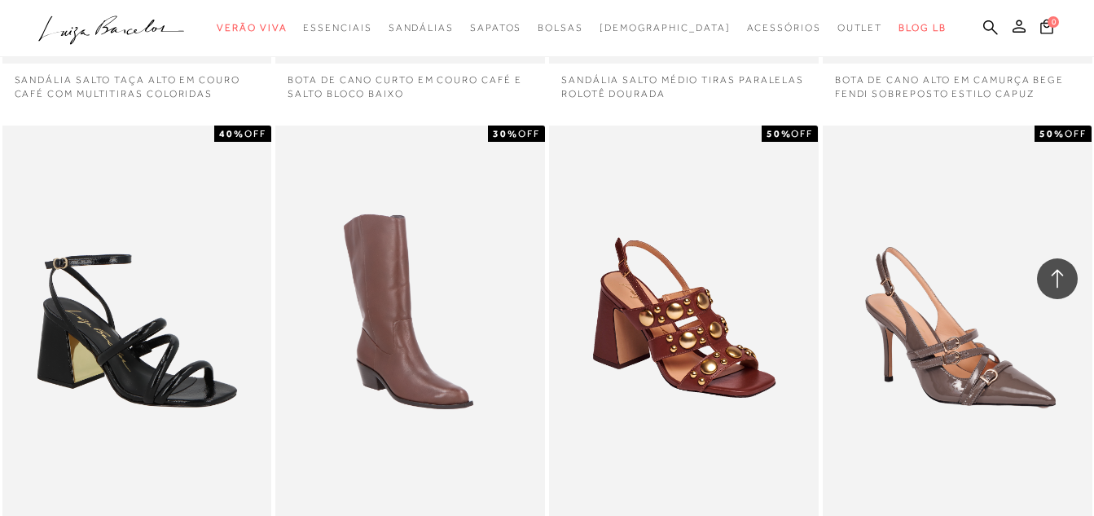
scroll to position [116401, 0]
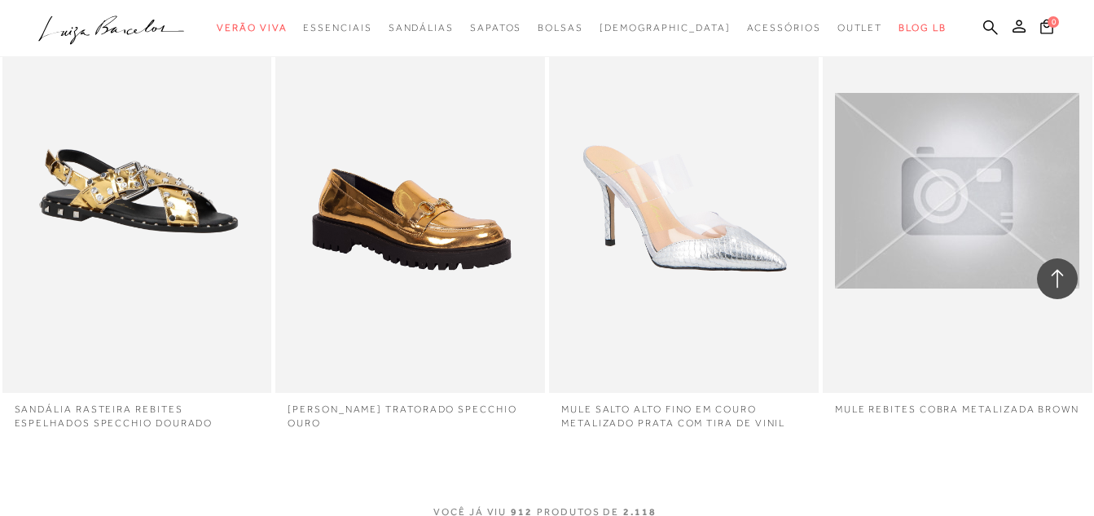
scroll to position [117948, 0]
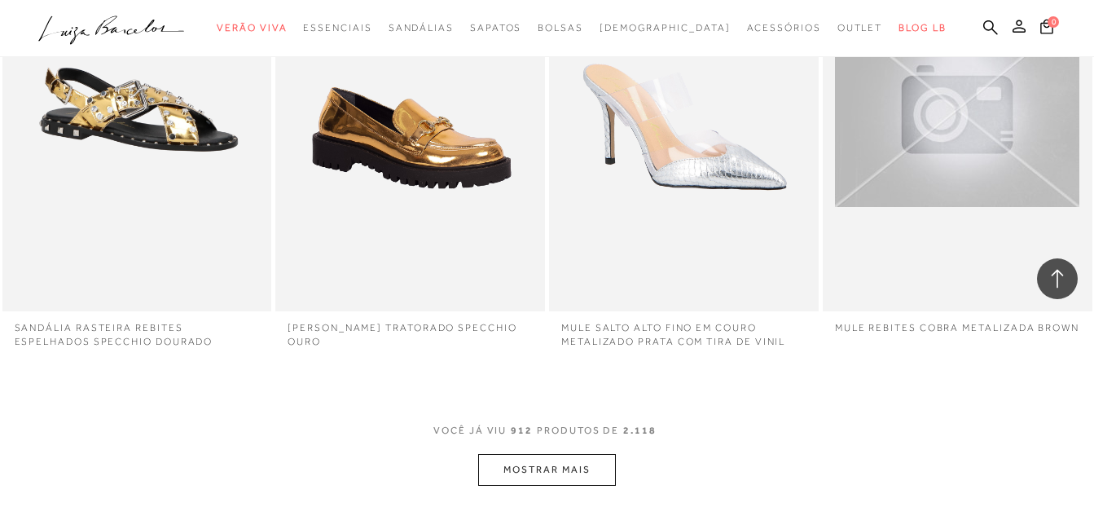
click at [534, 454] on button "MOSTRAR MAIS" at bounding box center [546, 470] width 137 height 32
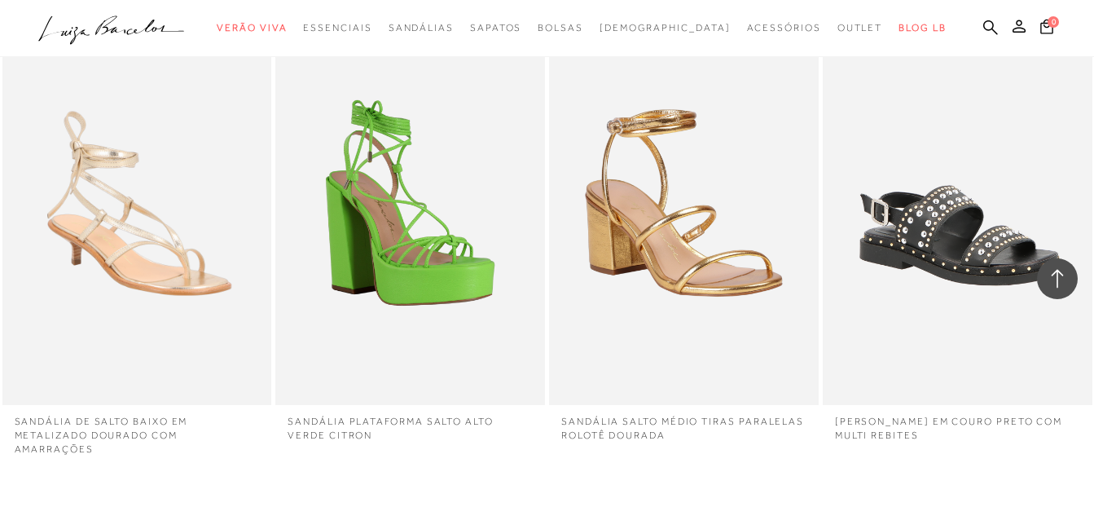
scroll to position [119332, 0]
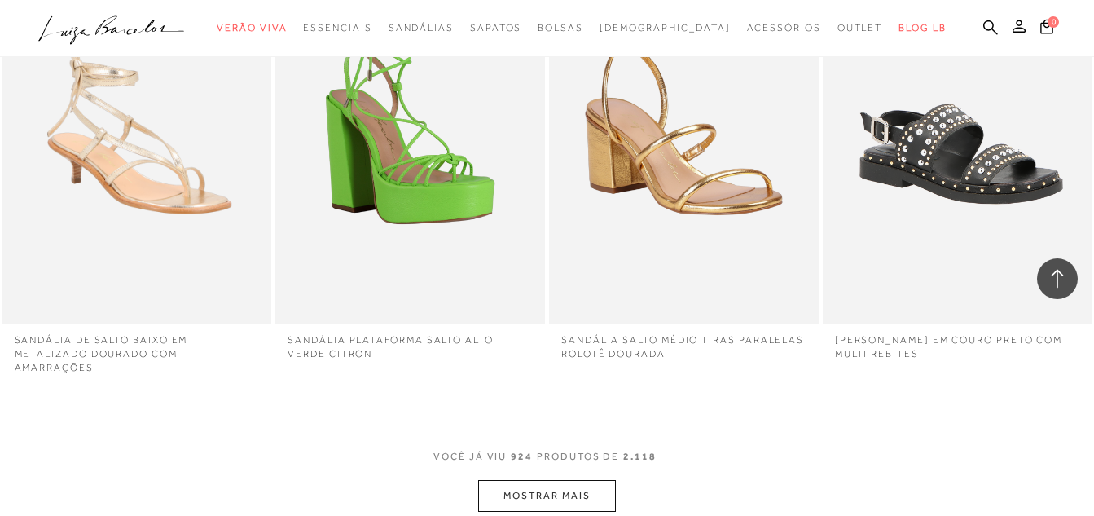
click at [553, 480] on button "MOSTRAR MAIS" at bounding box center [546, 496] width 137 height 32
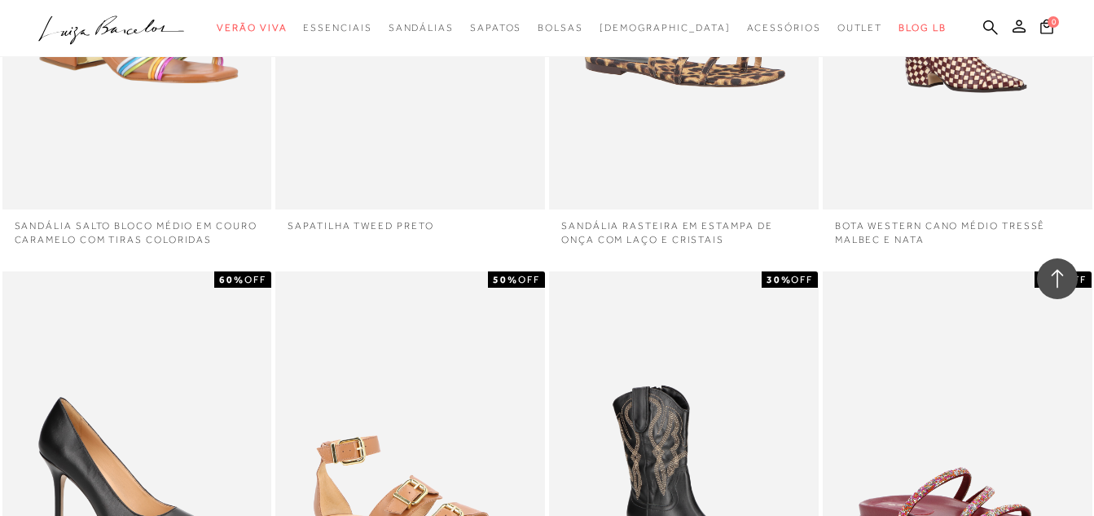
scroll to position [120635, 0]
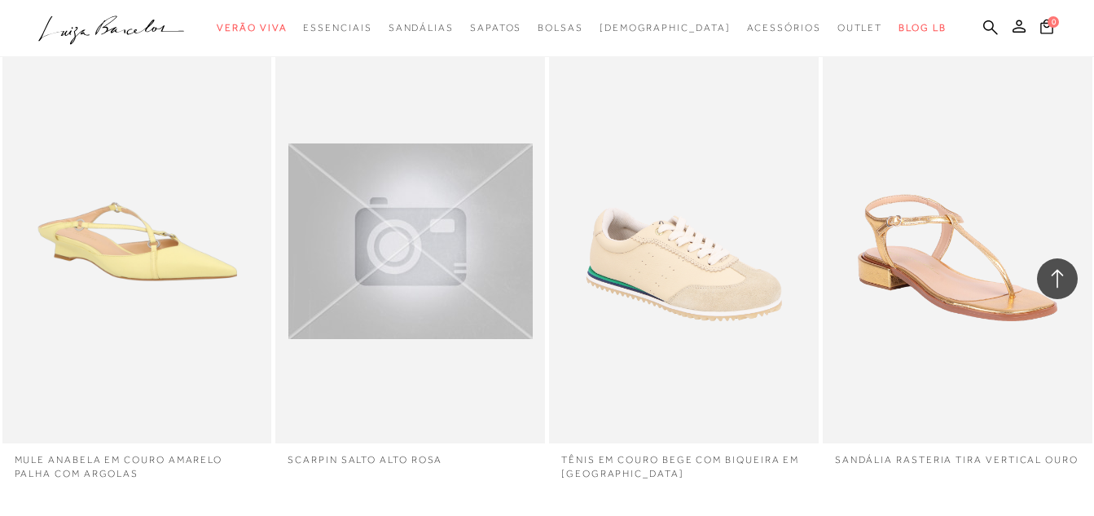
scroll to position [122264, 0]
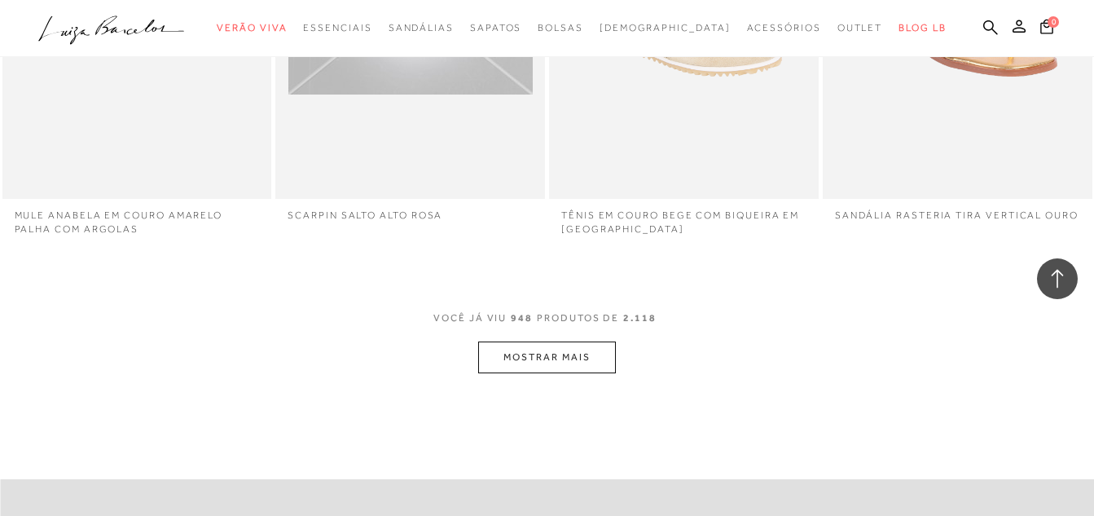
click at [544, 341] on button "MOSTRAR MAIS" at bounding box center [546, 357] width 137 height 32
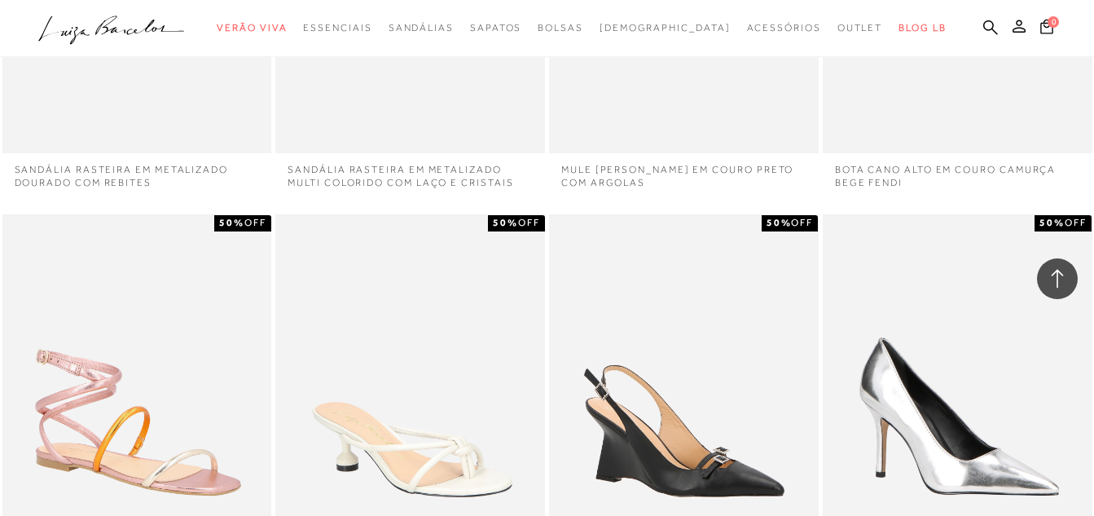
scroll to position [123404, 0]
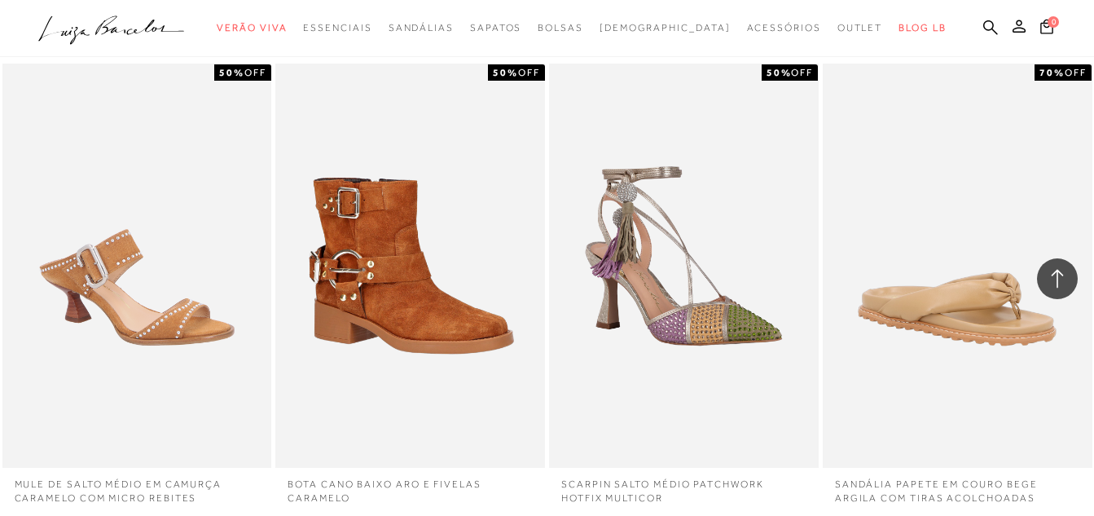
scroll to position [124952, 0]
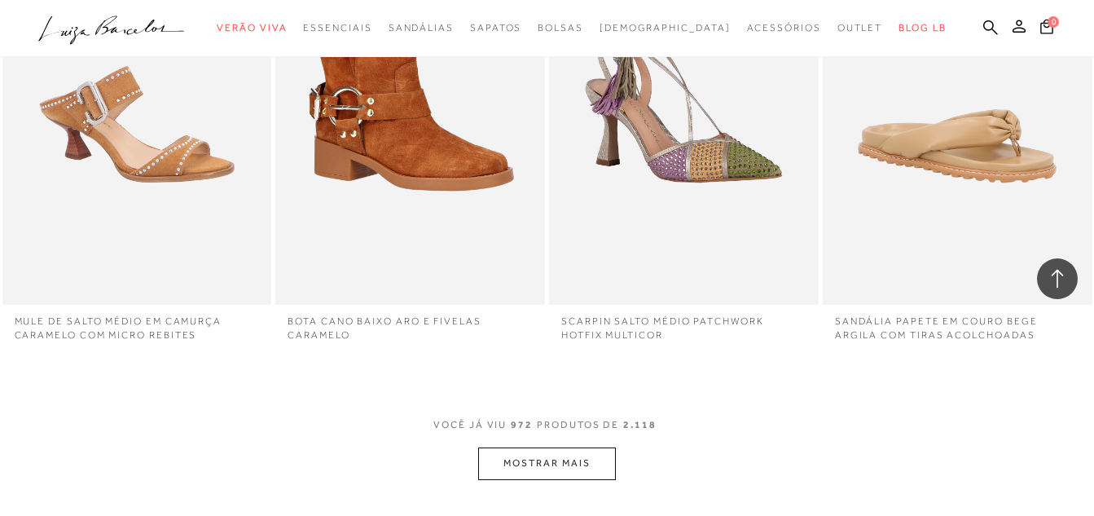
click at [538, 447] on button "MOSTRAR MAIS" at bounding box center [546, 463] width 137 height 32
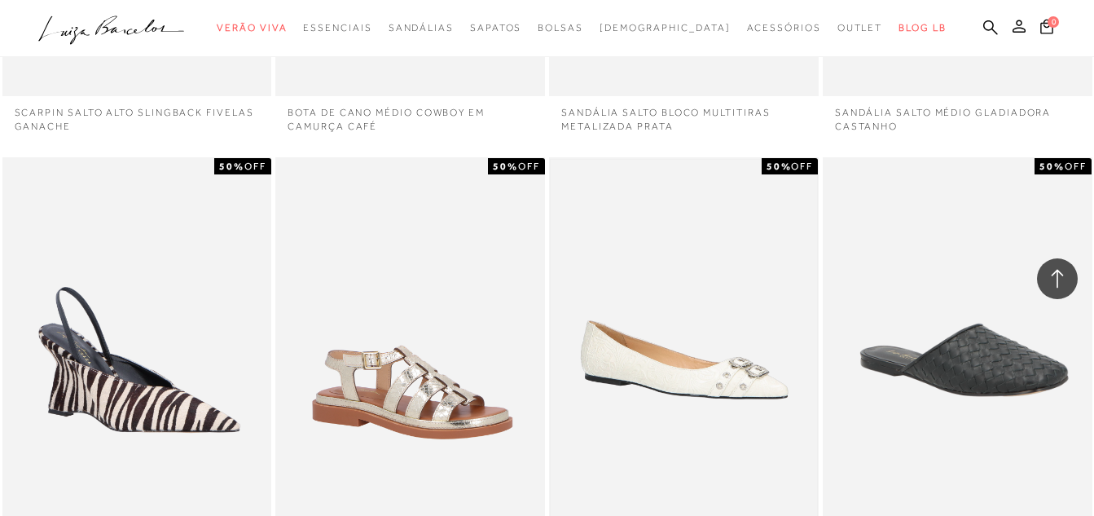
scroll to position [126173, 0]
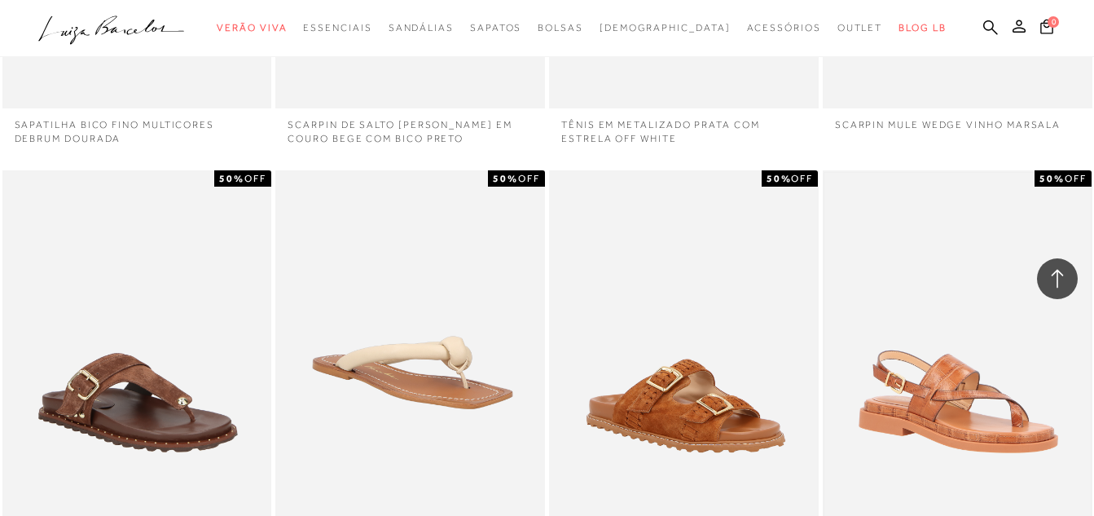
scroll to position [127721, 0]
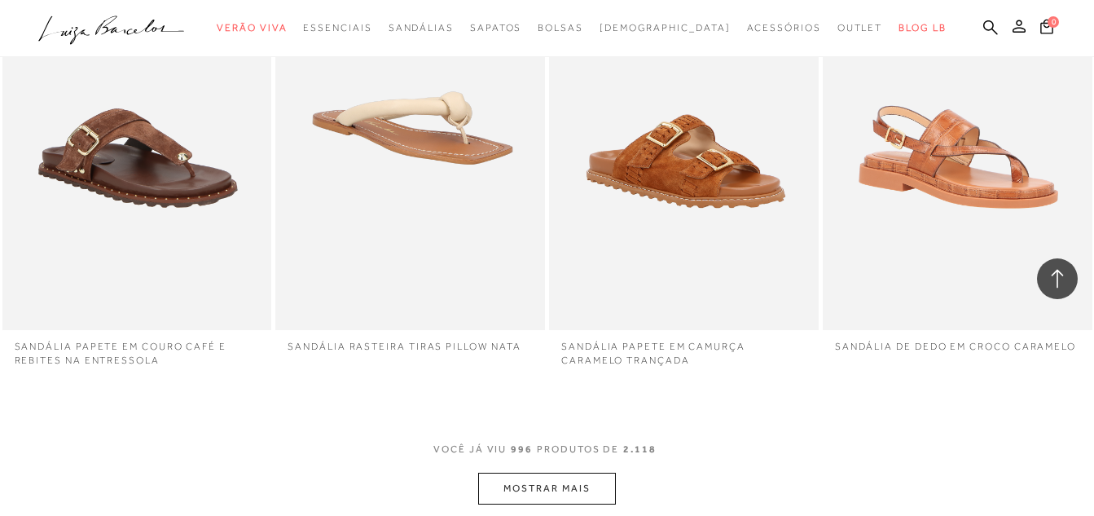
click at [531, 472] on button "MOSTRAR MAIS" at bounding box center [546, 488] width 137 height 32
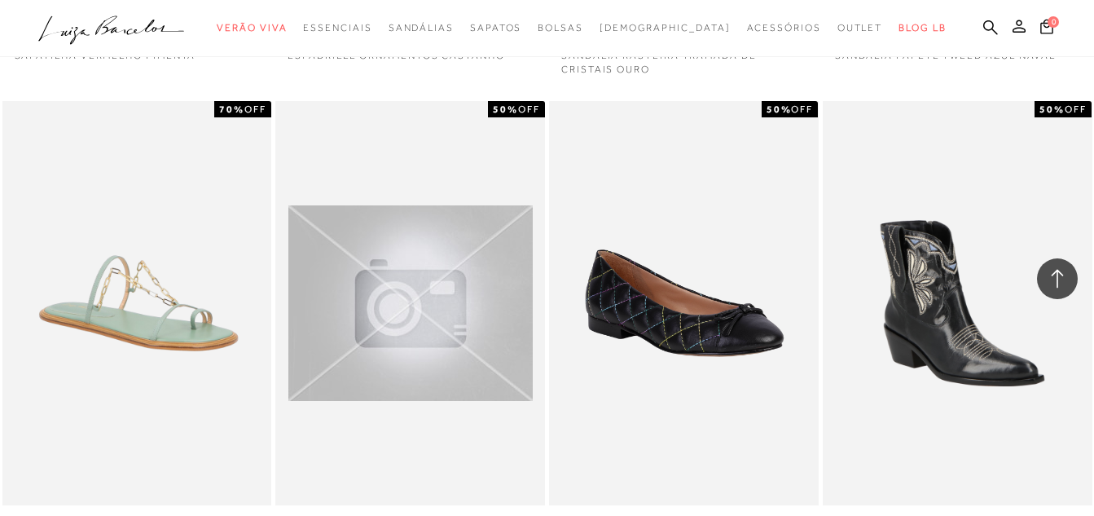
scroll to position [129187, 0]
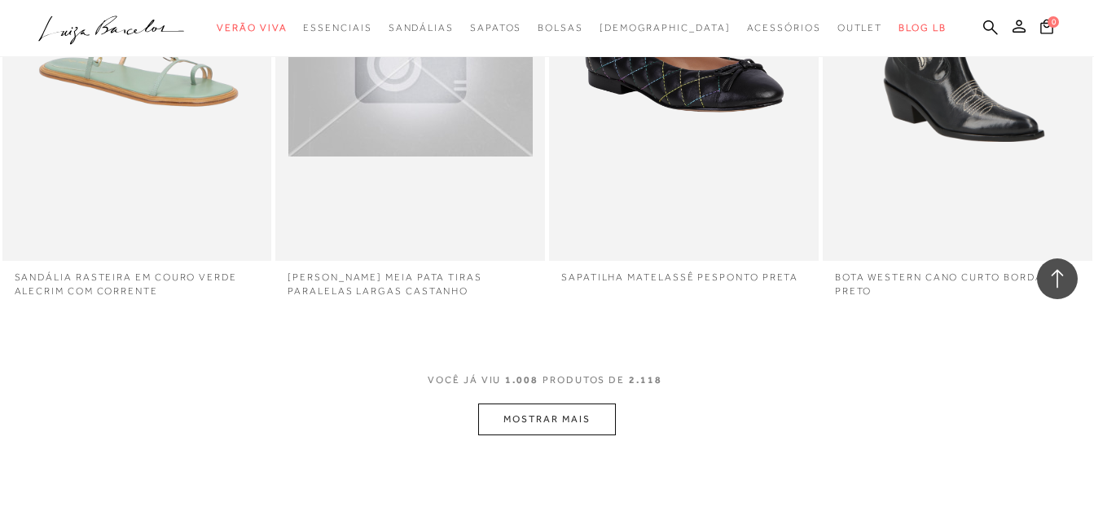
click at [563, 403] on button "MOSTRAR MAIS" at bounding box center [546, 419] width 137 height 32
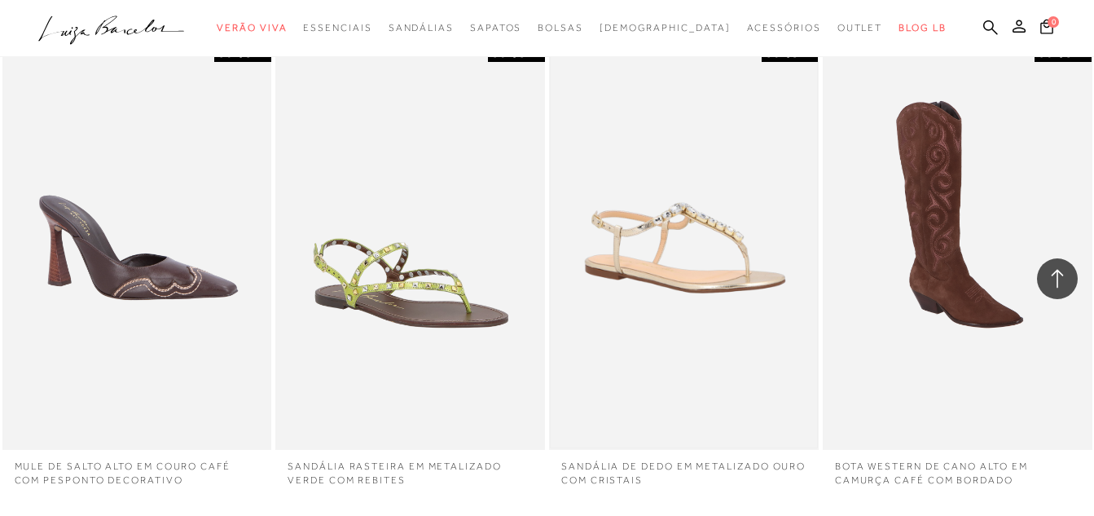
scroll to position [130653, 0]
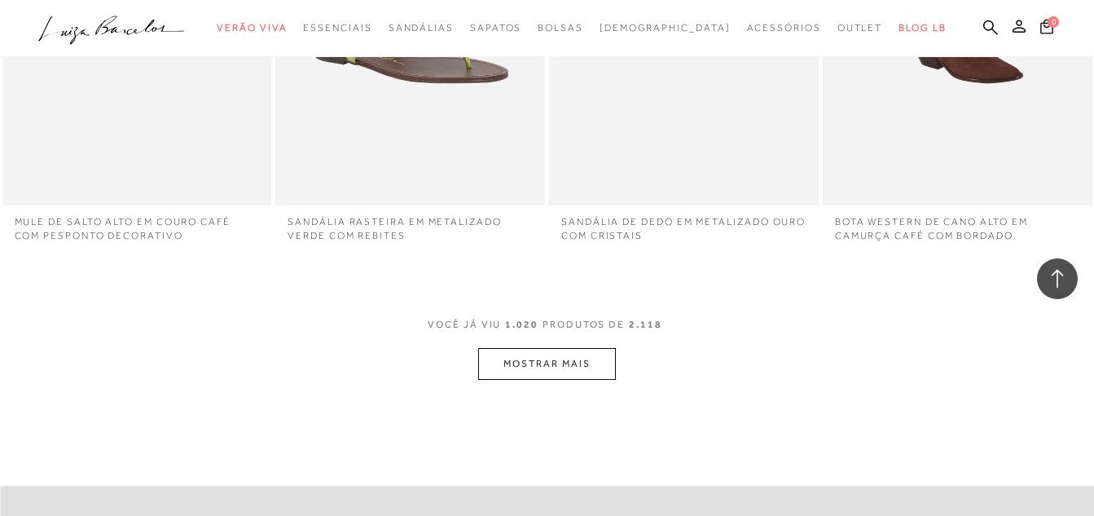
click at [546, 348] on button "MOSTRAR MAIS" at bounding box center [546, 364] width 137 height 32
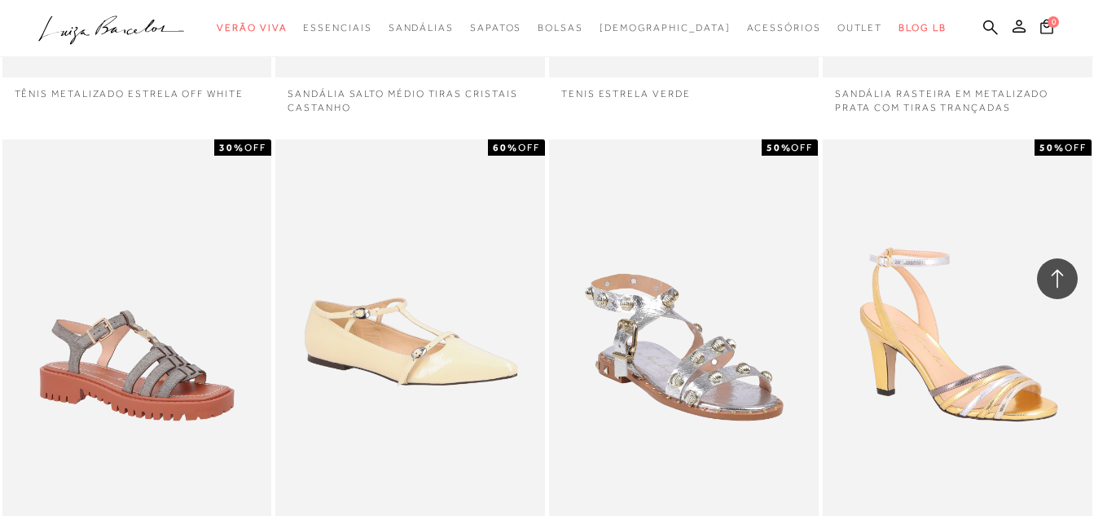
scroll to position [131874, 0]
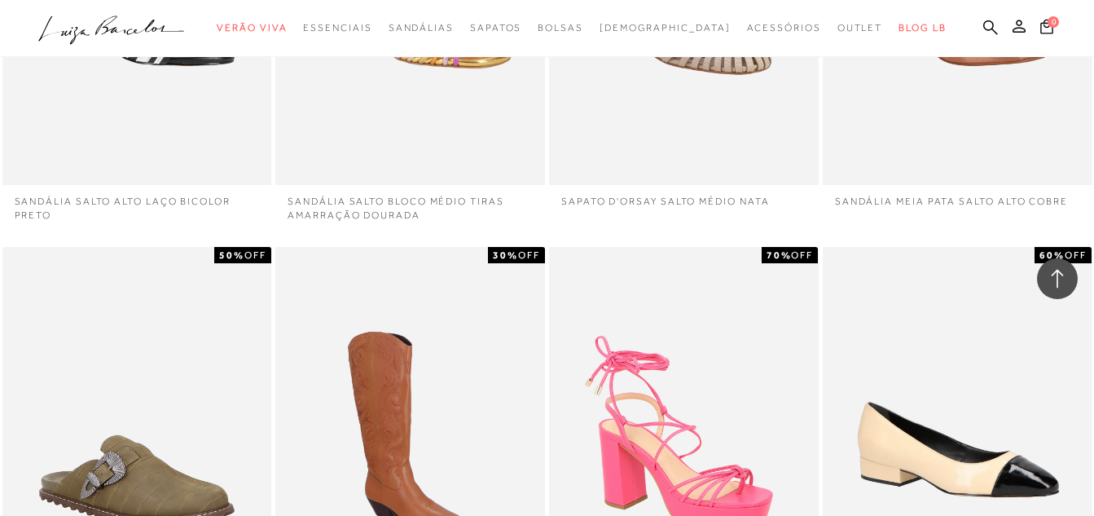
scroll to position [133340, 0]
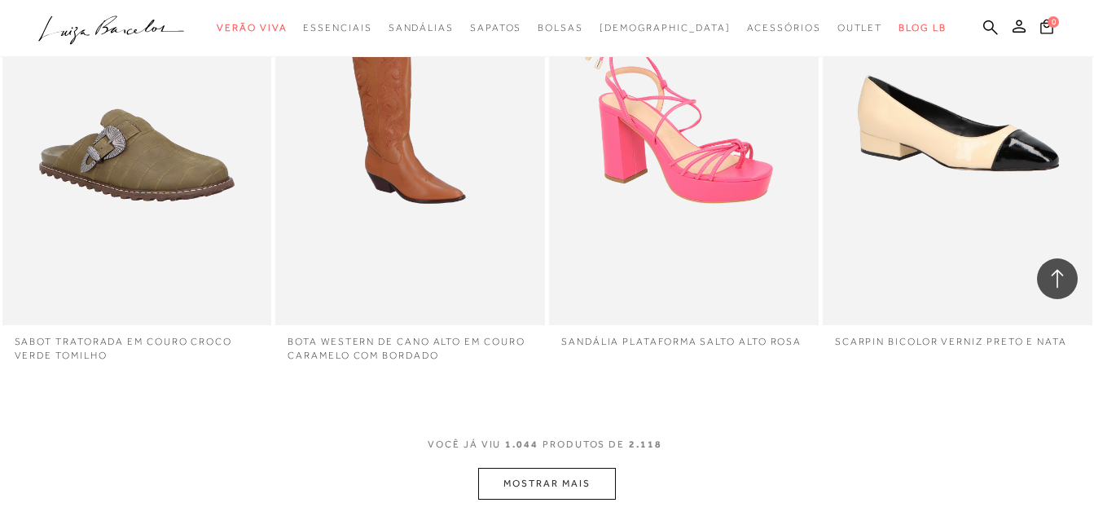
click at [500, 467] on button "MOSTRAR MAIS" at bounding box center [546, 483] width 137 height 32
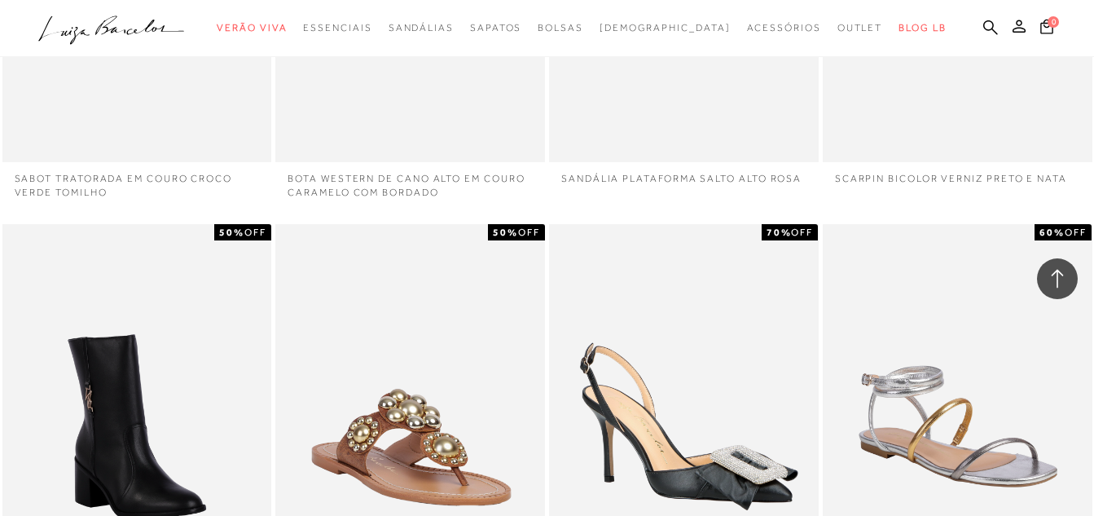
scroll to position [133666, 0]
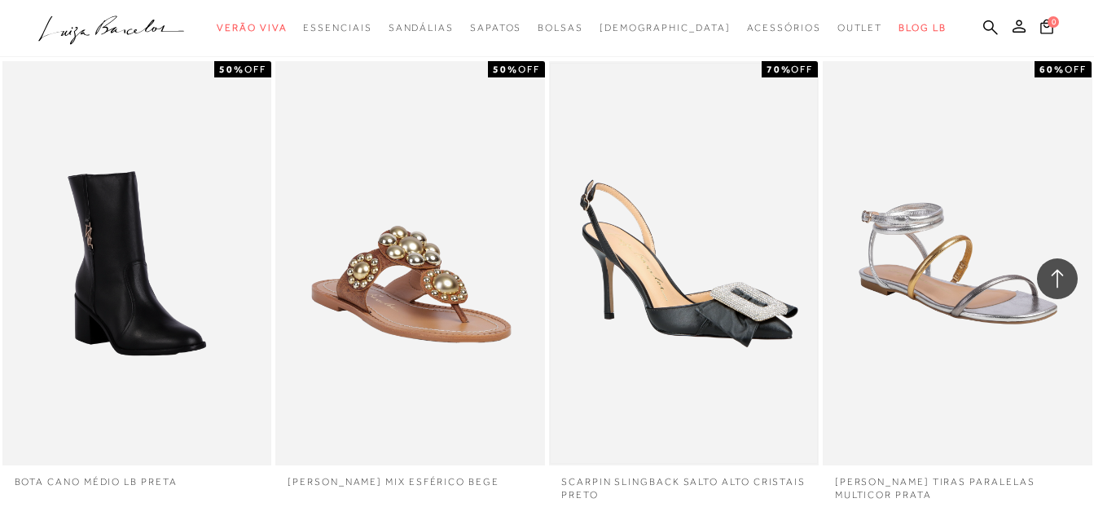
click at [688, 151] on img at bounding box center [684, 263] width 266 height 399
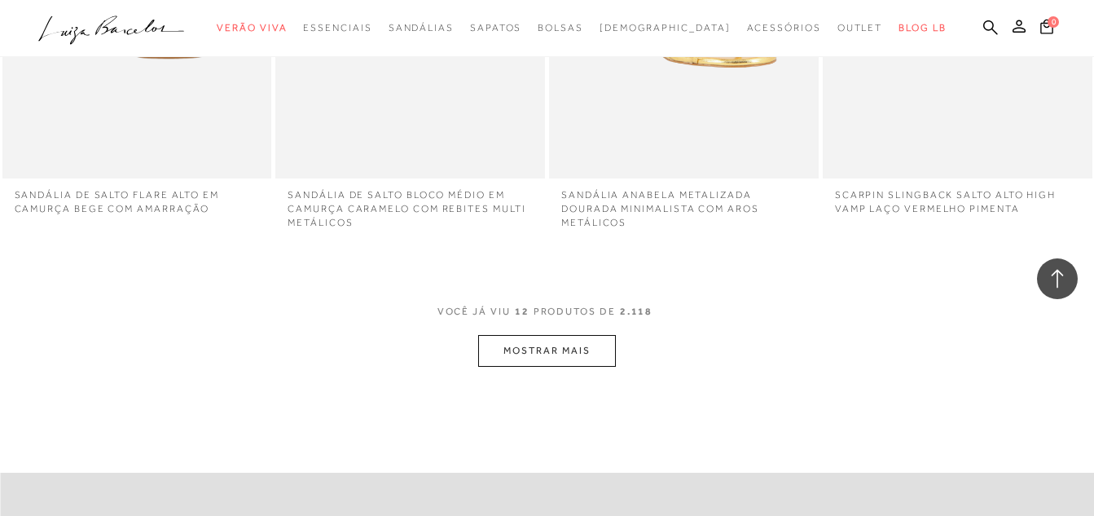
scroll to position [1547, 0]
